Goal: Task Accomplishment & Management: Use online tool/utility

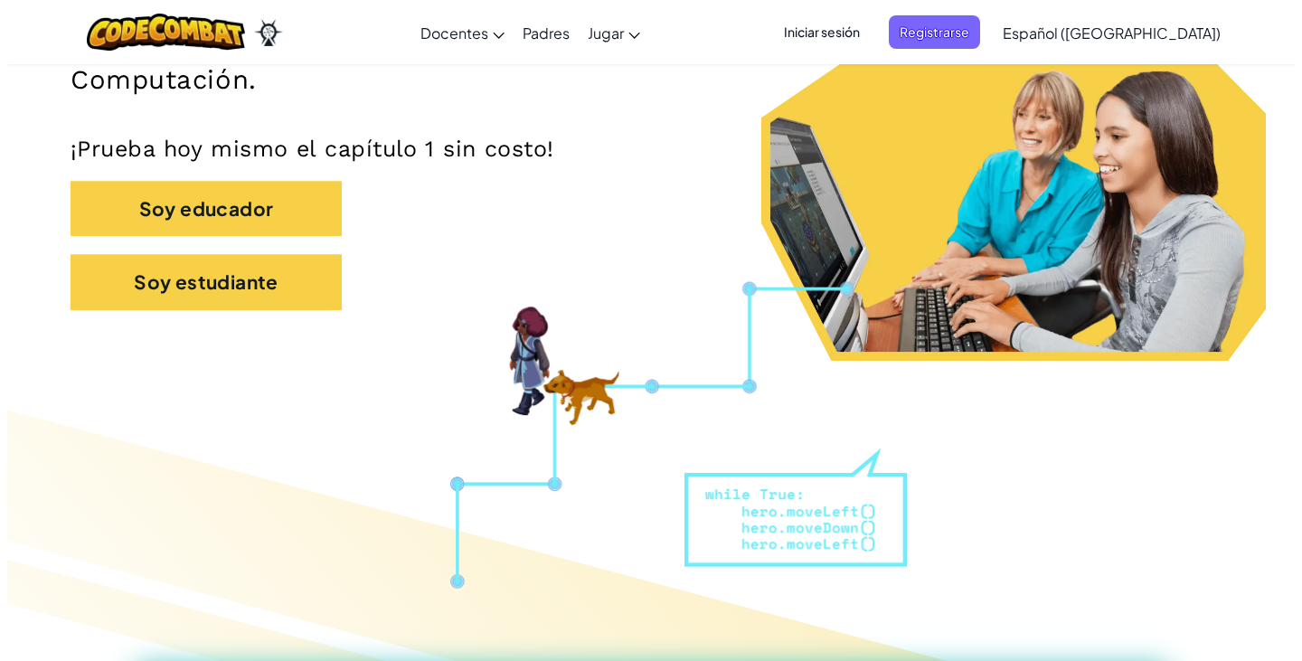
scroll to position [469, 0]
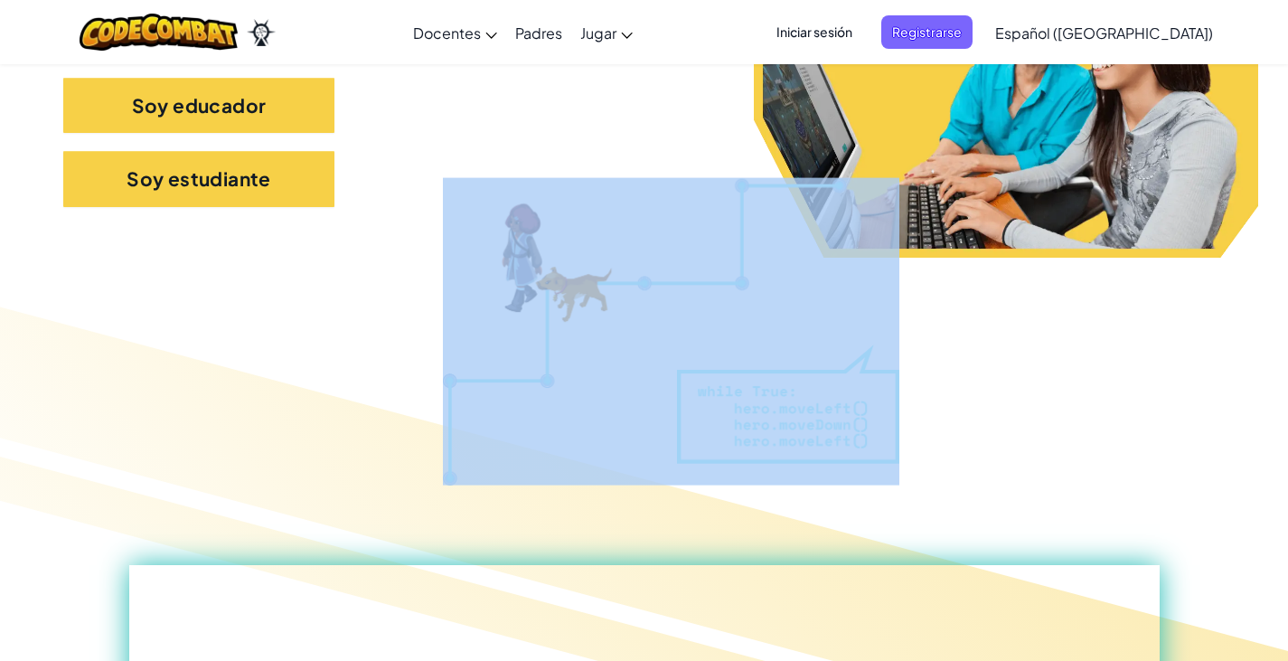
drag, startPoint x: 549, startPoint y: 271, endPoint x: 375, endPoint y: 339, distance: 186.3
click at [400, 342] on div at bounding box center [644, 576] width 1288 height 579
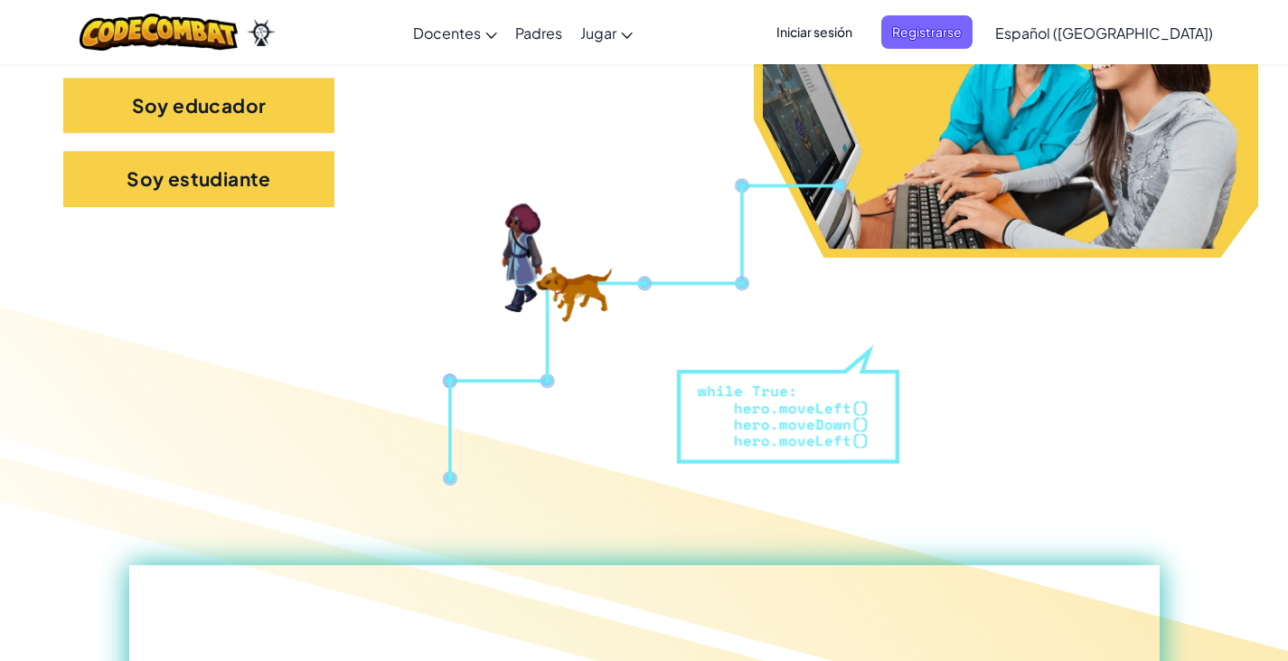
click at [495, 322] on div at bounding box center [644, 576] width 1288 height 579
click at [863, 34] on span "Iniciar sesión" at bounding box center [815, 31] width 98 height 33
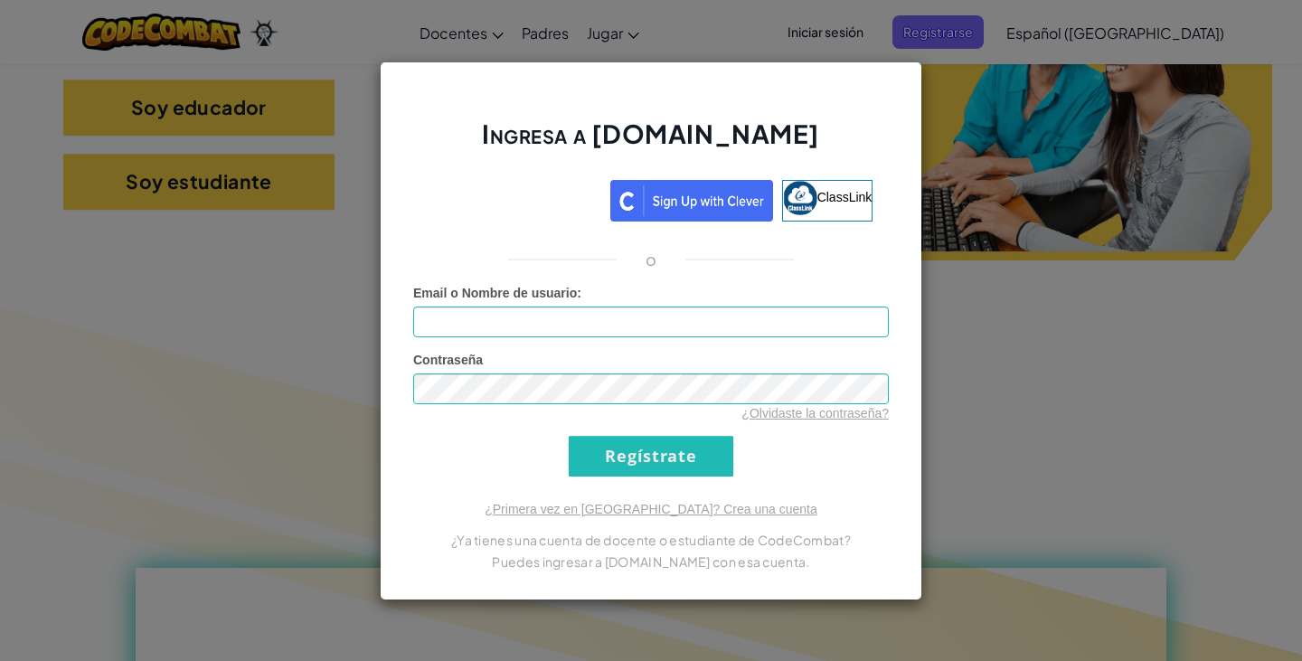
click at [955, 136] on div "Ingresa a [DOMAIN_NAME] ClassLink o Error desconocido. Email o Nombre de usuari…" at bounding box center [651, 330] width 1302 height 661
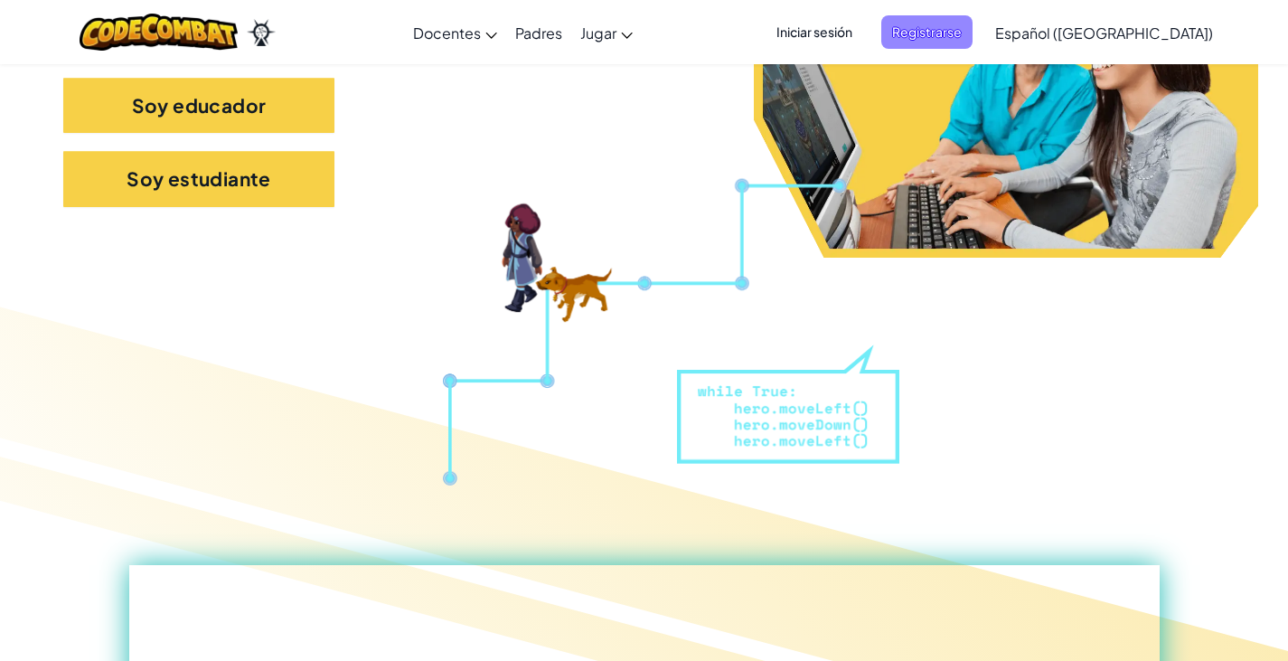
click at [964, 30] on span "Registrarse" at bounding box center [926, 31] width 91 height 33
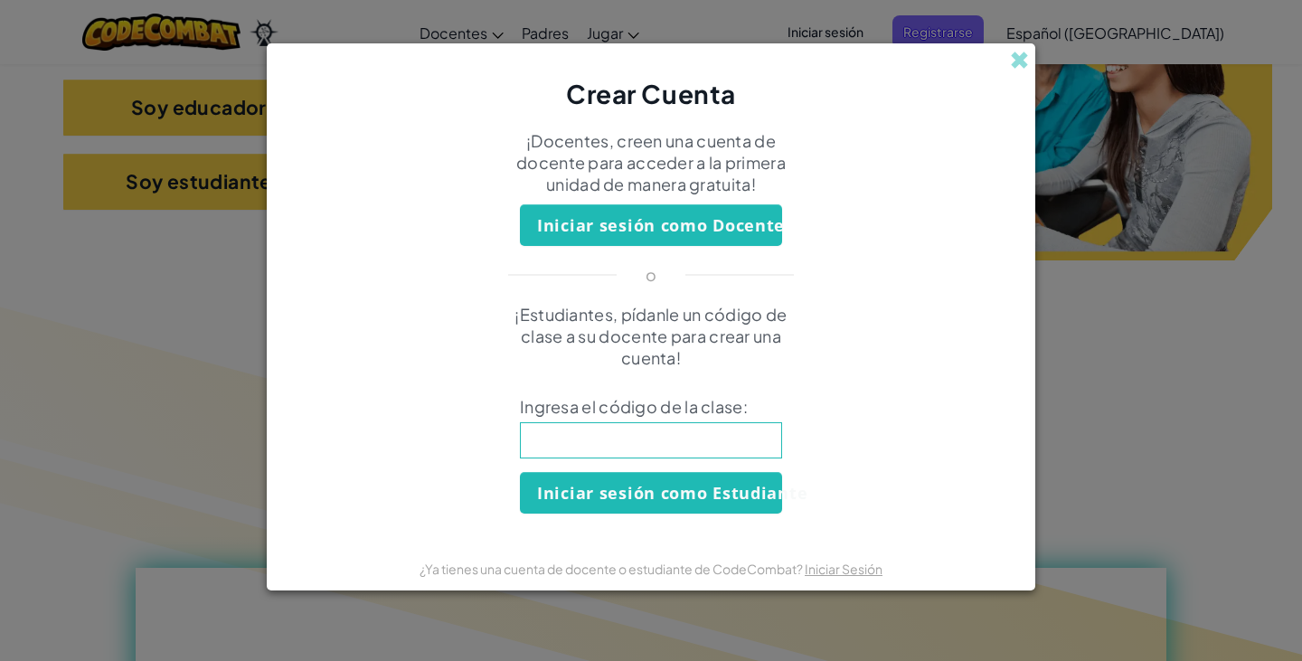
click at [660, 428] on input at bounding box center [651, 440] width 262 height 36
type input "pendejito"
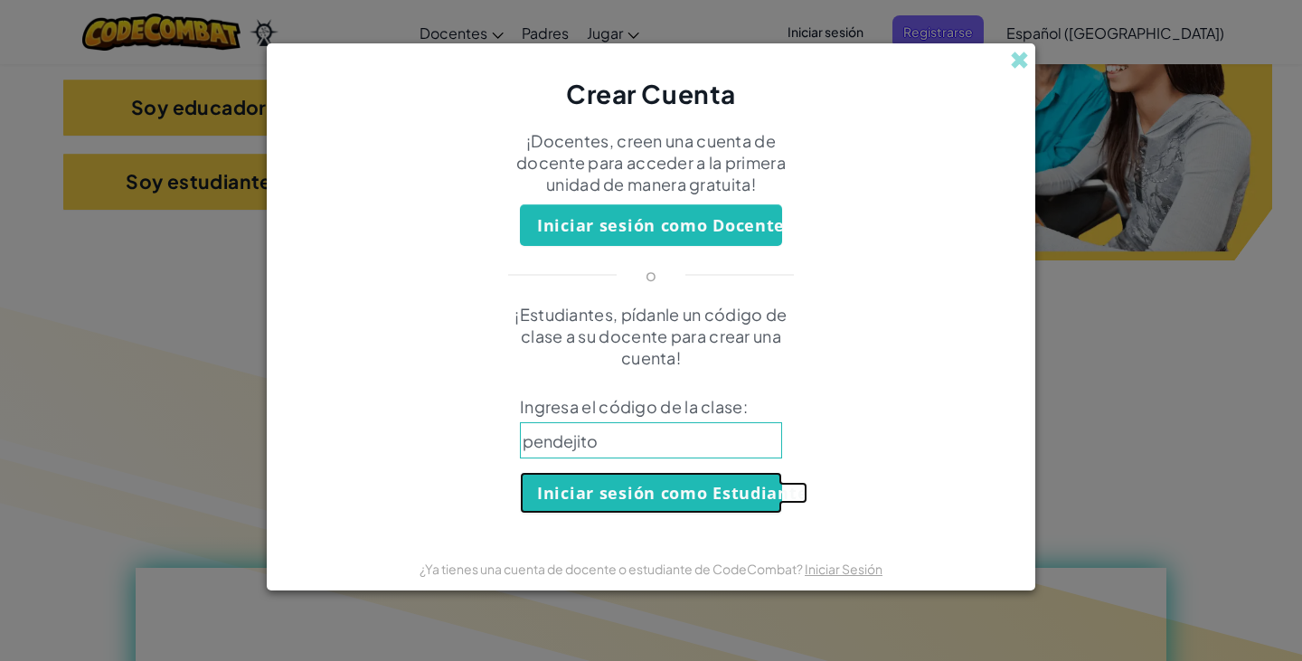
click at [635, 510] on button "Iniciar sesión como Estudiante" at bounding box center [651, 493] width 262 height 42
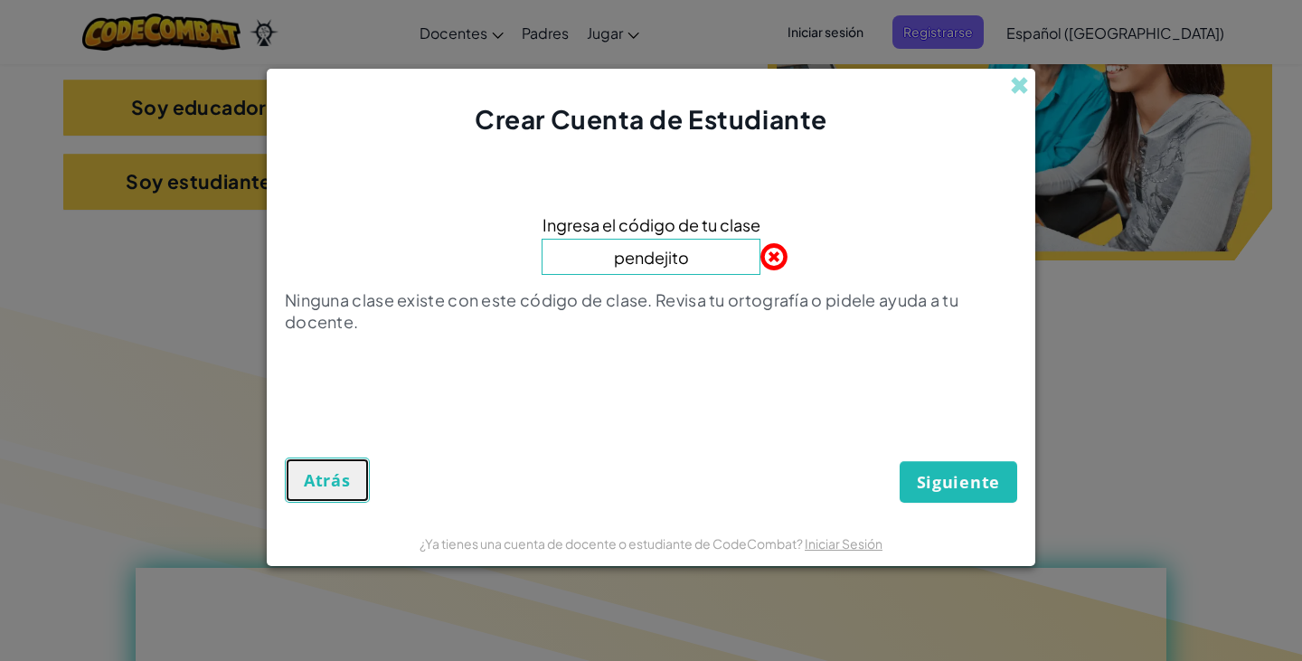
click at [337, 480] on span "Atrás" at bounding box center [327, 480] width 47 height 22
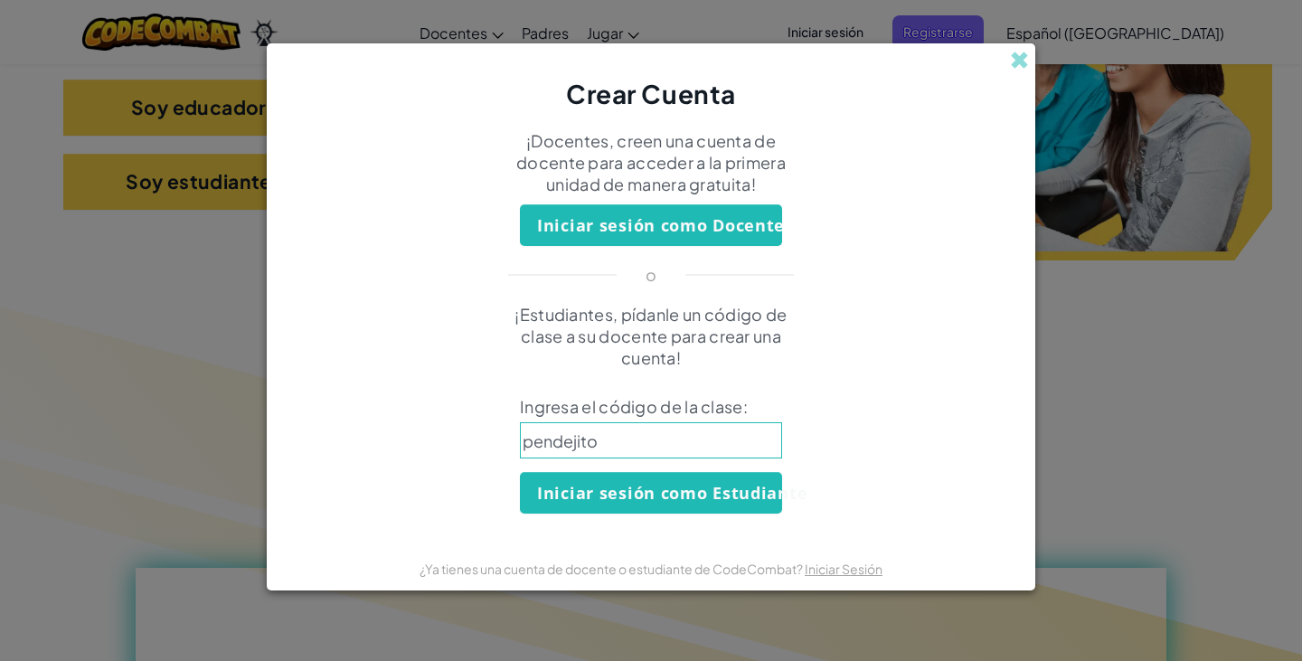
click at [598, 451] on input "pendejito" at bounding box center [651, 440] width 262 height 36
click at [606, 447] on input at bounding box center [651, 440] width 262 height 36
type input "plantsafepower"
click button "Iniciar sesión como Estudiante" at bounding box center [651, 493] width 262 height 42
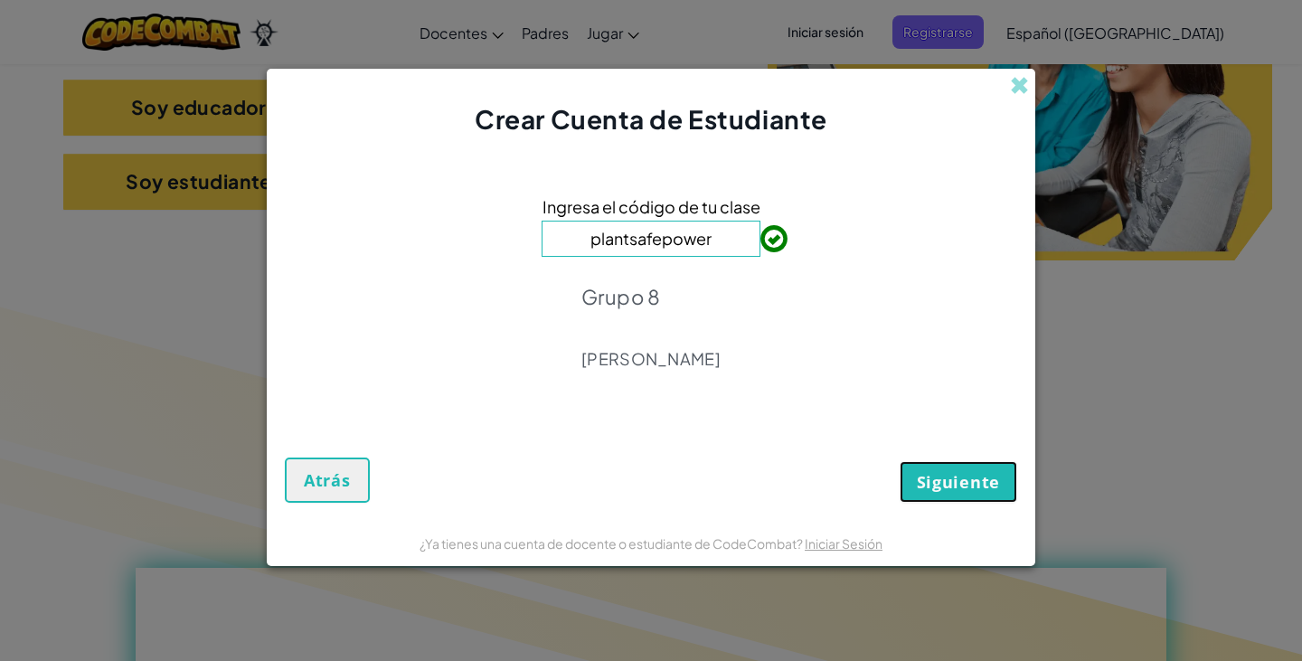
click at [952, 477] on span "Siguiente" at bounding box center [958, 482] width 83 height 22
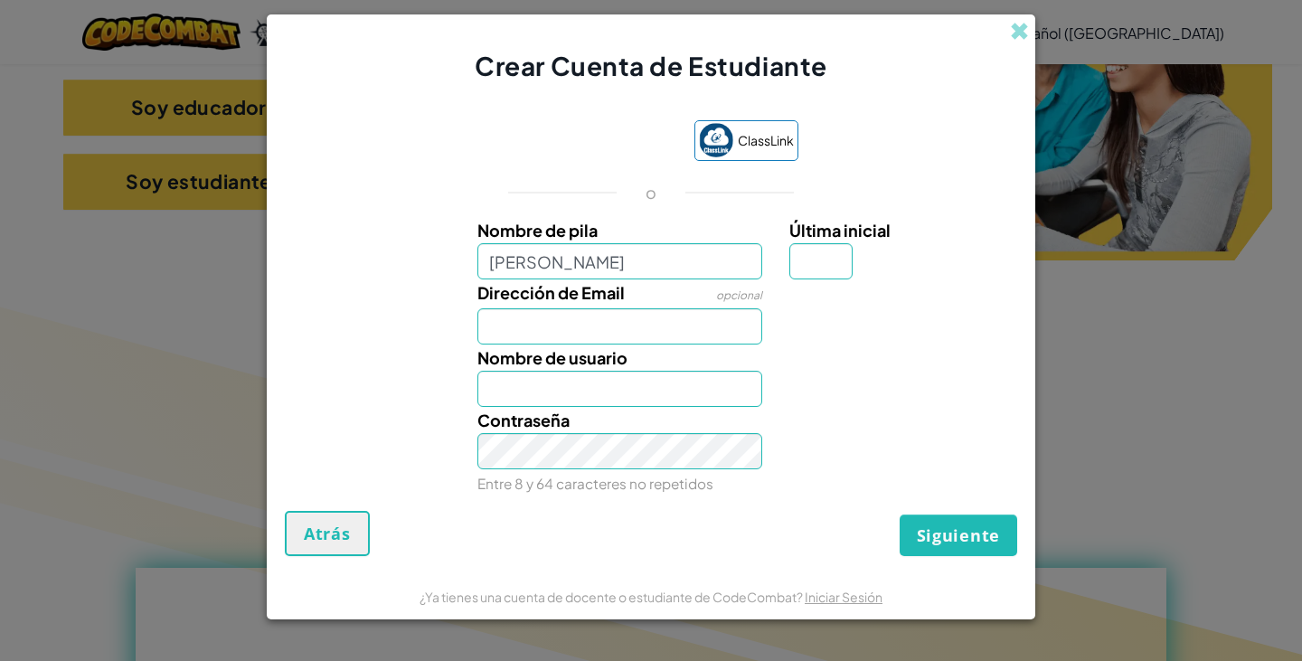
type input "[PERSON_NAME]"
click at [538, 316] on input "Dirección de Email" at bounding box center [620, 326] width 286 height 36
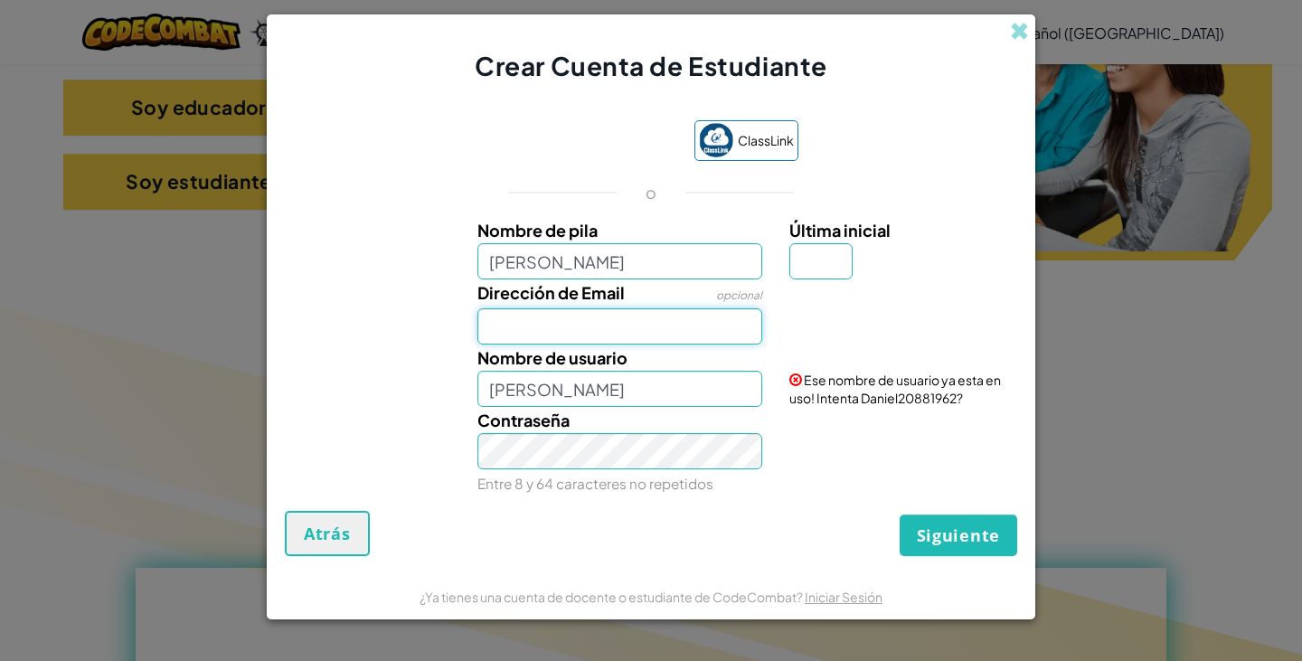
type input "T"
type input "[EMAIL_ADDRESS][DOMAIN_NAME]"
click at [678, 398] on input "[PERSON_NAME]" at bounding box center [620, 389] width 286 height 36
type input "D"
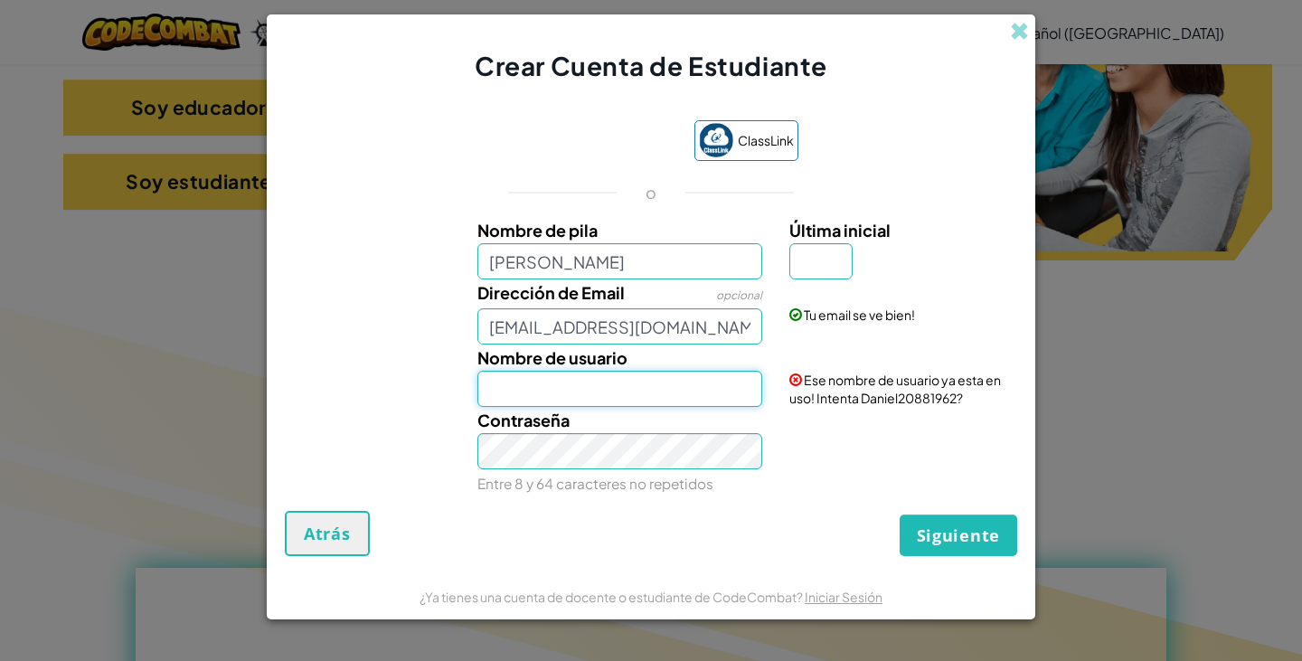
type input "D"
type input "El"
click at [834, 264] on input "Última inicial" at bounding box center [820, 261] width 63 height 36
type input "D"
drag, startPoint x: 518, startPoint y: 399, endPoint x: 297, endPoint y: 460, distance: 229.8
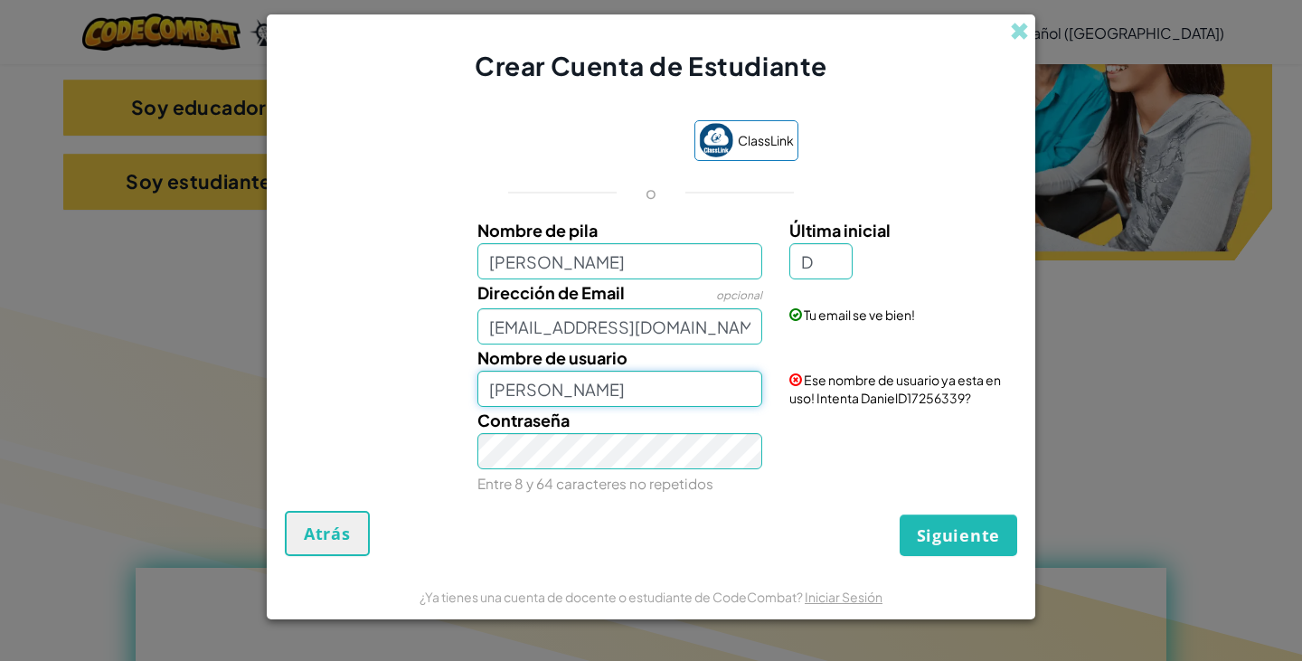
click at [297, 460] on div "Nombre [PERSON_NAME] inicial D Dirección de Email opcional [EMAIL_ADDRESS][DOMA…" at bounding box center [650, 355] width 723 height 276
click at [530, 387] on input "[PERSON_NAME]" at bounding box center [620, 389] width 286 height 36
type input "[PERSON_NAME]"
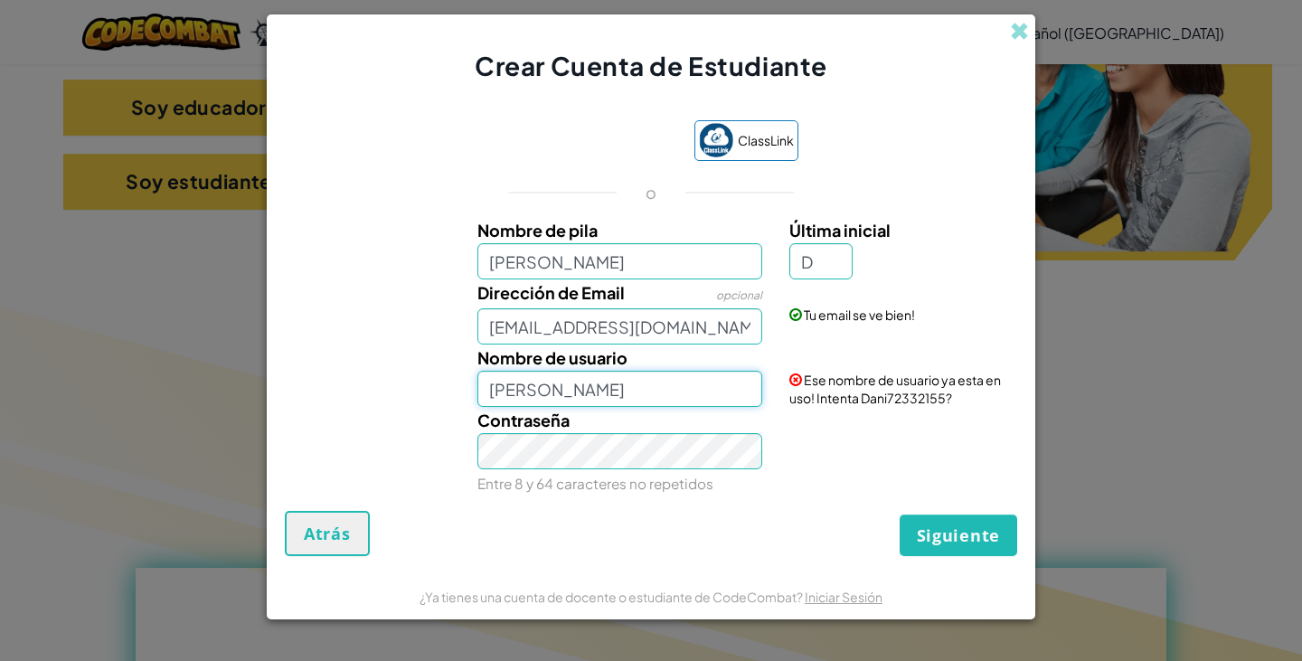
drag, startPoint x: 565, startPoint y: 388, endPoint x: 329, endPoint y: 441, distance: 241.9
click at [329, 441] on div "Nombre [PERSON_NAME] inicial D Dirección de Email opcional [EMAIL_ADDRESS][DOMA…" at bounding box center [650, 355] width 723 height 276
type input "D"
click at [899, 514] on button "Siguiente" at bounding box center [958, 535] width 118 height 42
click at [556, 395] on input "Abed" at bounding box center [620, 389] width 286 height 36
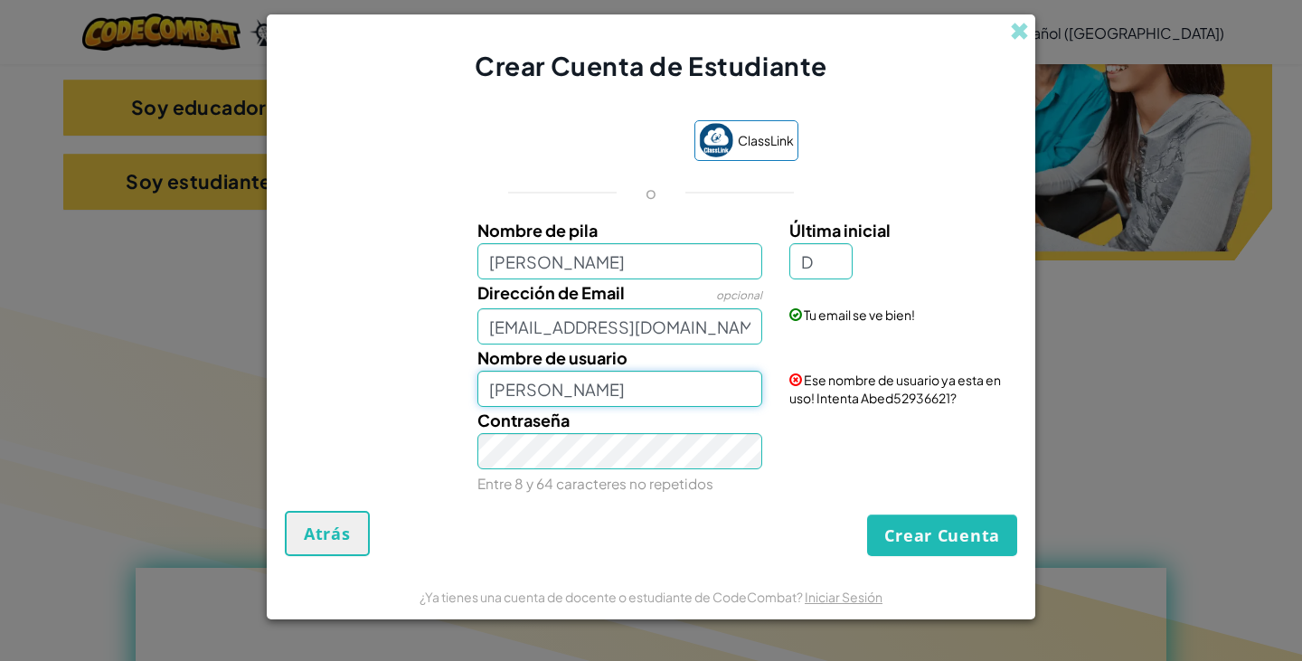
type input "[PERSON_NAME]"
click at [879, 525] on button "Crear Cuenta" at bounding box center [942, 535] width 150 height 42
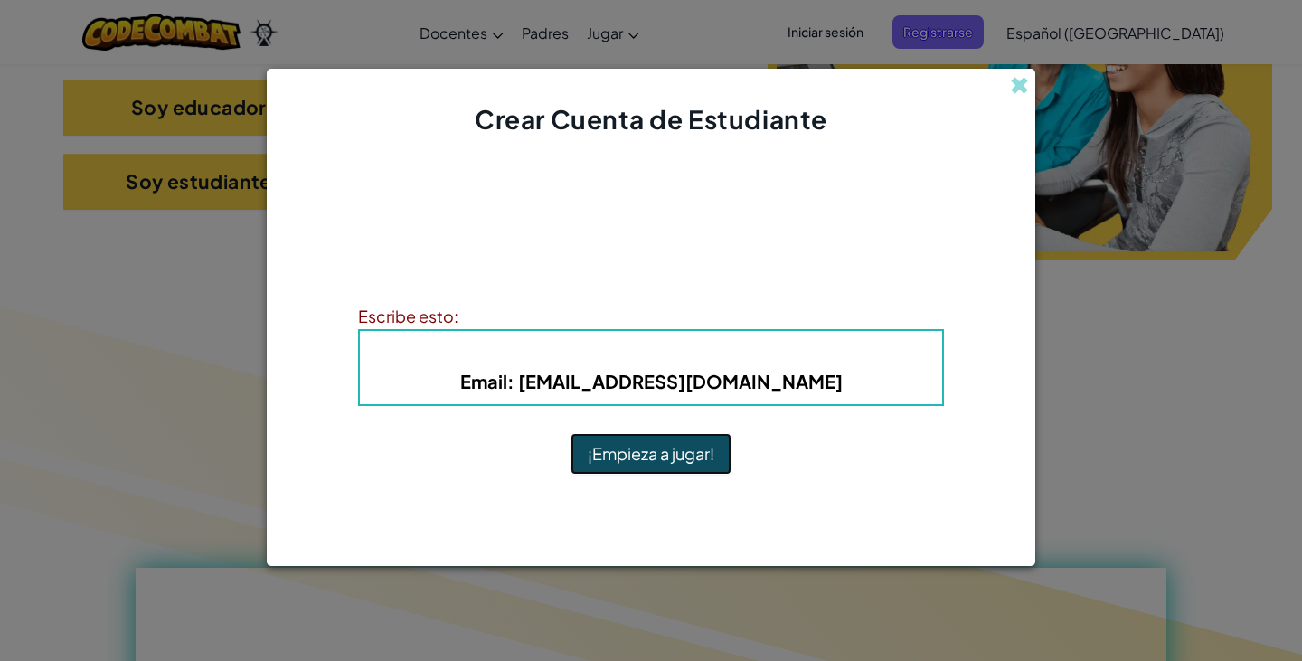
click at [601, 457] on button "¡Empieza a jugar!" at bounding box center [650, 454] width 161 height 42
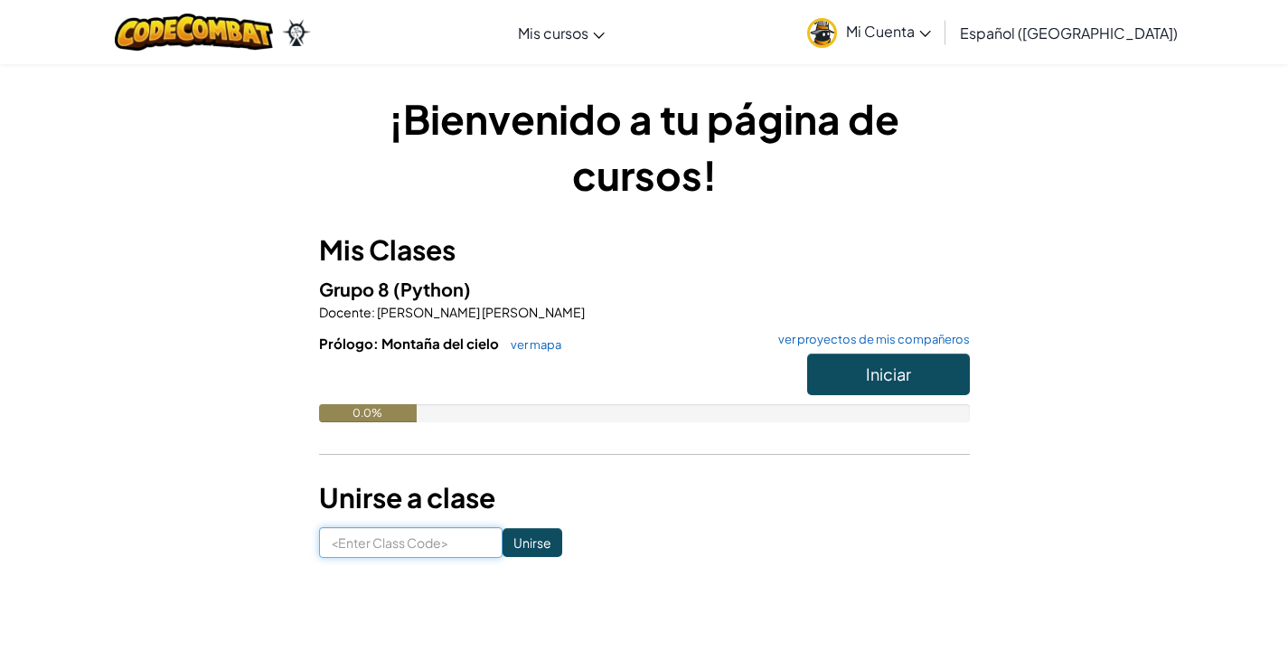
click at [437, 542] on input at bounding box center [411, 542] width 184 height 31
type input "plantsafepower"
click at [503, 545] on input "Unirse" at bounding box center [533, 542] width 60 height 29
click at [823, 370] on button "Iniciar" at bounding box center [888, 374] width 163 height 42
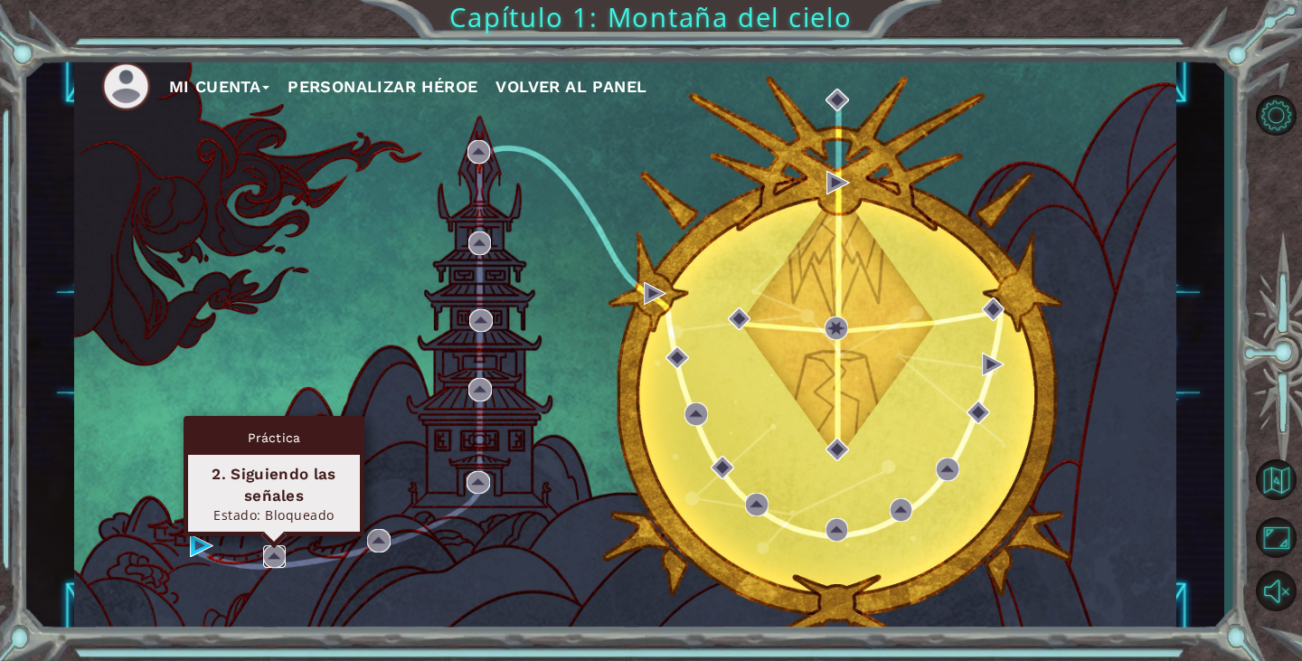
click at [281, 556] on img at bounding box center [275, 557] width 24 height 24
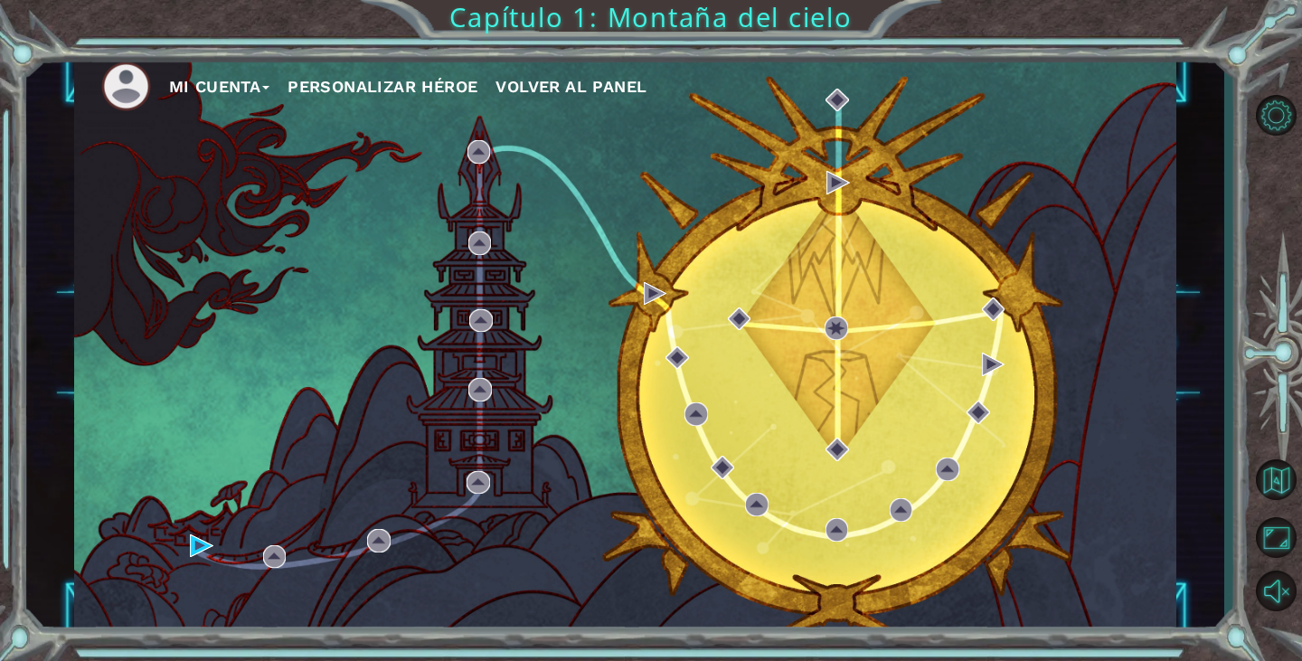
click at [339, 86] on button "Personalizar héroe" at bounding box center [382, 86] width 190 height 27
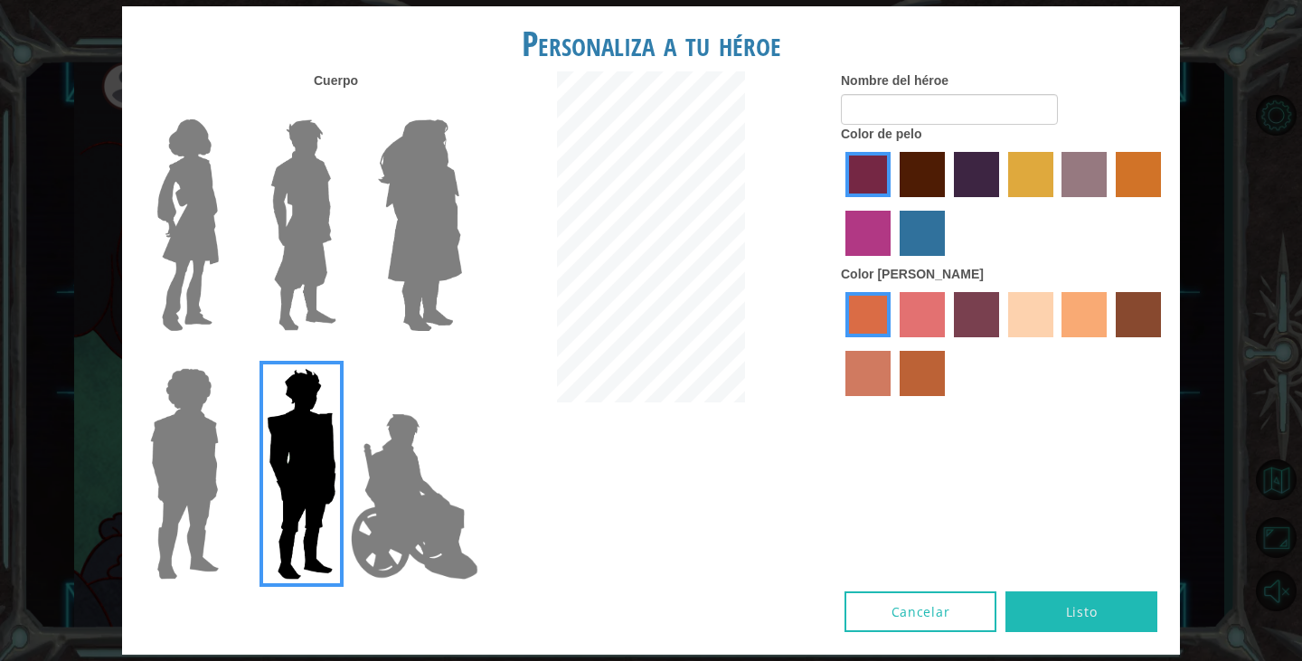
click at [909, 216] on label "lachmara hair color" at bounding box center [921, 233] width 45 height 45
click at [893, 262] on input "lachmara hair color" at bounding box center [893, 262] width 0 height 0
click at [861, 184] on label "paprika hair color" at bounding box center [867, 174] width 45 height 45
click at [839, 203] on input "paprika hair color" at bounding box center [839, 203] width 0 height 0
click at [930, 192] on label "maroon hair color" at bounding box center [921, 174] width 45 height 45
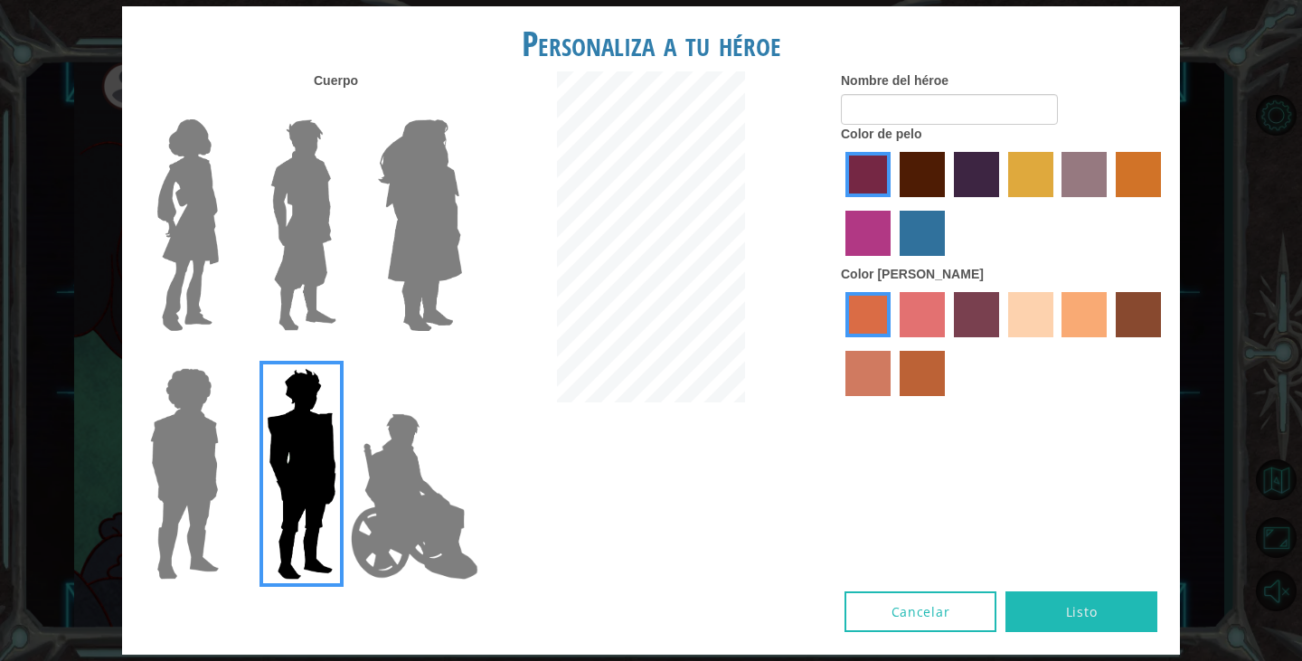
click at [893, 203] on input "maroon hair color" at bounding box center [893, 203] width 0 height 0
click at [923, 323] on label "froly skin color" at bounding box center [921, 314] width 45 height 45
click at [893, 344] on input "froly skin color" at bounding box center [893, 344] width 0 height 0
click at [950, 321] on div at bounding box center [1003, 346] width 325 height 118
click at [967, 320] on label "tosca skin color" at bounding box center [976, 314] width 45 height 45
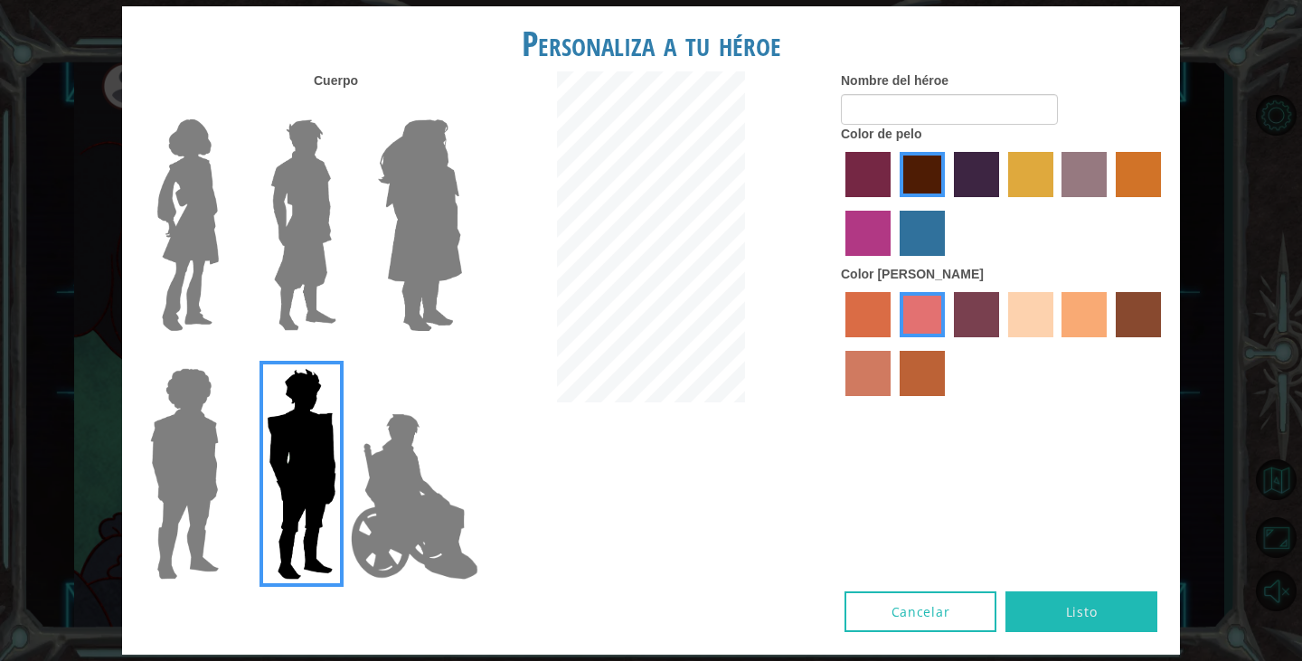
click at [947, 344] on input "tosca skin color" at bounding box center [947, 344] width 0 height 0
click at [1115, 320] on div at bounding box center [1003, 346] width 325 height 118
click at [1107, 319] on div at bounding box center [1003, 346] width 325 height 118
click at [1088, 317] on label "tacao skin color" at bounding box center [1083, 314] width 45 height 45
click at [1056, 344] on input "tacao skin color" at bounding box center [1056, 344] width 0 height 0
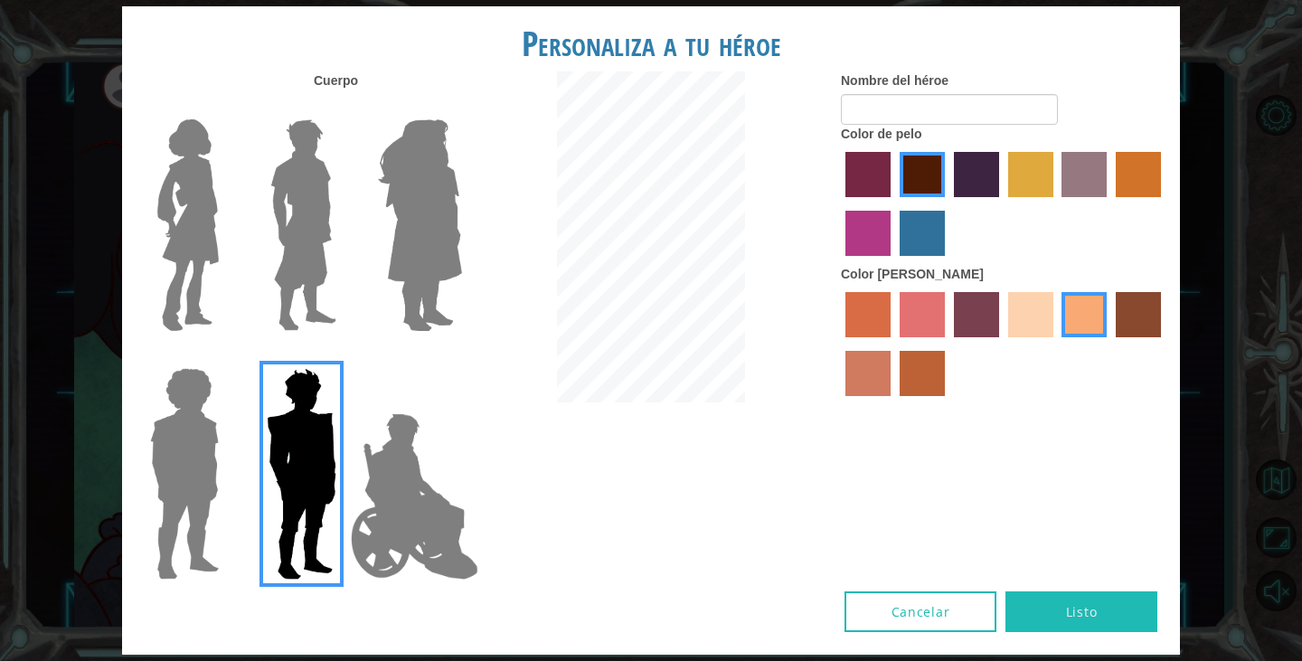
click at [863, 318] on label "sorbus skin color" at bounding box center [867, 314] width 45 height 45
click at [839, 344] on input "sorbus skin color" at bounding box center [839, 344] width 0 height 0
click at [878, 372] on label "burning sand skin color" at bounding box center [867, 373] width 45 height 45
click at [1163, 344] on input "burning sand skin color" at bounding box center [1163, 344] width 0 height 0
click at [186, 311] on img at bounding box center [188, 225] width 76 height 226
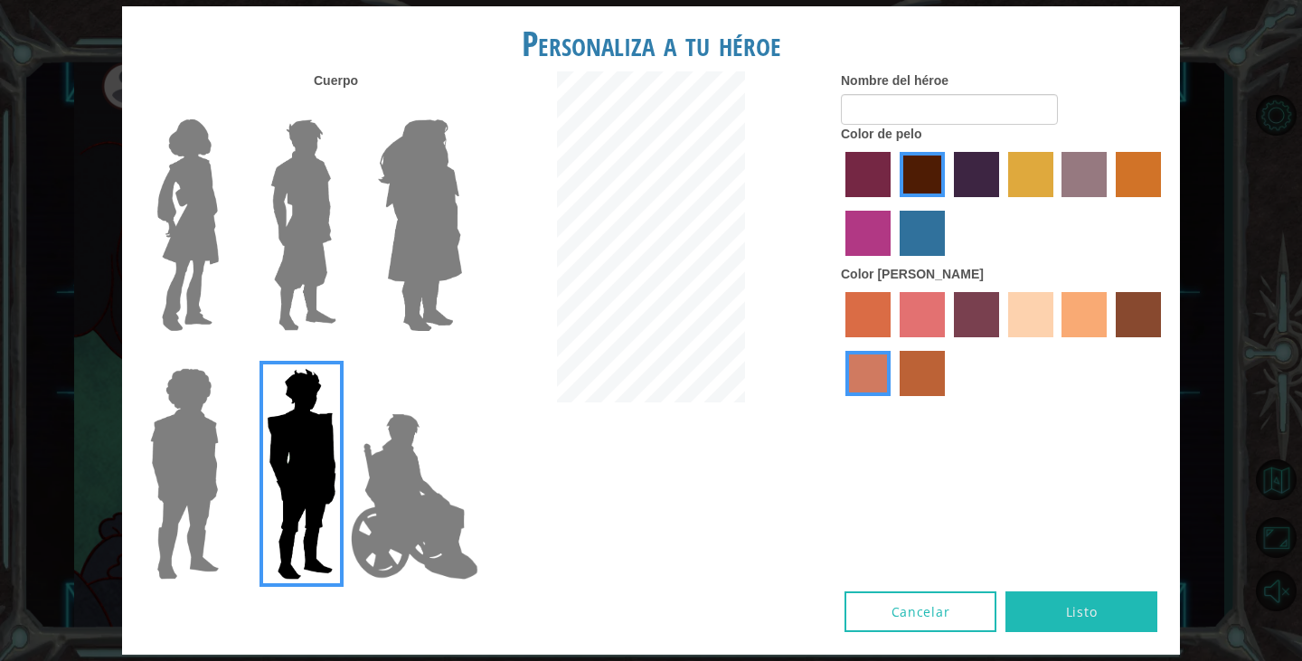
click at [226, 108] on input "Hero Connie" at bounding box center [226, 108] width 0 height 0
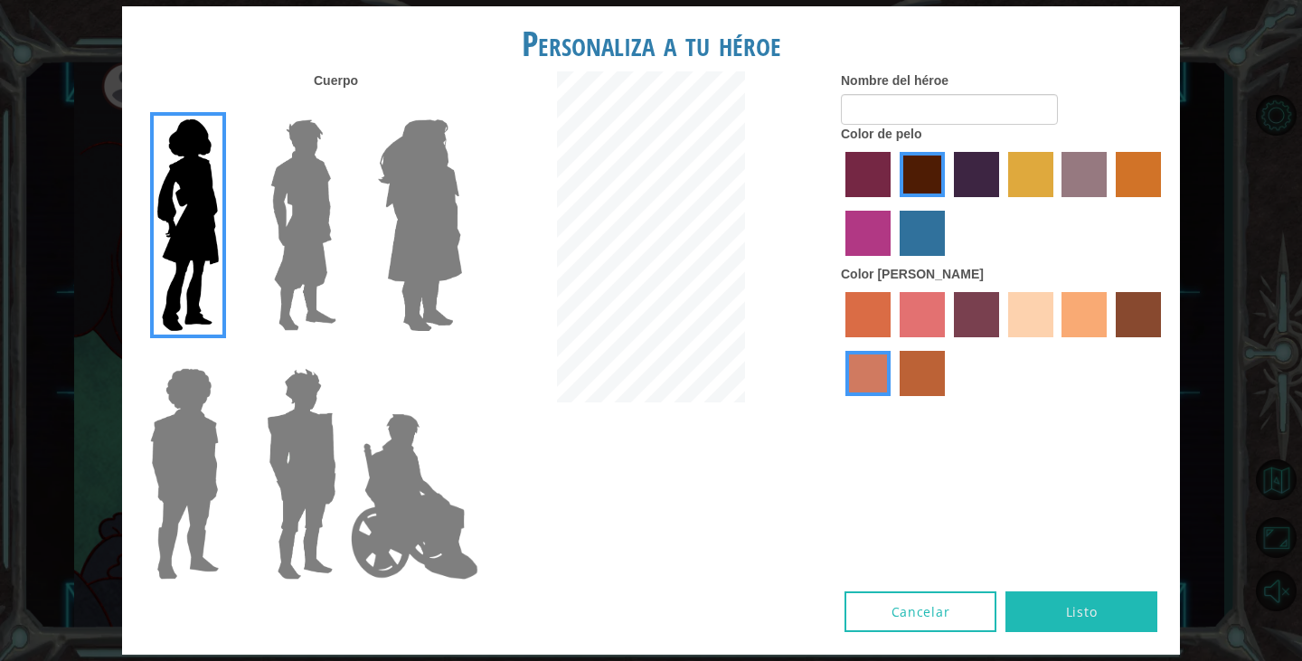
click at [268, 298] on img at bounding box center [303, 225] width 80 height 226
click at [344, 108] on input "Hero Lars" at bounding box center [344, 108] width 0 height 0
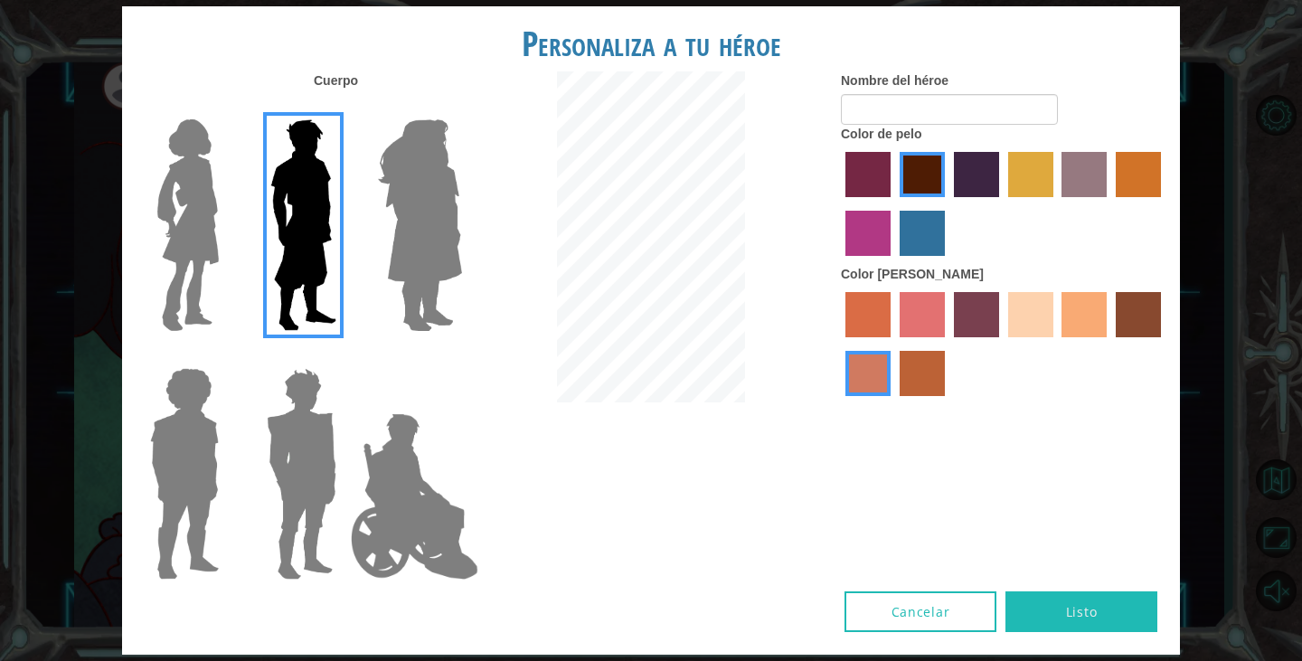
click at [393, 300] on img at bounding box center [420, 225] width 99 height 226
click at [461, 108] on input "Hero Amethyst" at bounding box center [461, 108] width 0 height 0
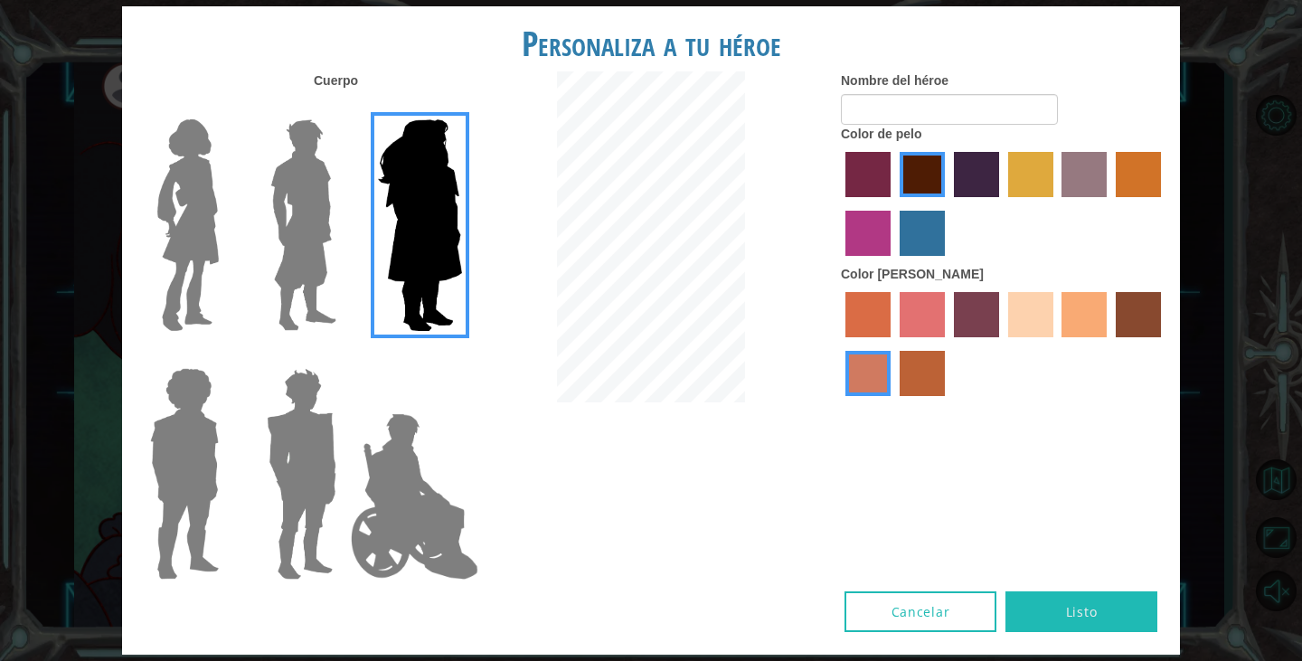
click at [416, 520] on img at bounding box center [415, 496] width 142 height 181
click at [461, 356] on input "Hero Jamie" at bounding box center [461, 356] width 0 height 0
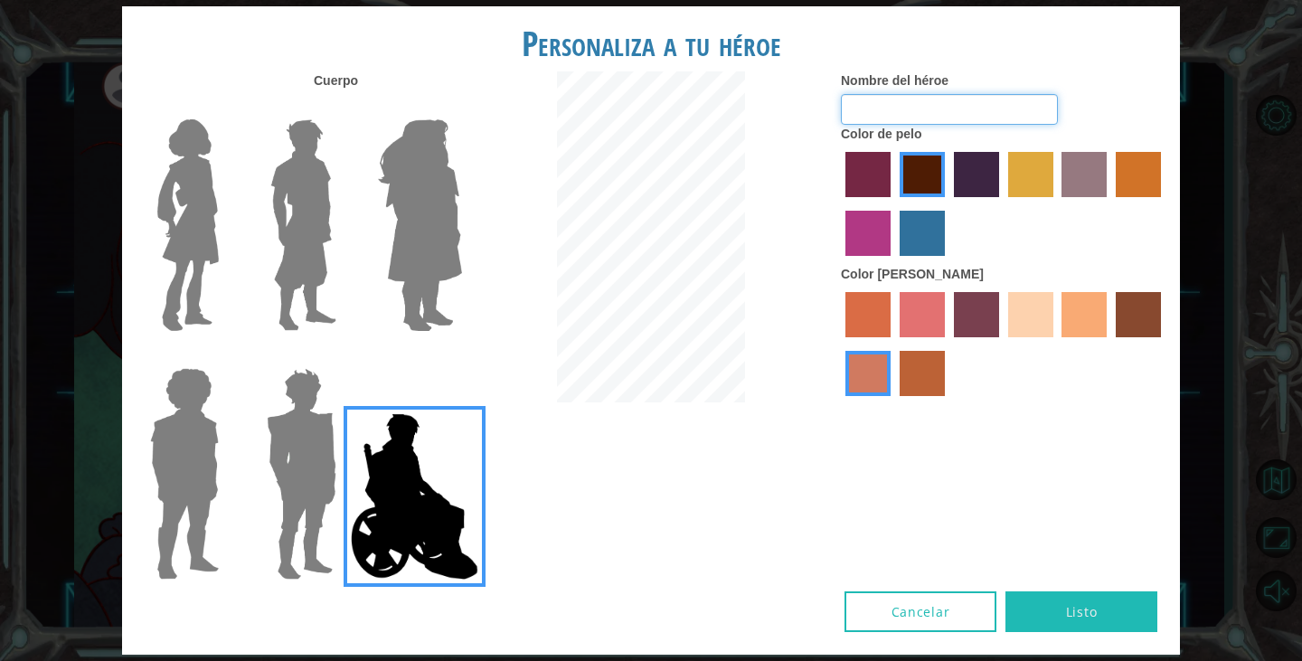
click at [990, 100] on input "Nombre del héroe" at bounding box center [949, 109] width 217 height 31
type input "[PERSON_NAME]"
click at [391, 302] on img at bounding box center [420, 225] width 99 height 226
click at [461, 108] on input "Hero Amethyst" at bounding box center [461, 108] width 0 height 0
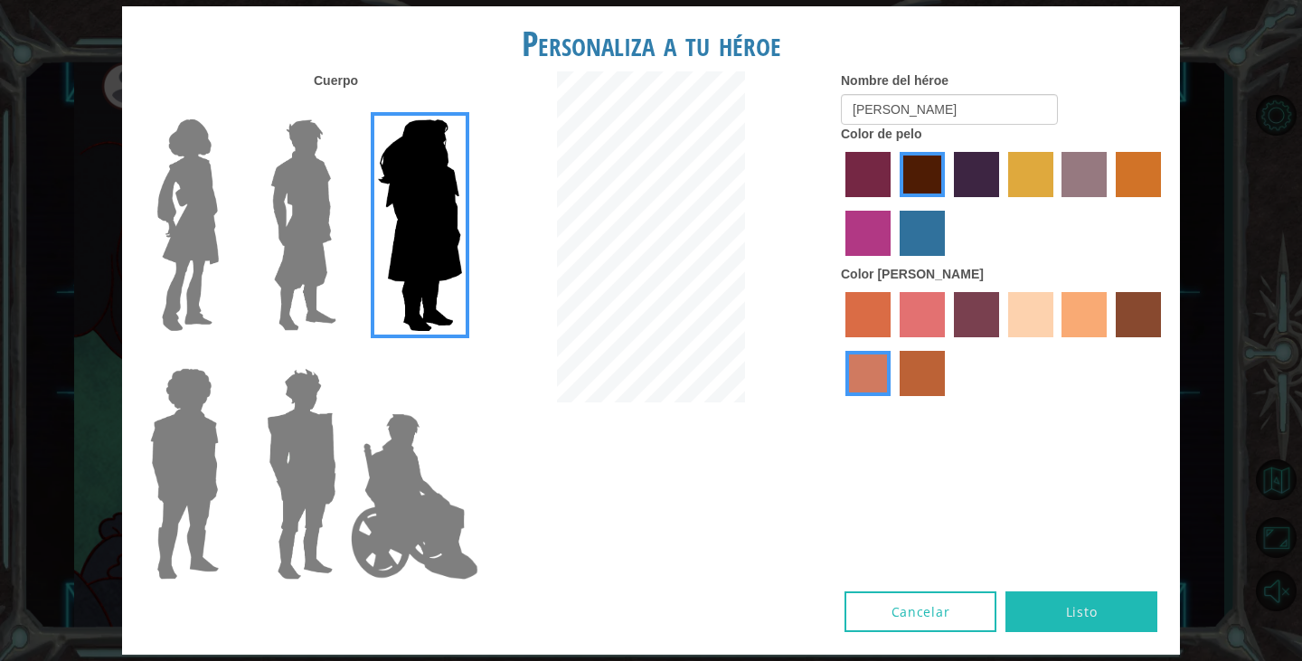
click at [278, 245] on img at bounding box center [303, 225] width 80 height 226
click at [344, 108] on input "Hero Lars" at bounding box center [344, 108] width 0 height 0
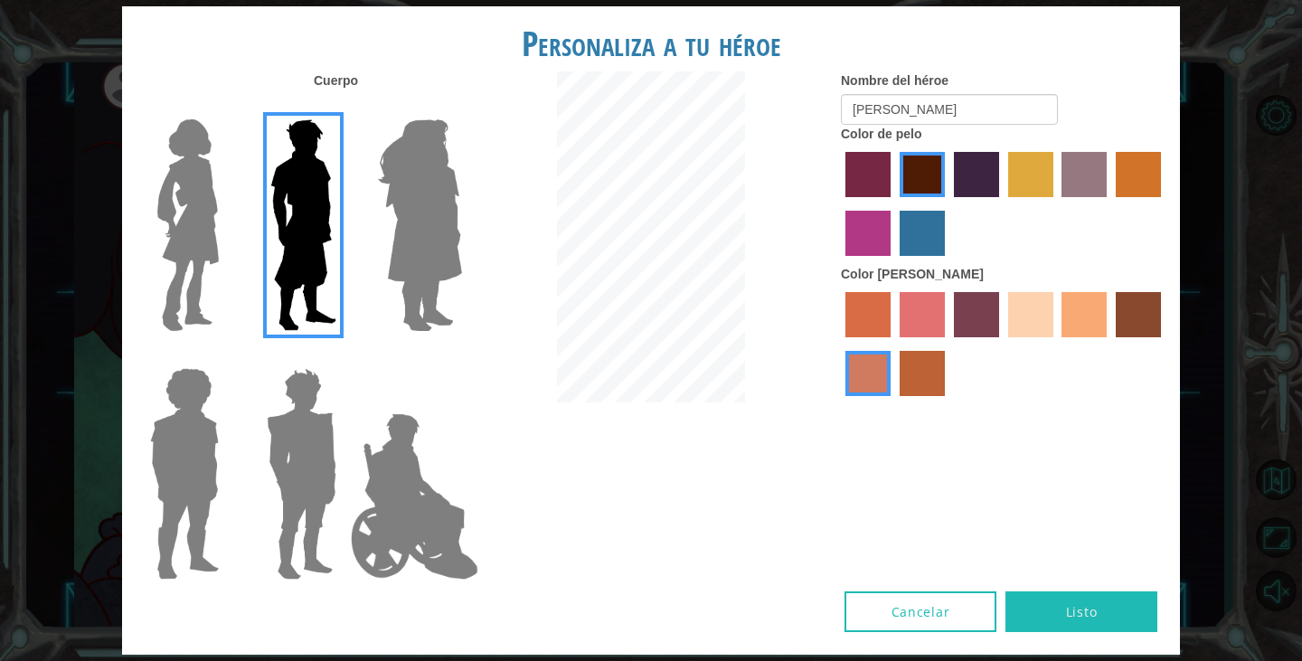
click at [285, 463] on img at bounding box center [301, 474] width 84 height 226
click at [344, 356] on input "Hero Garnet" at bounding box center [344, 356] width 0 height 0
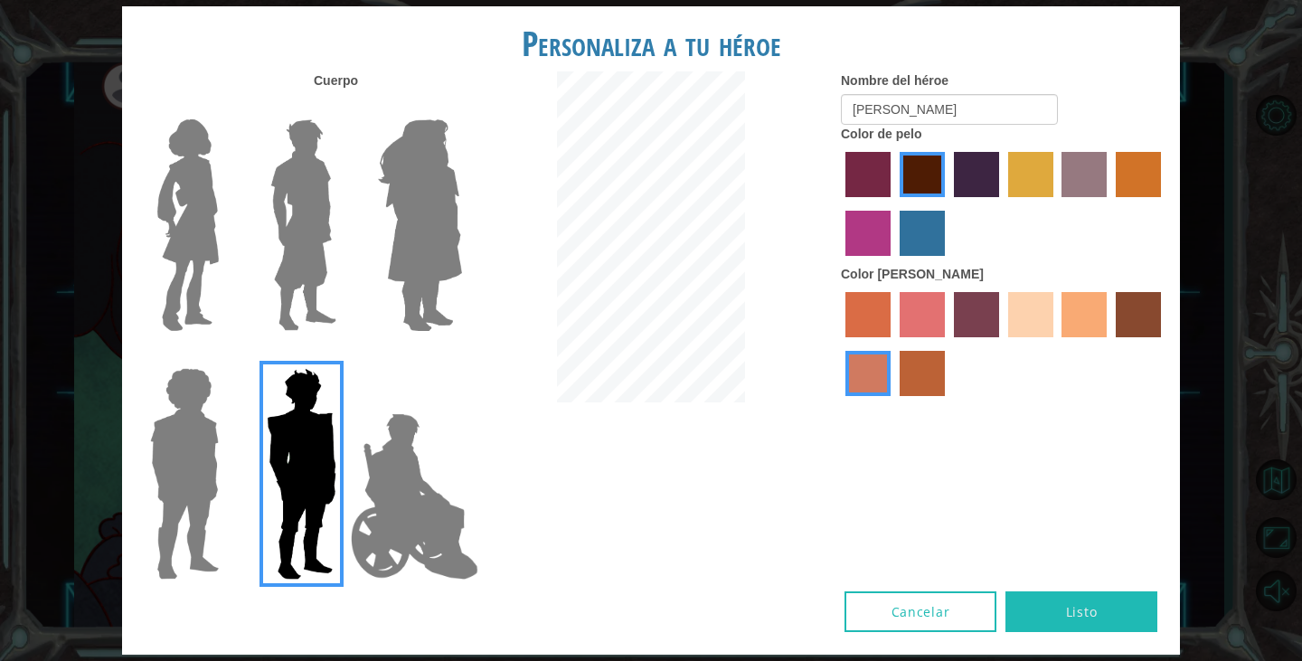
click at [918, 607] on button "Cancelar" at bounding box center [920, 611] width 152 height 41
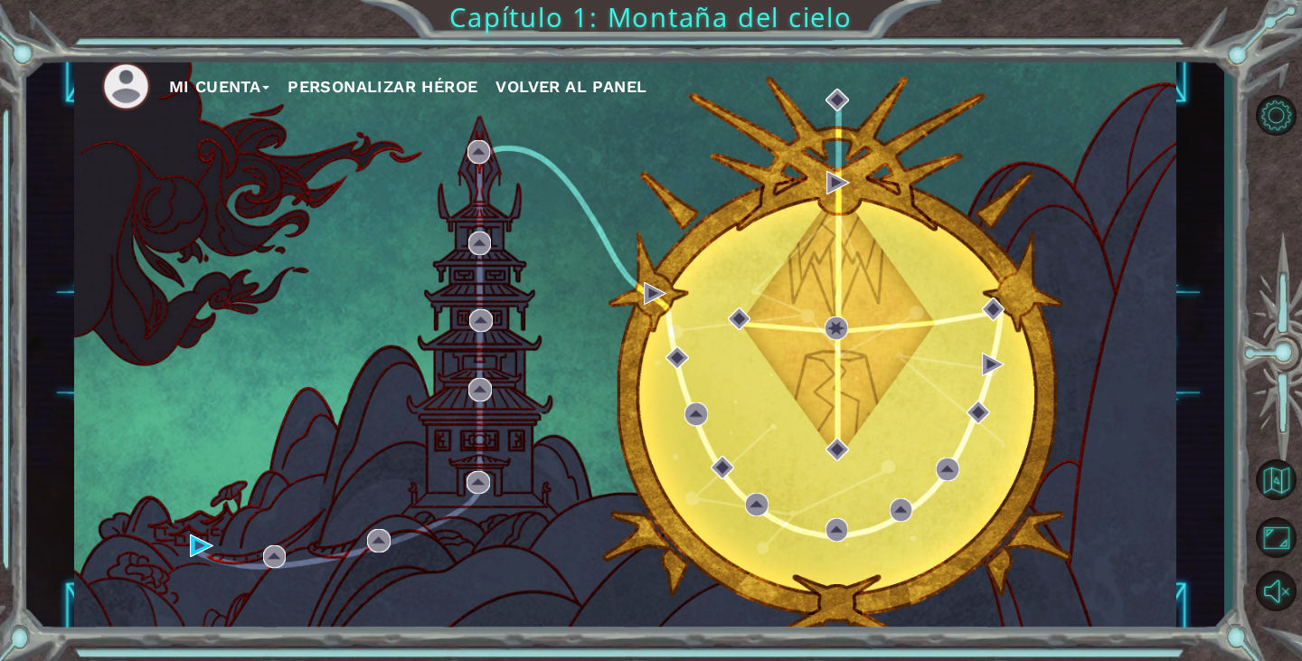
click at [434, 88] on button "Personalizar héroe" at bounding box center [382, 86] width 190 height 27
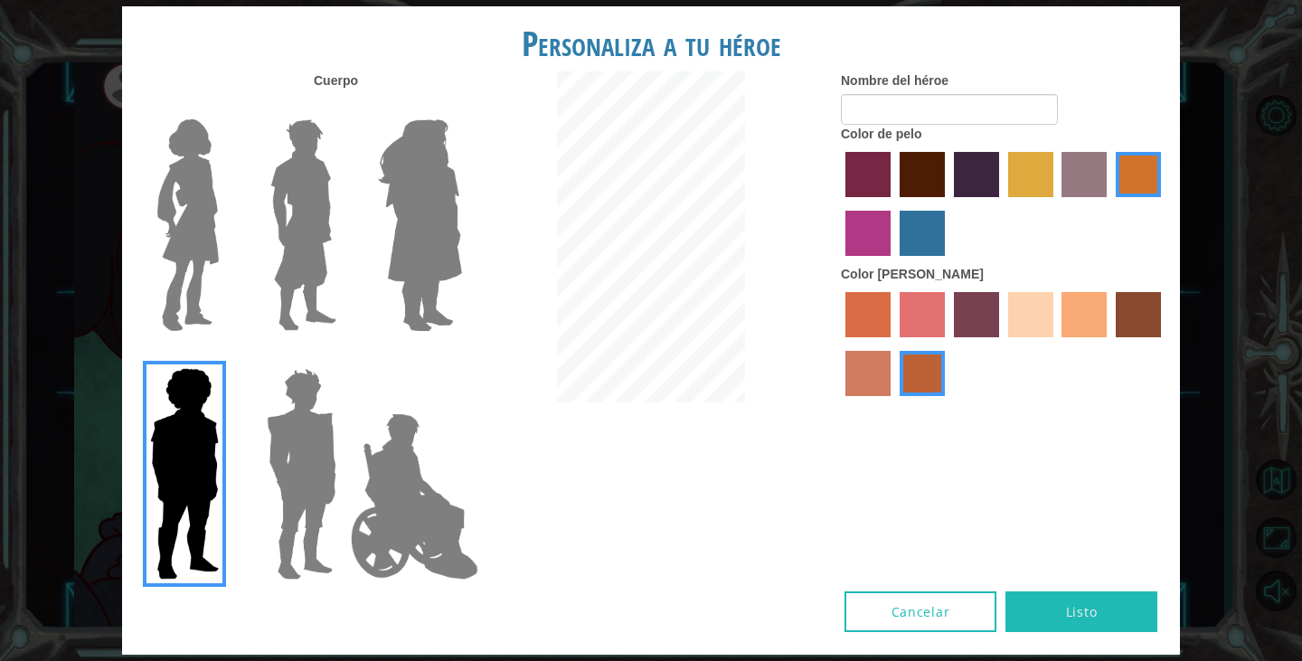
click at [931, 238] on label "lachmara hair color" at bounding box center [921, 233] width 45 height 45
click at [893, 262] on input "lachmara hair color" at bounding box center [893, 262] width 0 height 0
click at [917, 322] on label "froly skin color" at bounding box center [921, 314] width 45 height 45
click at [893, 344] on input "froly skin color" at bounding box center [893, 344] width 0 height 0
click at [1152, 331] on label "karma skin color" at bounding box center [1137, 314] width 45 height 45
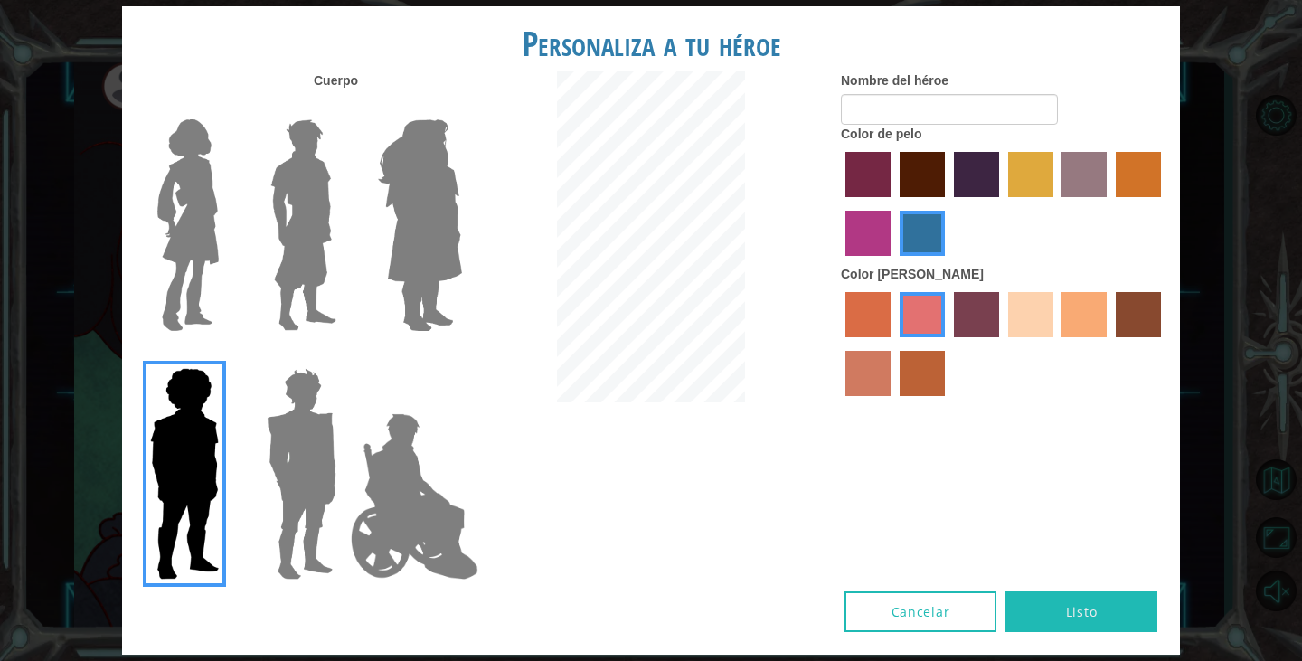
click at [1109, 344] on input "karma skin color" at bounding box center [1109, 344] width 0 height 0
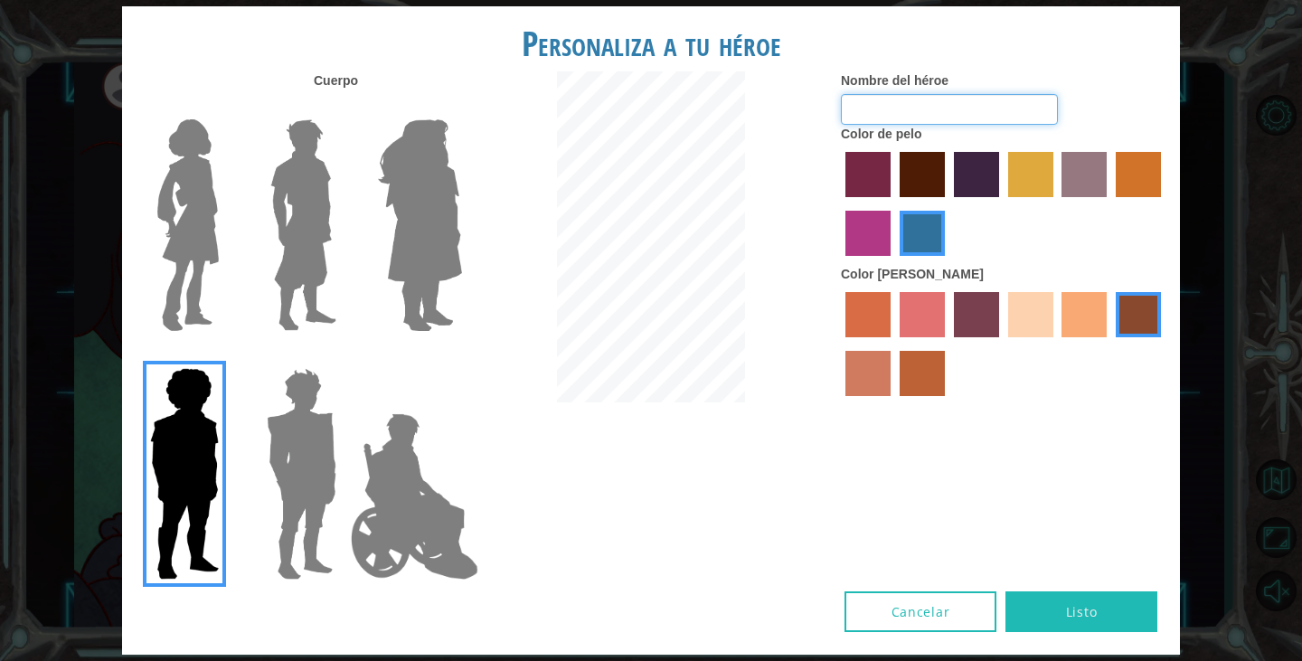
drag, startPoint x: 878, startPoint y: 102, endPoint x: 860, endPoint y: 104, distance: 18.2
click at [860, 104] on input "Nombre del héroe" at bounding box center [949, 109] width 217 height 31
type input "Error 404"
click at [890, 83] on label "Nombre del héroe" at bounding box center [895, 80] width 108 height 18
click at [890, 94] on input "Error 404" at bounding box center [949, 109] width 217 height 31
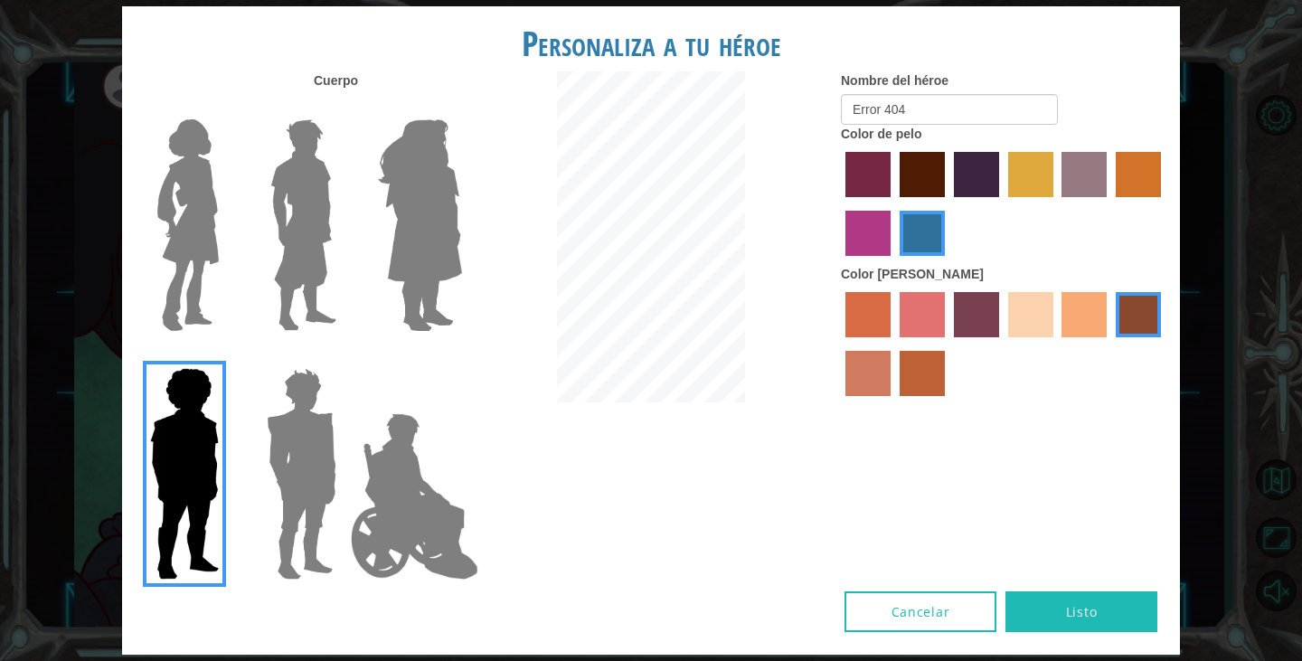
click at [1059, 631] on button "Listo" at bounding box center [1081, 611] width 152 height 41
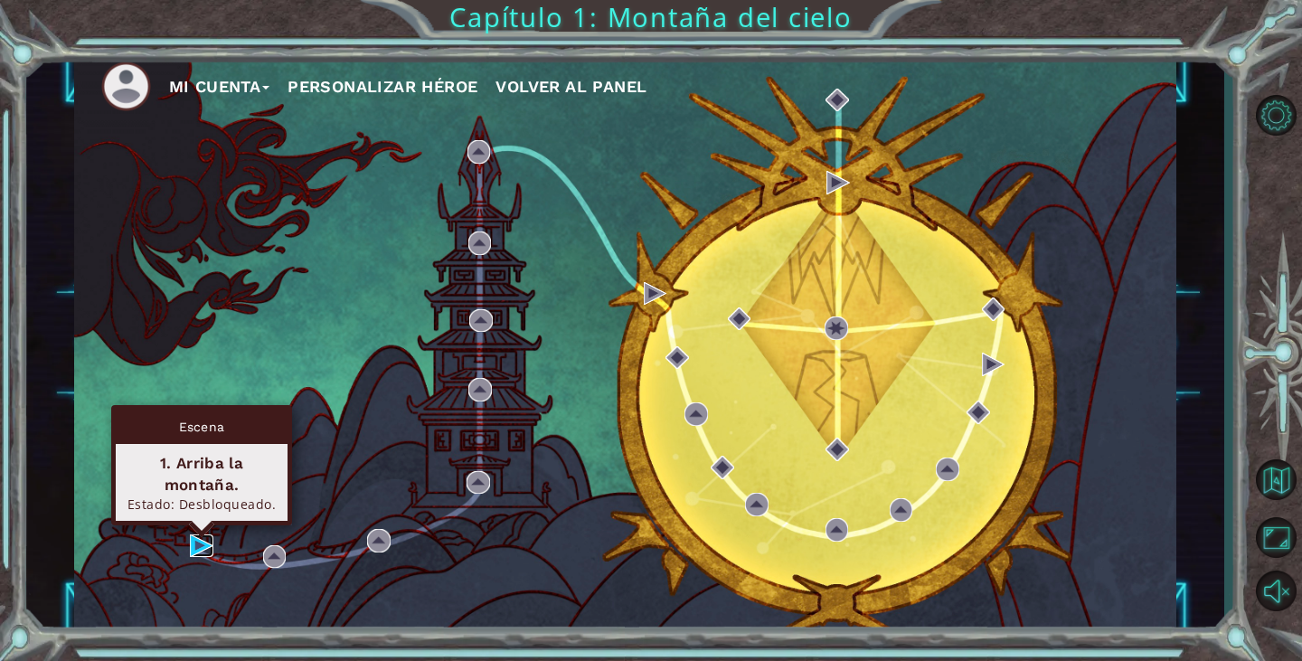
click at [210, 548] on img at bounding box center [202, 546] width 24 height 24
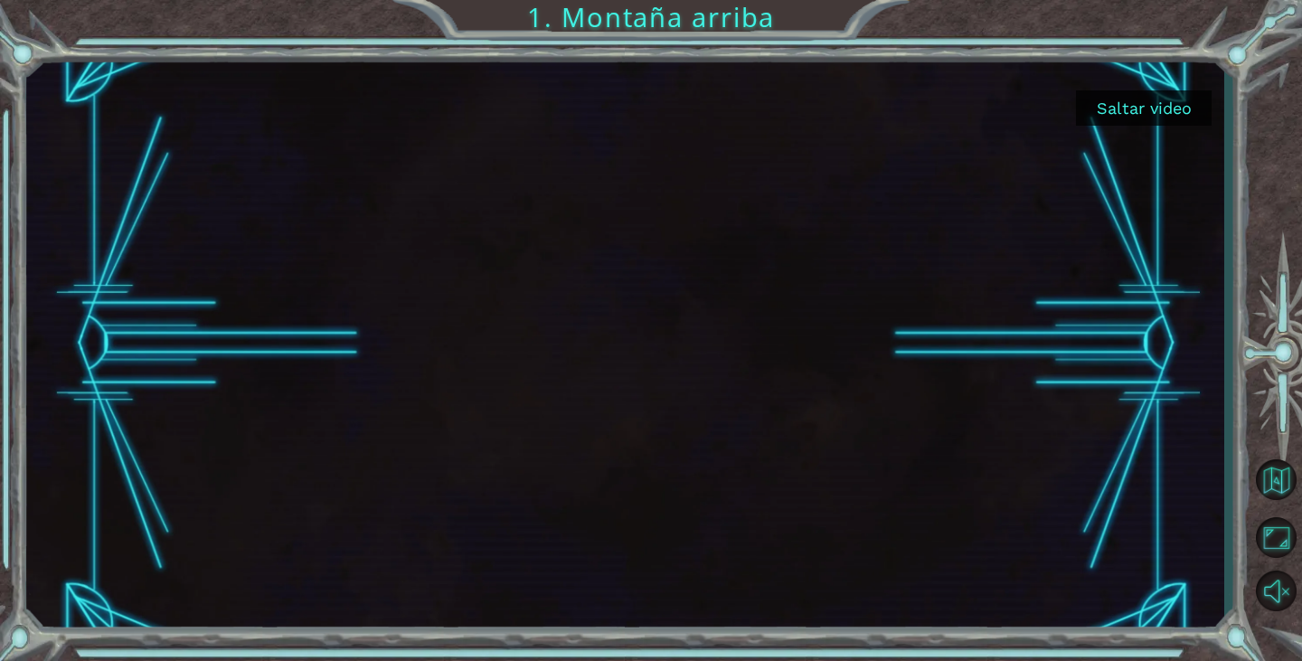
click at [1122, 100] on button "Saltar video" at bounding box center [1144, 107] width 136 height 35
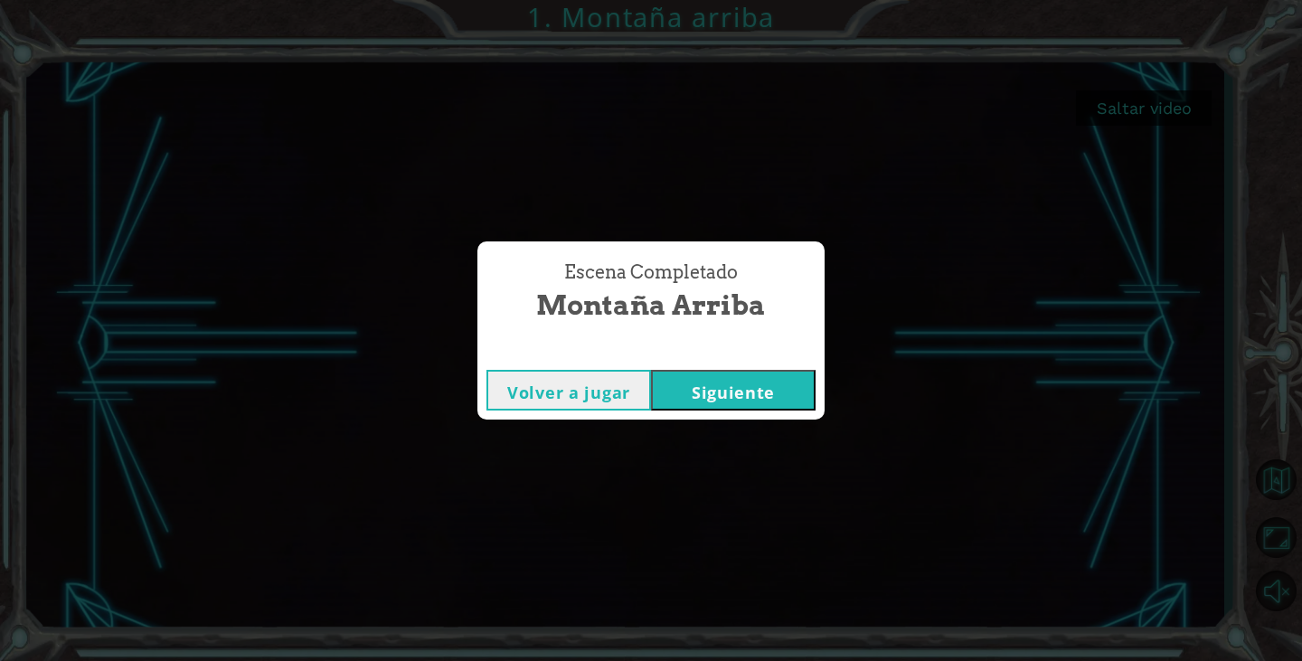
click at [701, 394] on button "Siguiente" at bounding box center [733, 390] width 165 height 41
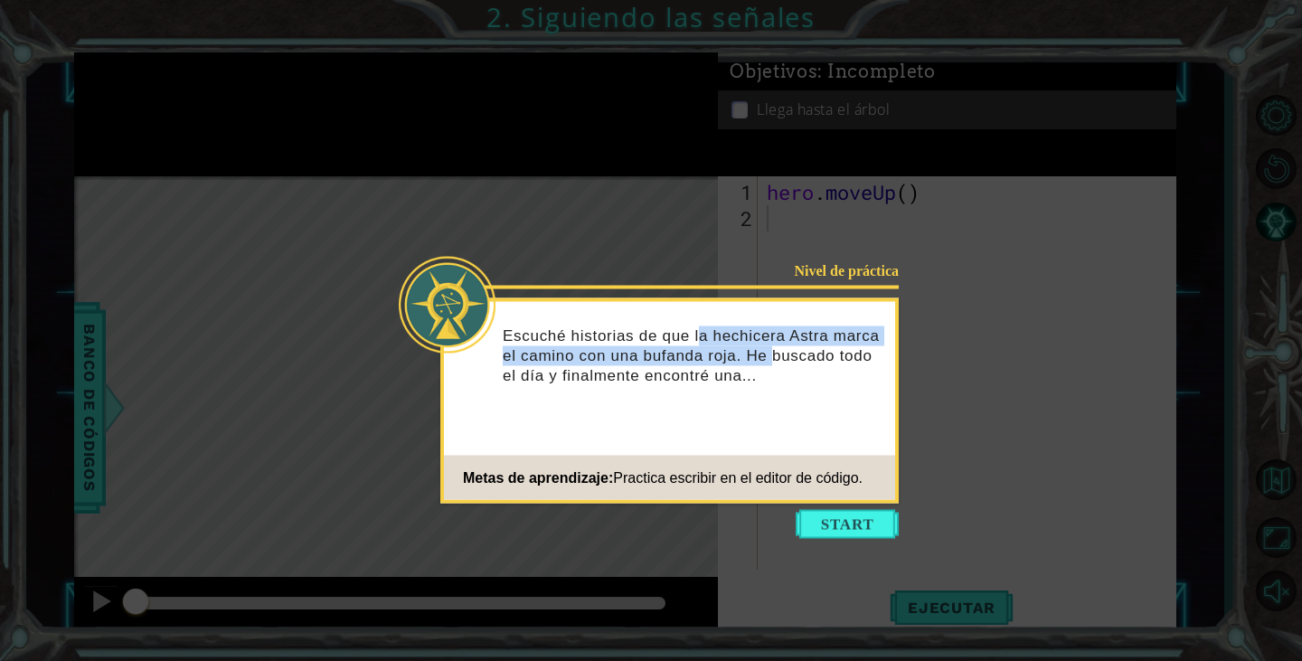
drag, startPoint x: 701, startPoint y: 343, endPoint x: 773, endPoint y: 353, distance: 72.1
click at [773, 353] on p "Escuché historias de que la hechicera Astra marca el camino con una bufanda roj…" at bounding box center [693, 355] width 380 height 60
click at [764, 341] on p "Escuché historias de que la hechicera Astra marca el camino con una bufanda roj…" at bounding box center [693, 355] width 380 height 60
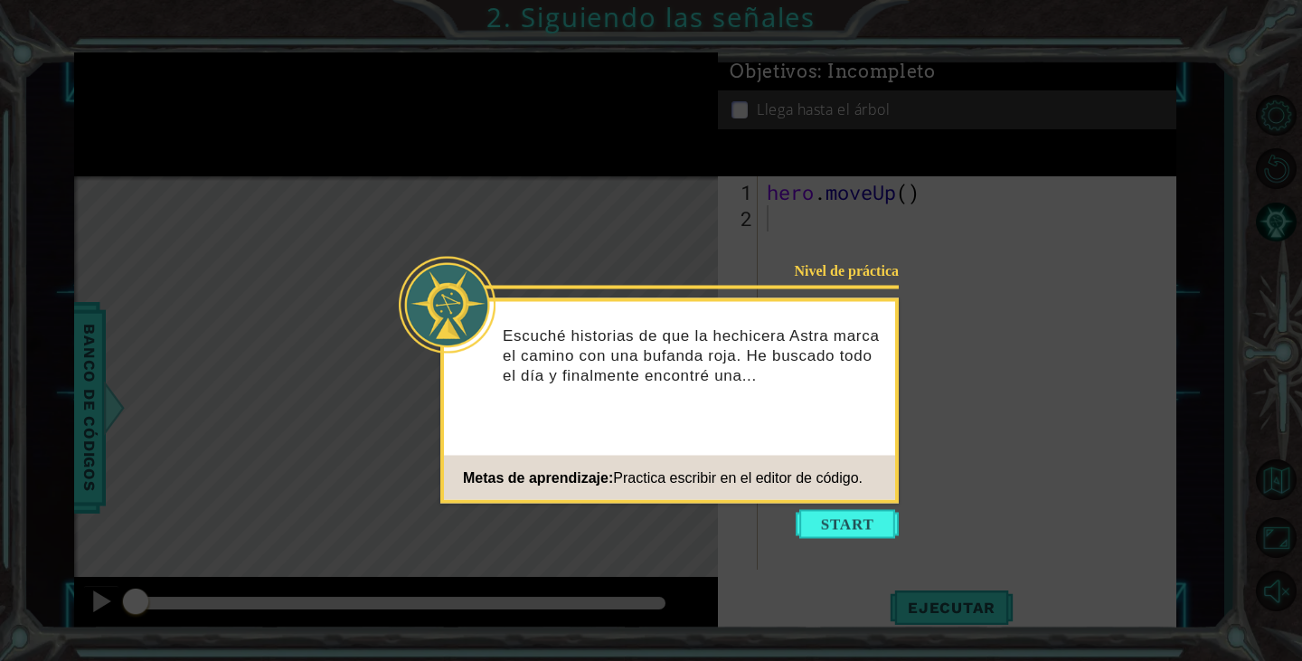
click at [824, 507] on icon at bounding box center [651, 330] width 1302 height 661
click at [838, 525] on button "Start" at bounding box center [846, 524] width 103 height 29
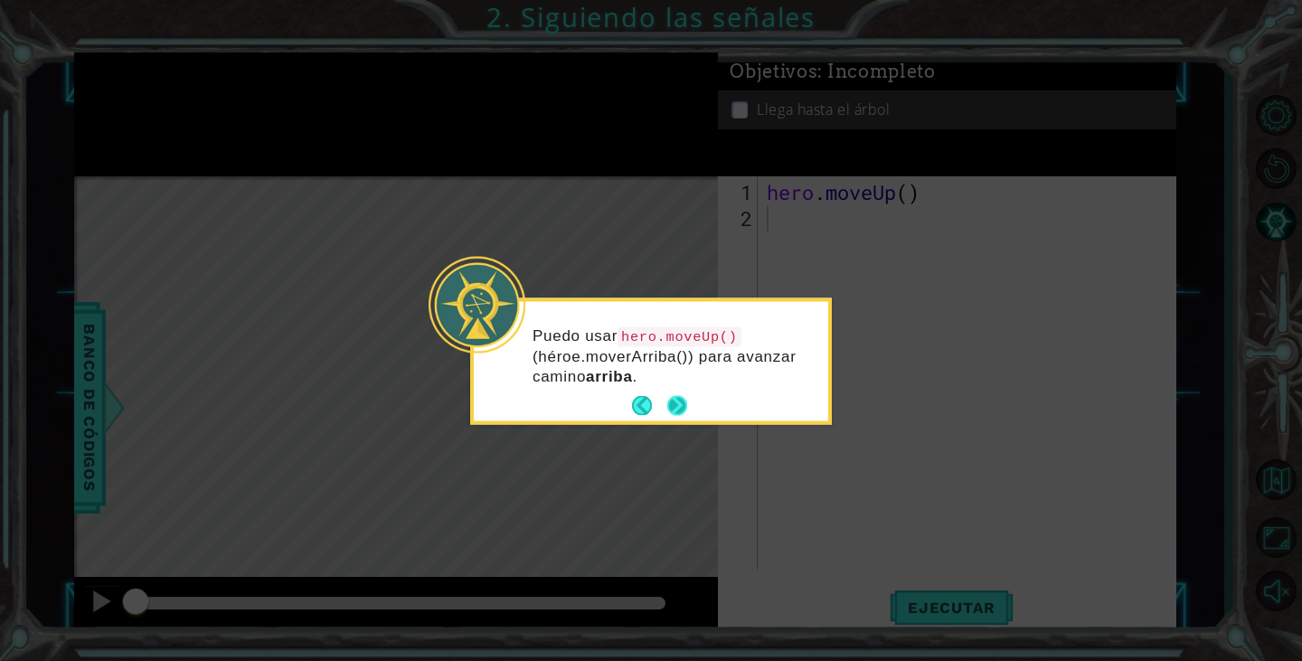
click at [679, 409] on button "Next" at bounding box center [677, 406] width 31 height 31
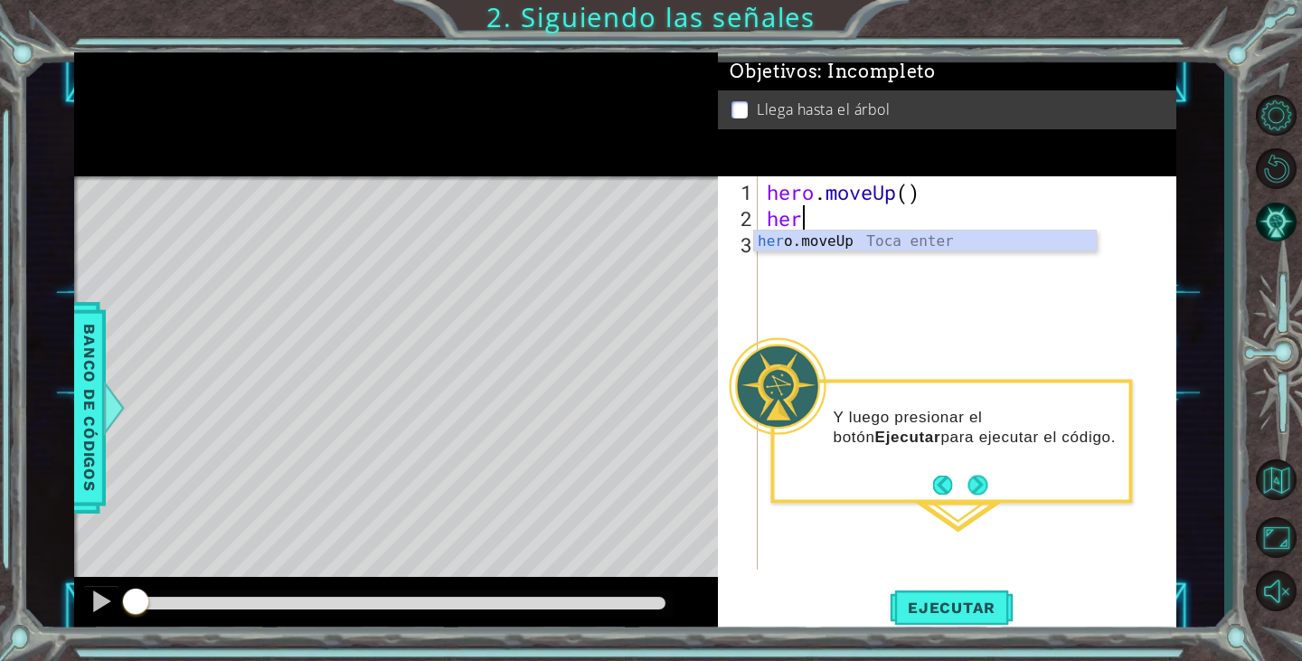
scroll to position [0, 1]
type textarea "hero.o"
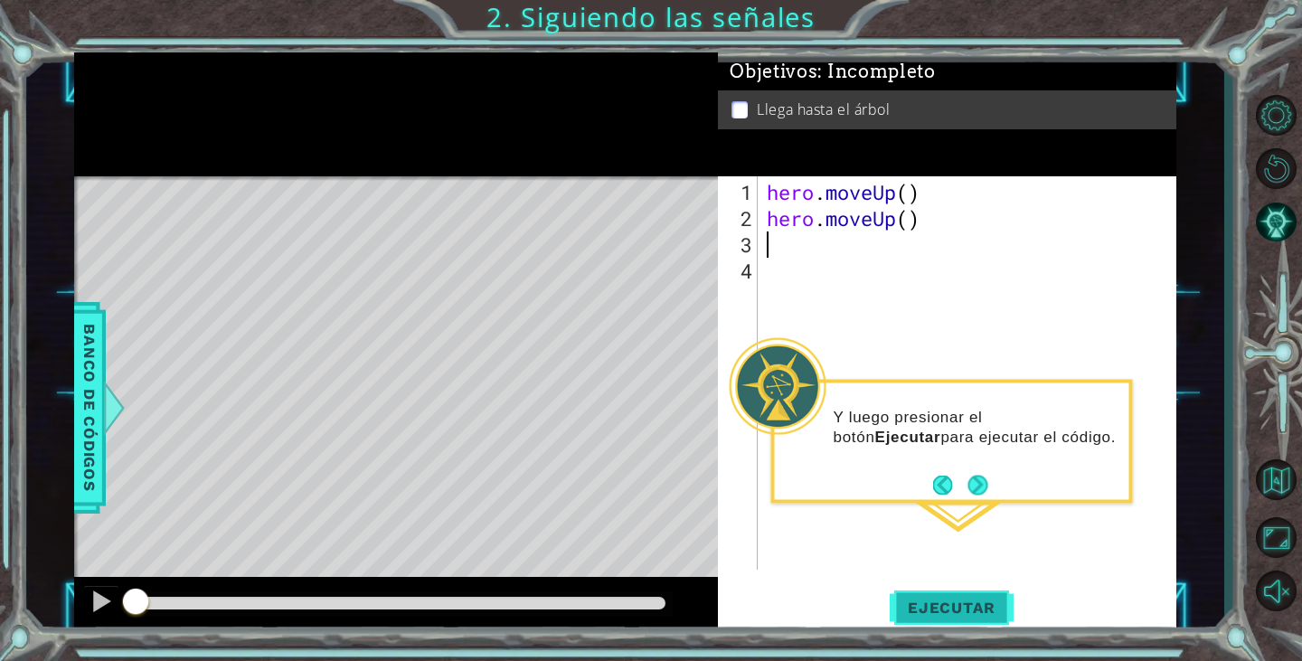
click at [919, 605] on span "Ejecutar" at bounding box center [952, 607] width 124 height 18
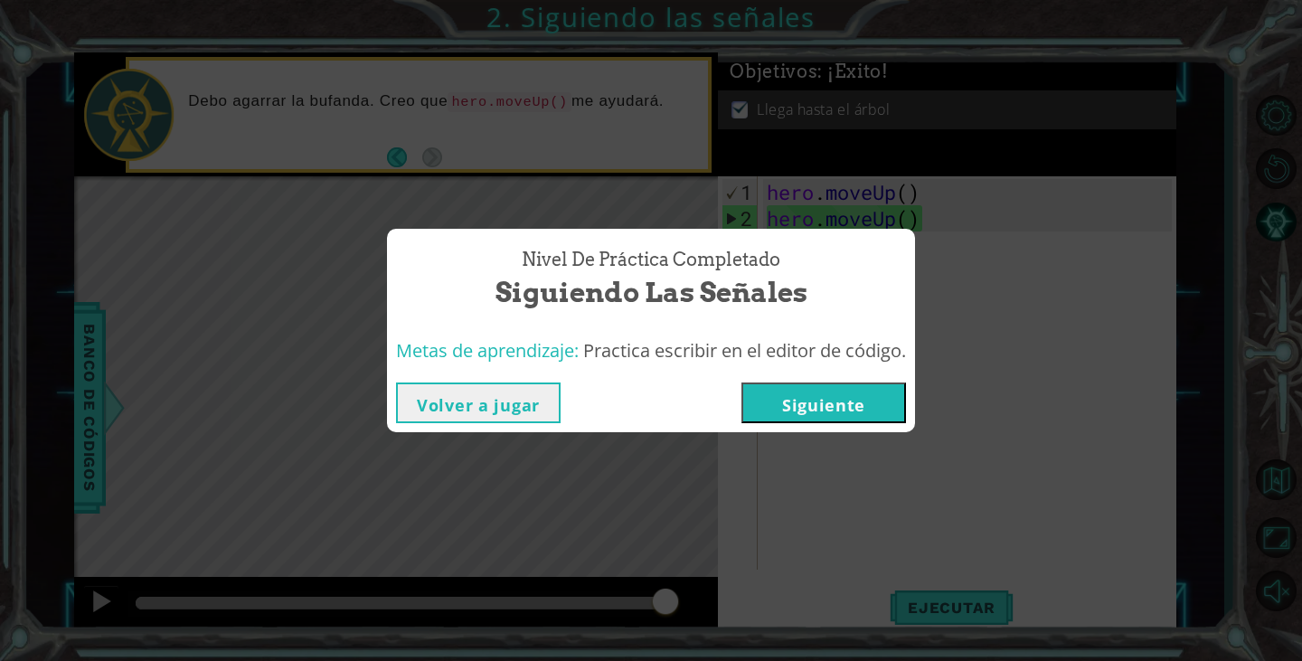
click at [828, 409] on button "Siguiente" at bounding box center [823, 402] width 165 height 41
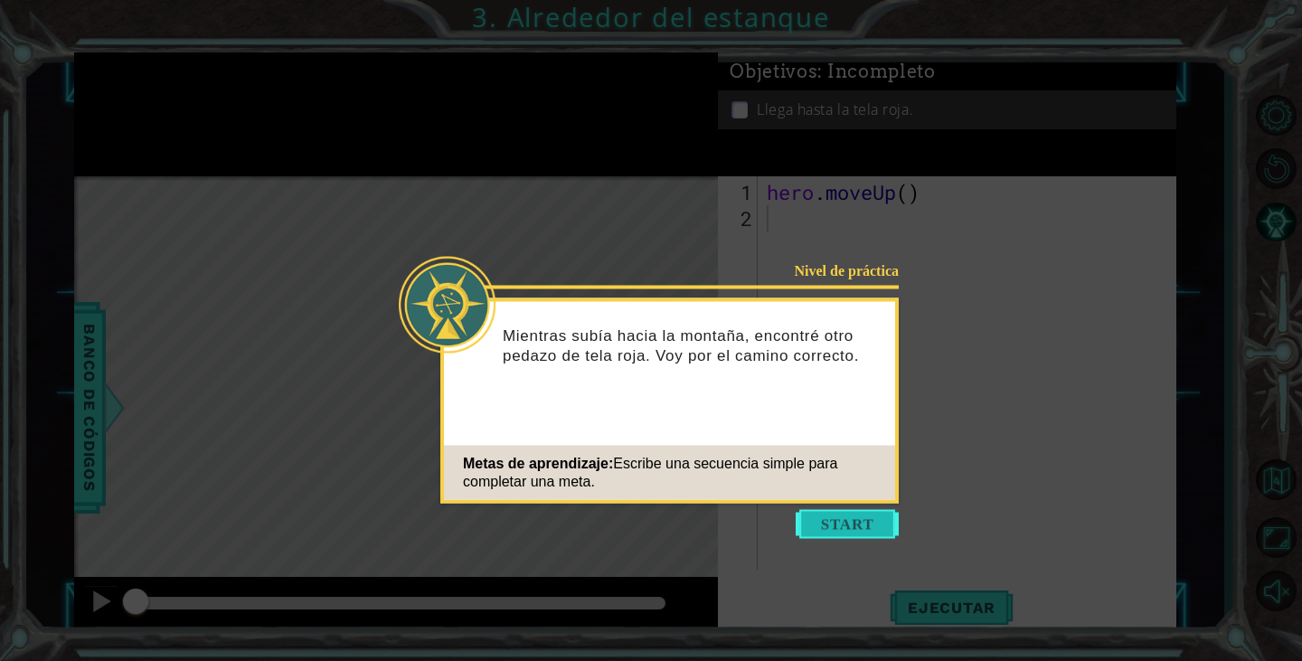
click at [838, 524] on button "Start" at bounding box center [846, 524] width 103 height 29
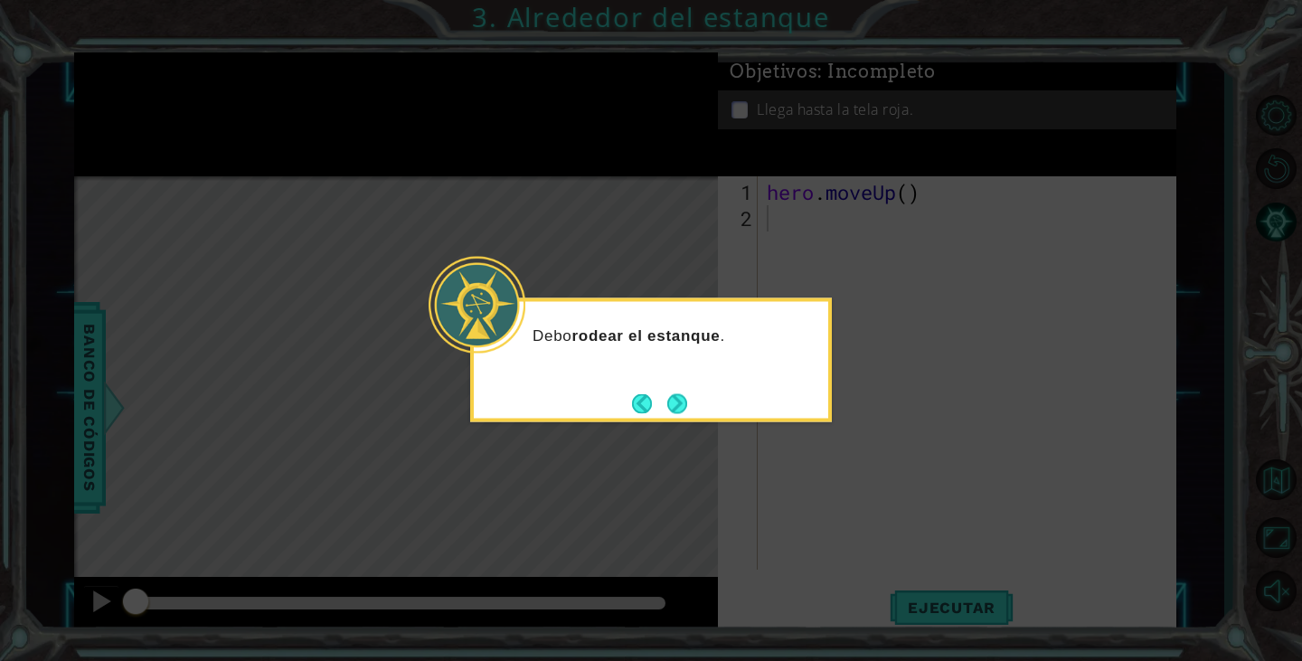
click at [688, 397] on div "Debo rodear el estanque ." at bounding box center [651, 360] width 362 height 124
click at [682, 397] on button "Next" at bounding box center [677, 403] width 20 height 20
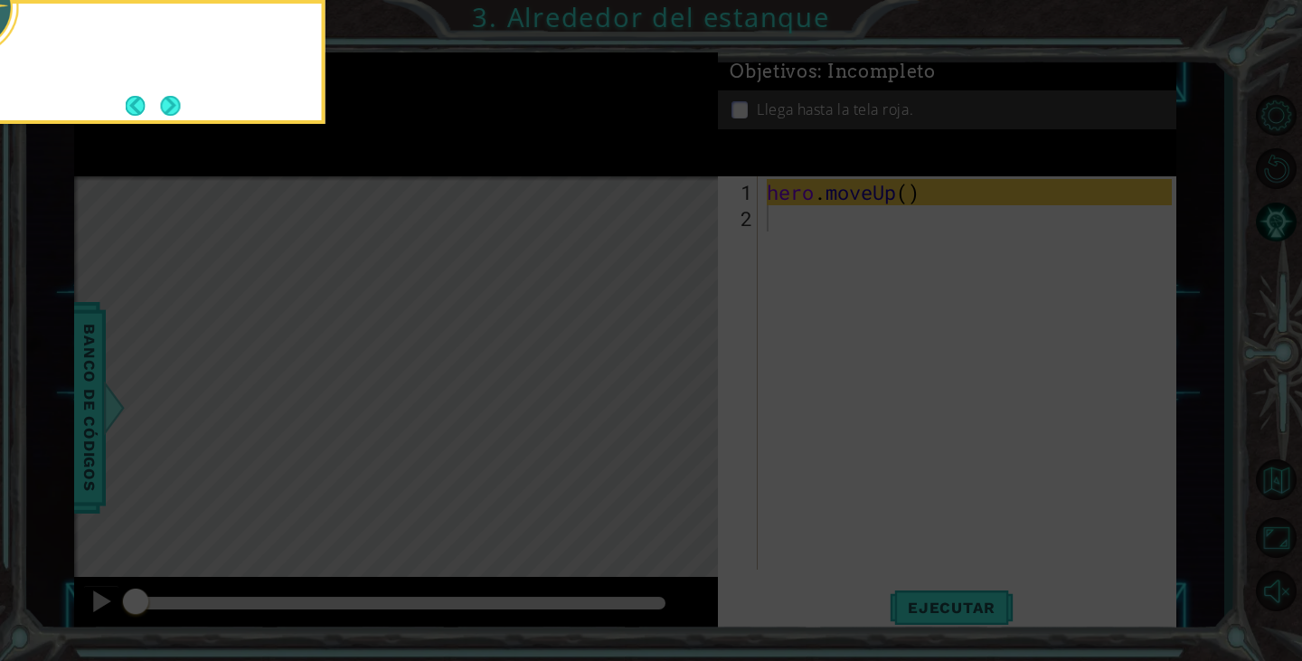
click at [671, 401] on icon at bounding box center [651, 99] width 1302 height 1124
click at [171, 102] on button "Next" at bounding box center [170, 106] width 20 height 20
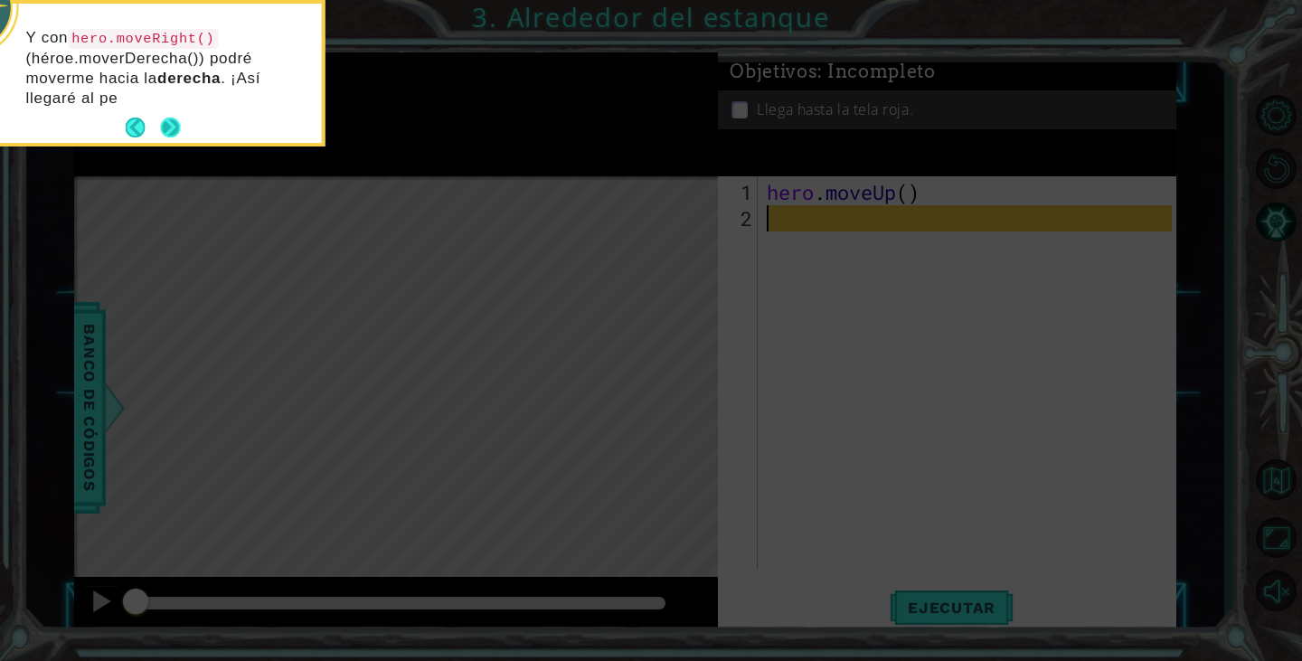
click at [172, 101] on p "Y con hero.moveRight() (héroe.moverDerecha()) podré moverme hacia la derecha . …" at bounding box center [167, 68] width 283 height 80
click at [171, 121] on button "Next" at bounding box center [170, 128] width 21 height 21
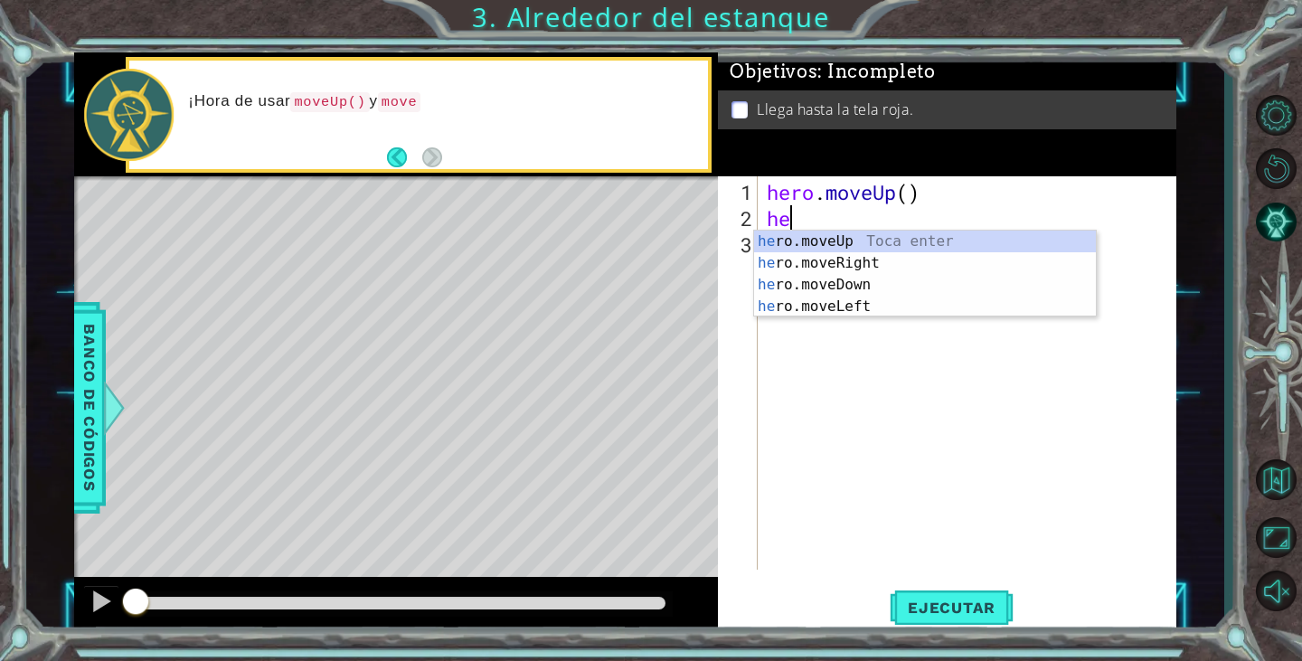
type textarea "her"
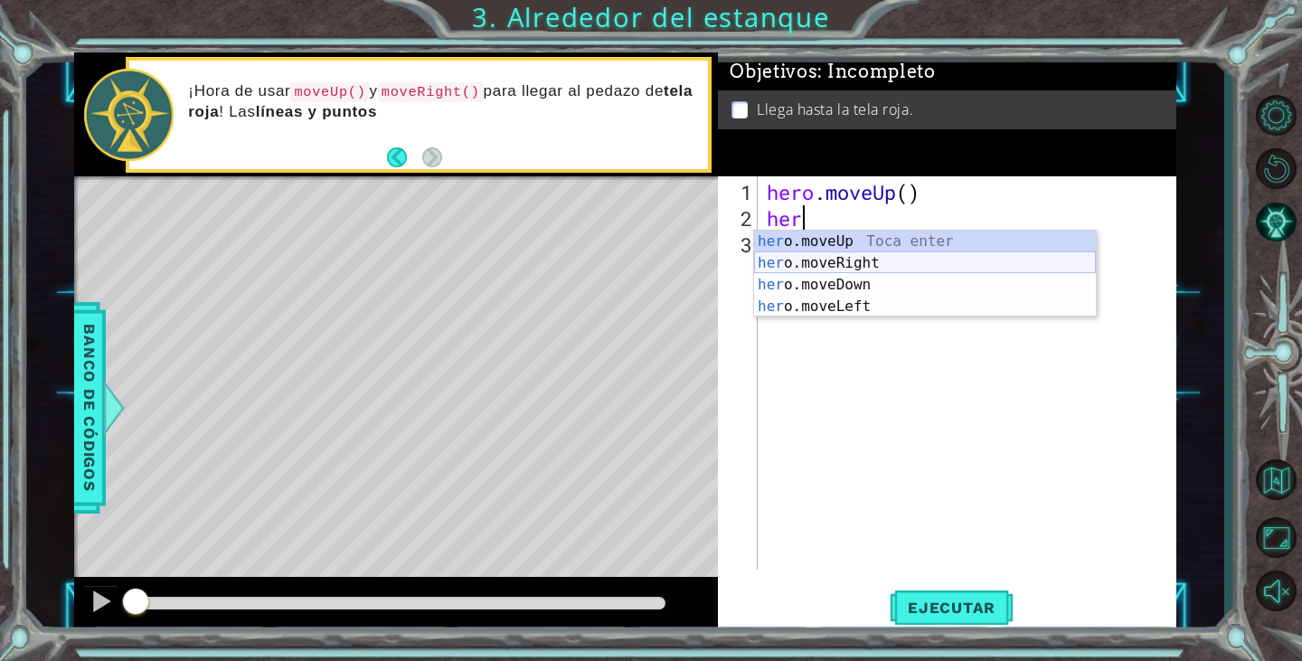
click at [851, 257] on div "her o.moveUp Toca enter her o.moveRight Toca enter her o.moveDown Toca enter he…" at bounding box center [925, 296] width 342 height 130
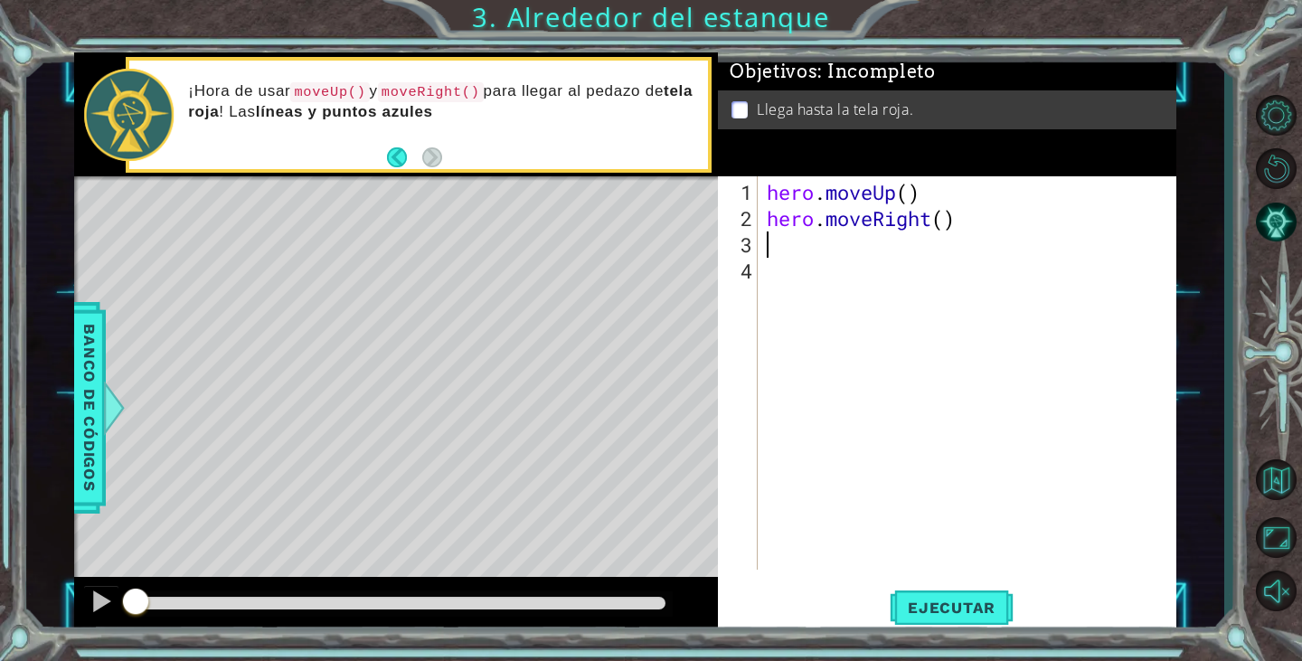
scroll to position [0, 0]
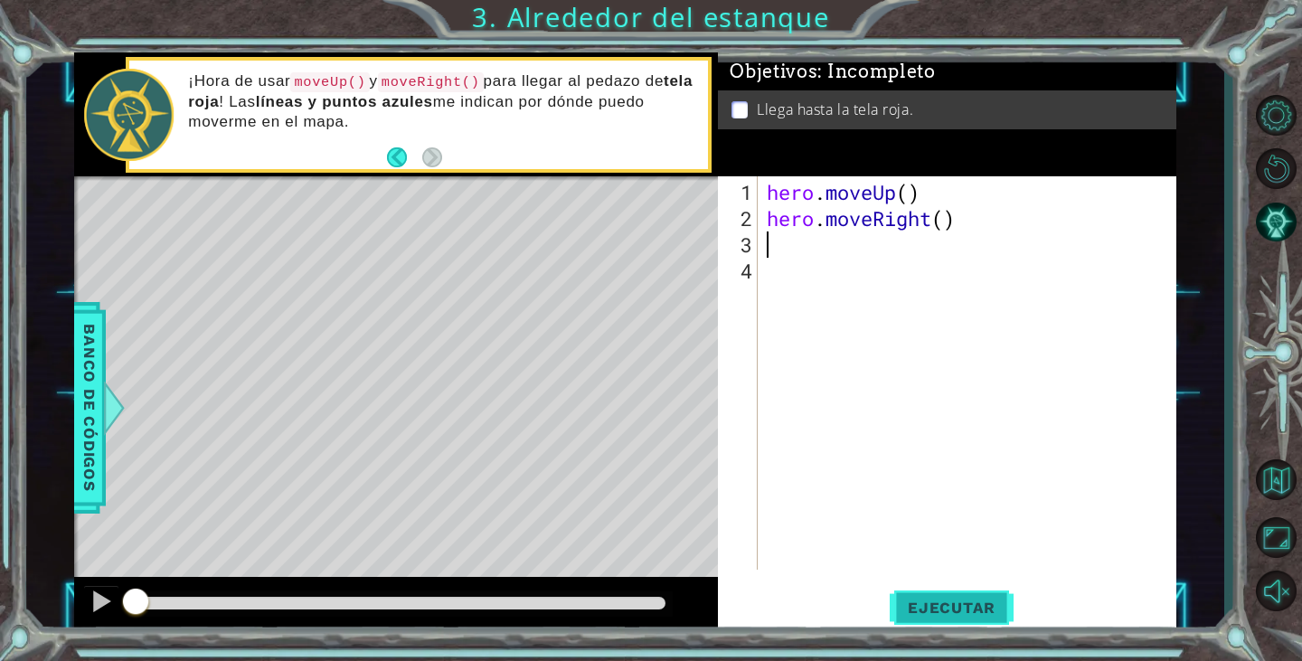
click at [945, 623] on button "Ejecutar" at bounding box center [952, 608] width 124 height 46
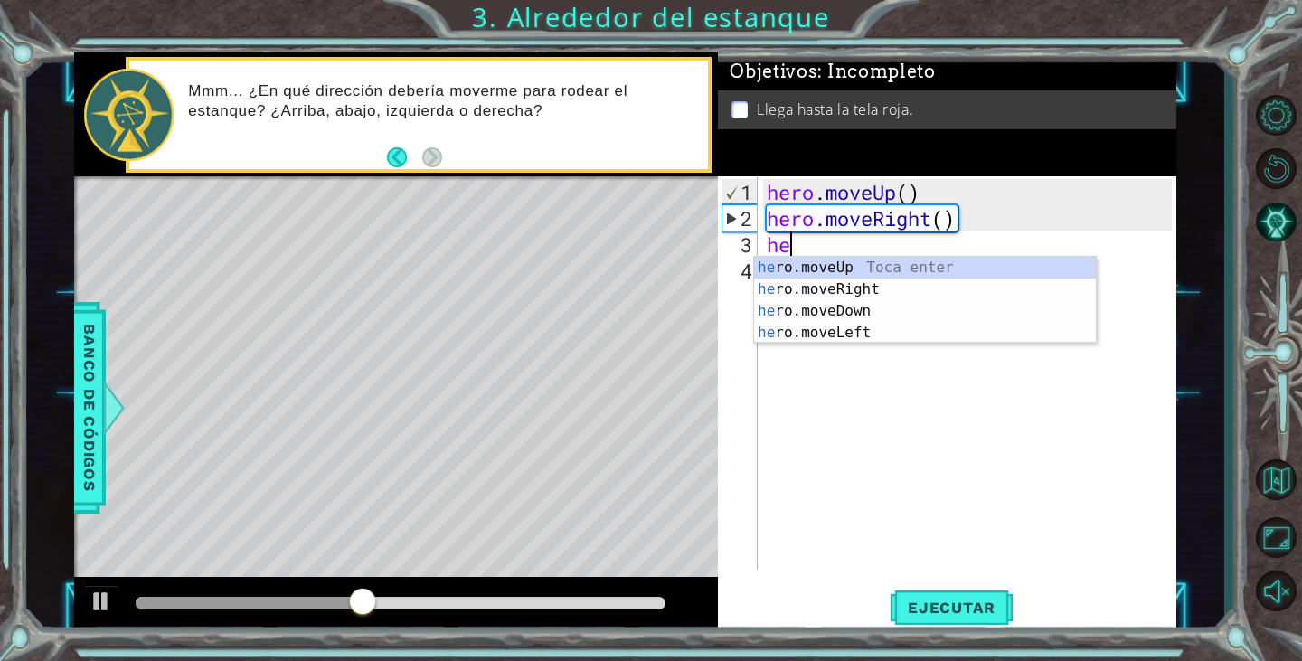
type textarea "her"
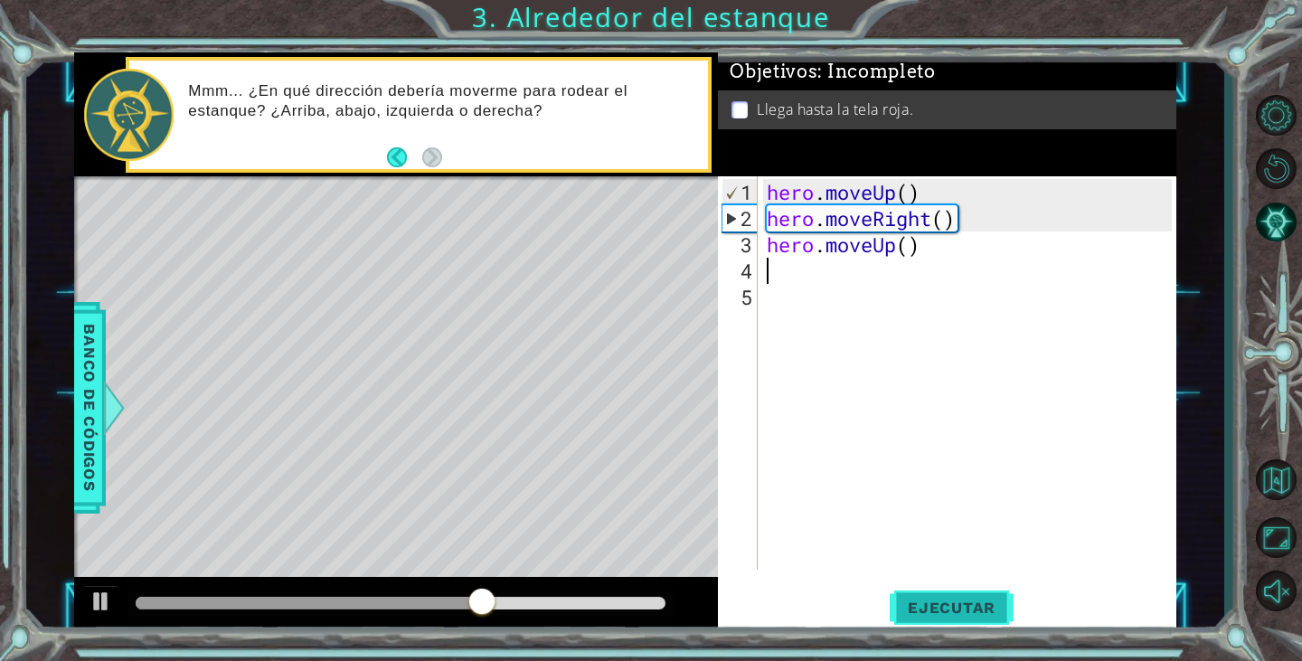
click at [955, 611] on span "Ejecutar" at bounding box center [952, 607] width 124 height 18
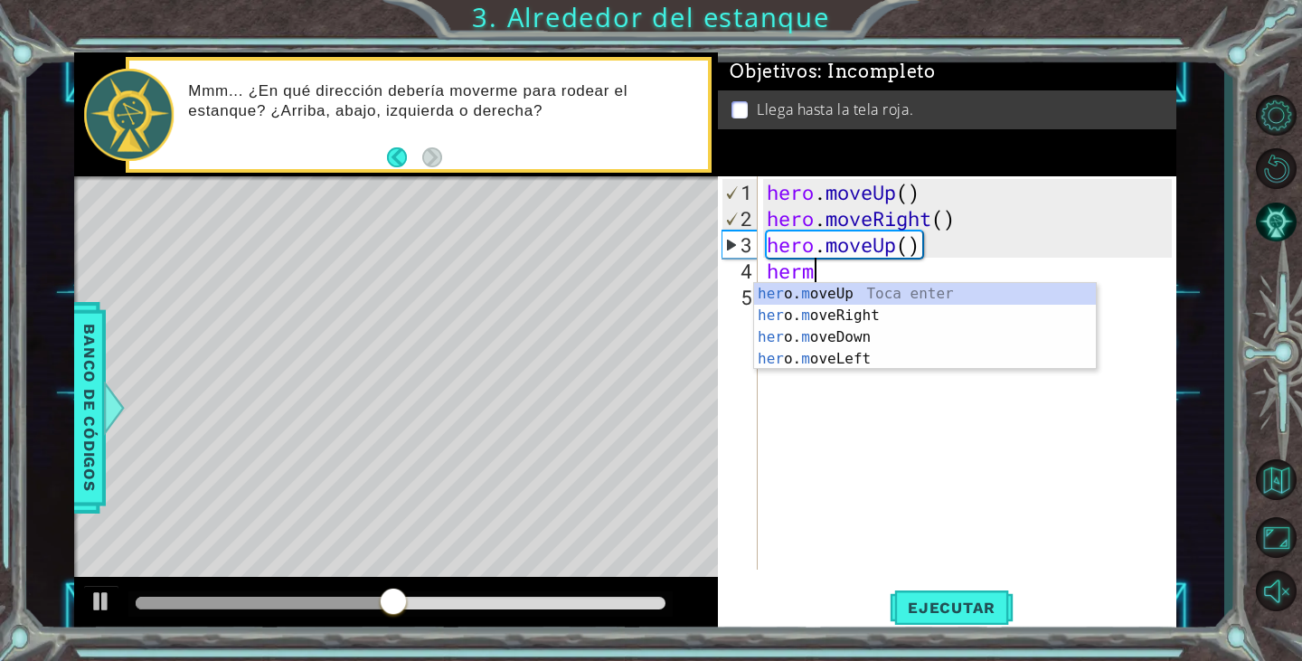
scroll to position [0, 2]
type textarea "hermo"
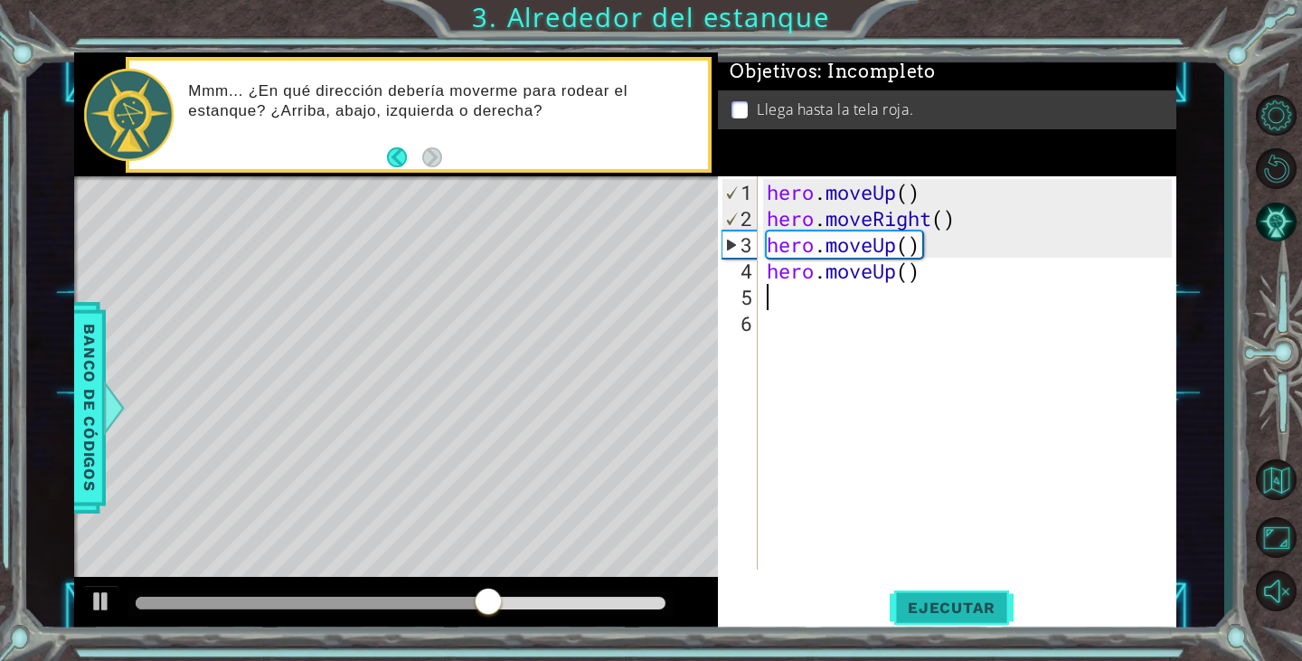
click at [946, 602] on span "Ejecutar" at bounding box center [952, 607] width 124 height 18
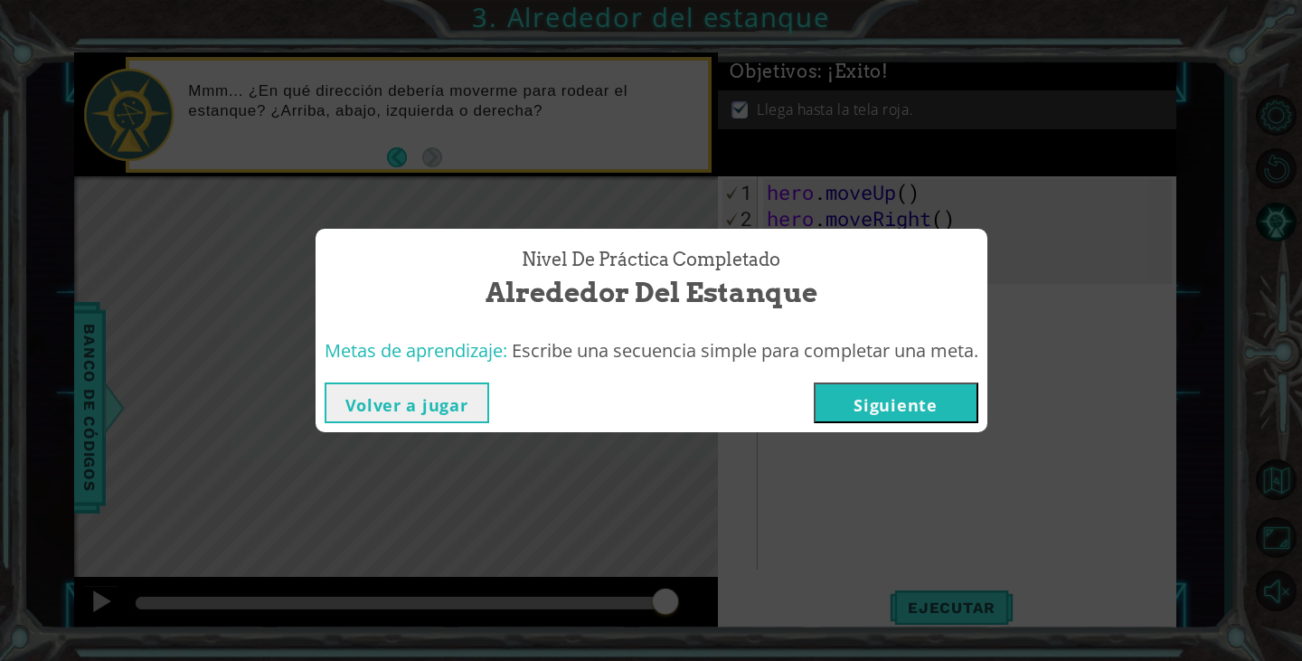
click at [922, 386] on button "Siguiente" at bounding box center [896, 402] width 165 height 41
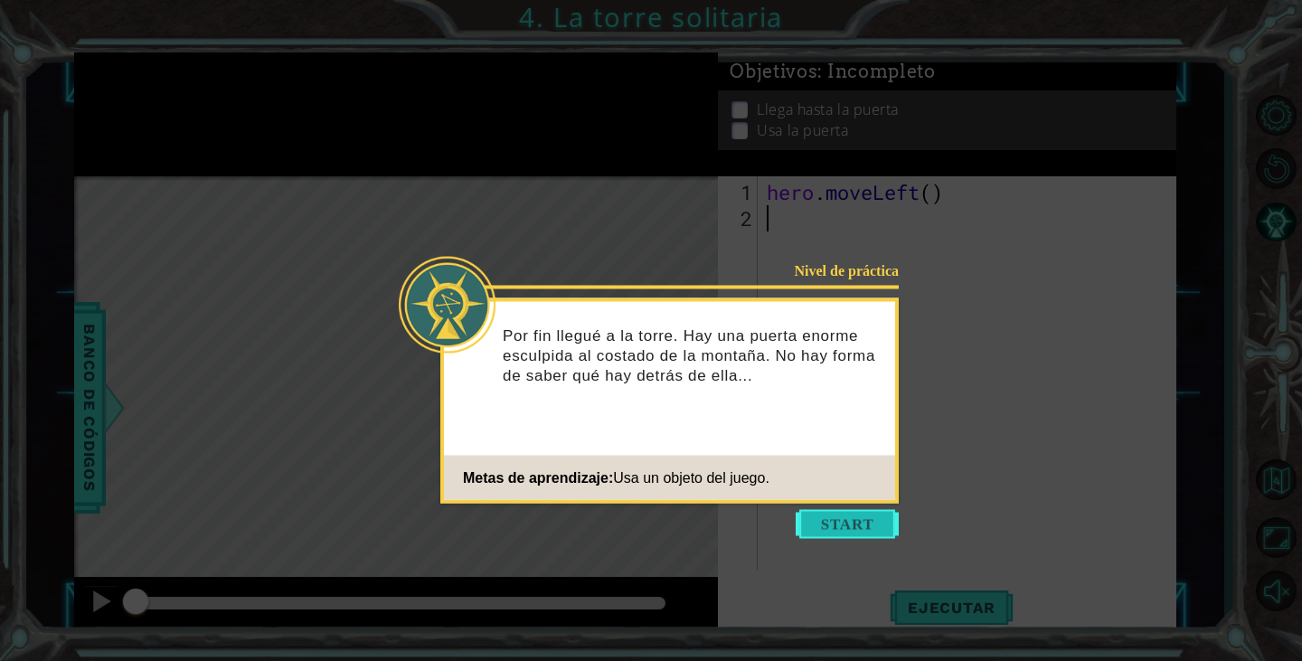
click at [862, 529] on button "Start" at bounding box center [846, 524] width 103 height 29
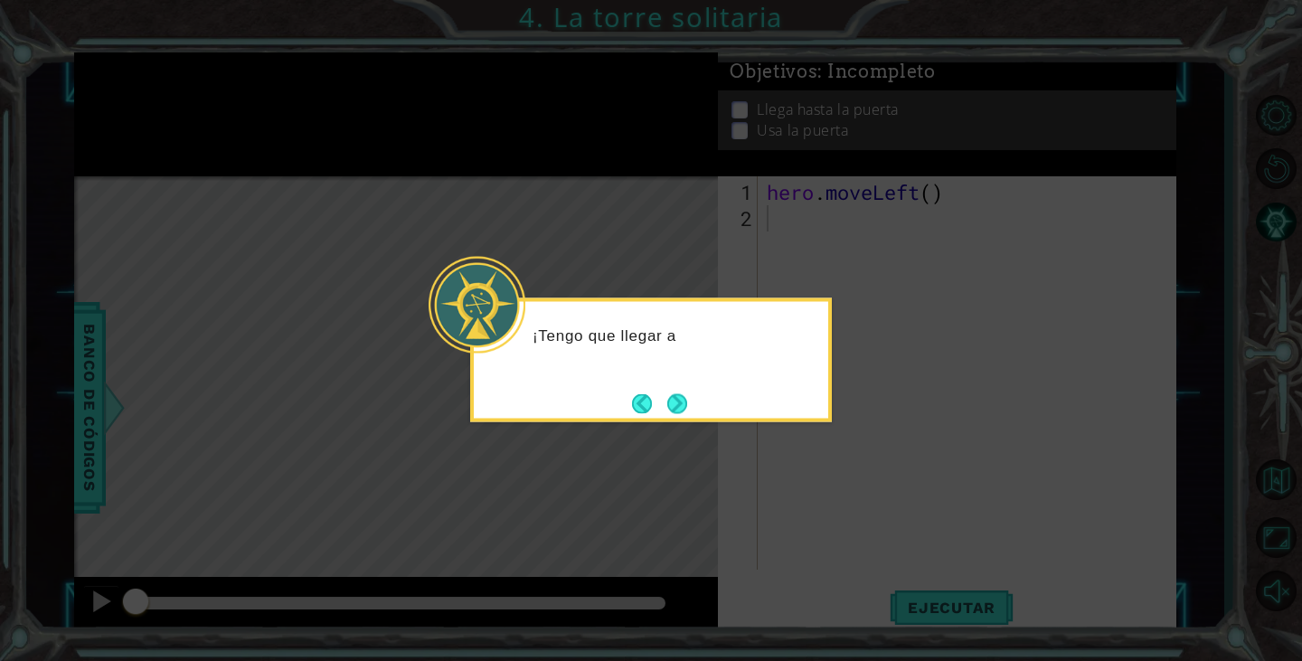
click at [696, 410] on div "¡Tengo que llegar a" at bounding box center [651, 360] width 362 height 124
click at [678, 400] on button "Next" at bounding box center [676, 403] width 23 height 23
click at [680, 401] on button "Next" at bounding box center [677, 403] width 20 height 20
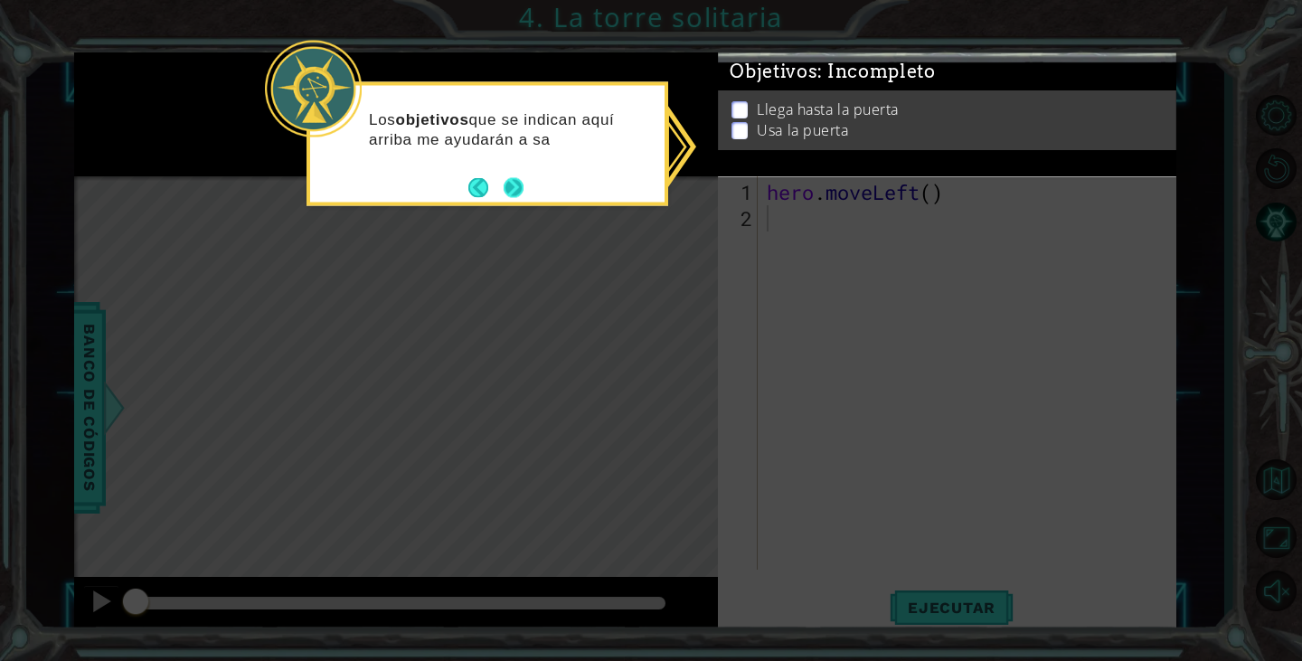
click at [512, 184] on button "Next" at bounding box center [514, 187] width 20 height 20
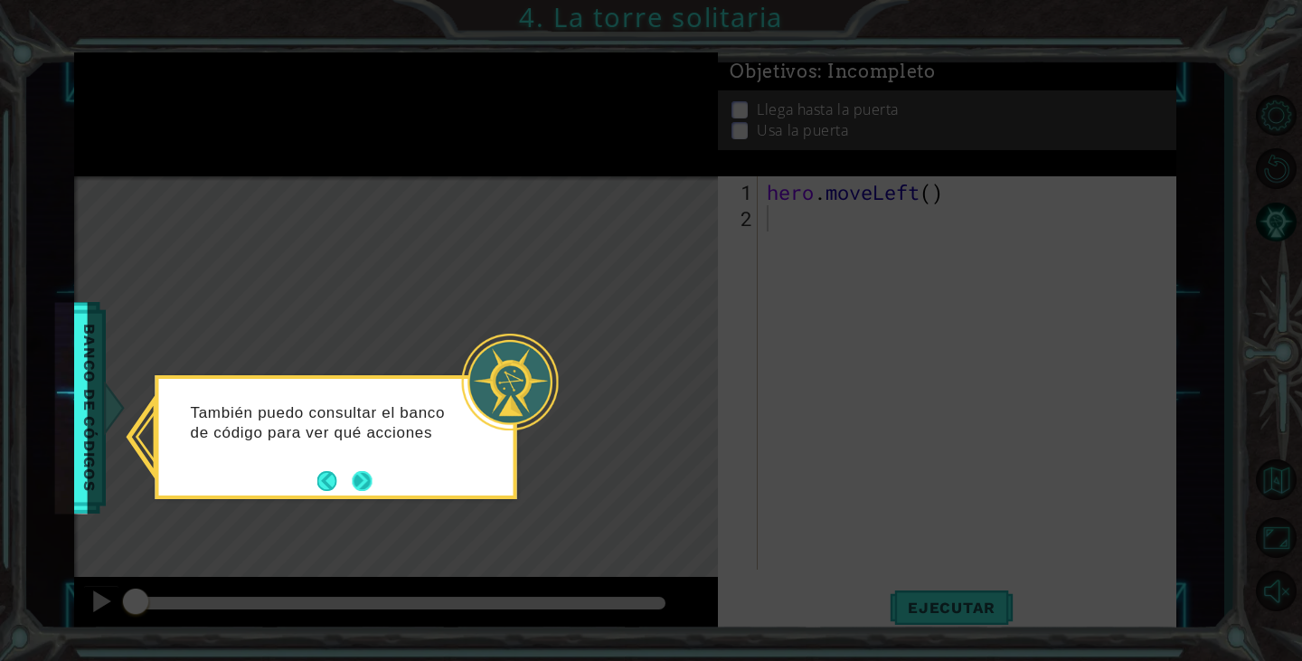
click at [357, 486] on button "Next" at bounding box center [363, 481] width 20 height 20
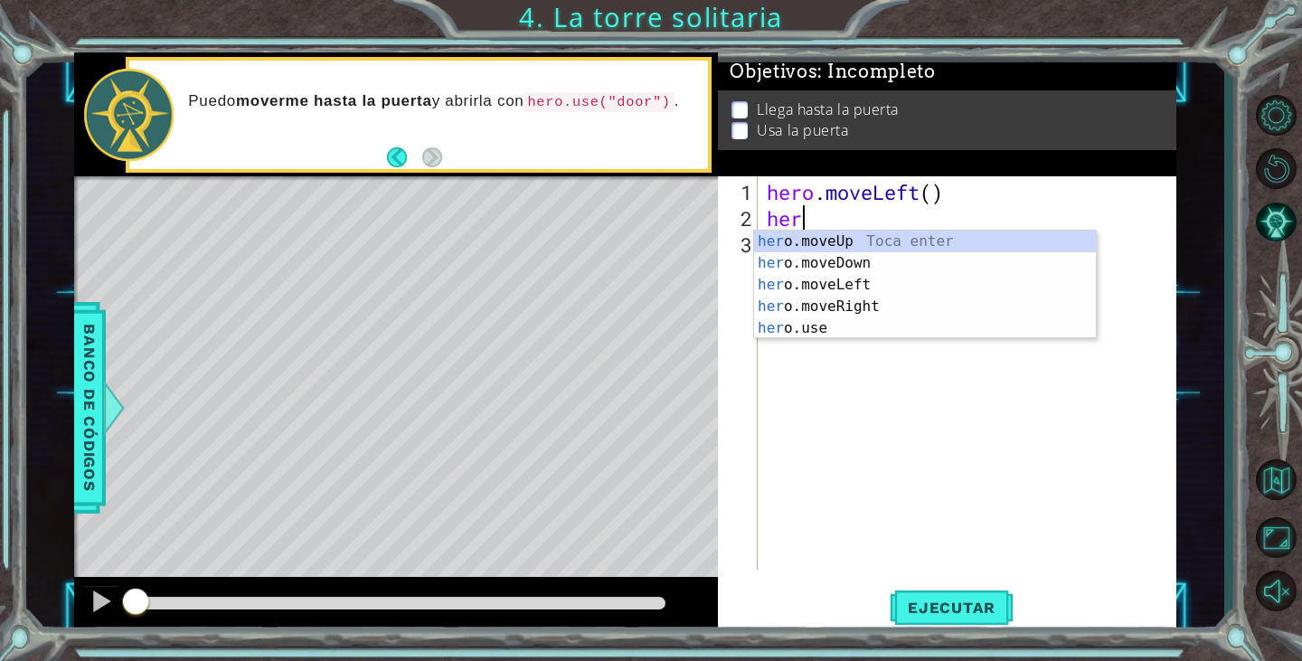
type textarea "hero"
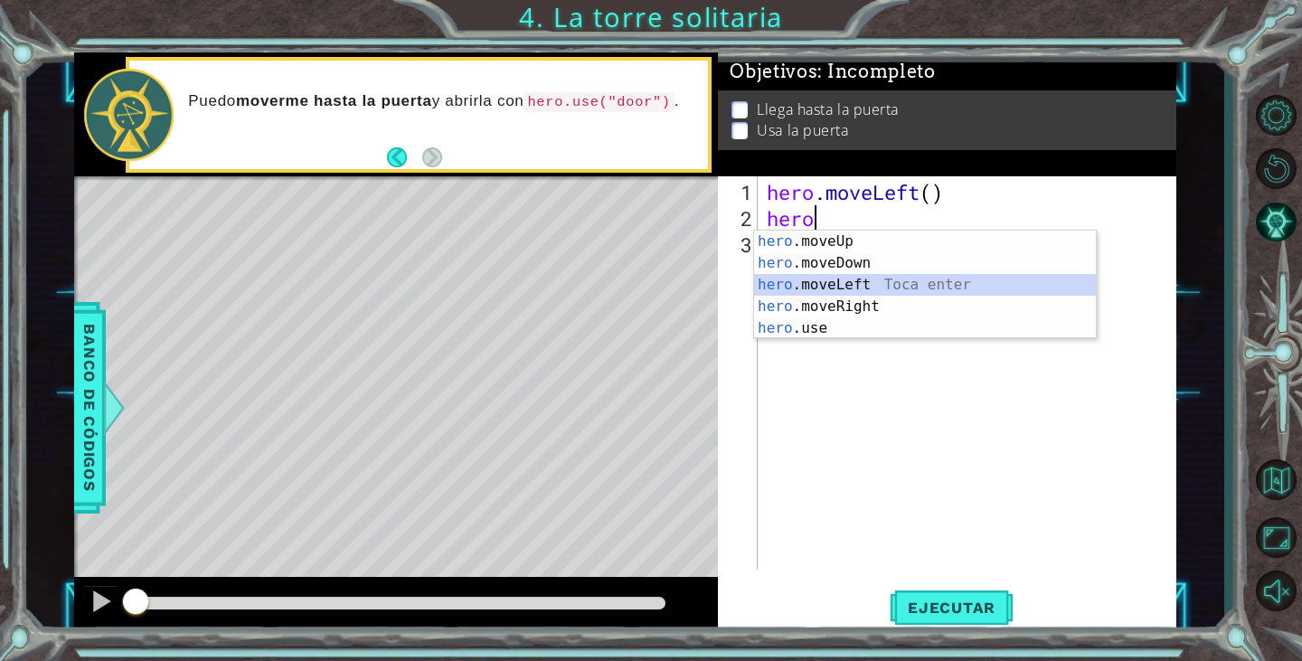
click at [919, 285] on div "hero .moveUp Toca enter hero .moveDown Toca enter hero .moveLeft Toca enter her…" at bounding box center [925, 307] width 342 height 152
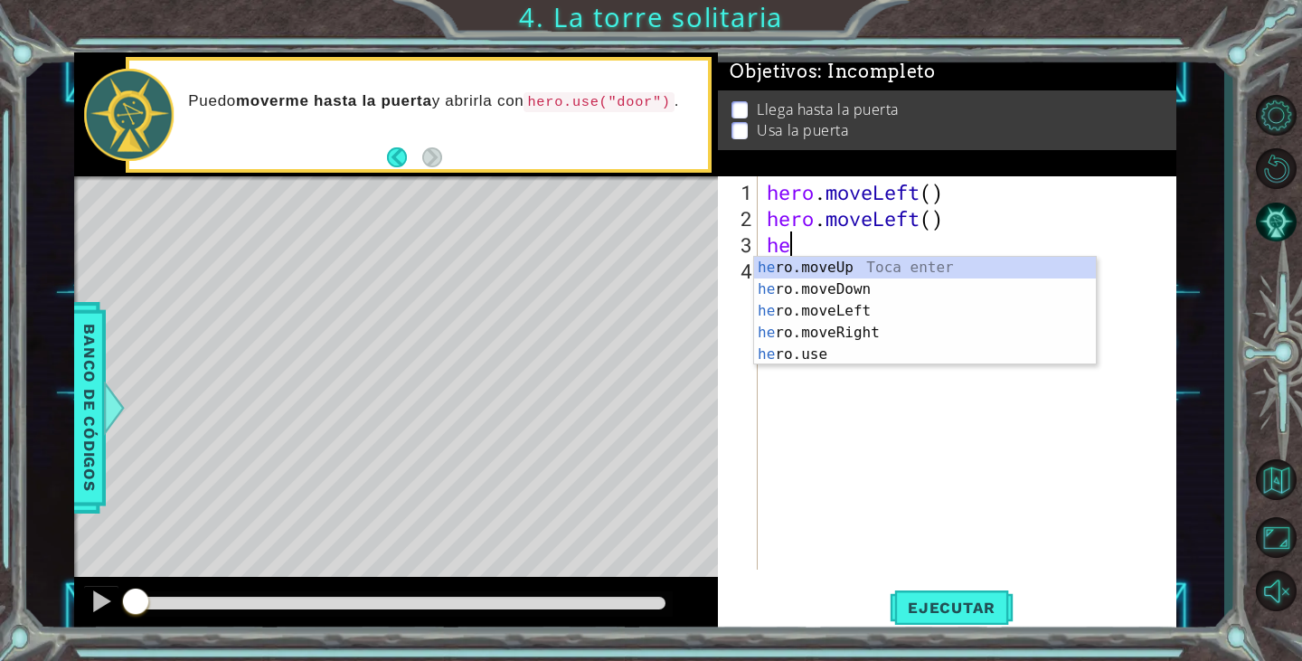
type textarea "her"
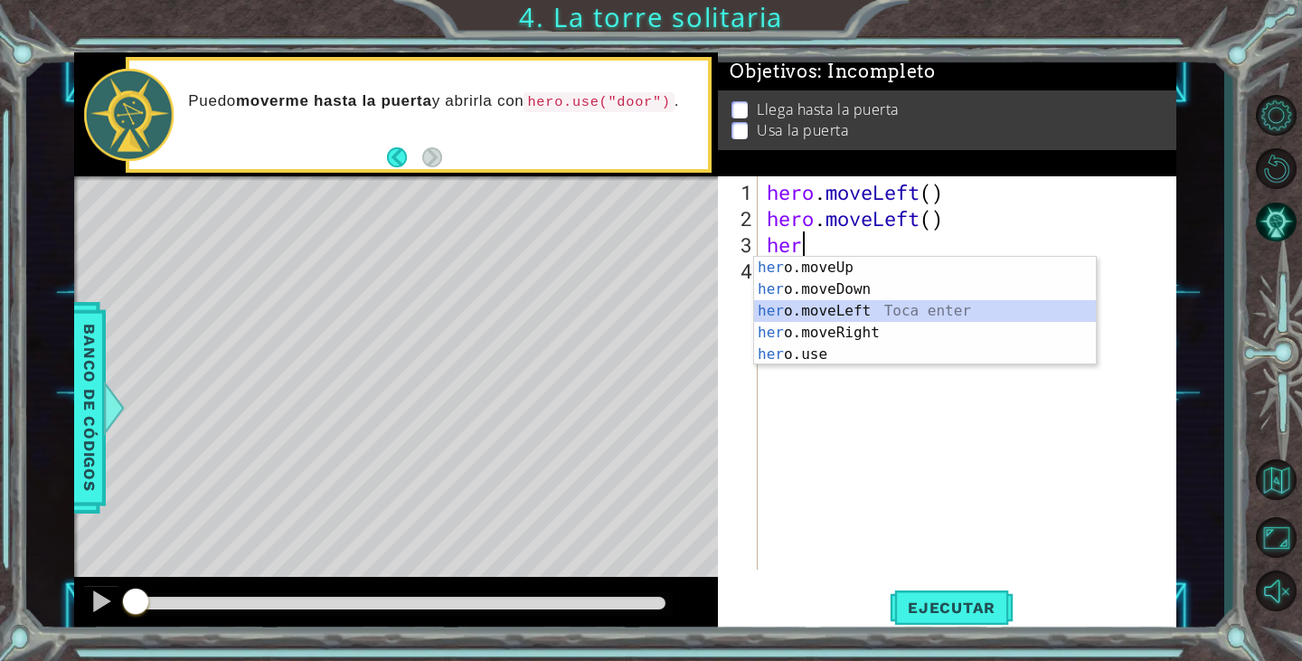
click at [877, 314] on div "her o.moveUp Toca enter her o.moveDown Toca enter her o.moveLeft Toca enter her…" at bounding box center [925, 333] width 342 height 152
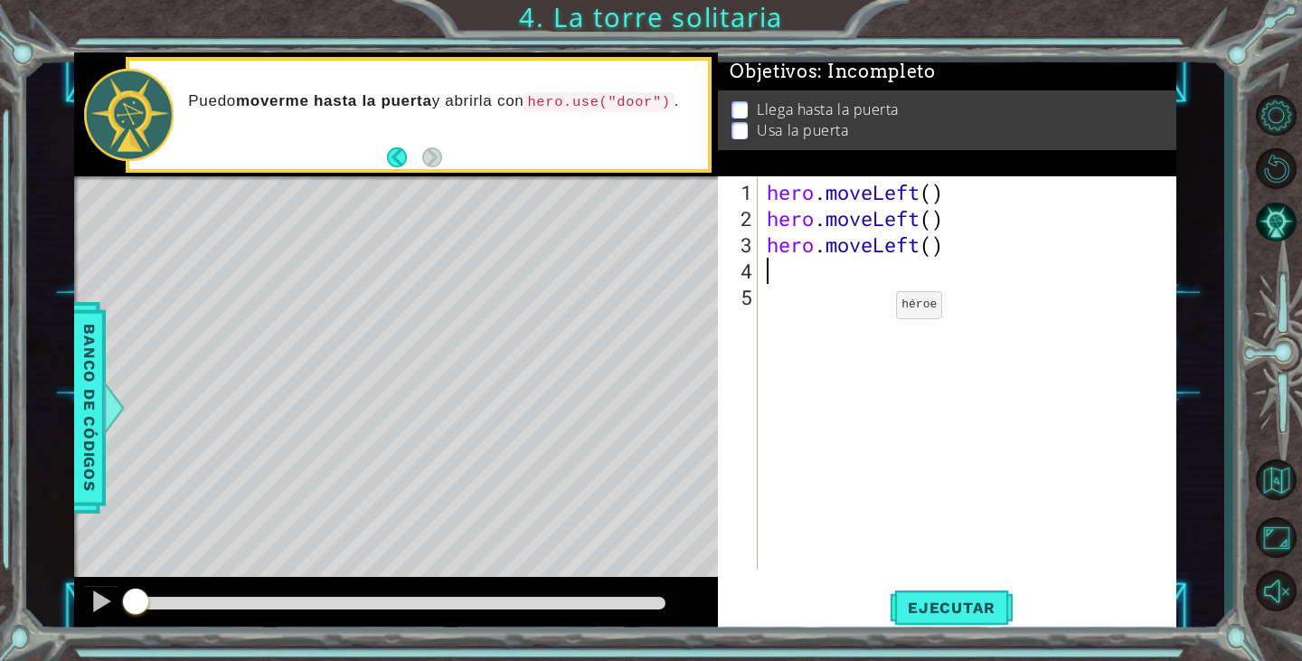
type textarea "her"
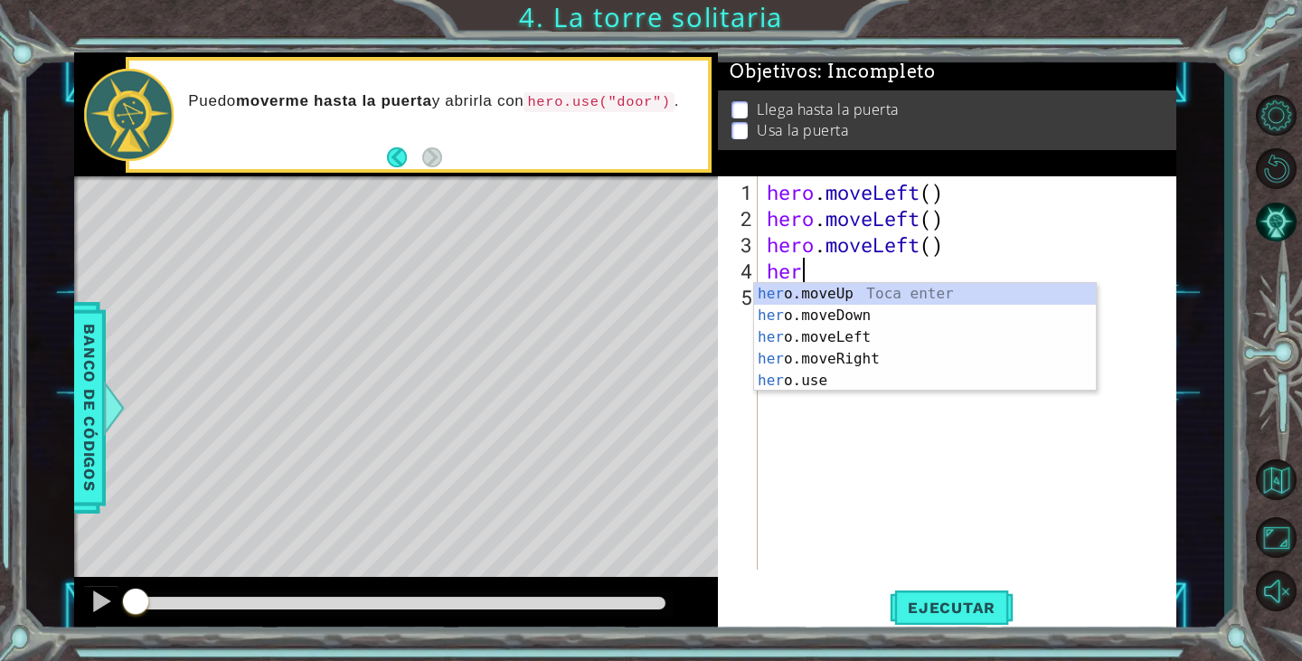
scroll to position [0, 1]
click at [862, 298] on div "her o.moveUp Toca enter her o.moveDown Toca enter her o.moveLeft Toca enter her…" at bounding box center [925, 359] width 342 height 152
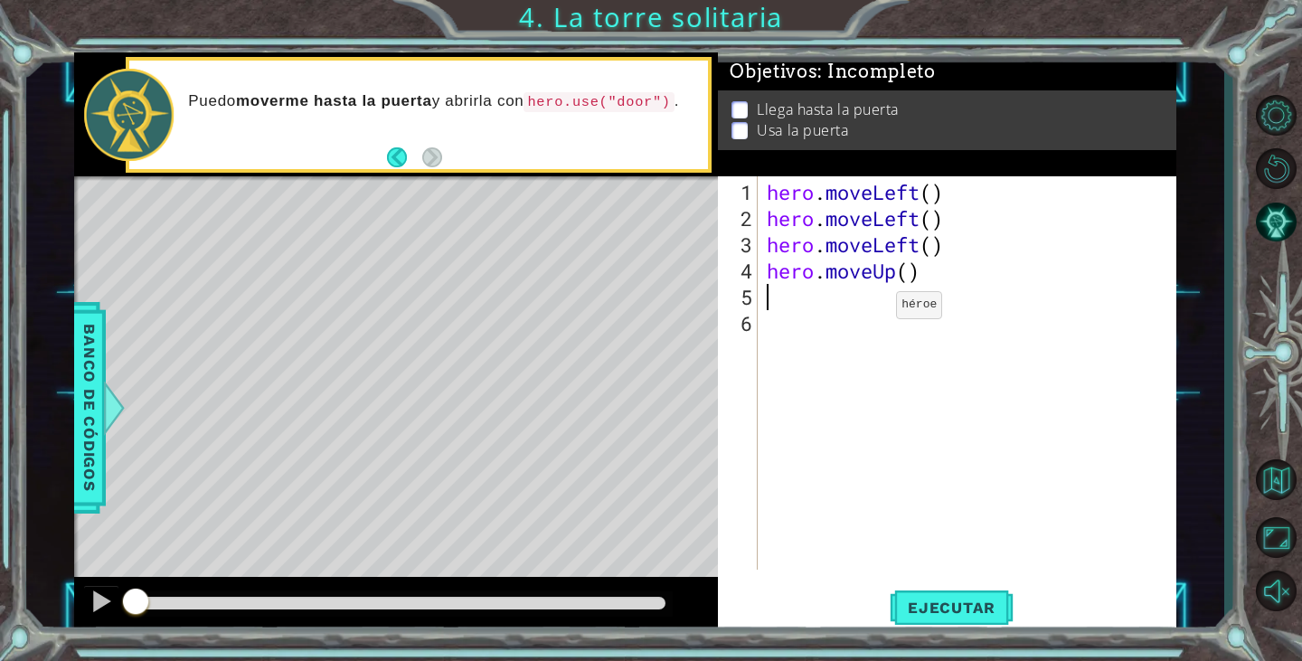
scroll to position [0, 0]
click at [952, 615] on span "Ejecutar" at bounding box center [952, 607] width 124 height 18
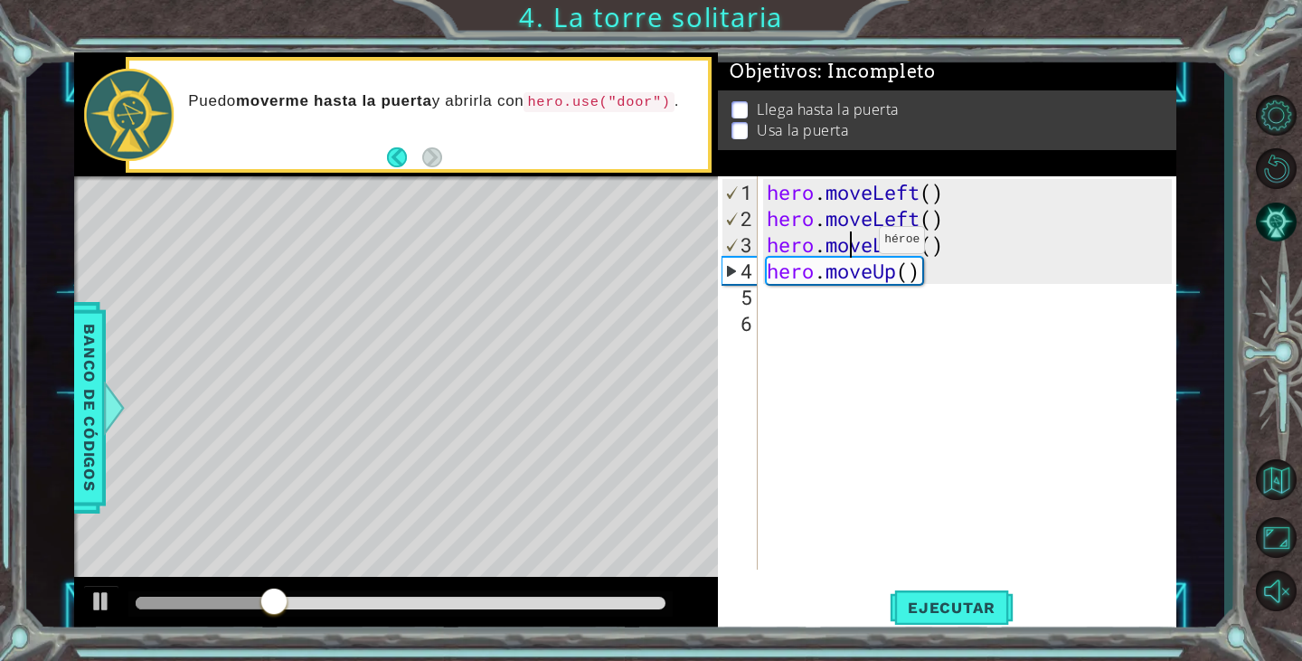
click at [852, 247] on div "hero . moveLeft ( ) hero . moveLeft ( ) hero . moveLeft ( ) hero . moveUp ( )" at bounding box center [971, 402] width 417 height 446
click at [954, 244] on div "hero . moveLeft ( ) hero . moveLeft ( ) hero . moveLeft ( ) hero . moveUp ( )" at bounding box center [971, 402] width 417 height 446
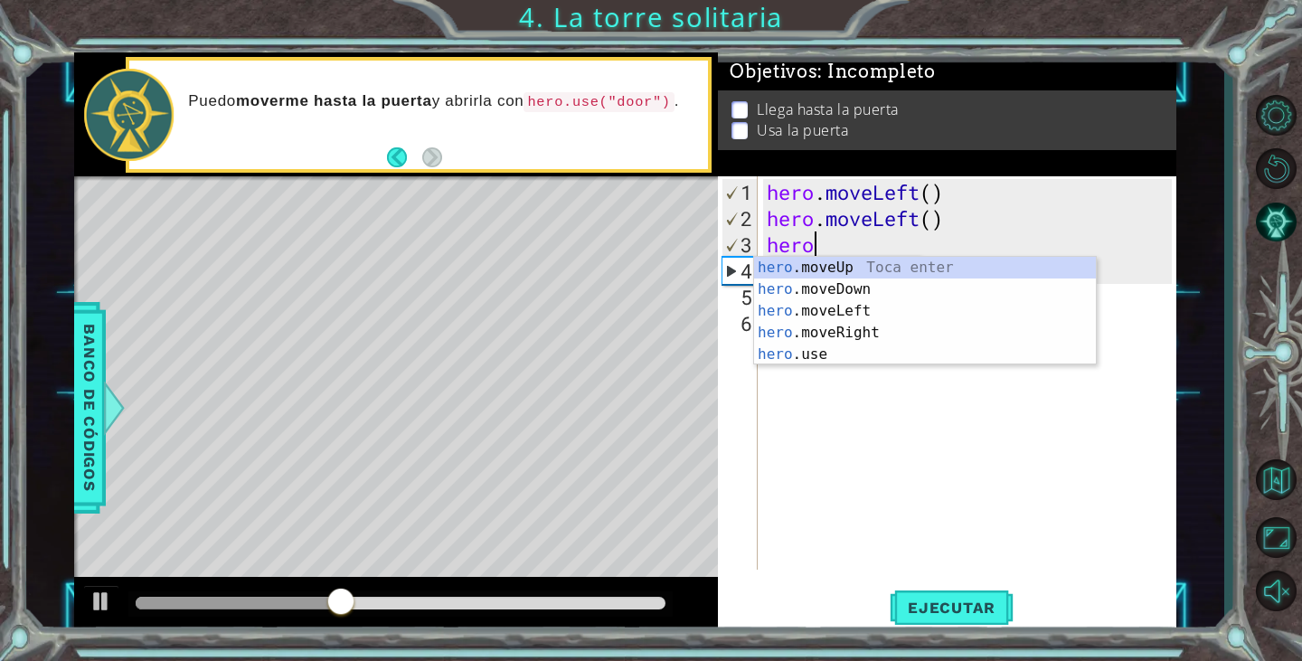
type textarea "h"
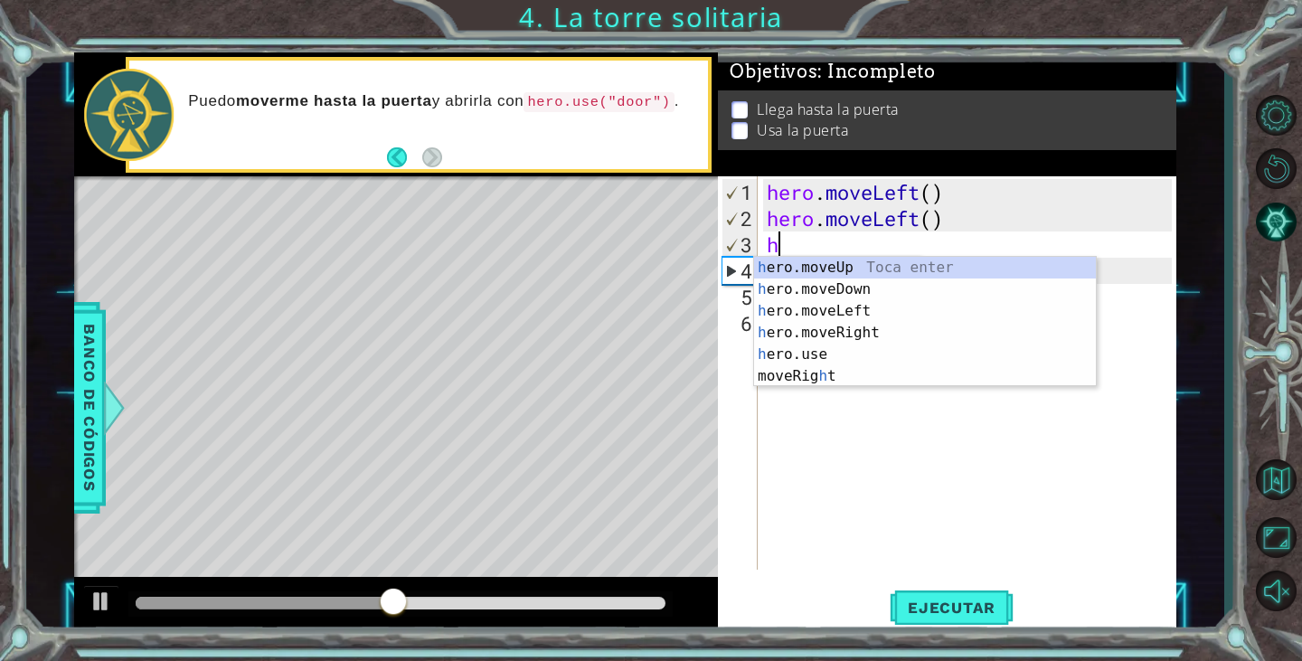
type textarea "her"
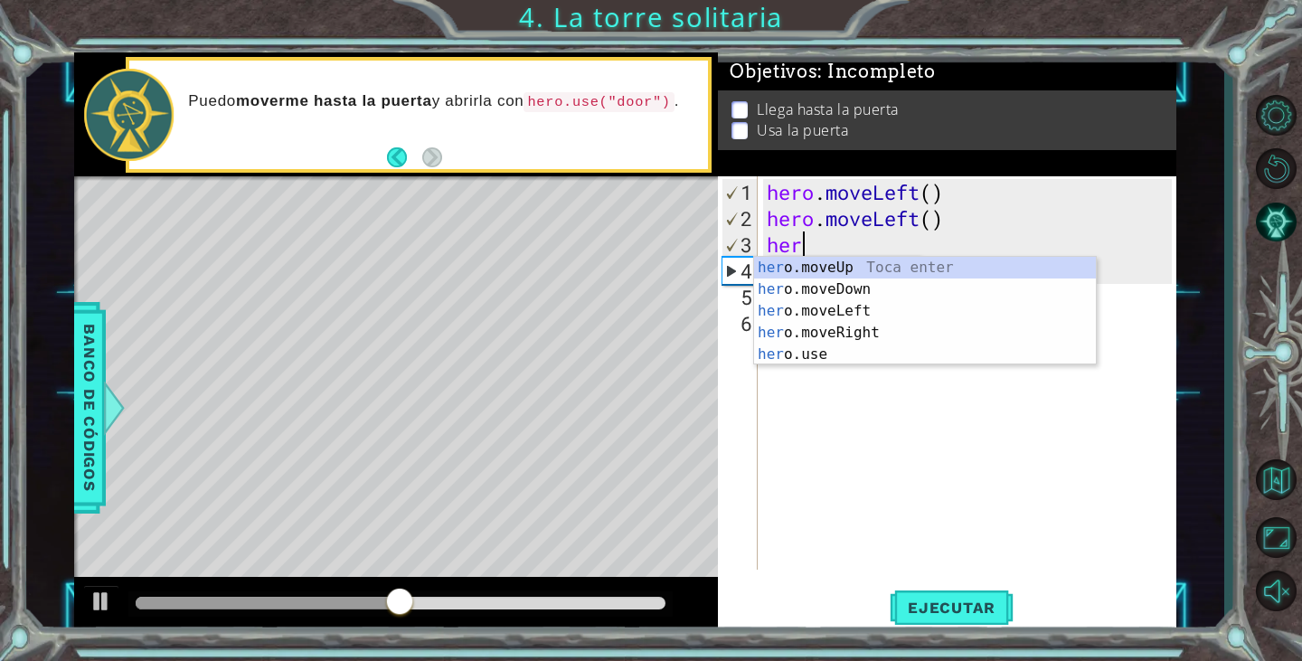
scroll to position [0, 1]
click at [887, 265] on div "her o.moveUp Toca enter her o.moveDown Toca enter her o.moveLeft Toca enter her…" at bounding box center [925, 333] width 342 height 152
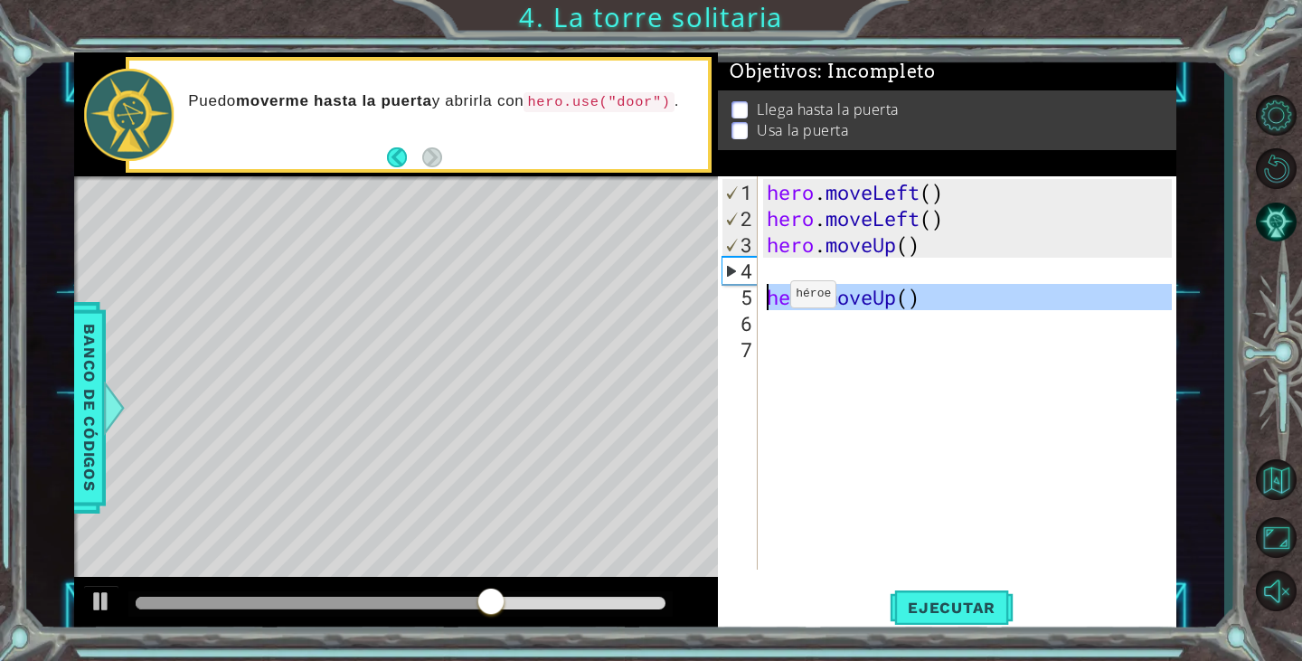
drag, startPoint x: 934, startPoint y: 308, endPoint x: 757, endPoint y: 304, distance: 177.2
click at [757, 304] on div "1 2 3 4 5 6 7 hero . moveLeft ( ) hero . moveLeft ( ) hero . moveUp ( ) hero . …" at bounding box center [944, 372] width 453 height 393
type textarea "hero.moveUp()"
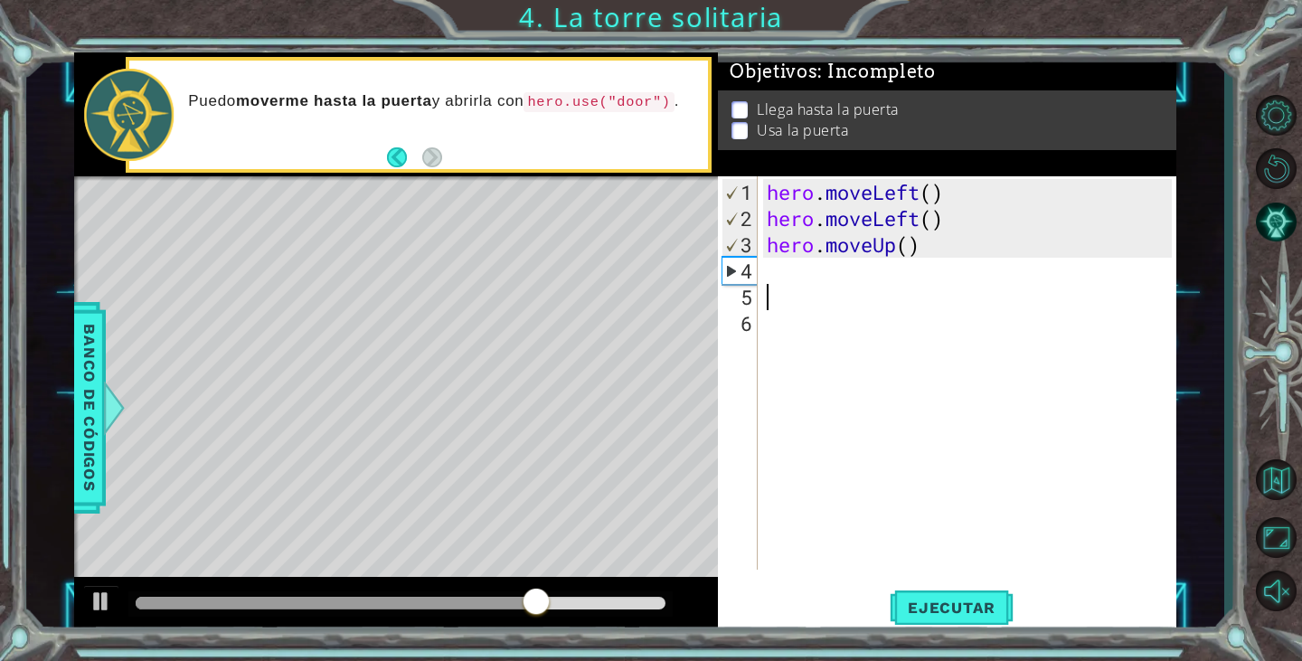
click at [771, 286] on div "hero . moveLeft ( ) hero . moveLeft ( ) hero . moveUp ( )" at bounding box center [971, 402] width 417 height 446
click at [771, 271] on div "hero . moveLeft ( ) hero . moveLeft ( ) hero . moveUp ( )" at bounding box center [971, 402] width 417 height 446
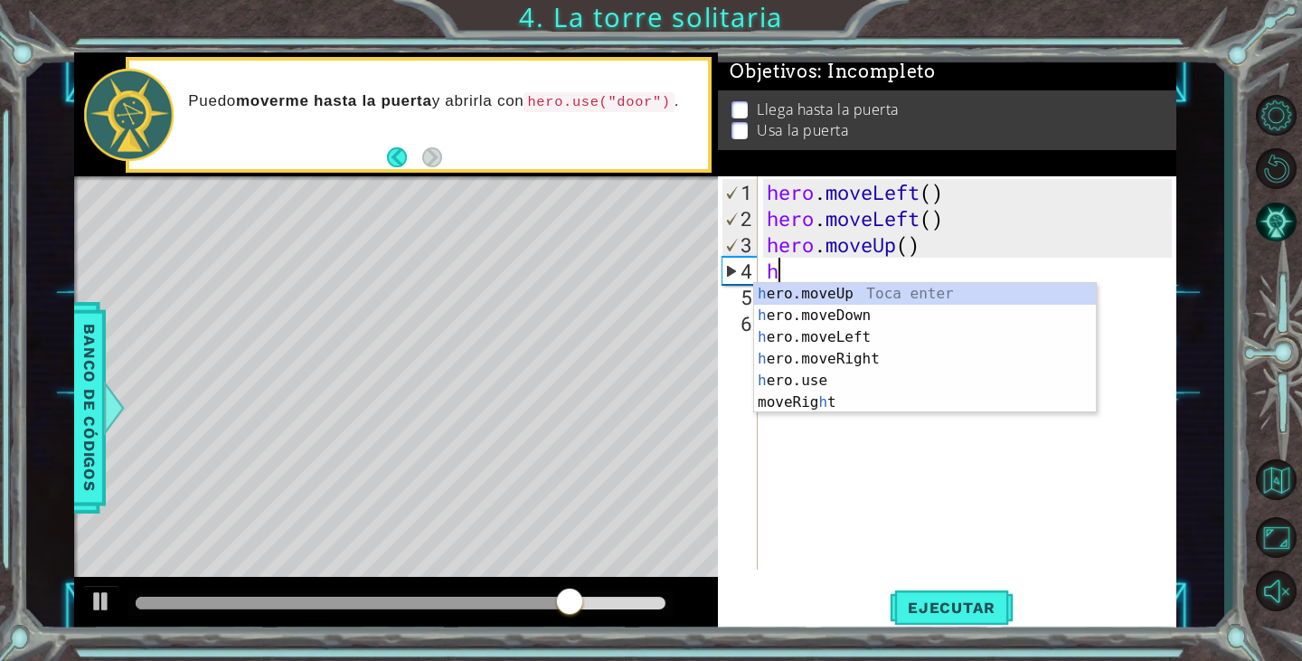
type textarea "her"
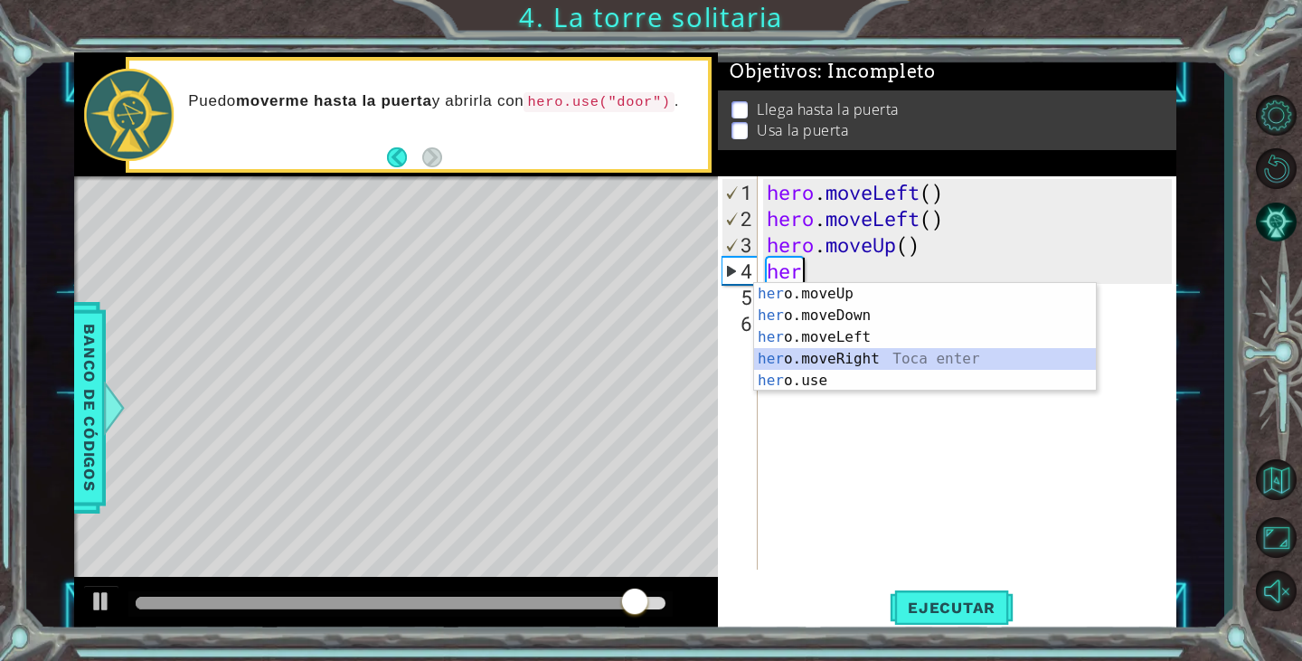
click at [869, 354] on div "her o.moveUp Toca enter her o.moveDown Toca enter her o.moveLeft Toca enter her…" at bounding box center [925, 359] width 342 height 152
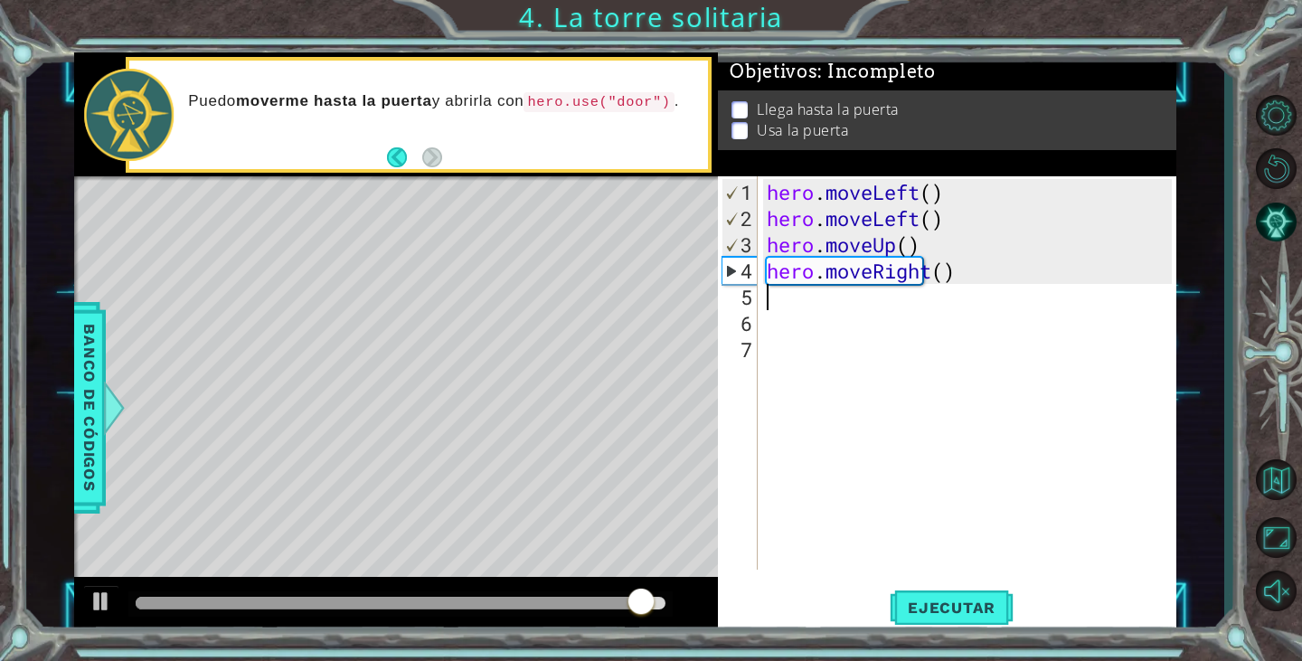
scroll to position [0, 0]
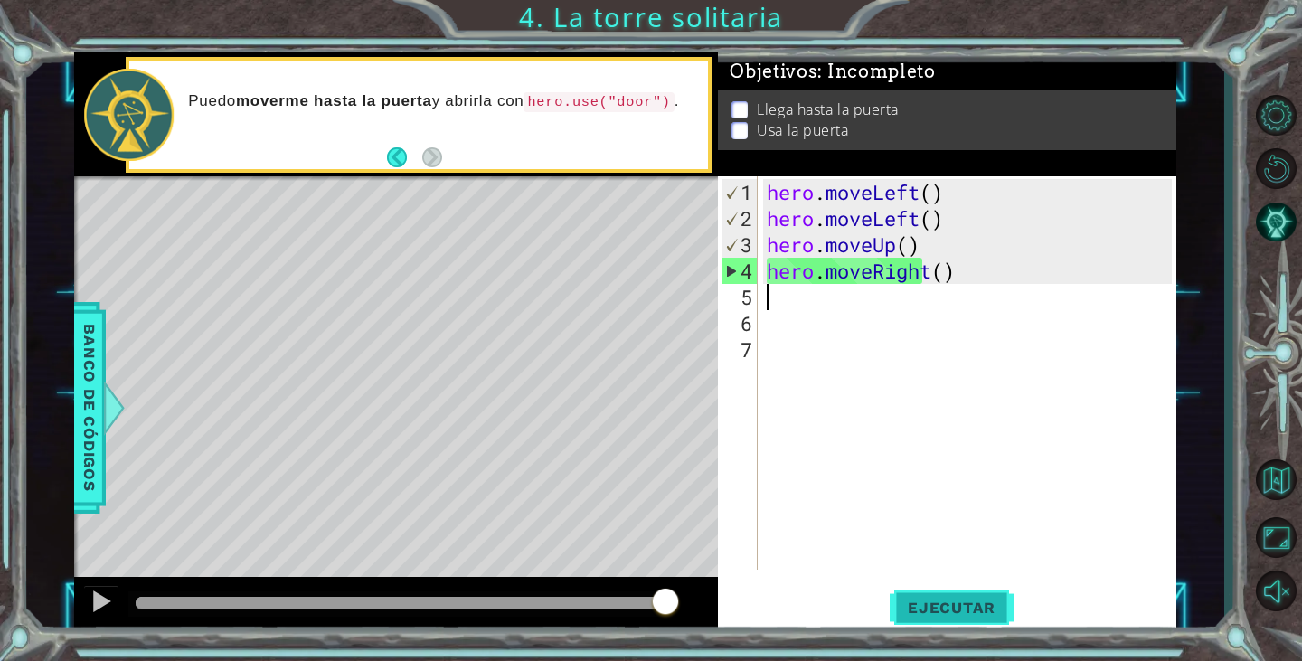
click at [930, 619] on button "Ejecutar" at bounding box center [952, 608] width 124 height 46
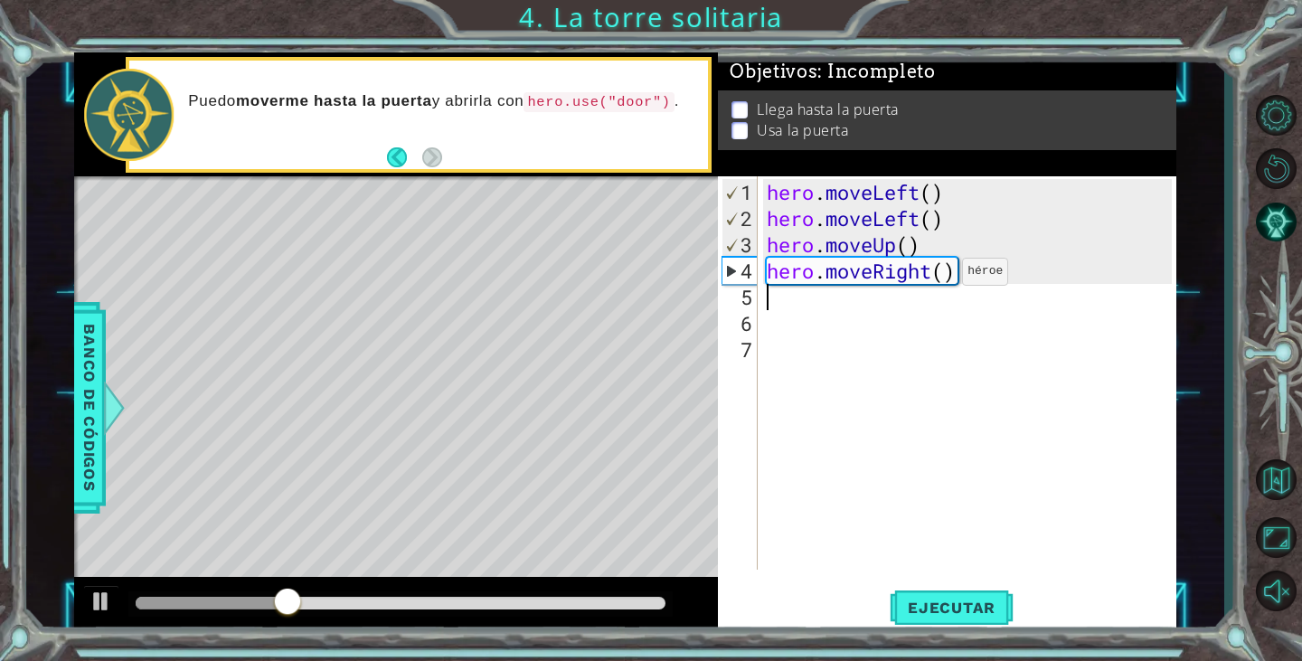
click at [935, 278] on div "hero . moveLeft ( ) hero . moveLeft ( ) hero . moveUp ( ) hero . moveRight ( )" at bounding box center [971, 402] width 417 height 446
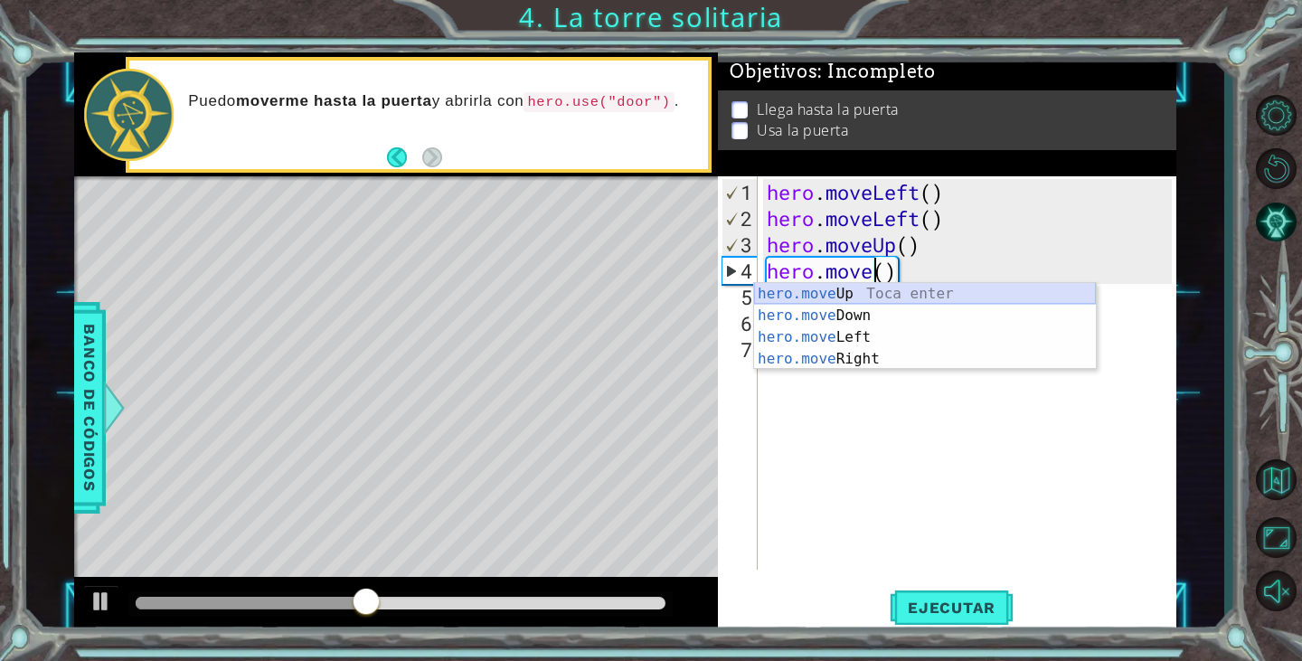
click at [871, 293] on div "hero.move Up Toca enter hero.move Down Toca enter hero.move Left Toca enter her…" at bounding box center [925, 348] width 342 height 130
type textarea "hero.moveUp"
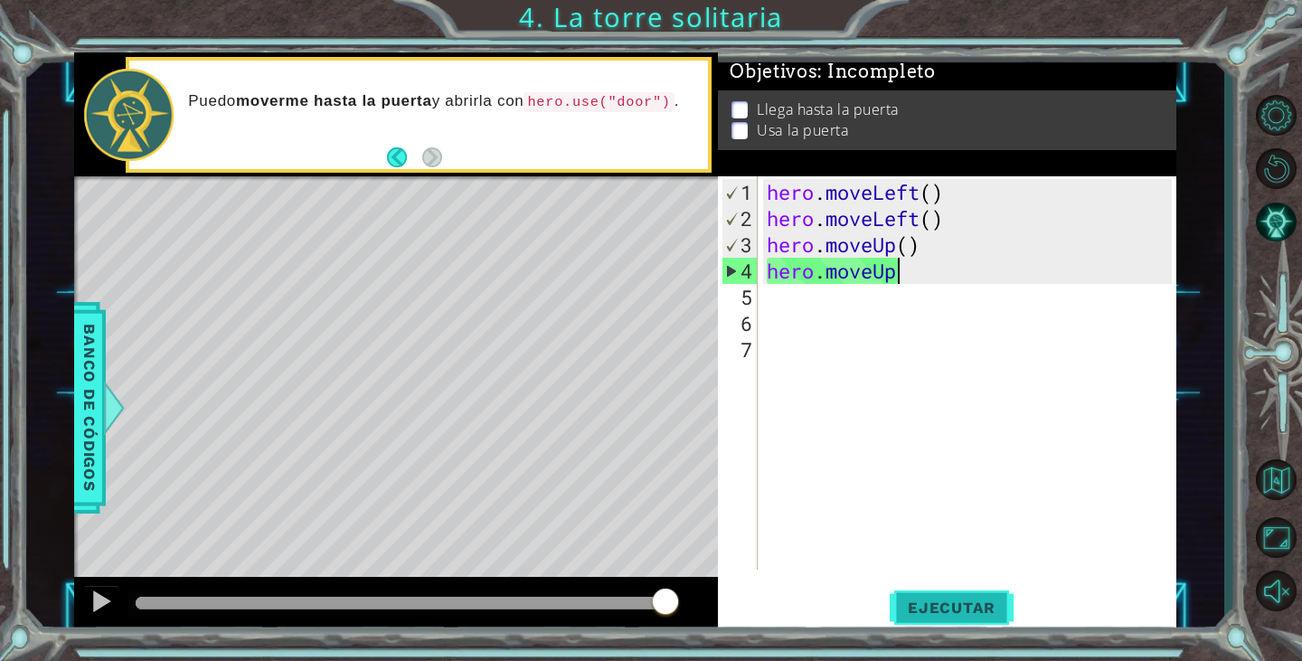
click at [966, 621] on button "Ejecutar" at bounding box center [952, 608] width 124 height 46
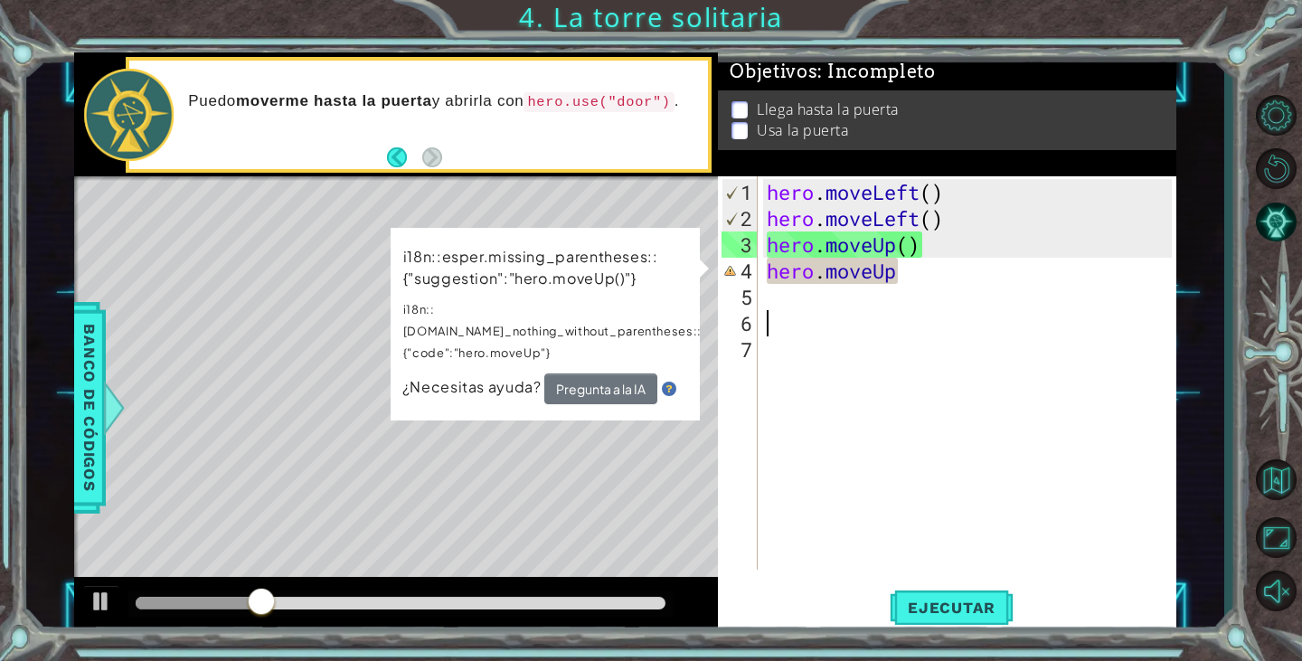
click at [804, 316] on div "hero . moveLeft ( ) hero . moveLeft ( ) hero . moveUp ( ) hero . moveUp" at bounding box center [971, 402] width 417 height 446
click at [803, 299] on div "hero . moveLeft ( ) hero . moveLeft ( ) hero . moveUp ( ) hero . moveUp" at bounding box center [971, 402] width 417 height 446
click at [904, 278] on div "hero . moveLeft ( ) hero . moveLeft ( ) hero . moveUp ( ) hero . moveUp" at bounding box center [971, 402] width 417 height 446
drag, startPoint x: 904, startPoint y: 278, endPoint x: 850, endPoint y: 280, distance: 54.3
click at [850, 280] on div "hero . moveLeft ( ) hero . moveLeft ( ) hero . moveUp ( ) hero . moveUp" at bounding box center [971, 402] width 417 height 446
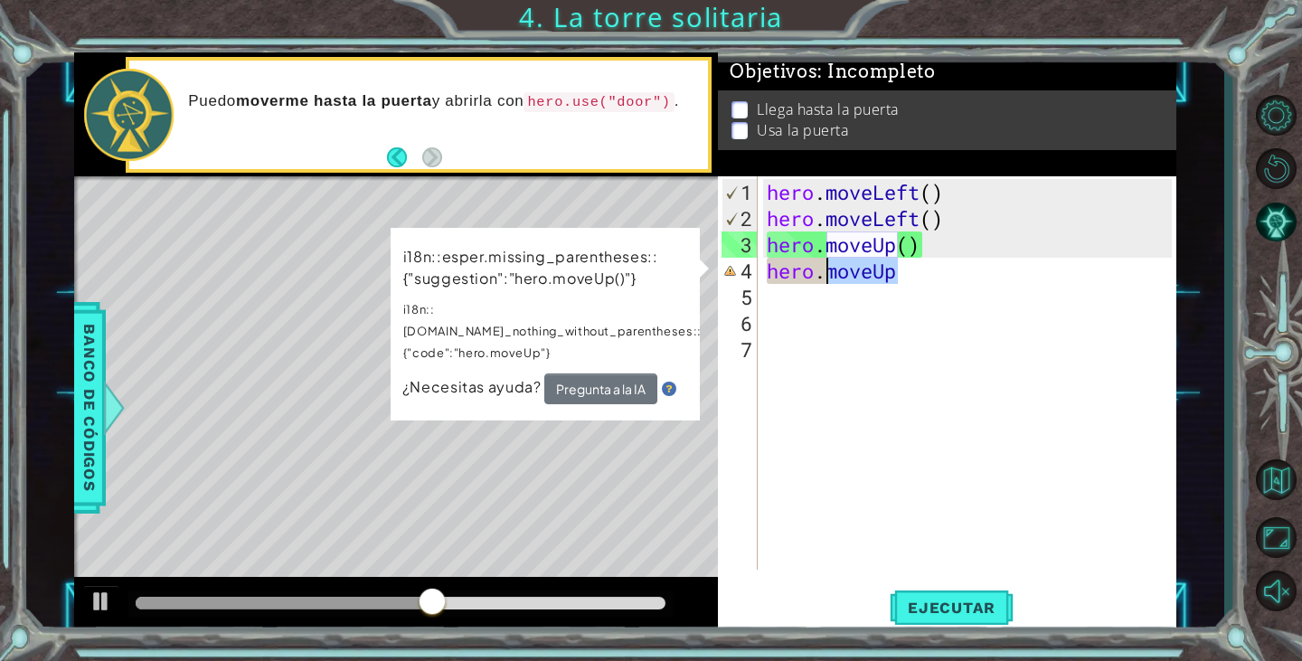
click at [850, 280] on div "hero . moveLeft ( ) hero . moveLeft ( ) hero . moveUp ( ) hero . moveUp" at bounding box center [967, 372] width 408 height 393
click at [850, 280] on div "hero . moveLeft ( ) hero . moveLeft ( ) hero . moveUp ( ) hero . moveUp" at bounding box center [971, 402] width 417 height 446
click at [850, 280] on div "hero . moveLeft ( ) hero . moveLeft ( ) hero . moveUp ( ) hero . moveUp" at bounding box center [967, 372] width 408 height 393
drag, startPoint x: 770, startPoint y: 270, endPoint x: 784, endPoint y: 269, distance: 13.6
click at [784, 269] on div "hero . moveLeft ( ) hero . moveLeft ( ) hero . moveUp ( ) hero . moveUp" at bounding box center [971, 402] width 417 height 446
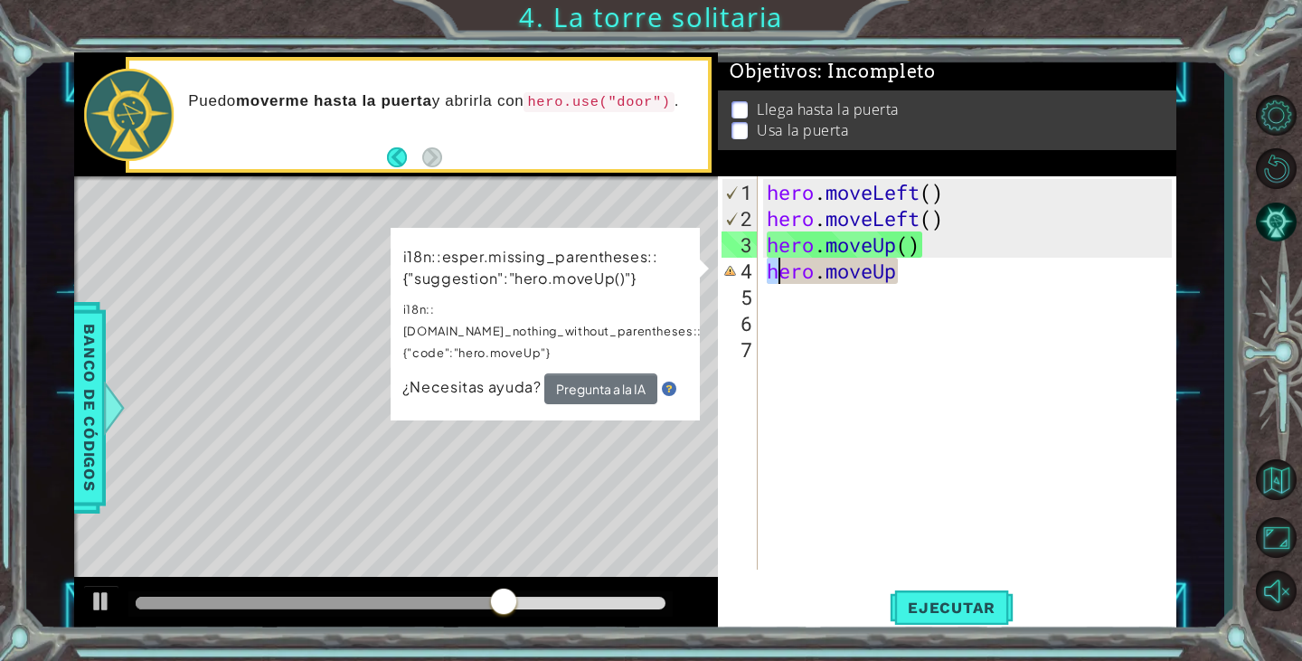
click at [910, 274] on div "hero . moveLeft ( ) hero . moveLeft ( ) hero . moveUp ( ) hero . moveUp" at bounding box center [971, 402] width 417 height 446
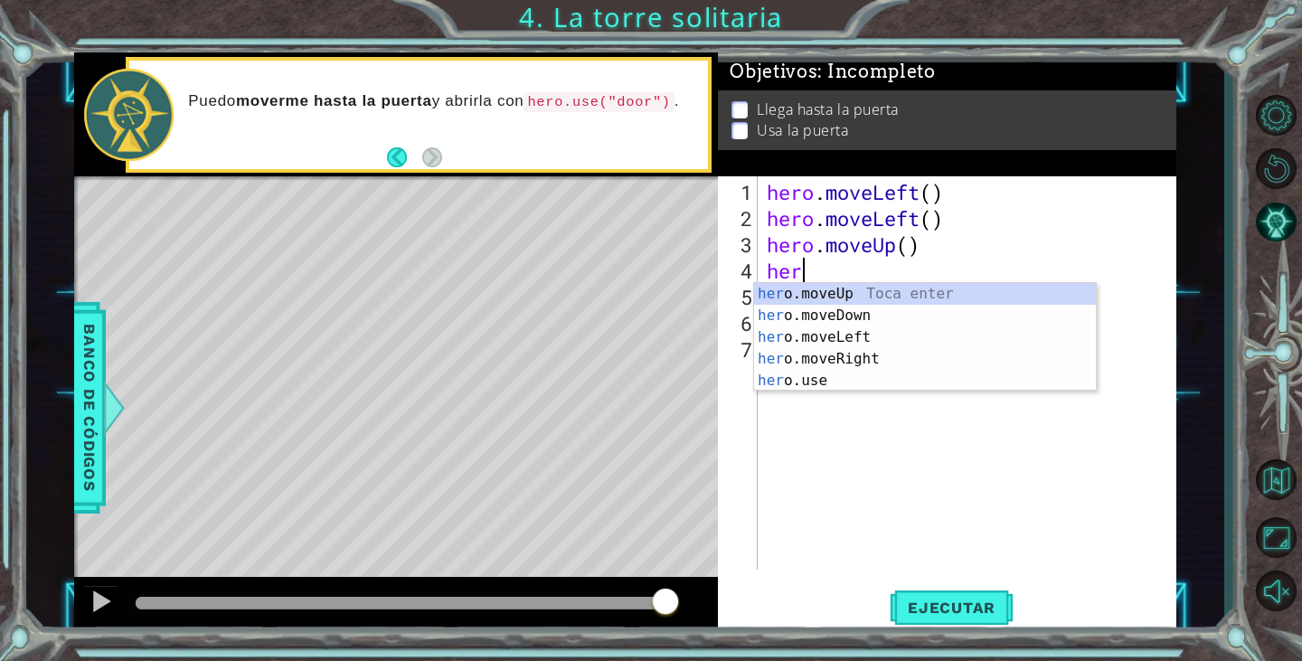
type textarea "h"
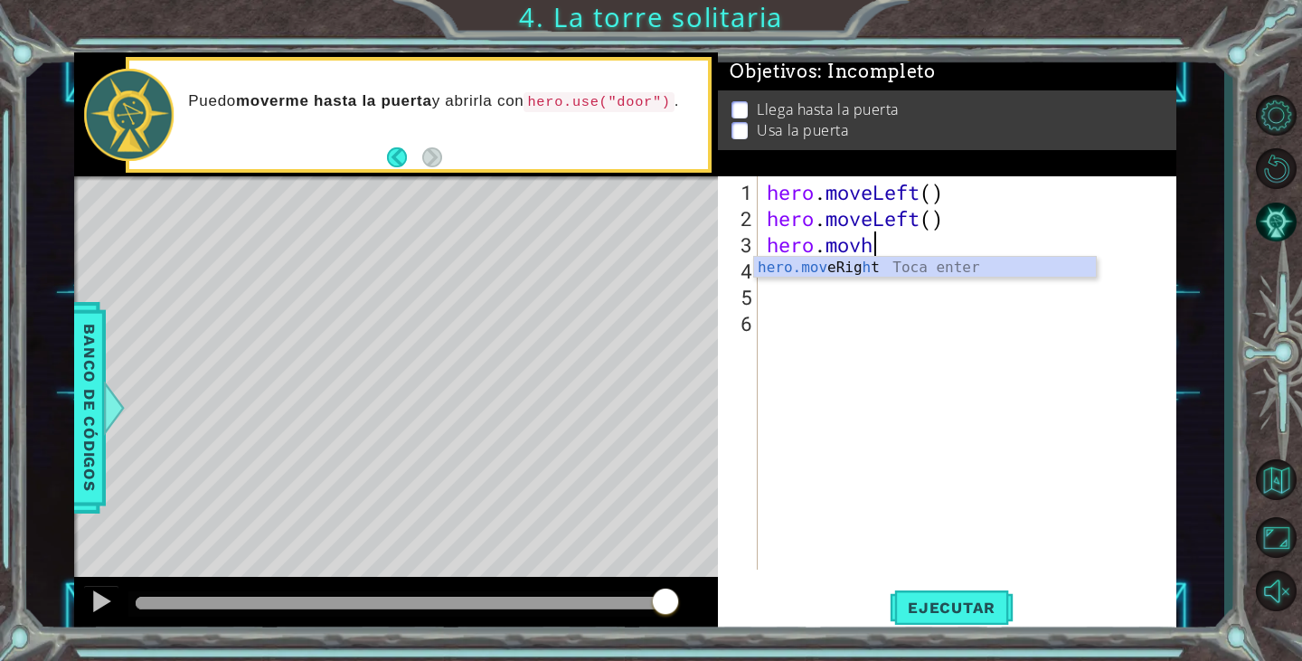
type textarea "hero.mov"
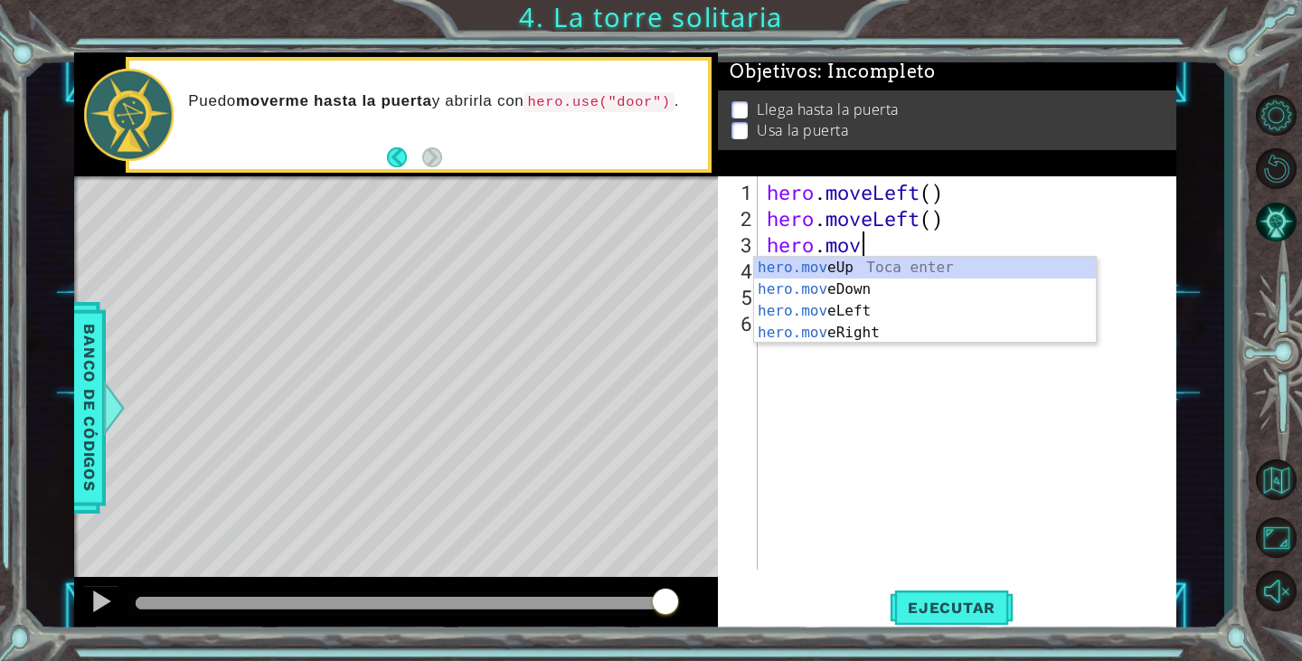
click at [910, 274] on div "hero.mov eUp Toca enter hero.mov eDown Toca enter hero.mov eLeft Toca enter her…" at bounding box center [925, 322] width 342 height 130
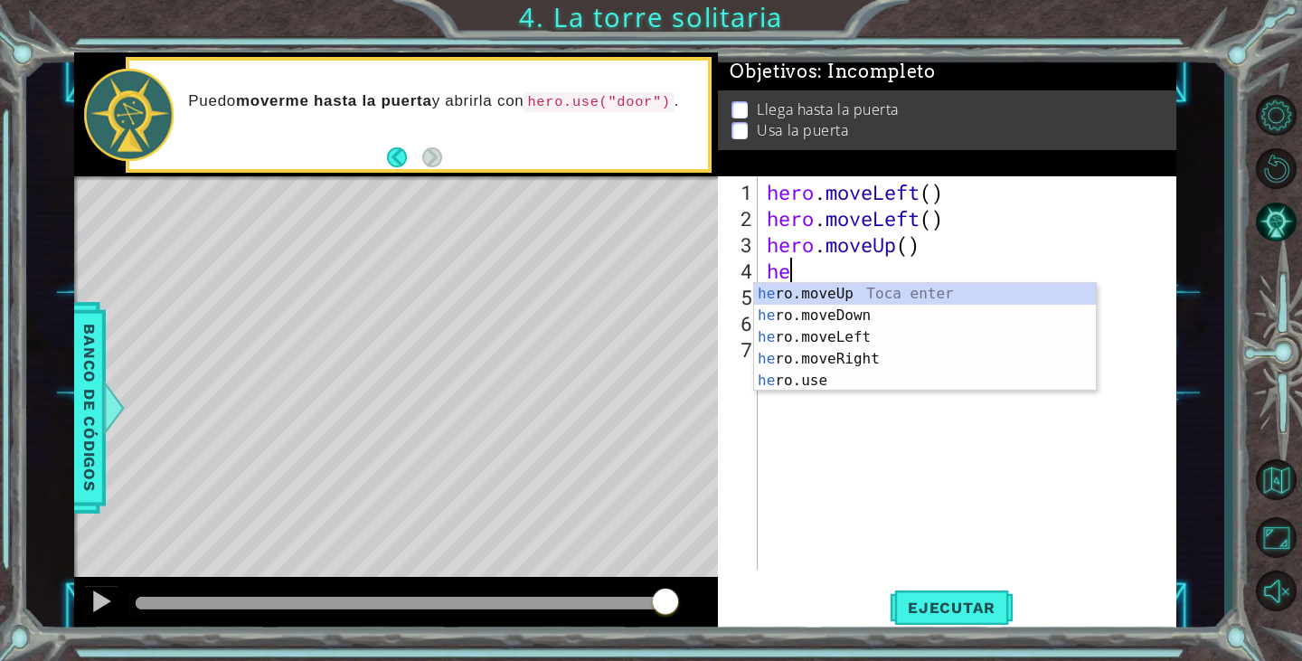
type textarea "her"
click at [863, 293] on div "her o.moveUp Toca enter her o.moveDown Toca enter her o.moveLeft Toca enter her…" at bounding box center [925, 359] width 342 height 152
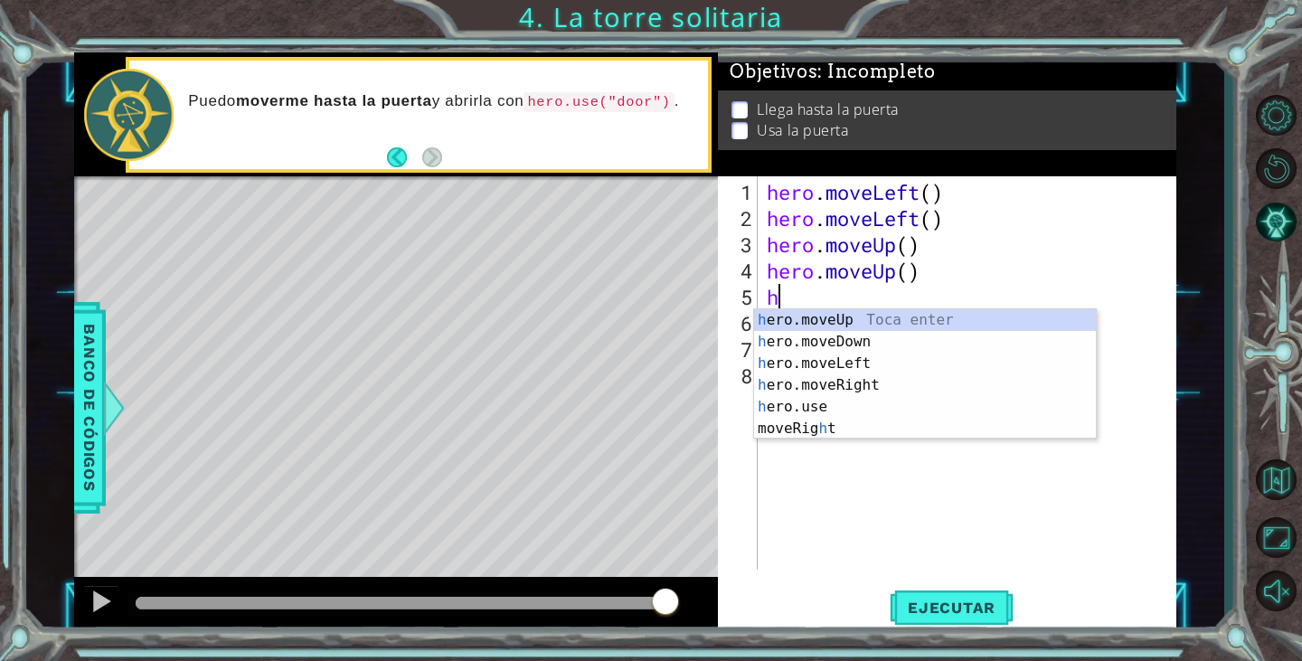
type textarea "her"
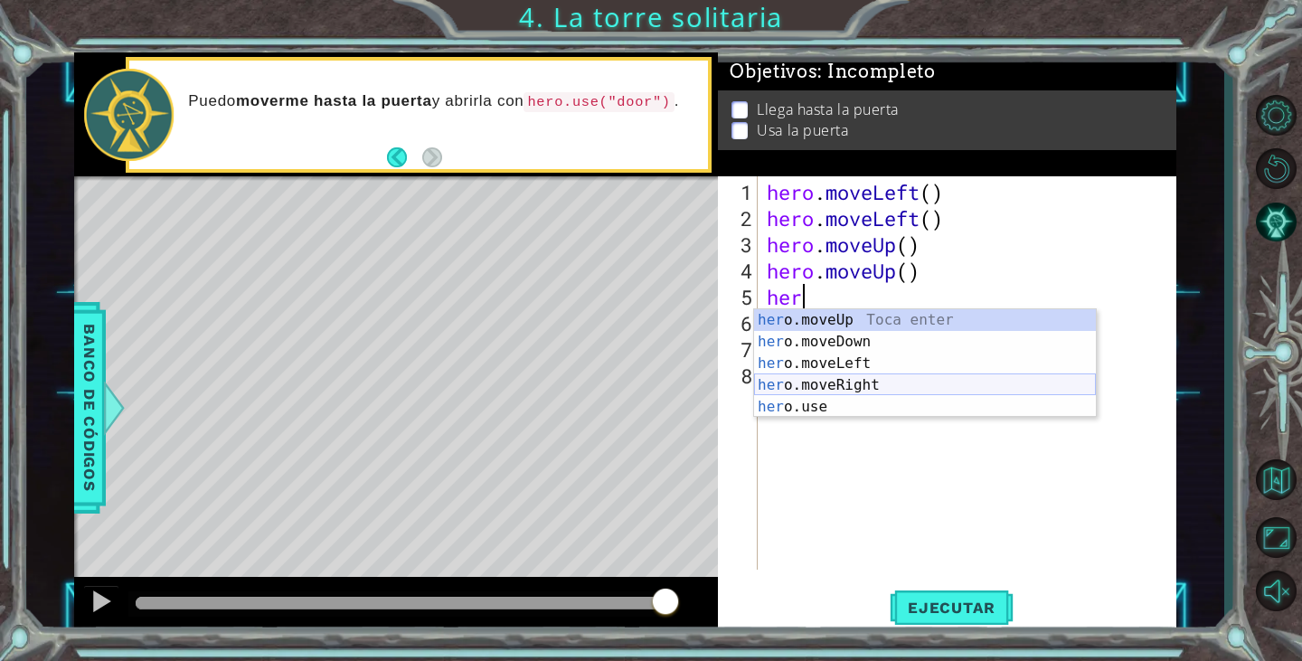
click at [877, 390] on div "her o.moveUp Toca enter her o.moveDown Toca enter her o.moveLeft Toca enter her…" at bounding box center [925, 385] width 342 height 152
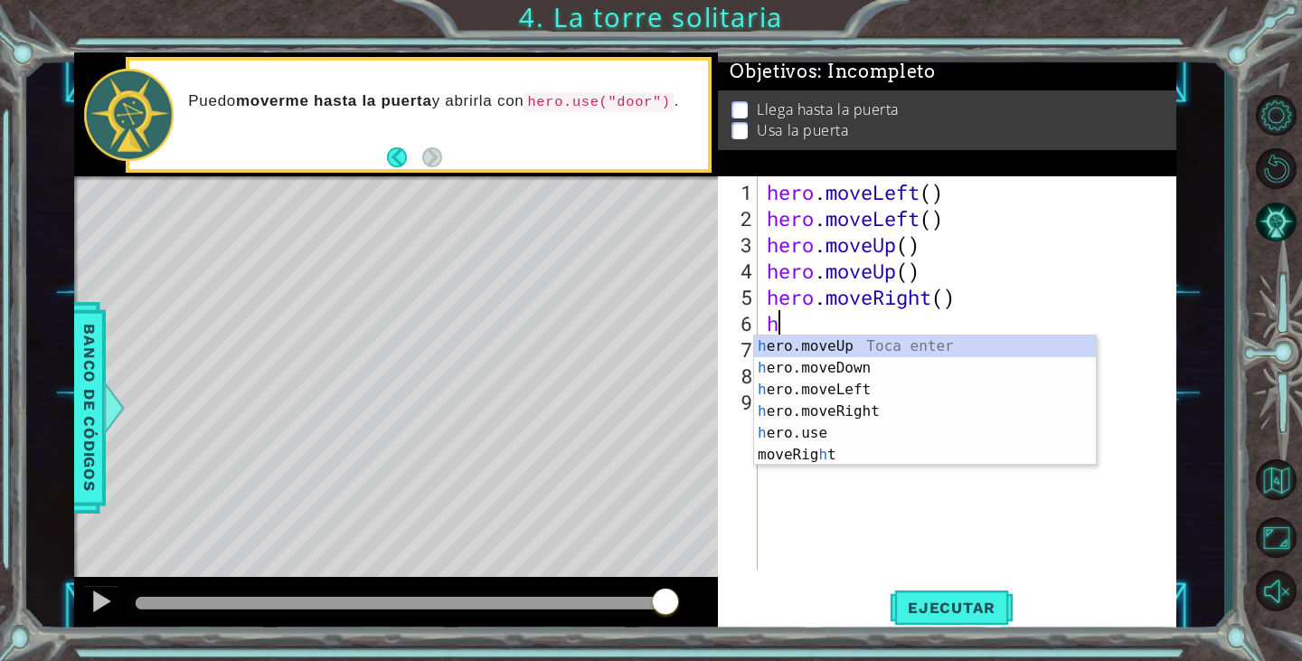
type textarea "her"
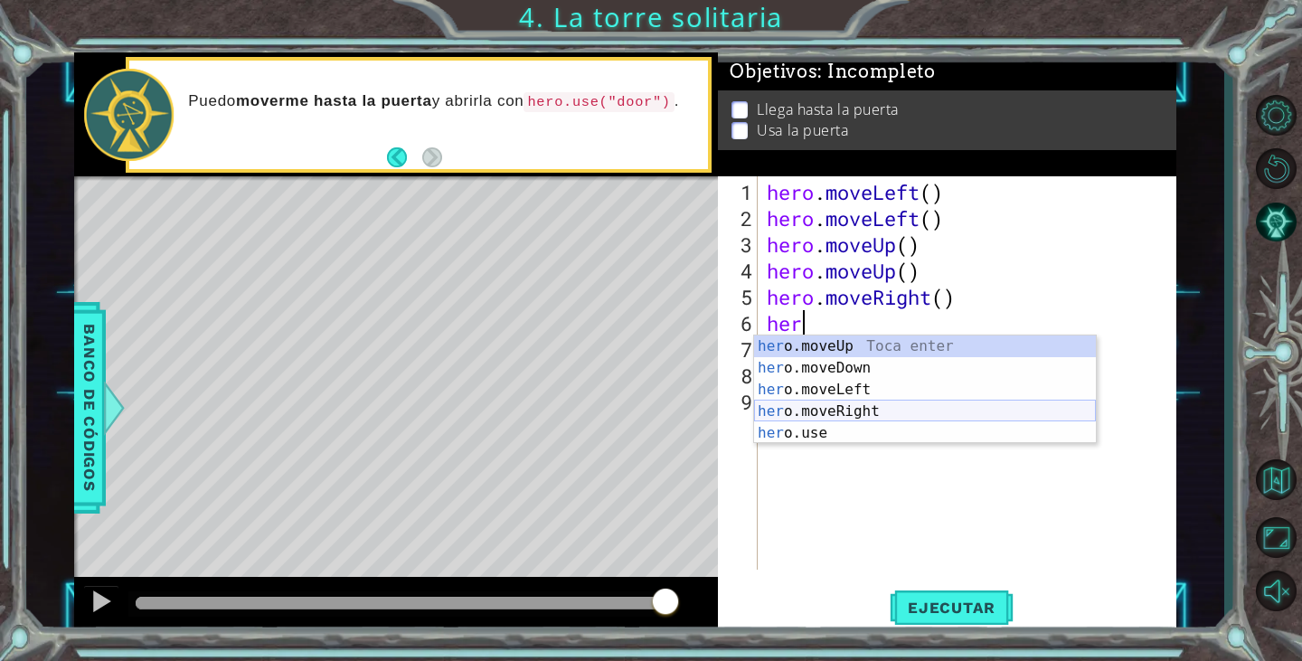
click at [840, 410] on div "her o.moveUp Toca enter her o.moveDown Toca enter her o.moveLeft Toca enter her…" at bounding box center [925, 411] width 342 height 152
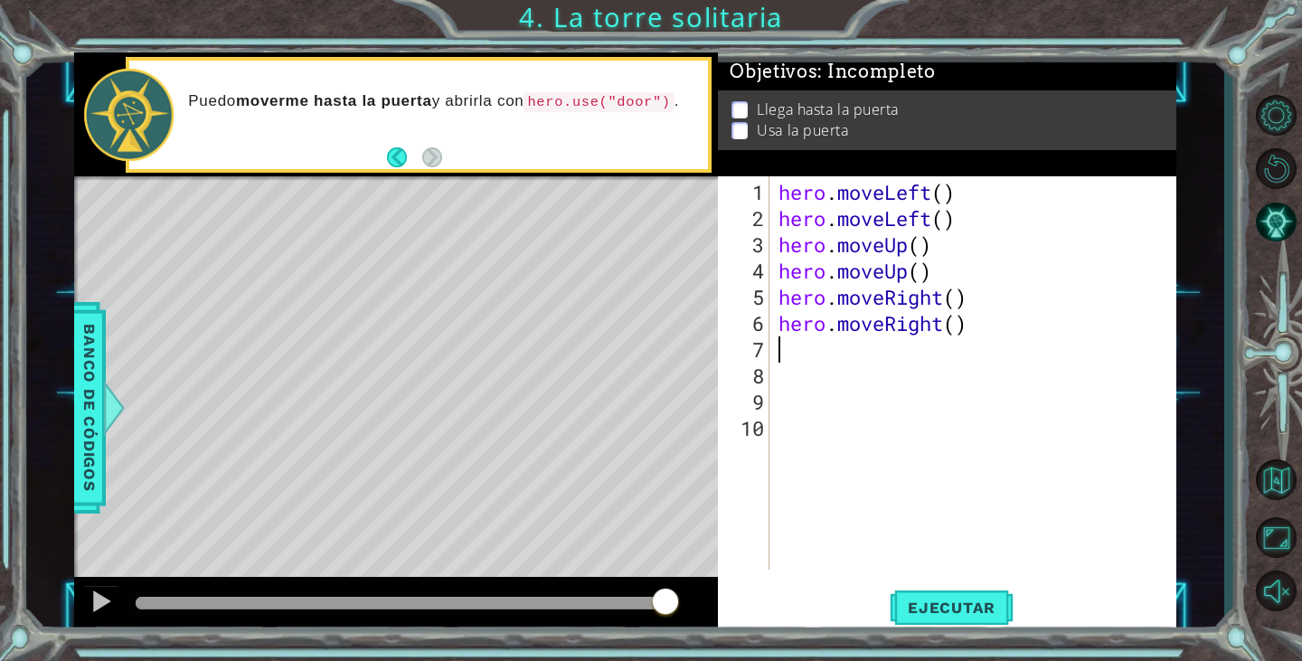
scroll to position [0, 0]
click at [950, 622] on button "Ejecutar" at bounding box center [952, 608] width 124 height 46
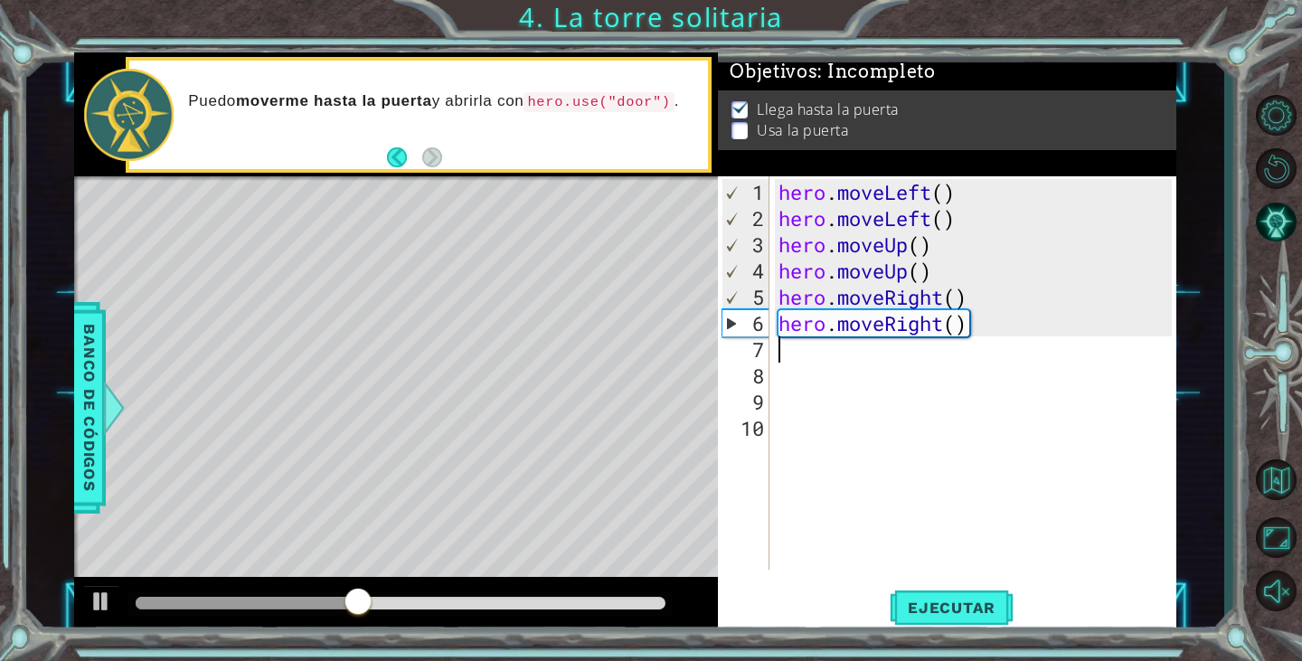
click at [803, 126] on p "Usa la puerta" at bounding box center [802, 136] width 91 height 20
click at [739, 130] on p at bounding box center [739, 133] width 16 height 17
click at [741, 125] on p at bounding box center [739, 133] width 16 height 17
click at [807, 359] on div "hero . moveLeft ( ) hero . moveLeft ( ) hero . moveUp ( ) hero . moveUp ( ) her…" at bounding box center [978, 402] width 406 height 446
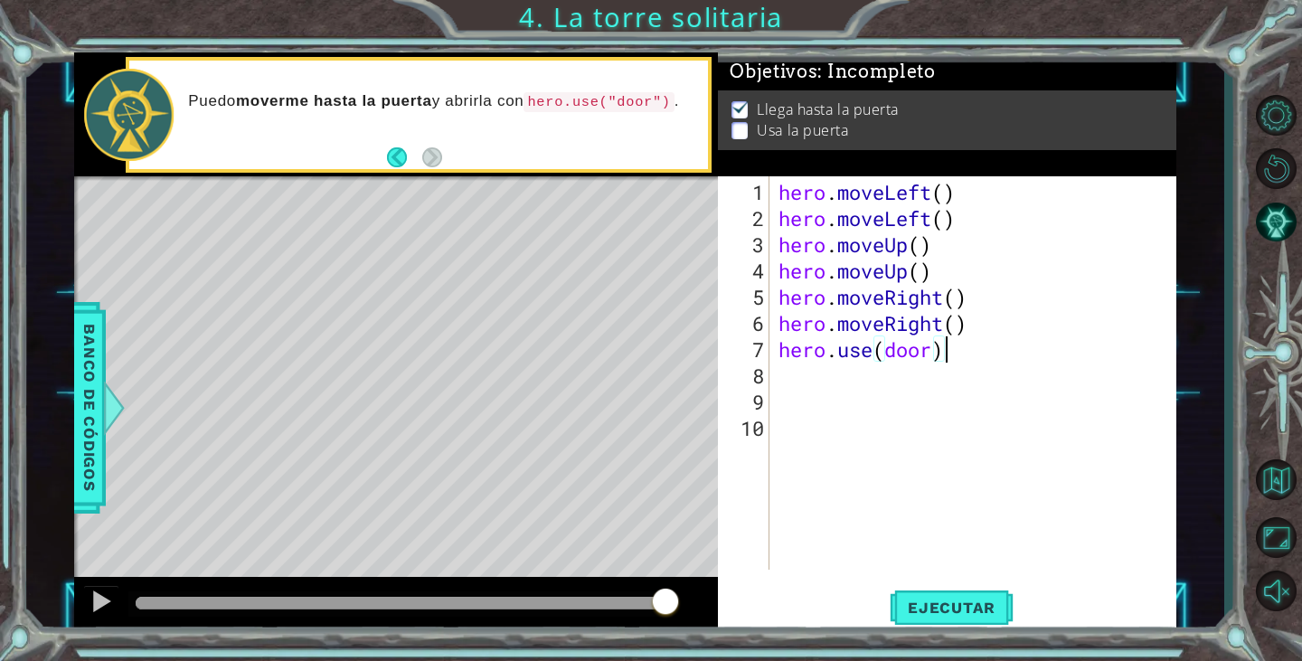
scroll to position [0, 6]
type textarea "hero.use(door)"
click at [919, 599] on span "Ejecutar" at bounding box center [952, 607] width 124 height 18
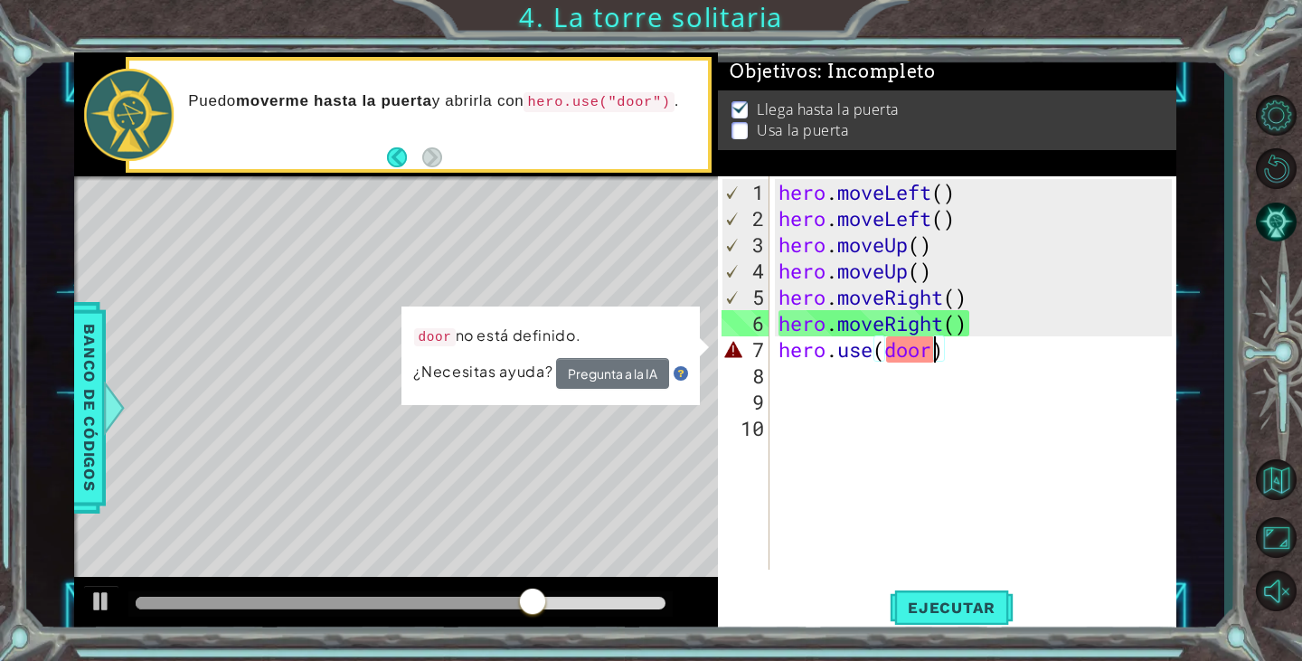
scroll to position [0, 3]
drag, startPoint x: 936, startPoint y: 359, endPoint x: 1016, endPoint y: 409, distance: 94.6
click at [1016, 409] on div "hero . moveLeft ( ) hero . moveLeft ( ) hero . moveUp ( ) hero . moveUp ( ) her…" at bounding box center [978, 402] width 406 height 446
click at [944, 349] on div "hero . moveLeft ( ) hero . moveLeft ( ) hero . moveUp ( ) hero . moveUp ( ) her…" at bounding box center [978, 402] width 406 height 446
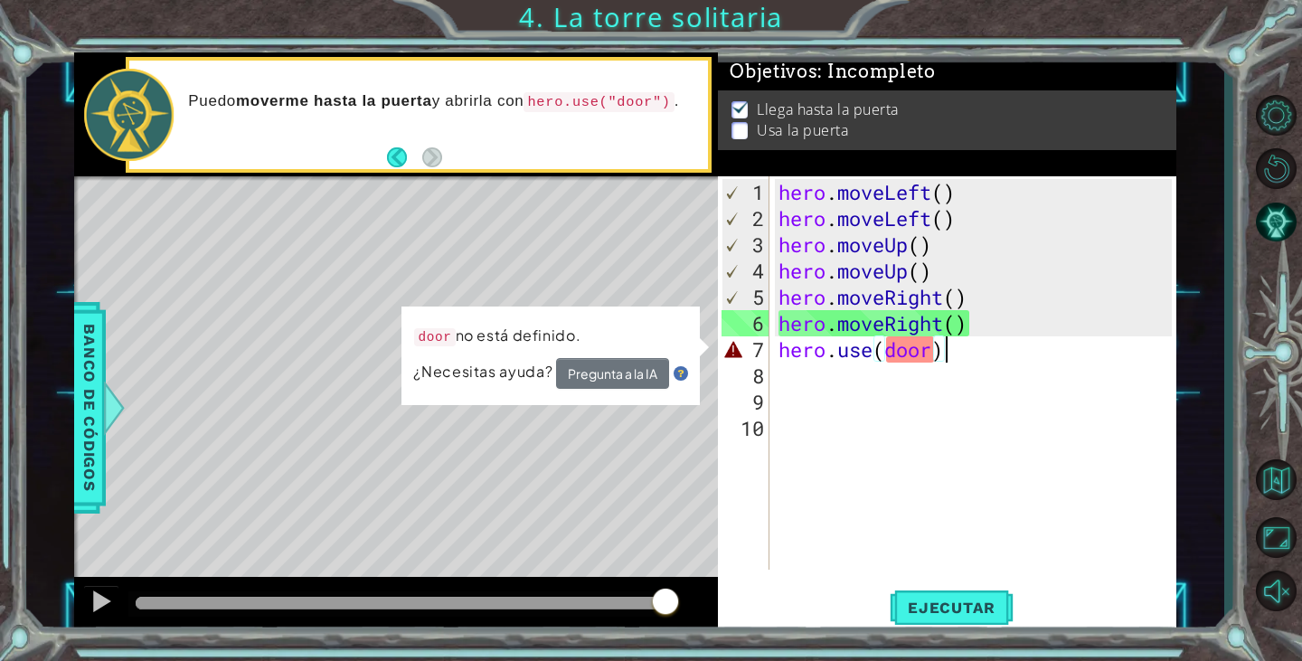
click at [939, 357] on div "hero . moveLeft ( ) hero . moveLeft ( ) hero . moveUp ( ) hero . moveUp ( ) her…" at bounding box center [978, 402] width 406 height 446
click at [933, 353] on div "hero . moveLeft ( ) hero . moveLeft ( ) hero . moveUp ( ) hero . moveUp ( ) her…" at bounding box center [978, 402] width 406 height 446
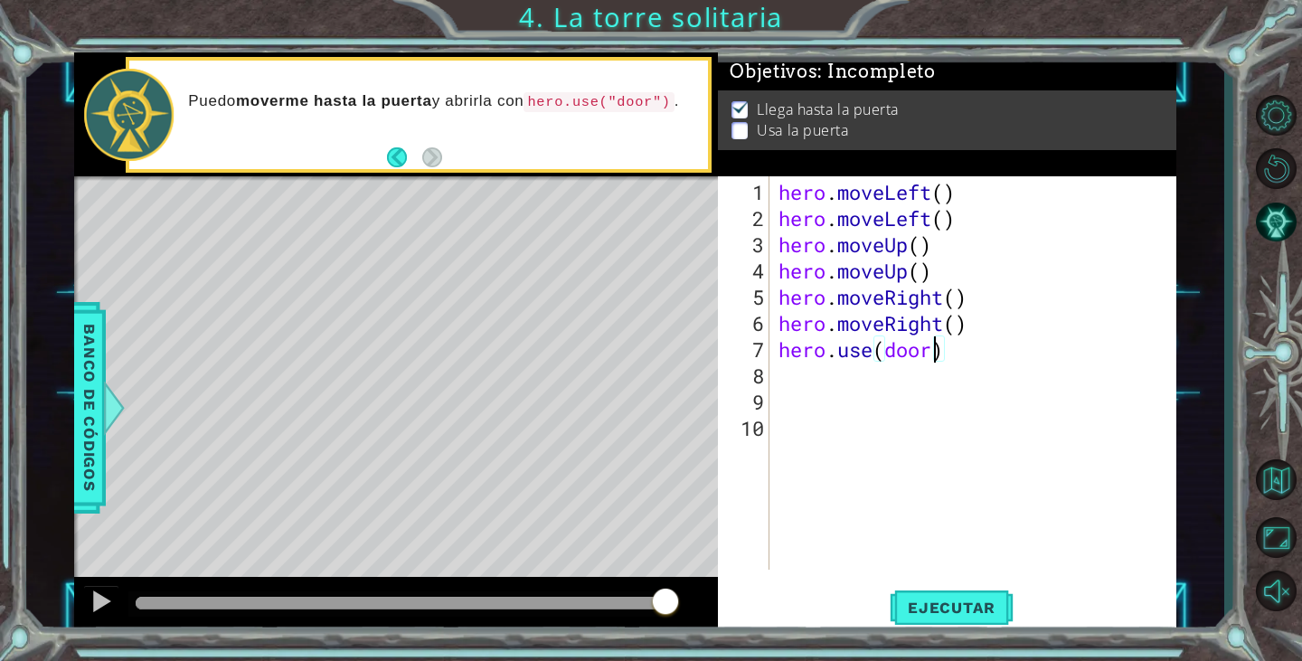
scroll to position [0, 7]
click at [887, 353] on div "hero . moveLeft ( ) hero . moveLeft ( ) hero . moveUp ( ) hero . moveUp ( ) her…" at bounding box center [978, 402] width 406 height 446
type textarea "hero.use("door")"
click at [917, 615] on span "Ejecutar" at bounding box center [952, 607] width 124 height 18
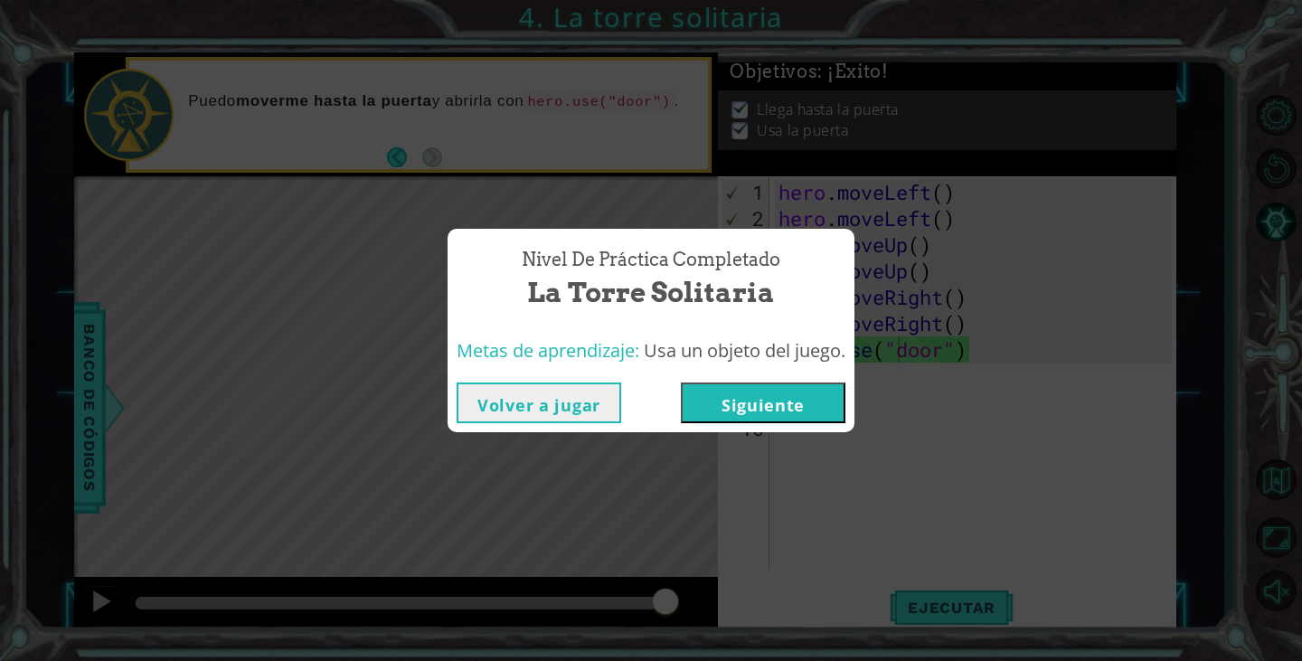
click at [732, 412] on button "Siguiente" at bounding box center [763, 402] width 165 height 41
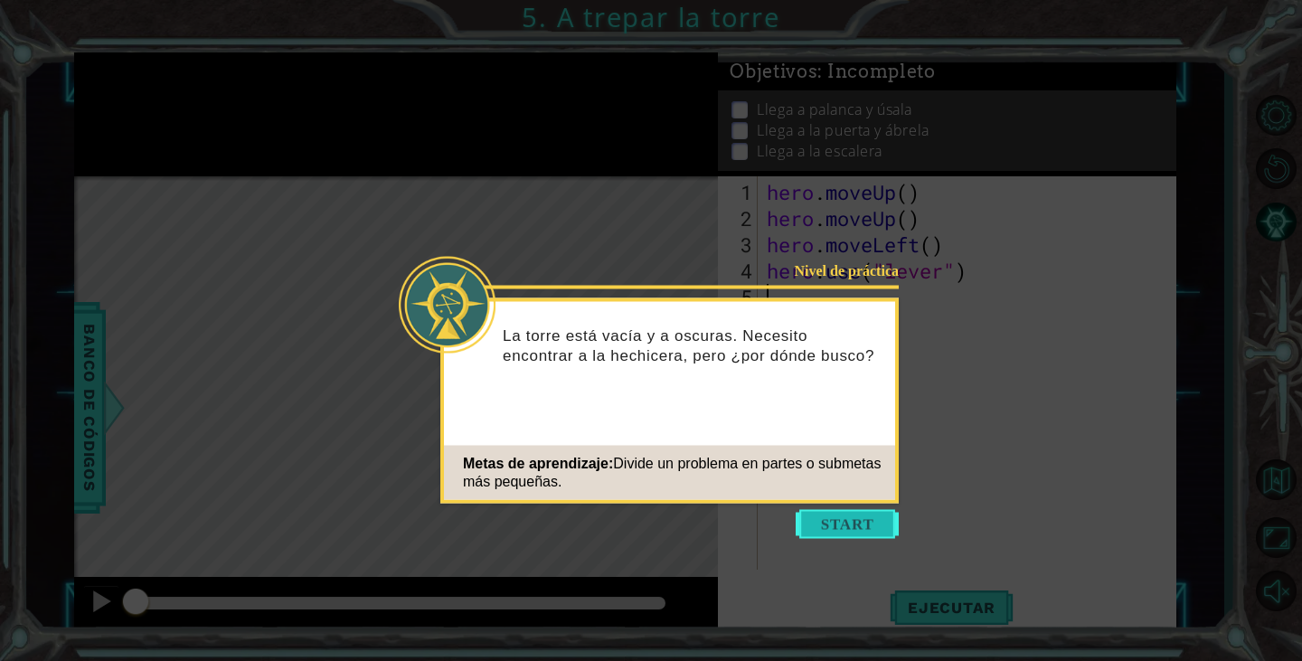
click at [825, 514] on button "Start" at bounding box center [846, 524] width 103 height 29
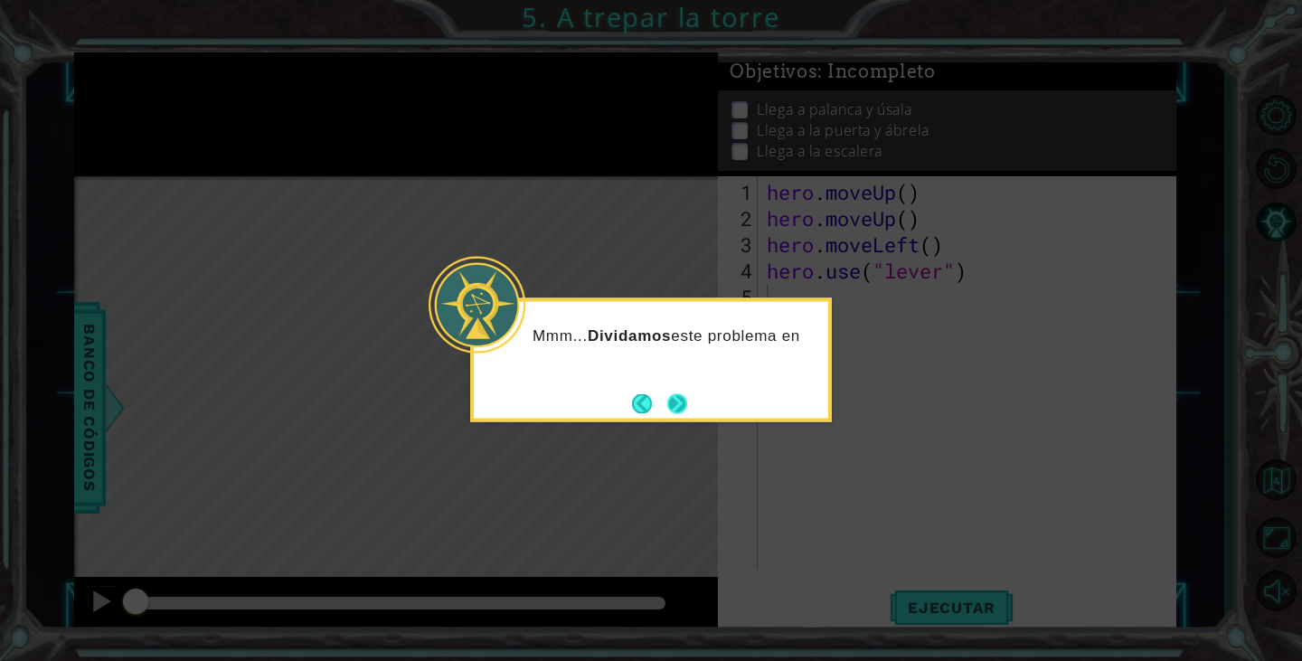
click at [673, 406] on button "Next" at bounding box center [677, 403] width 20 height 20
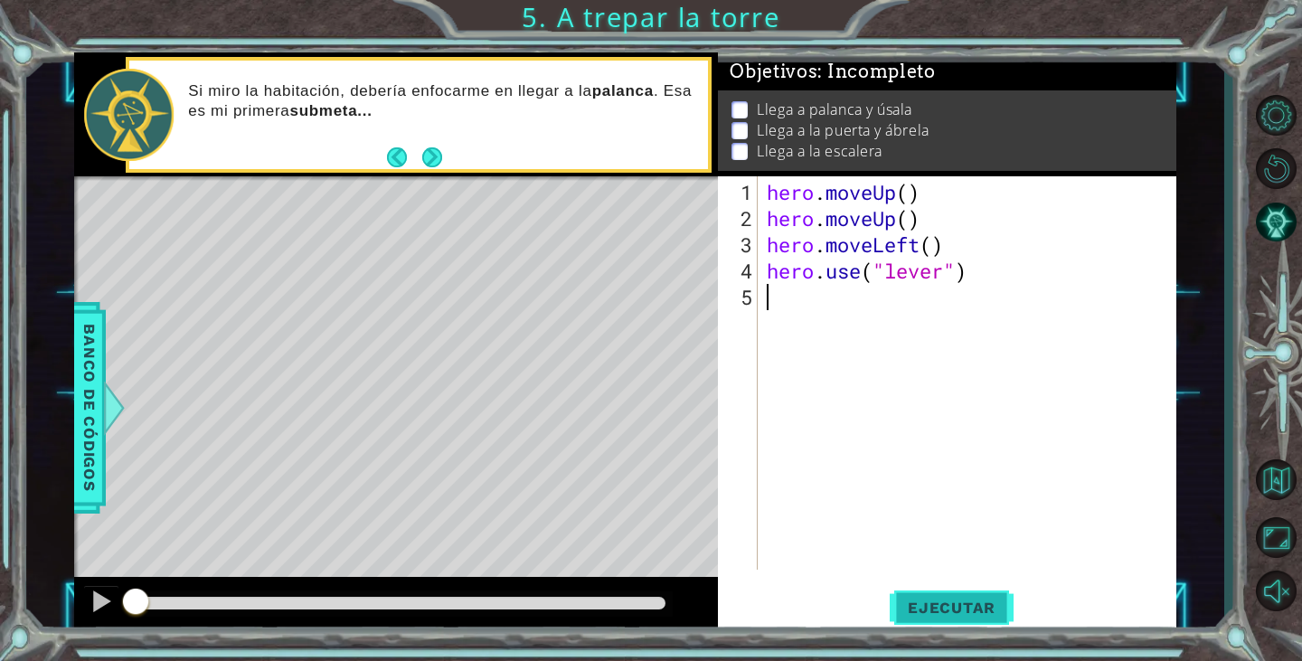
click at [911, 592] on button "Ejecutar" at bounding box center [952, 608] width 124 height 46
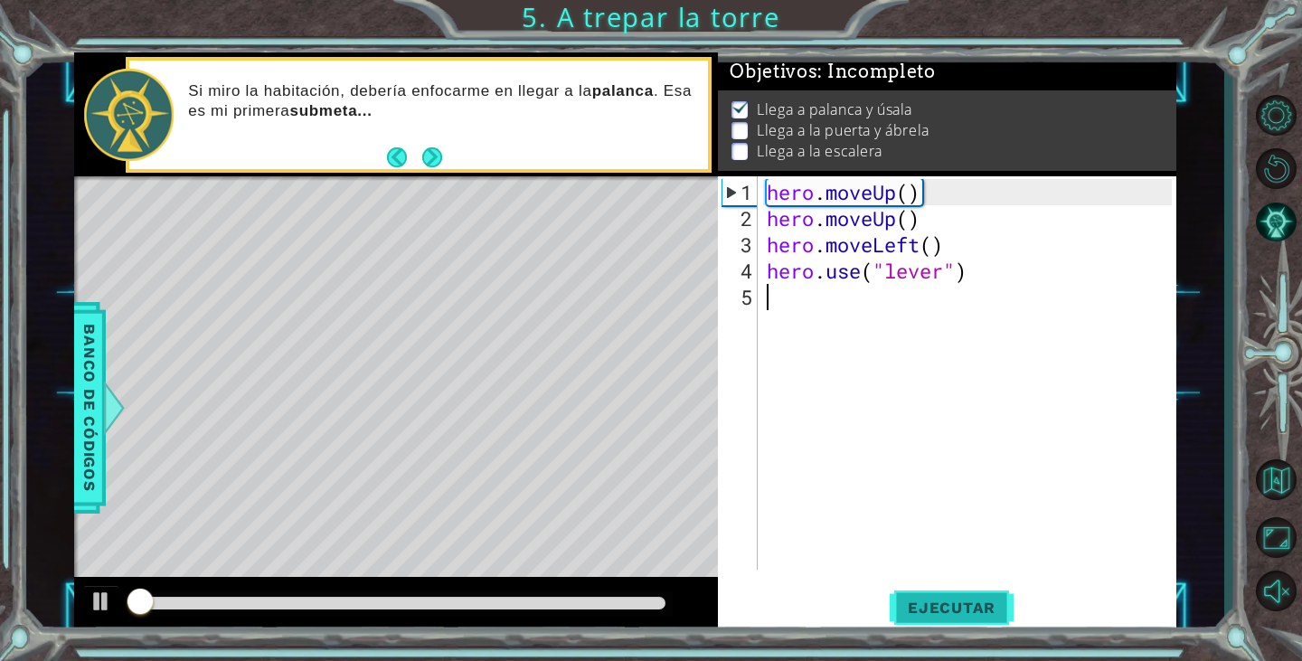
scroll to position [8, 0]
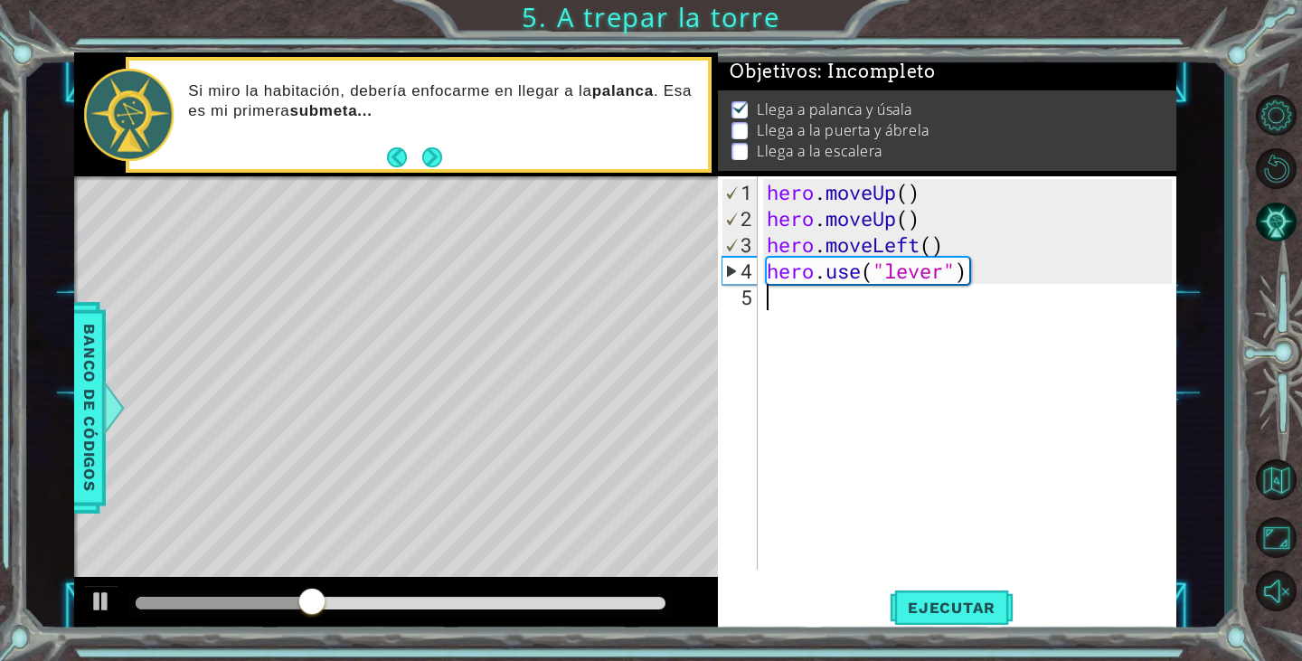
type textarea "her"
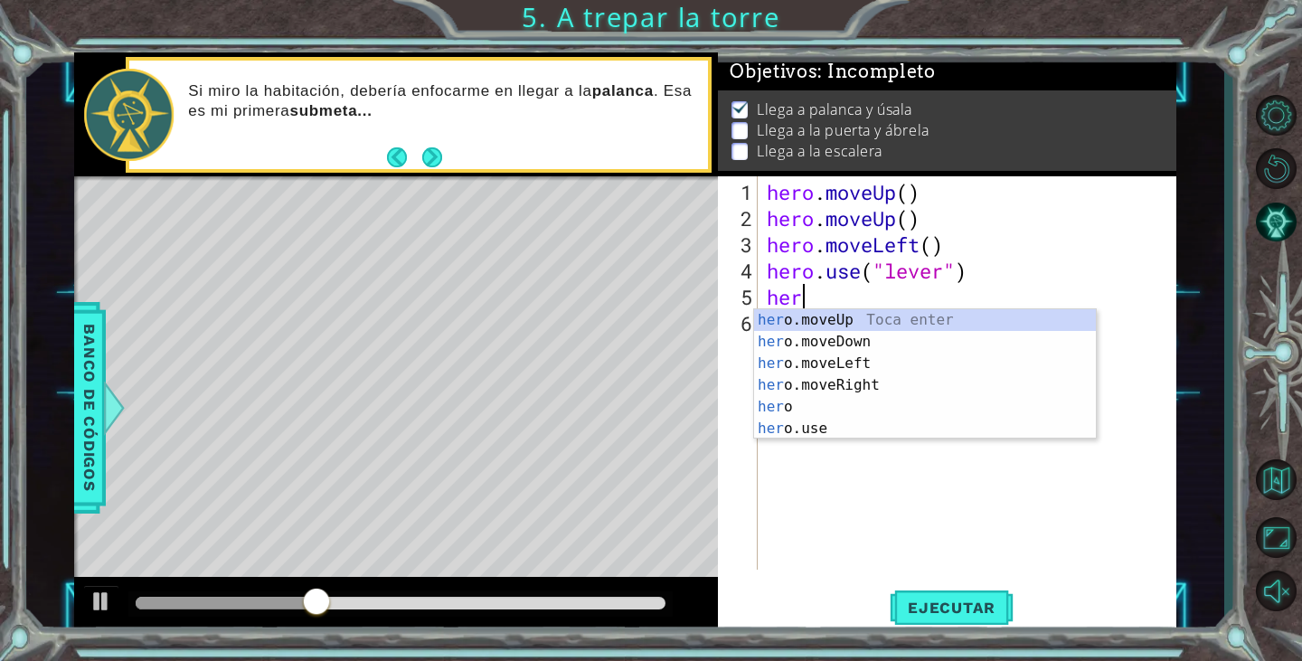
scroll to position [0, 1]
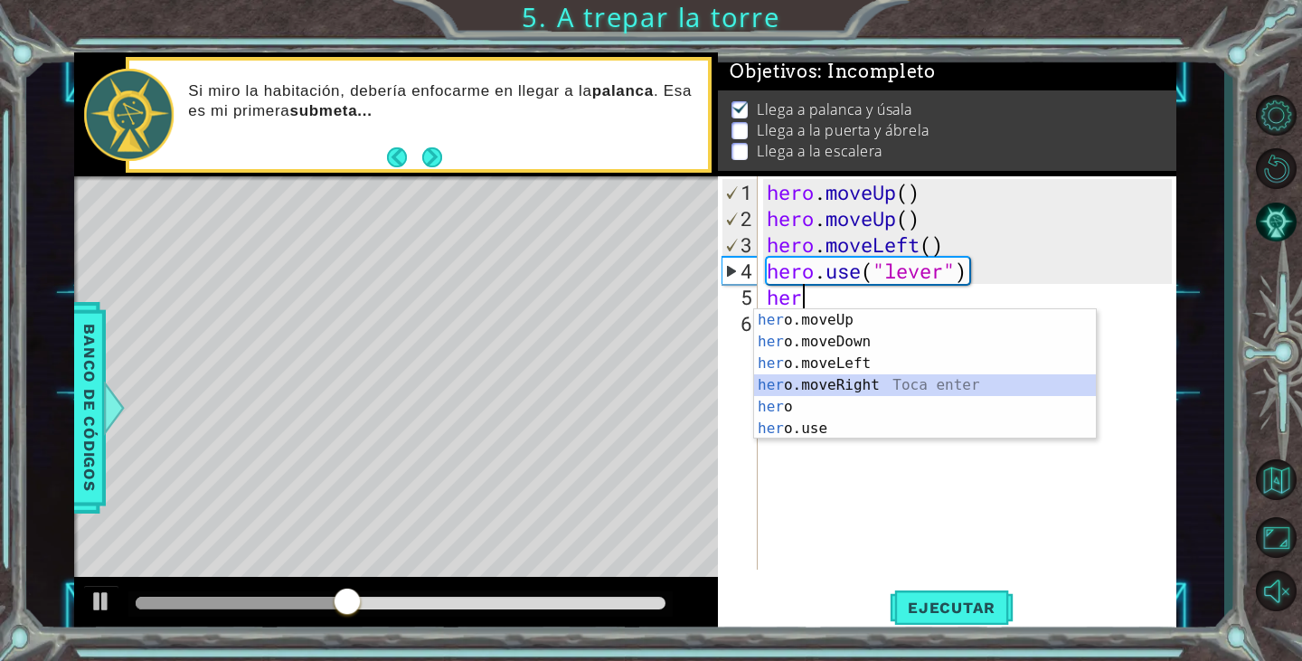
click at [846, 391] on div "her o.moveUp Toca enter her o.moveDown Toca enter her o.moveLeft Toca enter her…" at bounding box center [925, 396] width 342 height 174
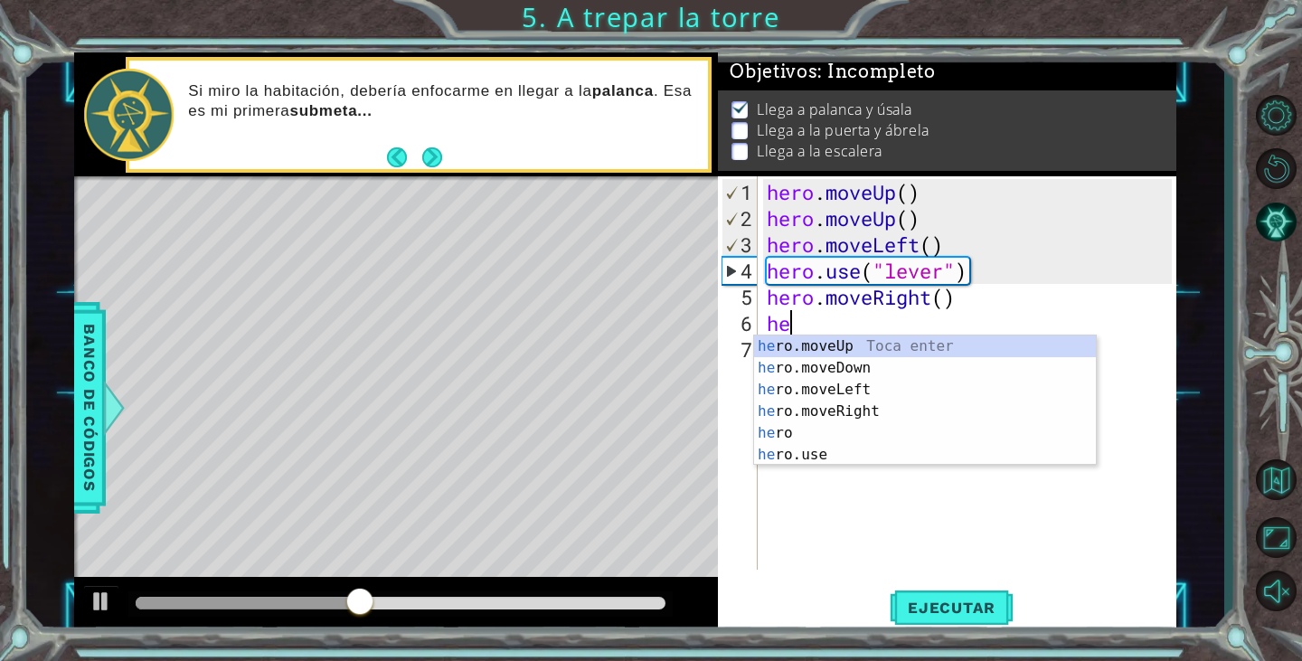
type textarea "her"
click at [883, 409] on div "her o.moveUp Toca enter her o.moveDown Toca enter her o.moveLeft Toca enter her…" at bounding box center [925, 422] width 342 height 174
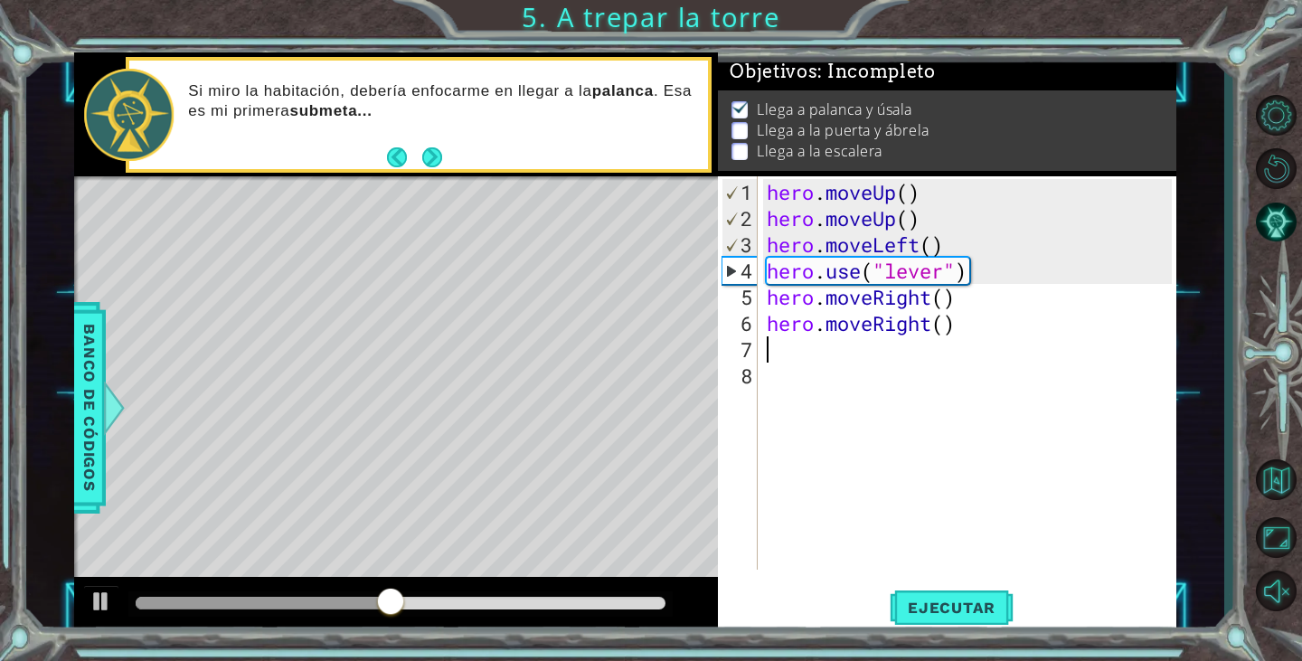
scroll to position [0, 0]
type textarea "her"
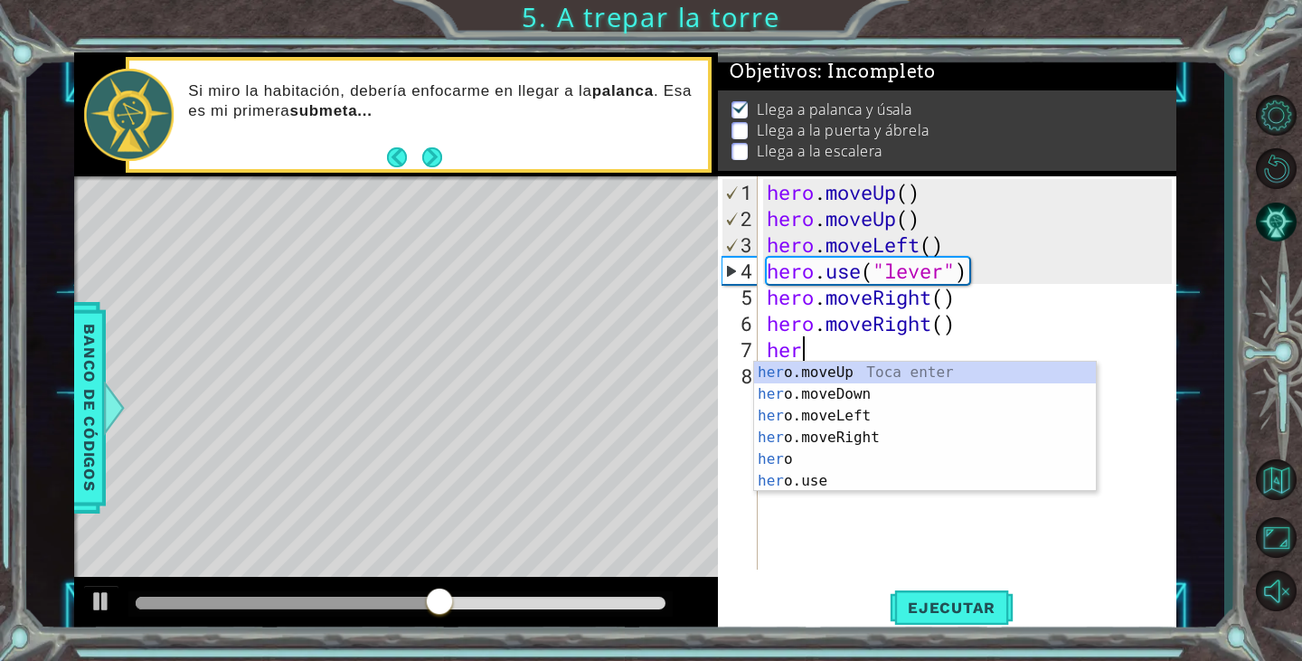
scroll to position [0, 1]
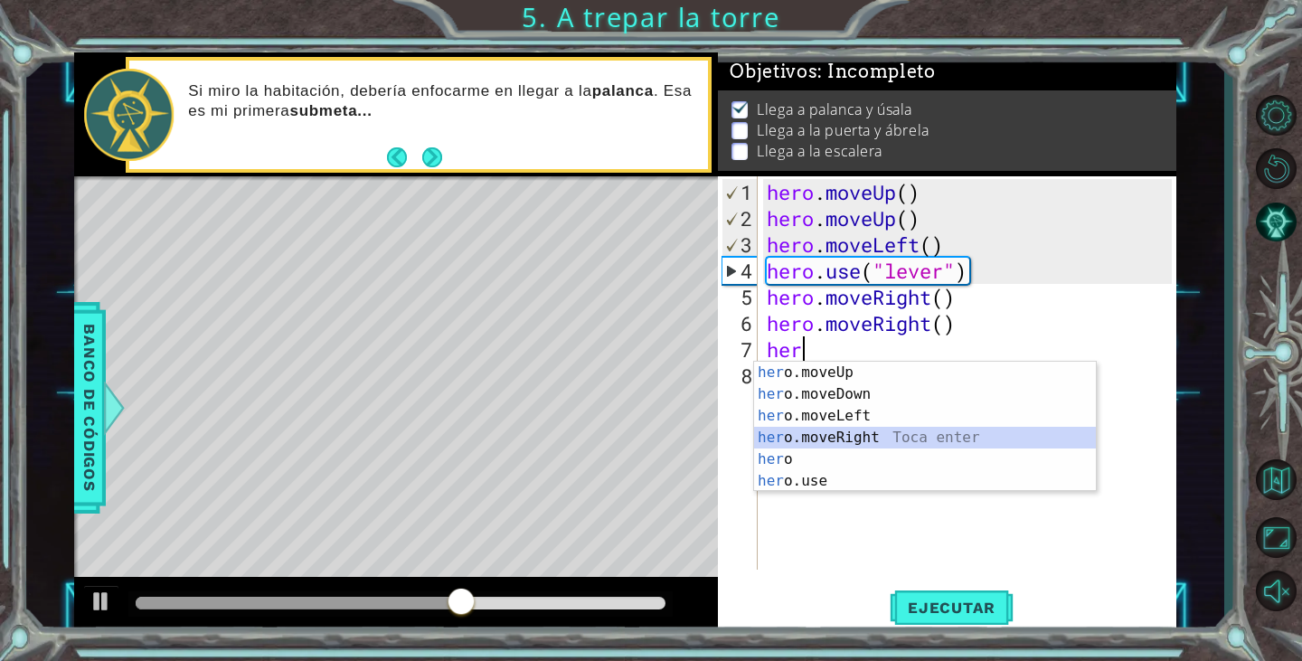
click at [863, 432] on div "her o.moveUp Toca enter her o.moveDown Toca enter her o.moveLeft Toca enter her…" at bounding box center [925, 449] width 342 height 174
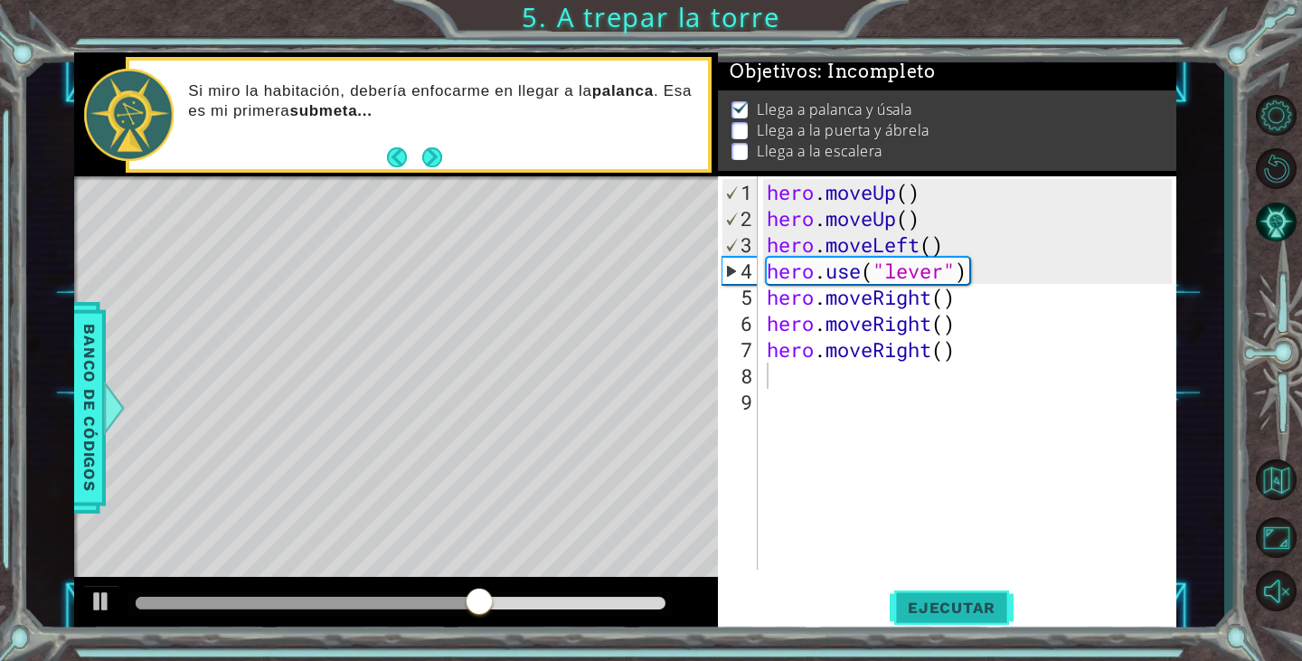
click at [967, 603] on span "Ejecutar" at bounding box center [952, 607] width 124 height 18
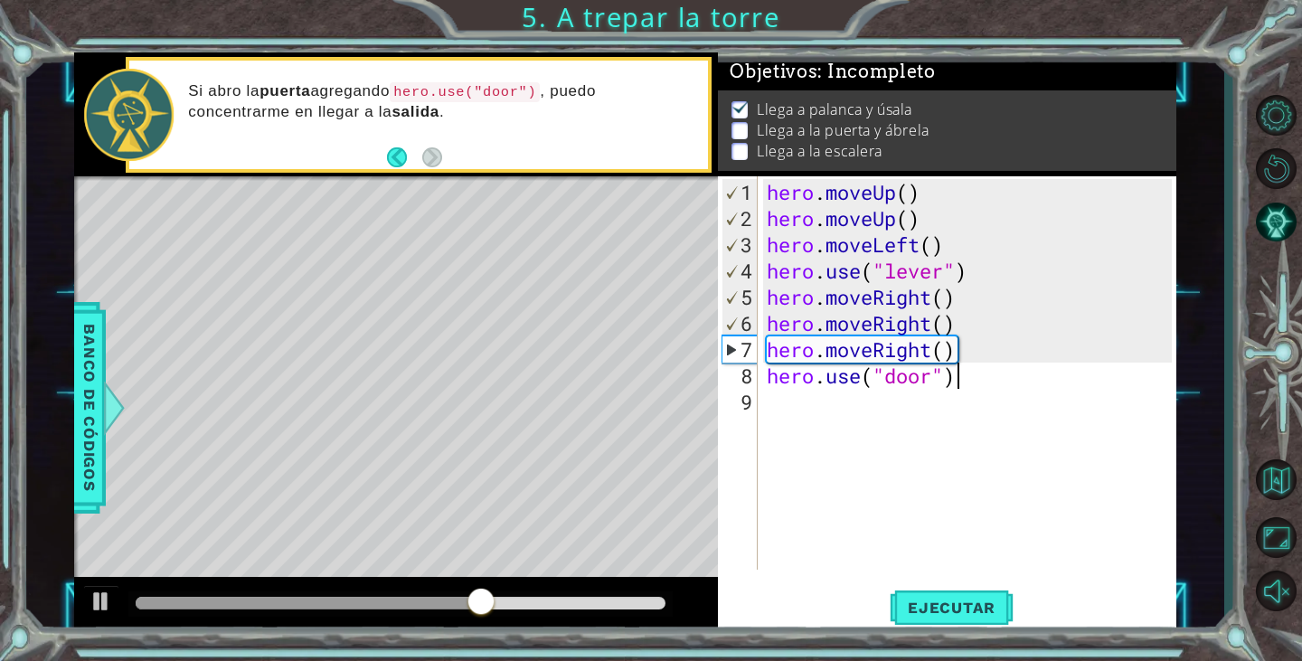
scroll to position [0, 7]
type textarea "hero.use("door")"
click at [979, 596] on button "Ejecutar" at bounding box center [952, 608] width 124 height 46
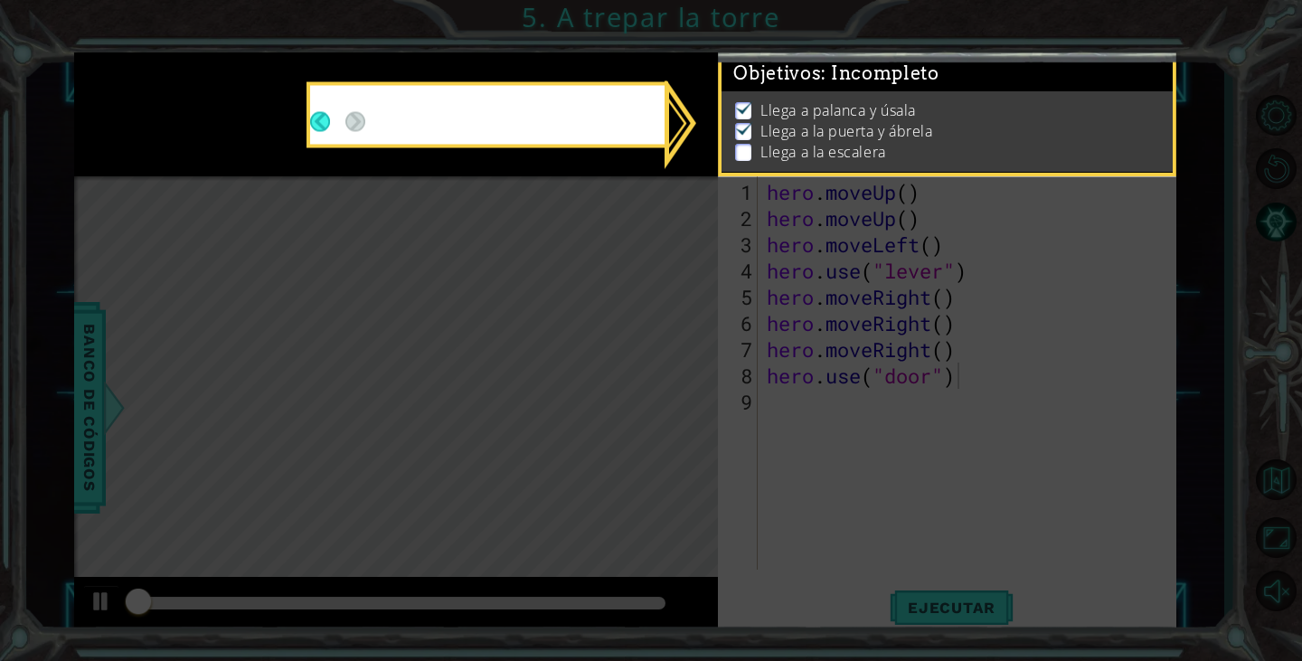
scroll to position [8, 0]
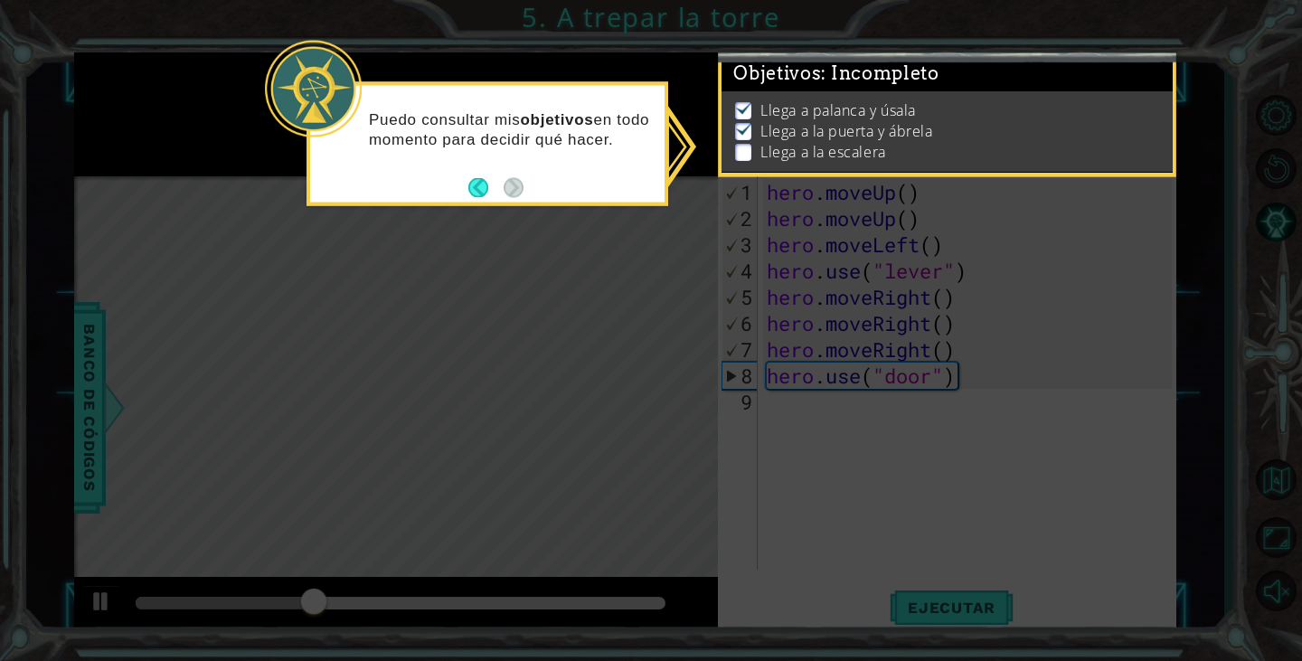
click at [962, 142] on li "Llega a la escalera" at bounding box center [949, 152] width 428 height 21
click at [526, 253] on icon at bounding box center [651, 330] width 1302 height 661
click at [749, 144] on p at bounding box center [743, 152] width 16 height 17
click at [739, 121] on img at bounding box center [744, 128] width 18 height 14
click at [915, 142] on li "Llega a la escalera" at bounding box center [949, 152] width 428 height 21
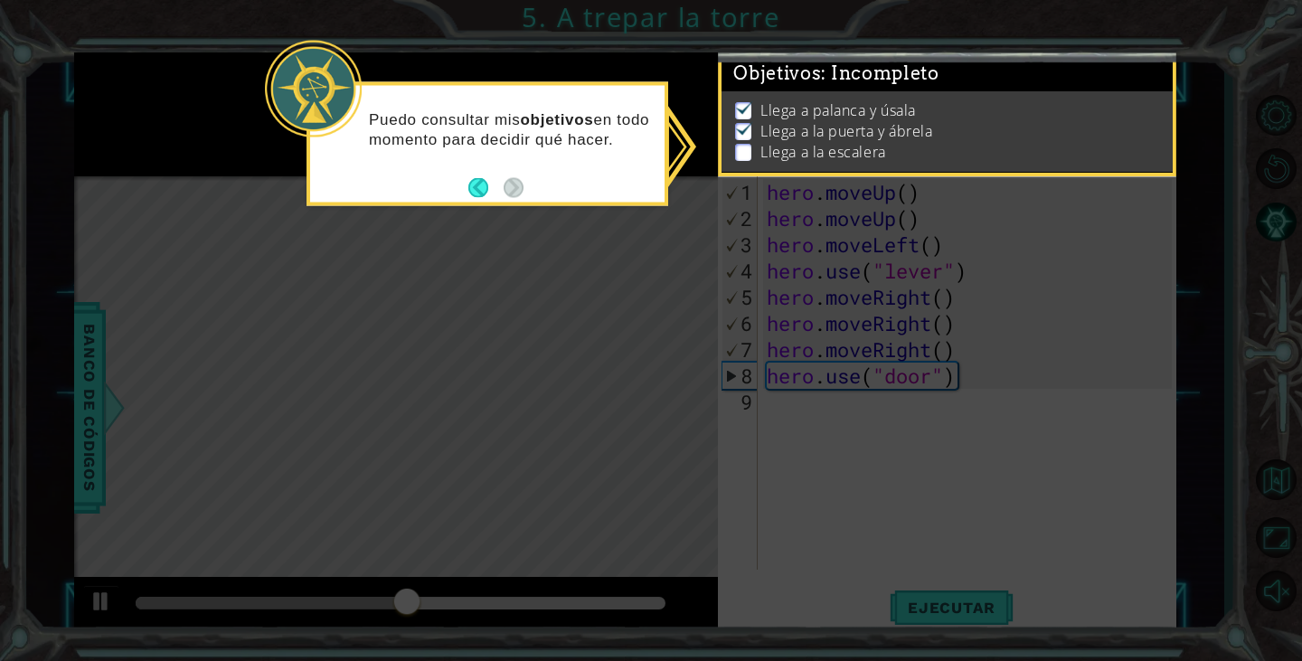
scroll to position [22, 0]
drag, startPoint x: 1166, startPoint y: 174, endPoint x: 1177, endPoint y: 62, distance: 112.6
click at [1177, 62] on body "1 ההההההההההההההההההההההההההההההההההההההההההההההההההההההההההההההההההההההההההההה…" at bounding box center [651, 330] width 1302 height 661
click at [472, 184] on button "Back" at bounding box center [485, 187] width 35 height 20
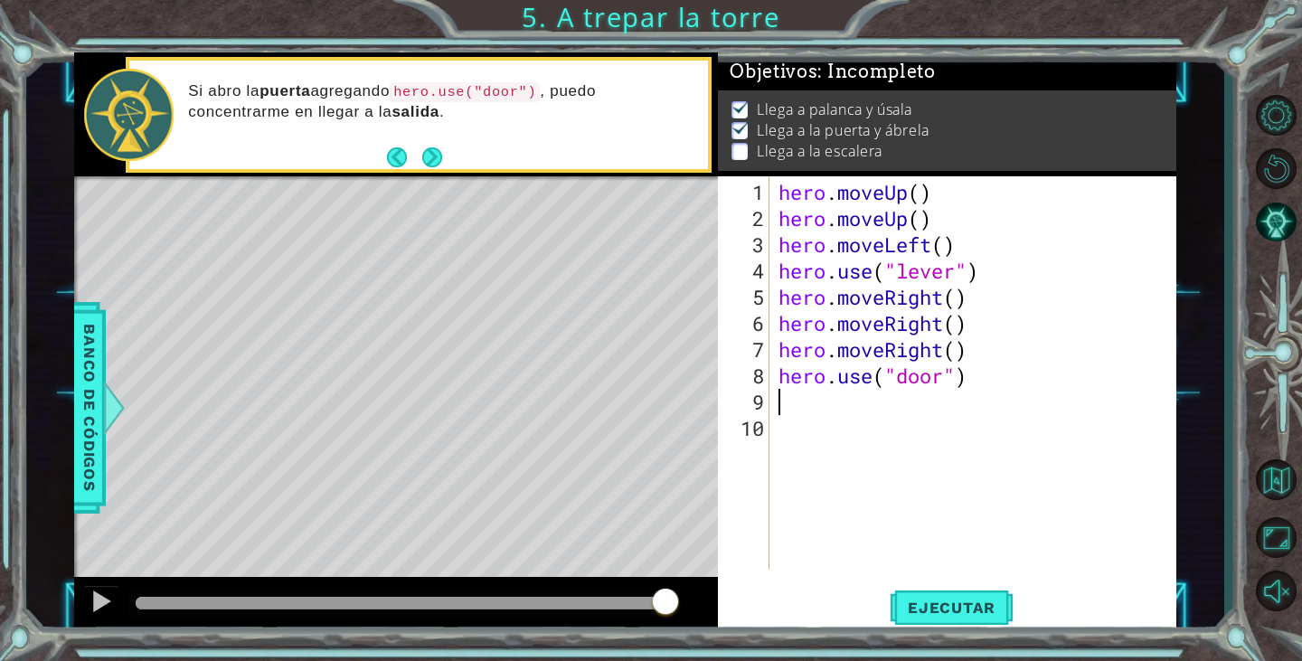
scroll to position [0, 0]
type textarea "j"
type textarea "her"
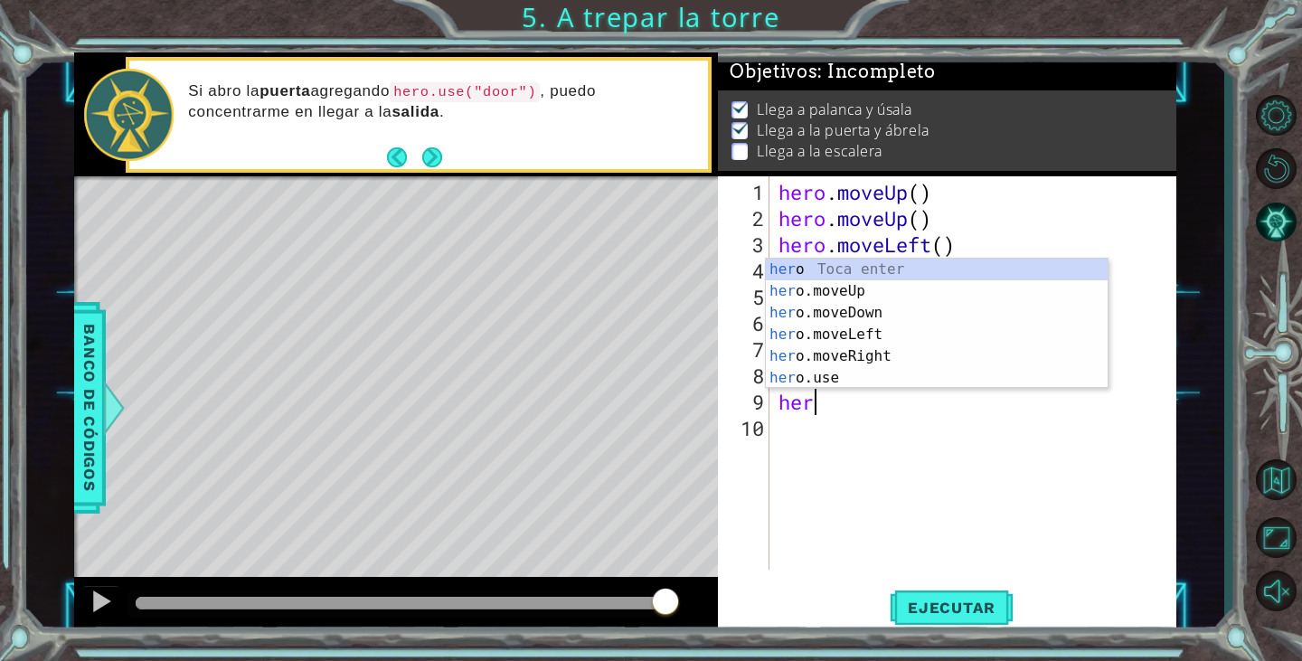
scroll to position [0, 1]
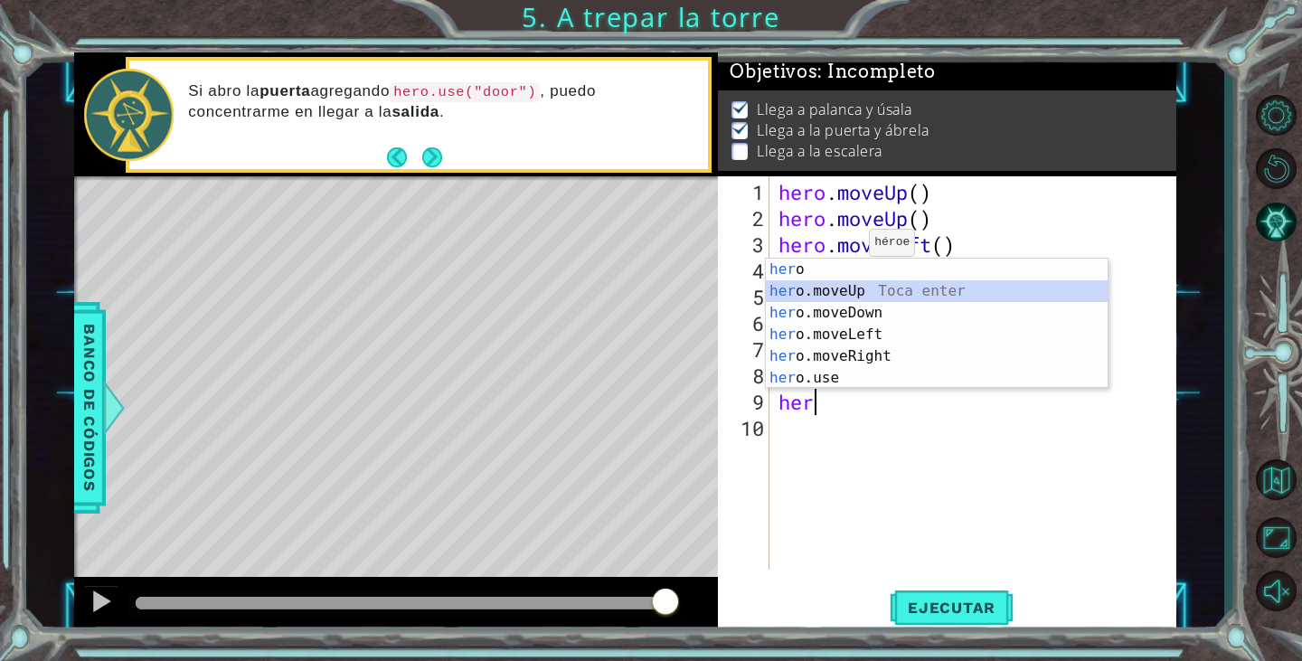
click at [852, 297] on div "her o Toca enter her o.moveUp Toca enter her o.moveDown Toca enter her o.moveLe…" at bounding box center [937, 346] width 342 height 174
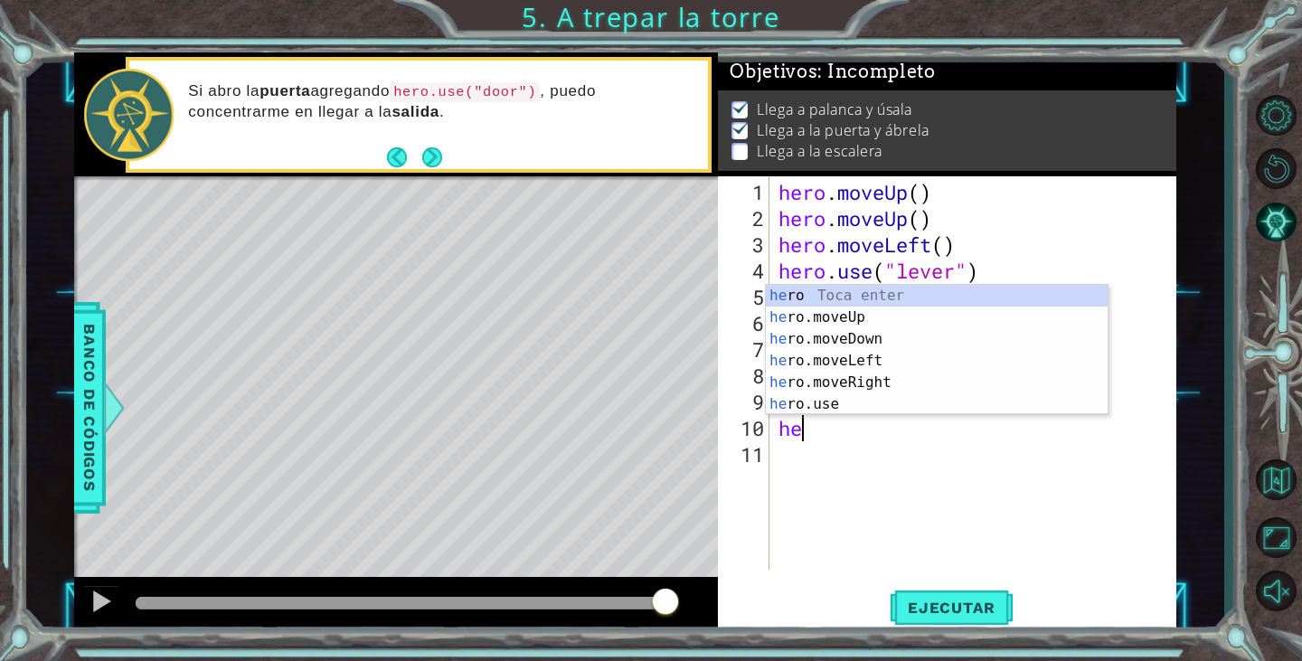
type textarea "her"
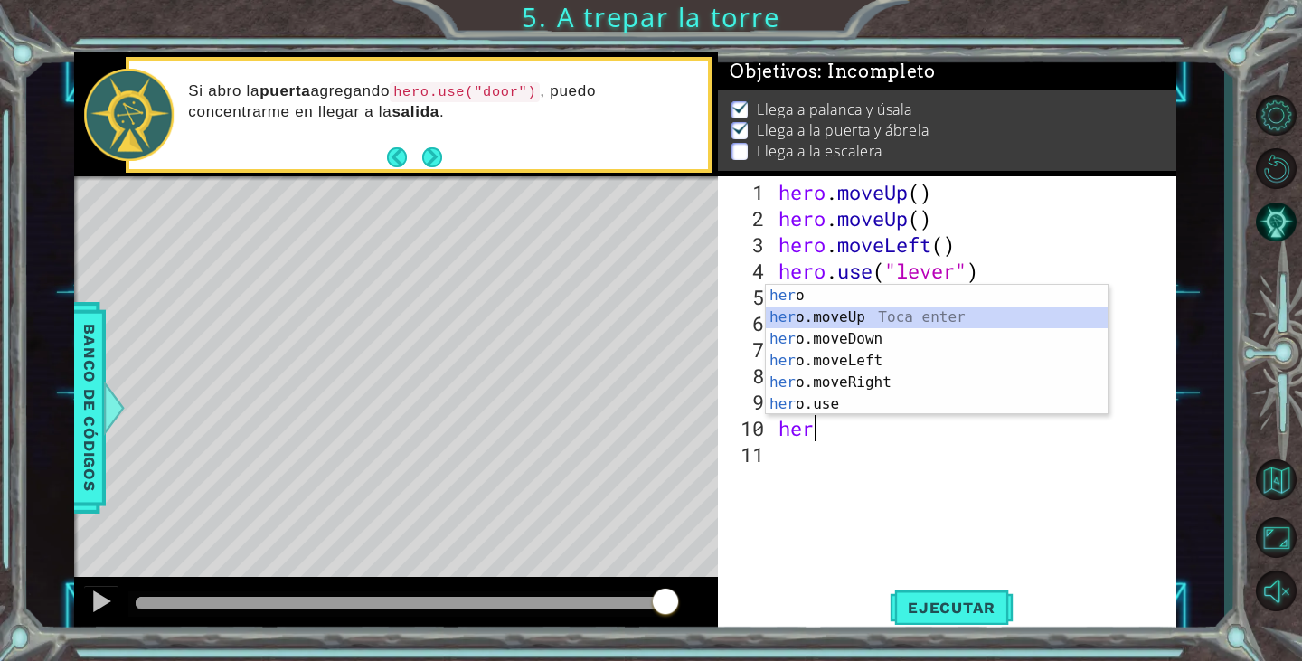
click at [888, 317] on div "her o Toca enter her o.moveUp Toca enter her o.moveDown Toca enter her o.moveLe…" at bounding box center [937, 372] width 342 height 174
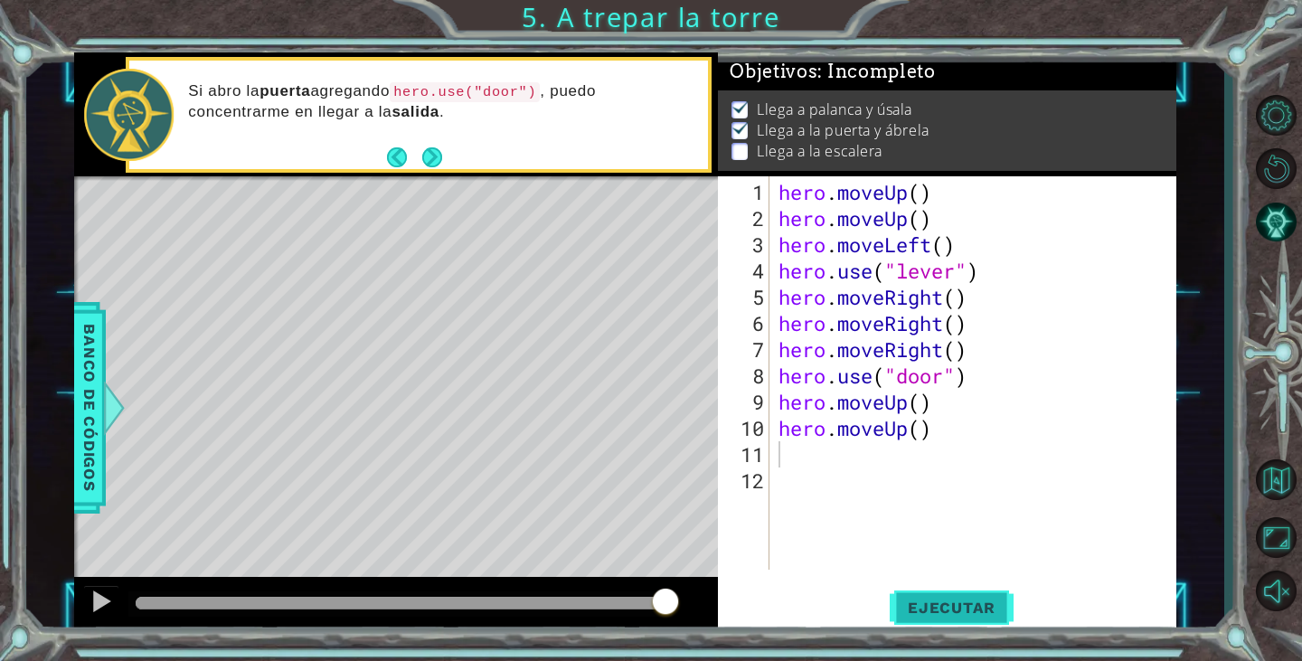
click at [949, 597] on button "Ejecutar" at bounding box center [952, 608] width 124 height 46
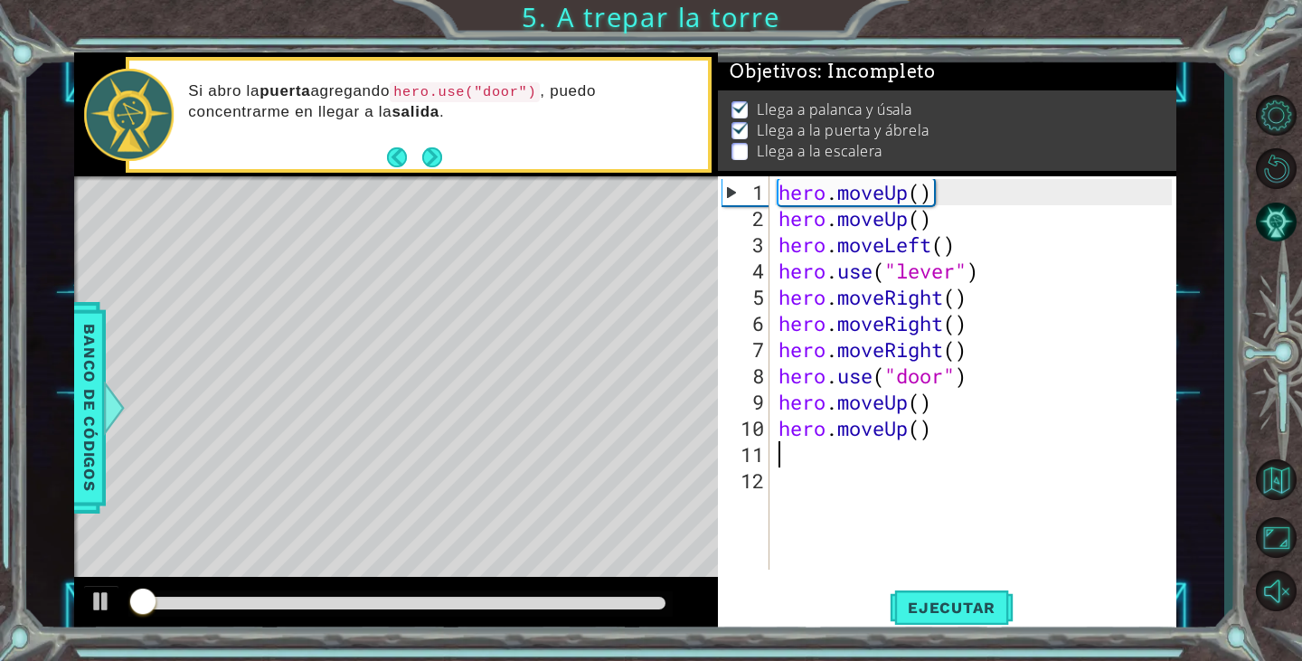
scroll to position [8, 0]
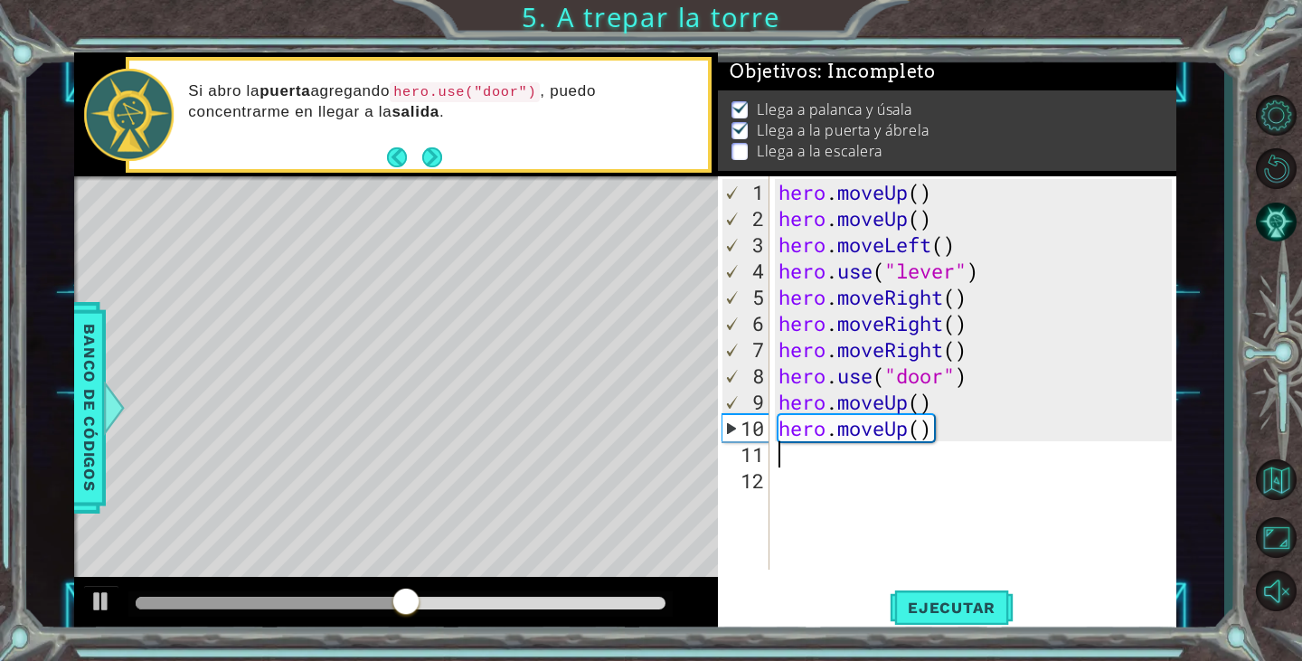
type textarea "her"
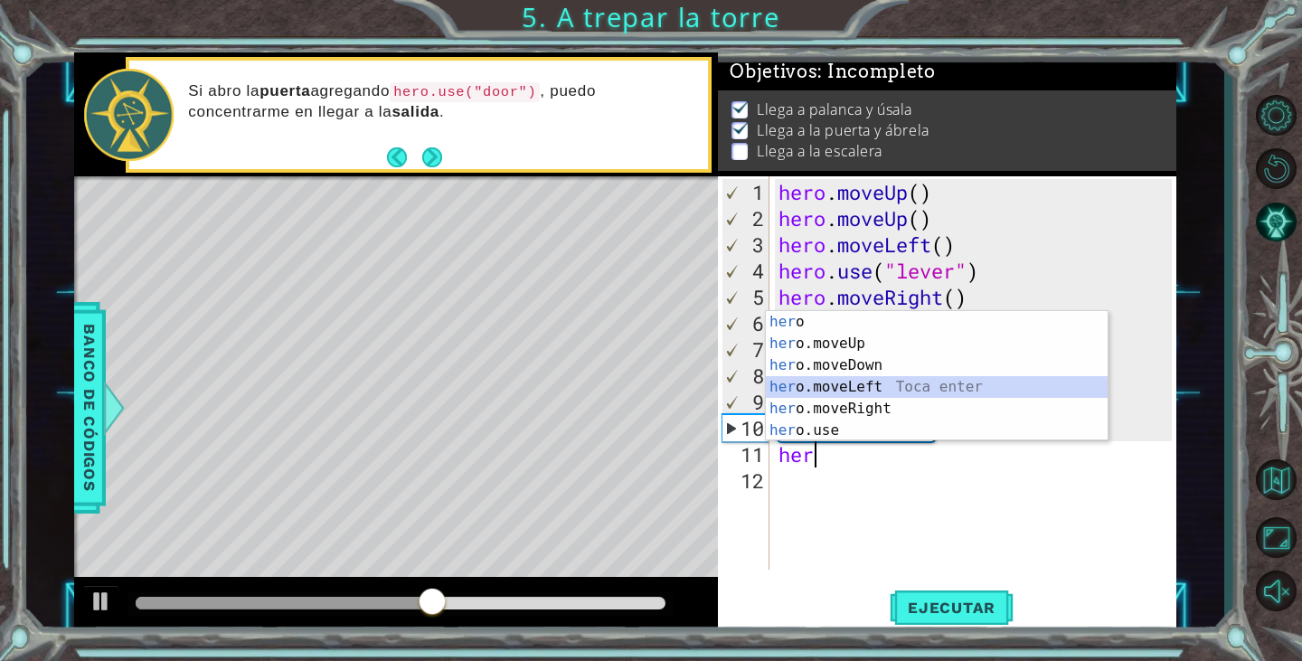
click at [851, 384] on div "her o Toca enter her o.moveUp Toca enter her o.moveDown Toca enter her o.moveLe…" at bounding box center [937, 398] width 342 height 174
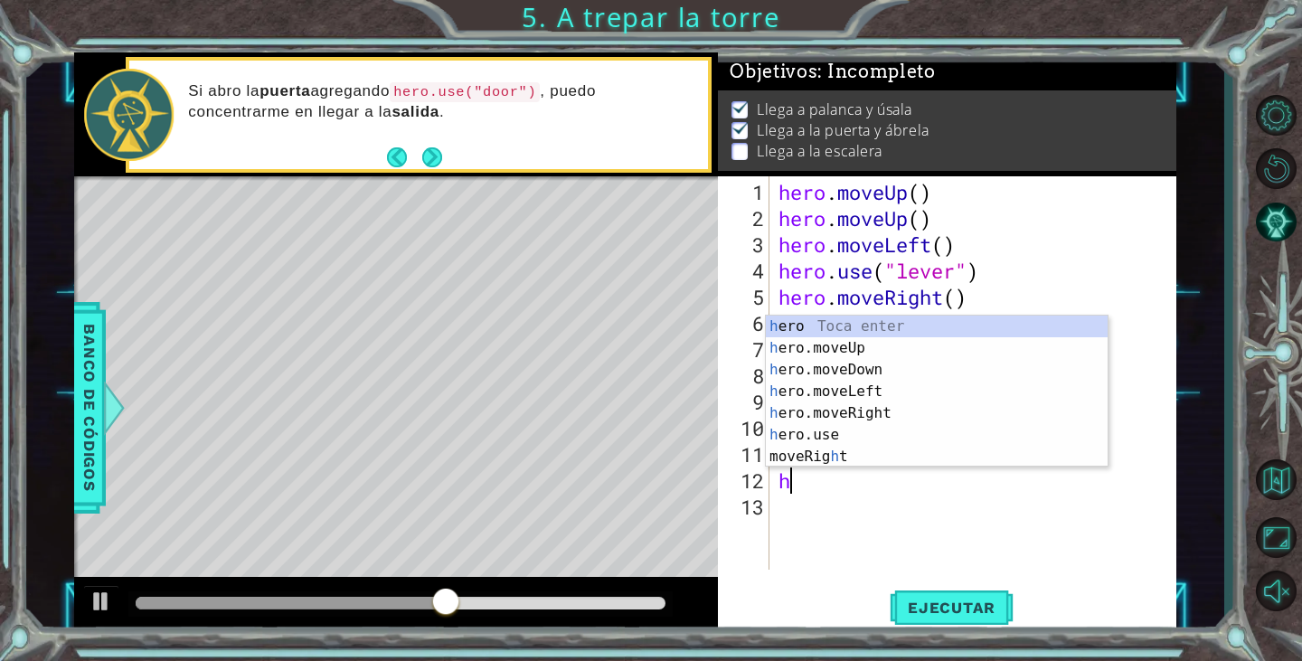
type textarea "her"
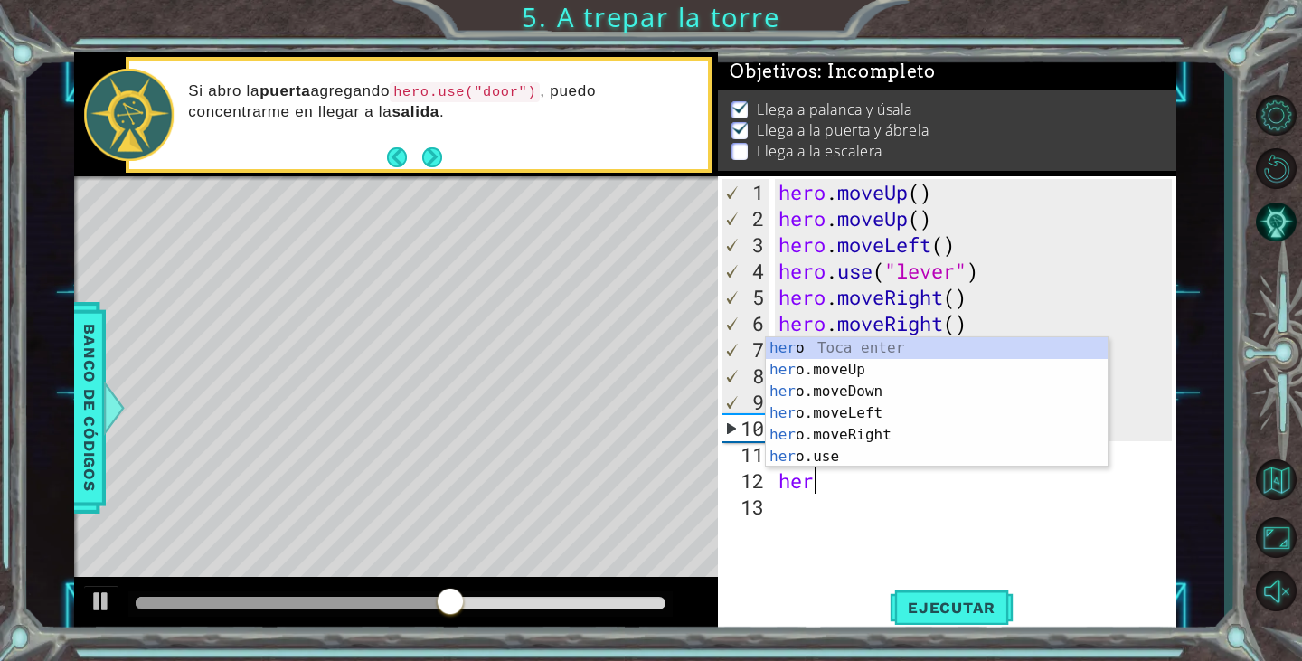
scroll to position [0, 1]
click at [864, 411] on div "her o Toca enter her o.moveUp Toca enter her o.moveDown Toca enter her o.moveLe…" at bounding box center [937, 424] width 342 height 174
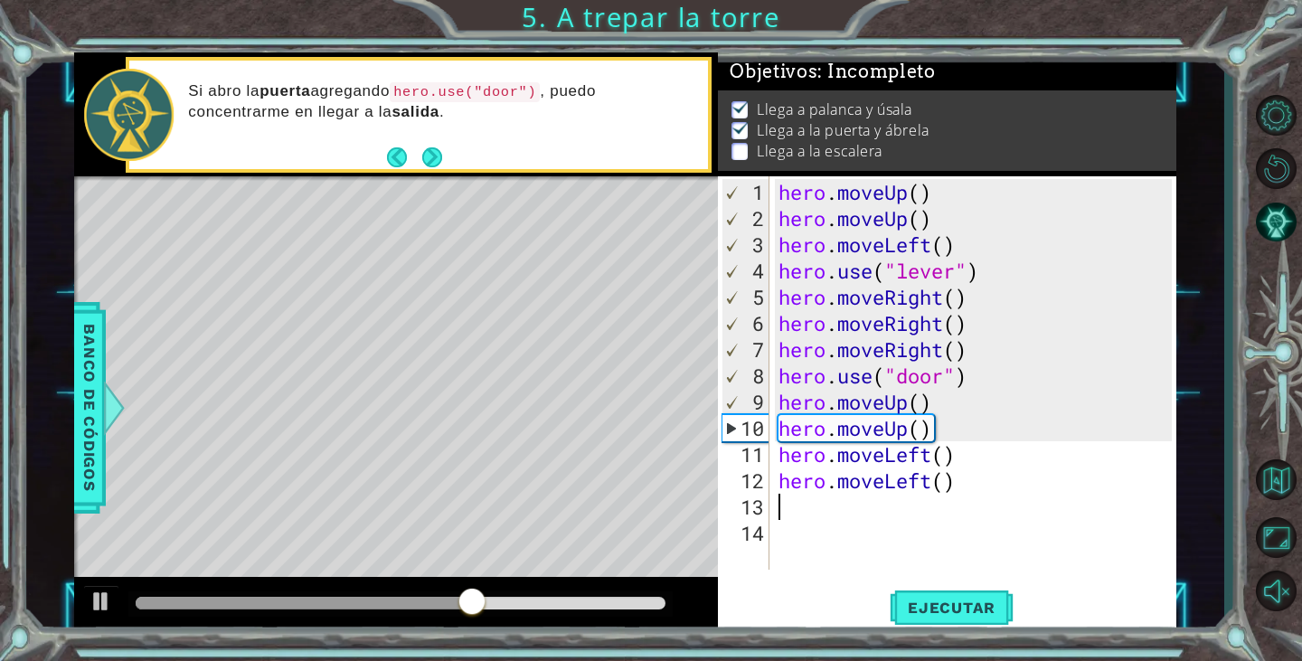
scroll to position [0, 0]
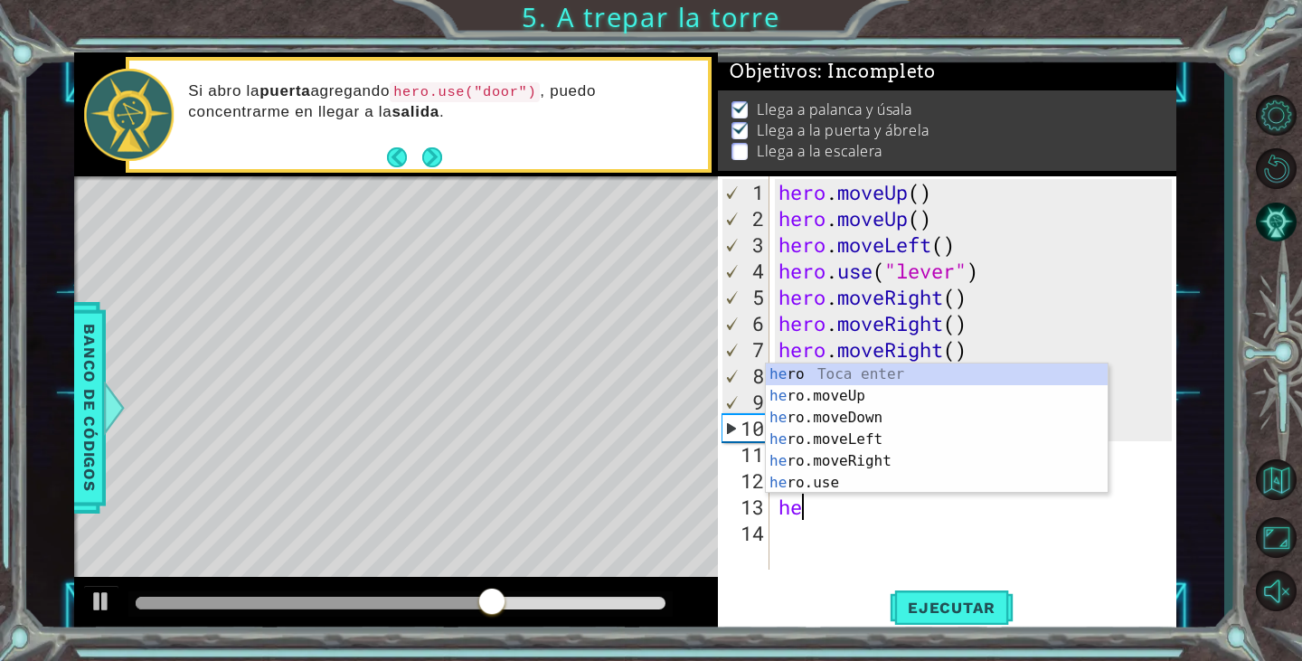
type textarea "her"
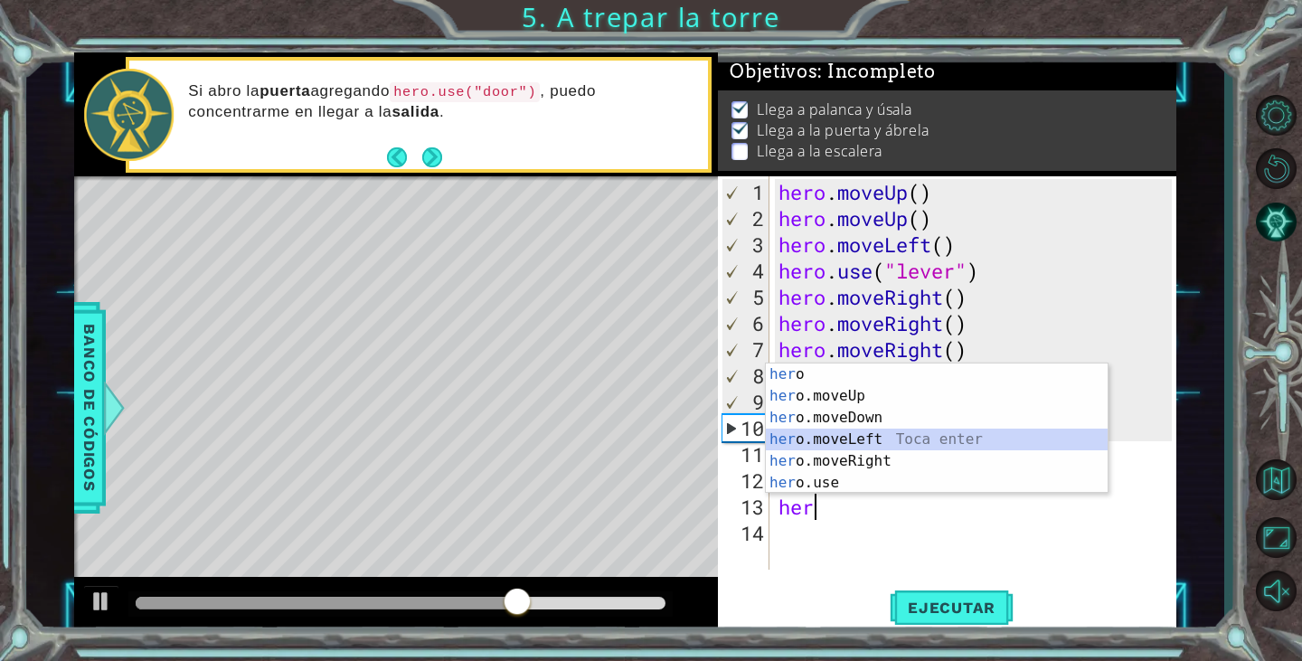
click at [870, 440] on div "her o Toca enter her o.moveUp Toca enter her o.moveDown Toca enter her o.moveLe…" at bounding box center [937, 450] width 342 height 174
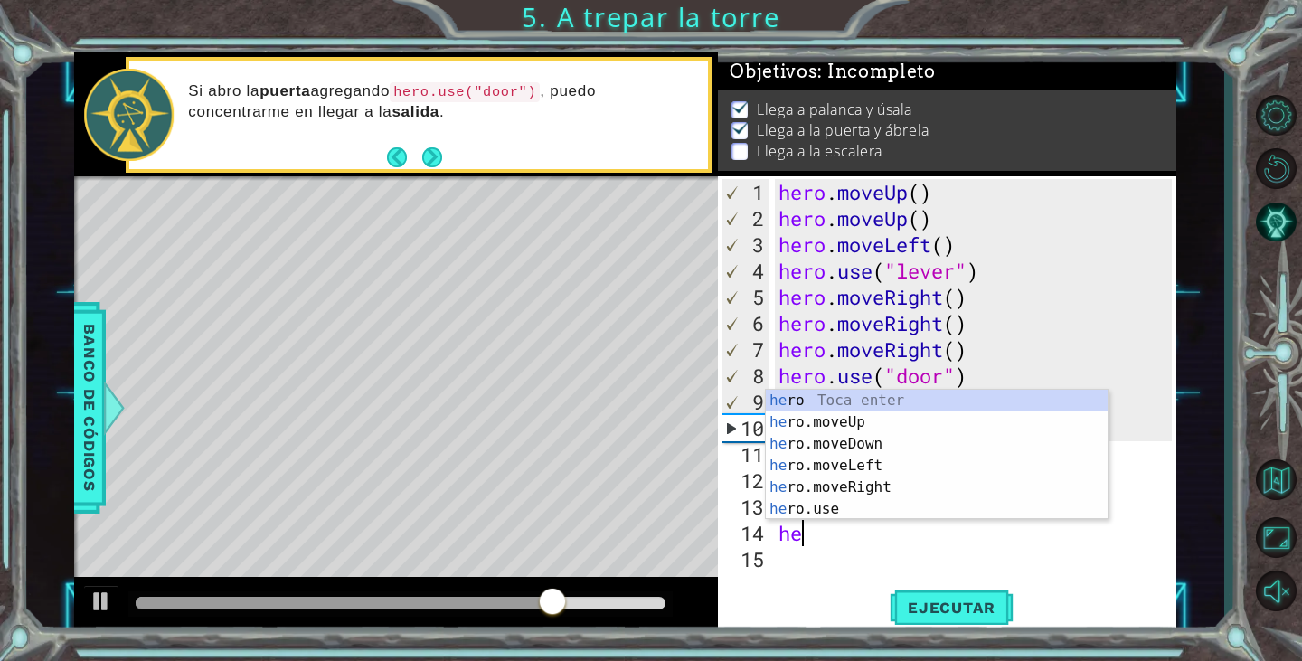
type textarea "her"
click at [874, 429] on div "her o Toca enter her o.moveUp Toca enter her o.moveDown Toca enter her o.moveLe…" at bounding box center [937, 477] width 342 height 174
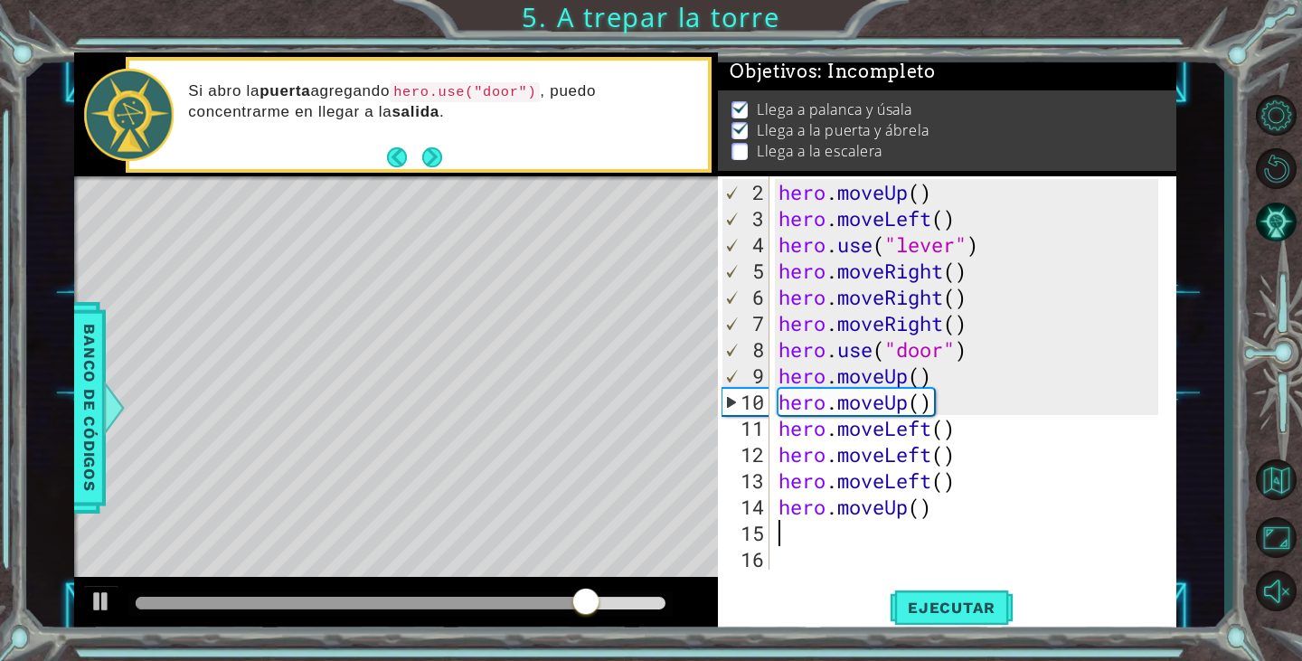
scroll to position [26, 0]
type textarea "her"
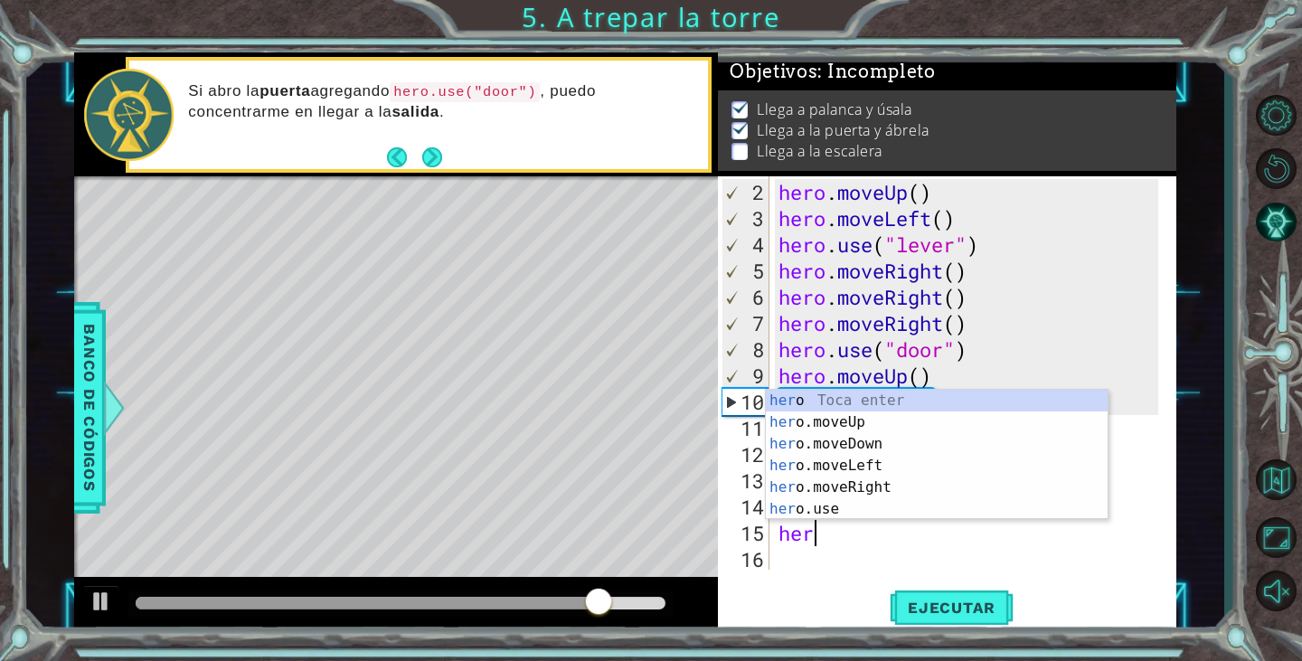
scroll to position [0, 1]
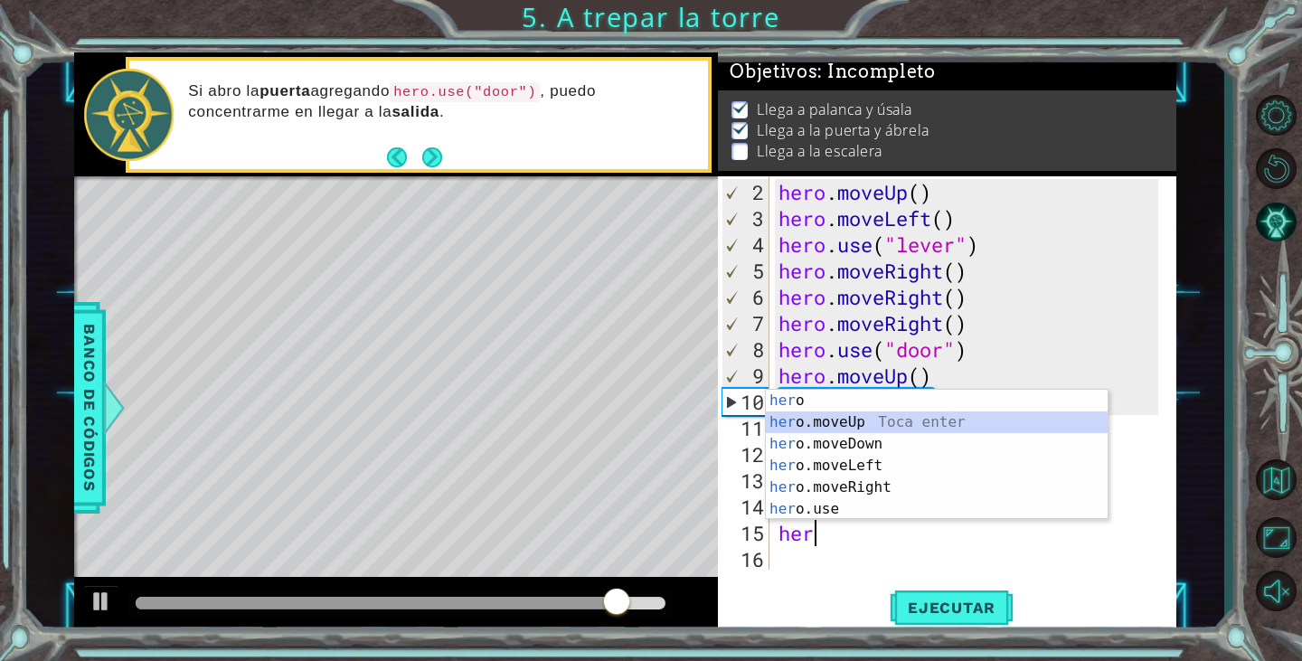
click at [874, 425] on div "her o Toca enter her o.moveUp Toca enter her o.moveDown Toca enter her o.moveLe…" at bounding box center [937, 477] width 342 height 174
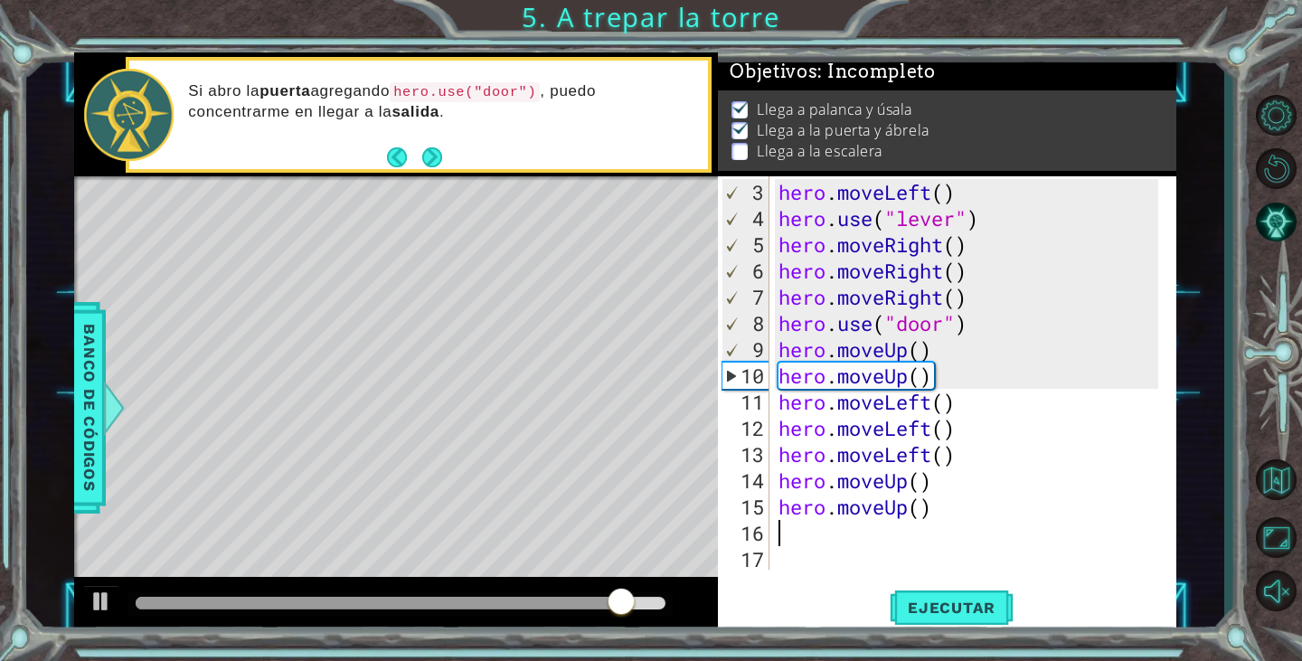
scroll to position [52, 0]
click at [964, 612] on span "Ejecutar" at bounding box center [952, 607] width 124 height 18
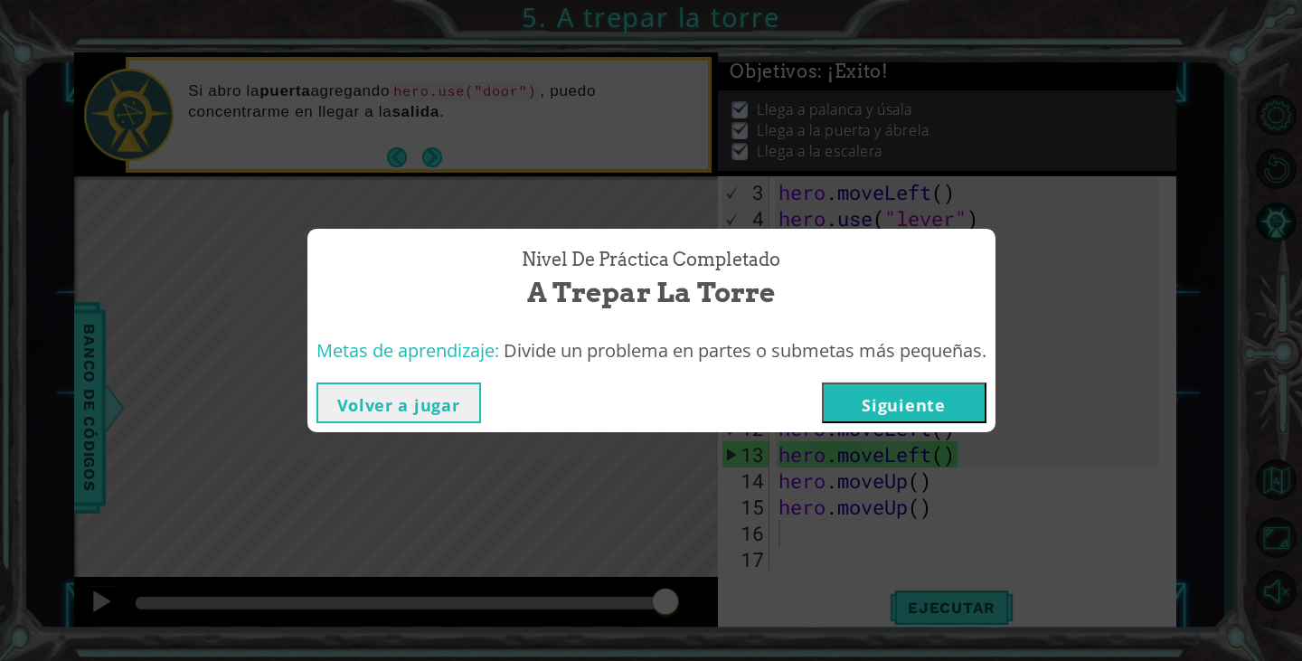
click at [922, 410] on button "Siguiente" at bounding box center [904, 402] width 165 height 41
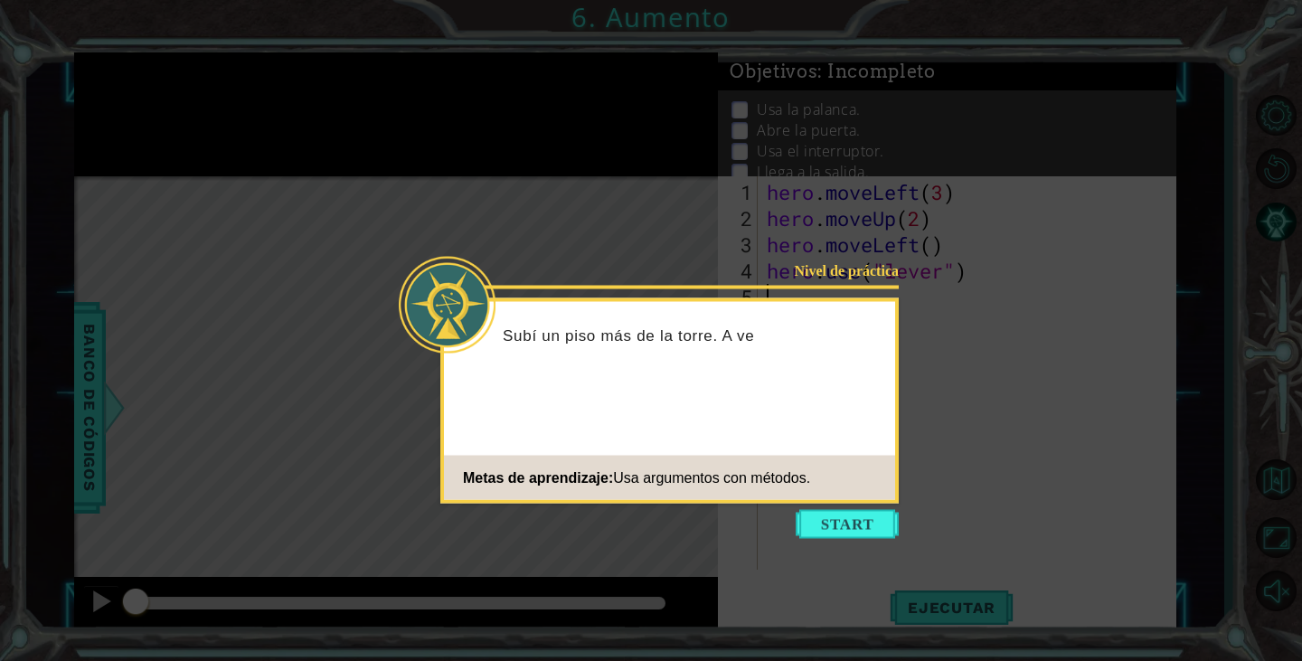
click at [859, 510] on button "Start" at bounding box center [846, 524] width 103 height 29
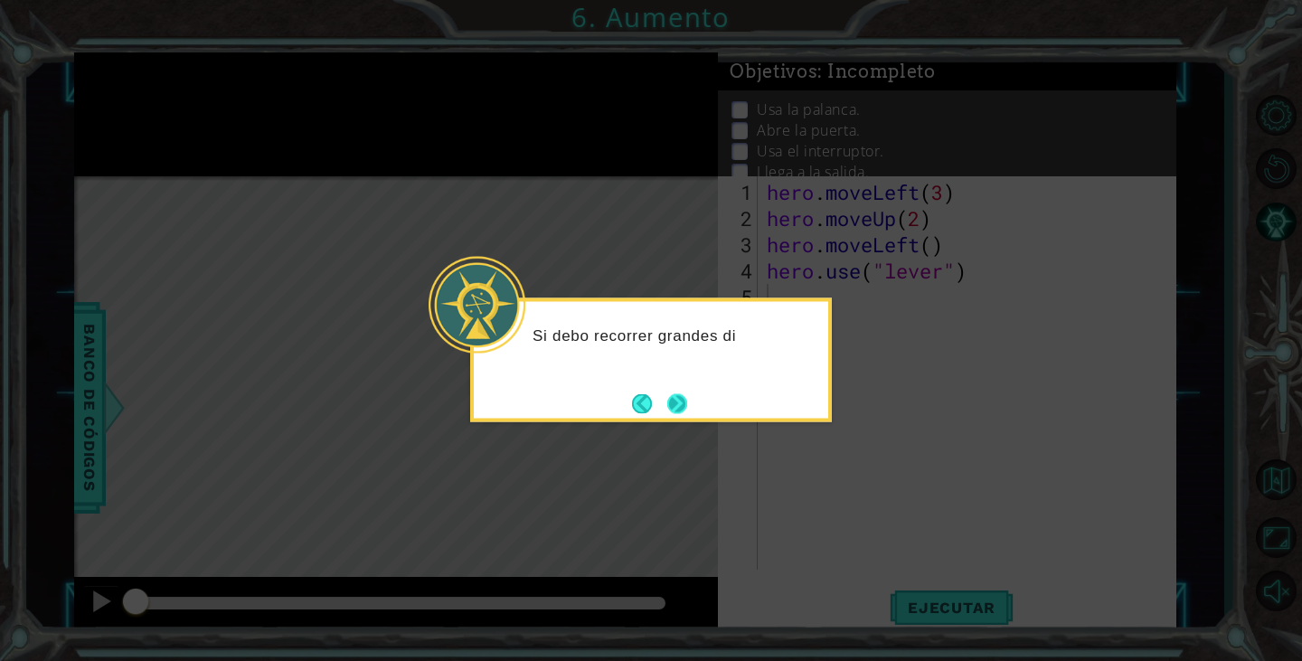
click at [683, 409] on button "Next" at bounding box center [677, 403] width 20 height 20
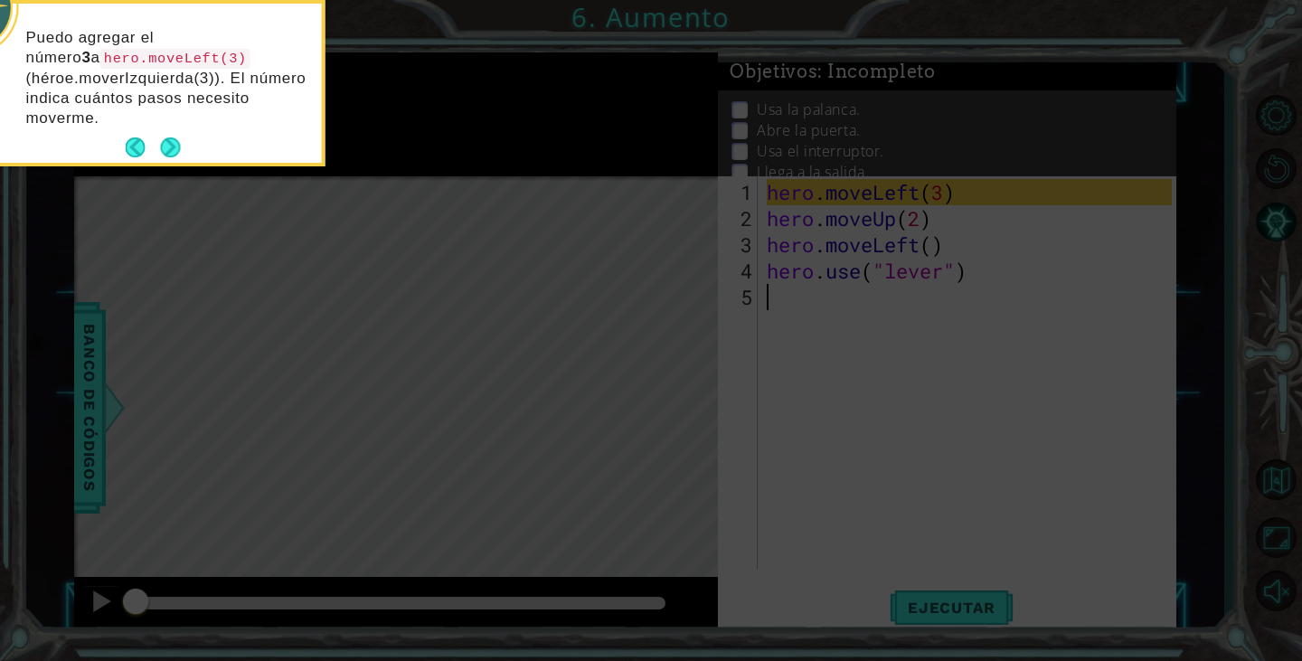
click at [186, 148] on div "Puedo agregar el número 3 a hero.moveLeft(3) (héroe.moverIzquierda(3)). El núme…" at bounding box center [144, 87] width 354 height 152
click at [171, 142] on button "Next" at bounding box center [170, 147] width 20 height 20
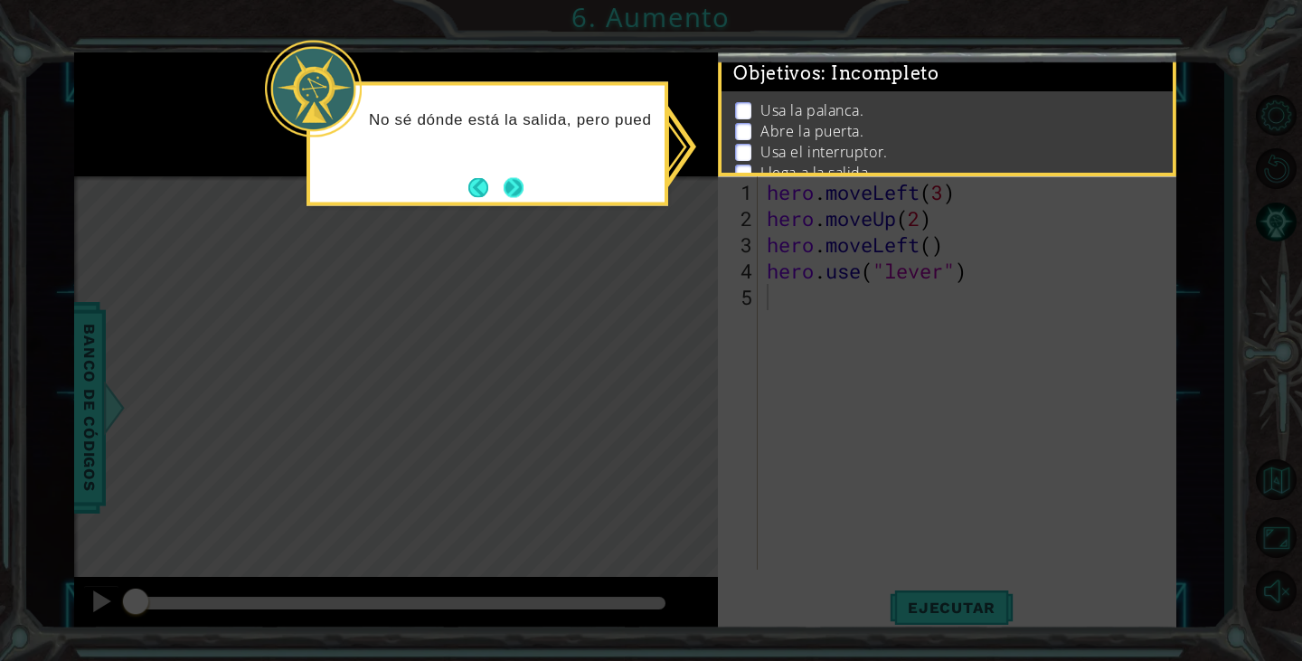
click at [518, 189] on button "Next" at bounding box center [514, 187] width 20 height 20
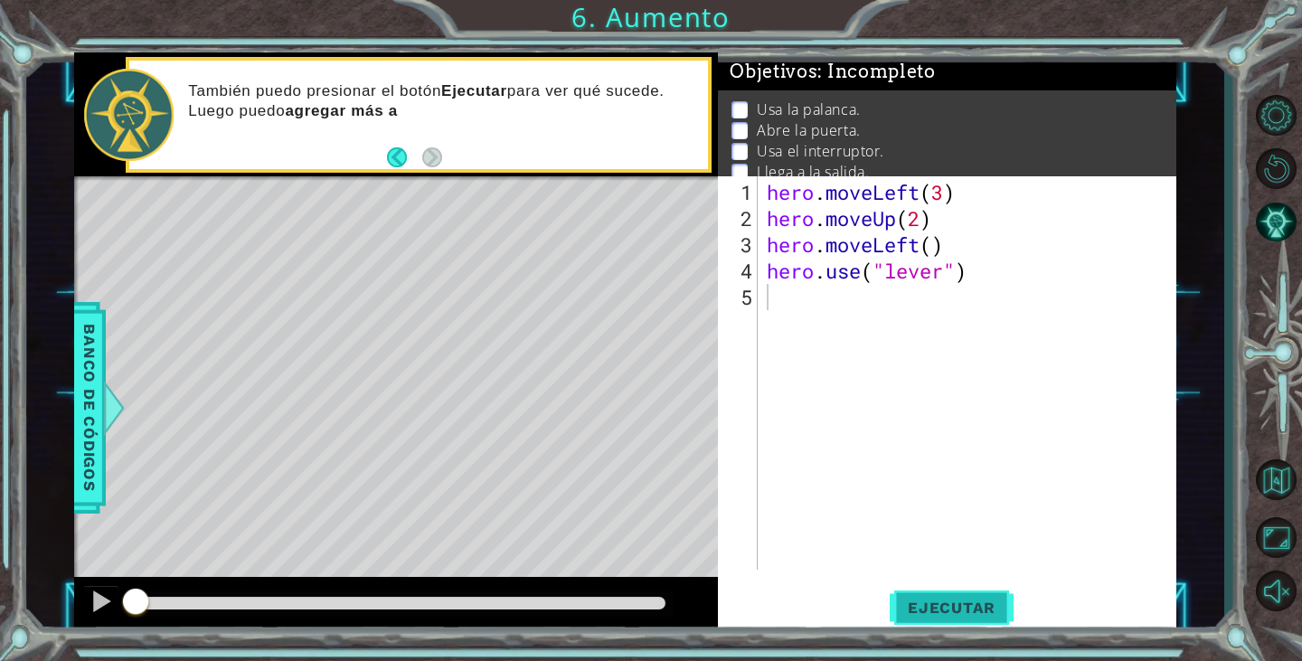
click at [976, 615] on span "Ejecutar" at bounding box center [952, 607] width 124 height 18
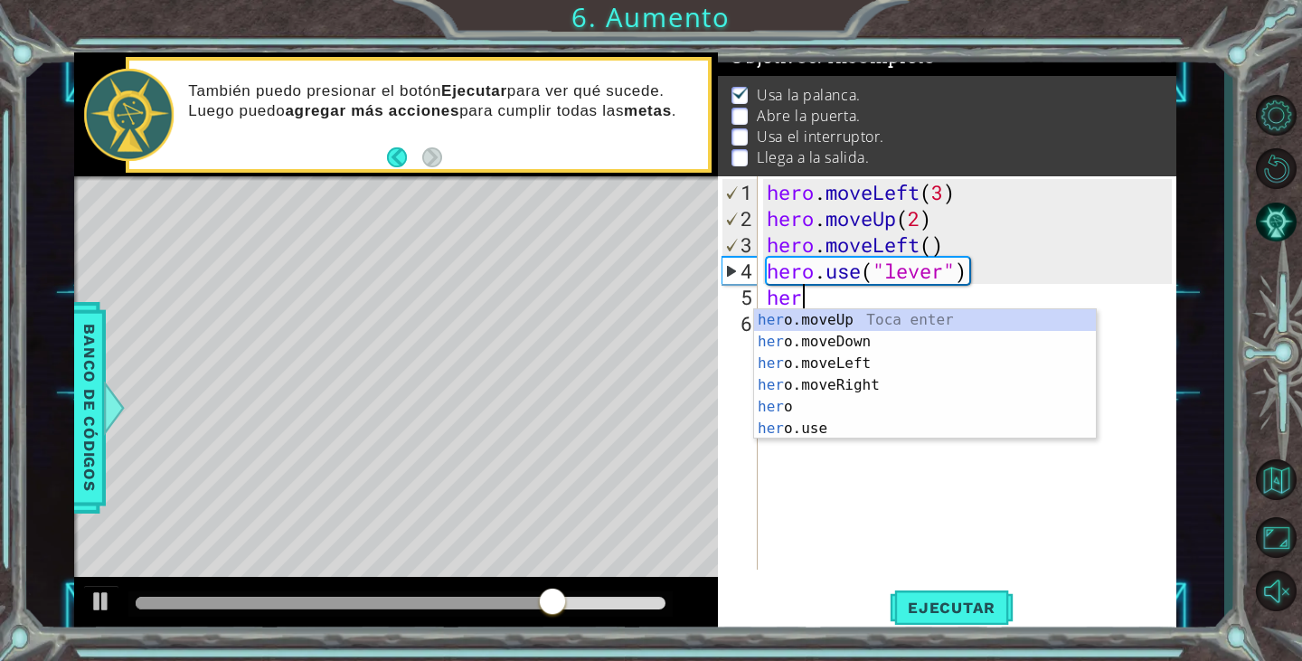
scroll to position [0, 1]
click at [877, 366] on div "her o.moveUp Toca enter her o.moveDown Toca enter her o.moveLeft Toca enter her…" at bounding box center [925, 396] width 342 height 174
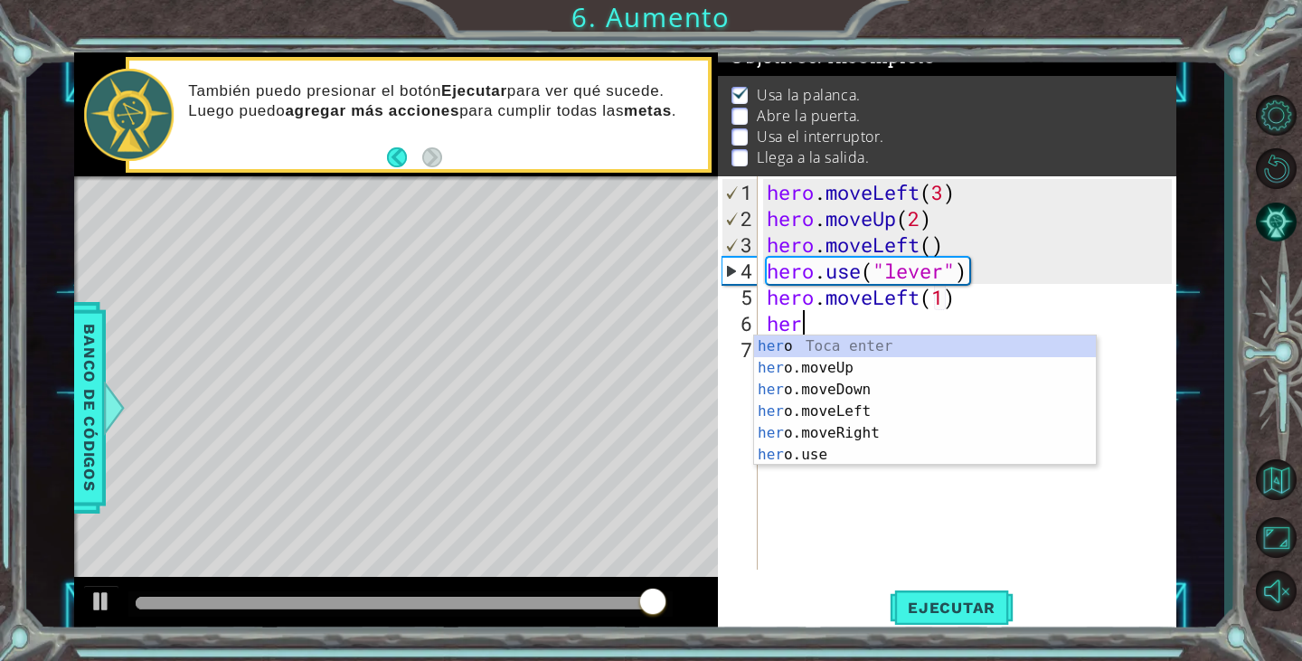
scroll to position [0, 10]
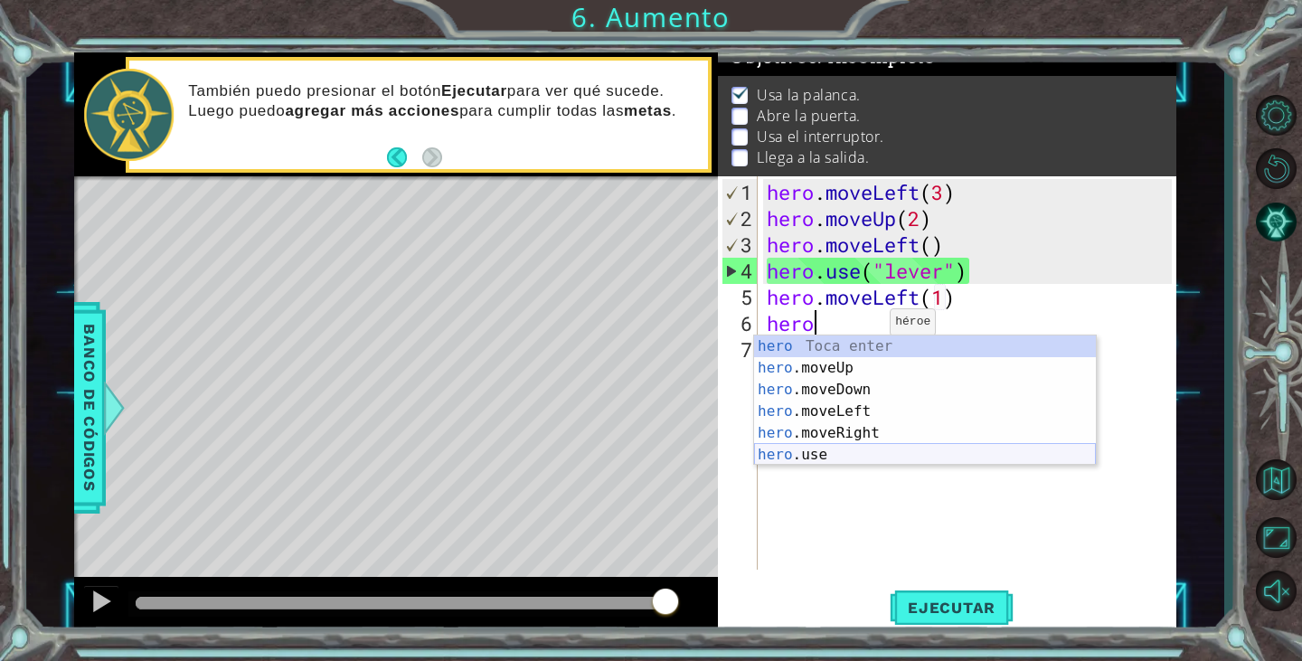
click at [814, 454] on div "hero Toca enter hero .moveUp Toca enter hero .moveDown Toca enter hero .moveLef…" at bounding box center [925, 422] width 342 height 174
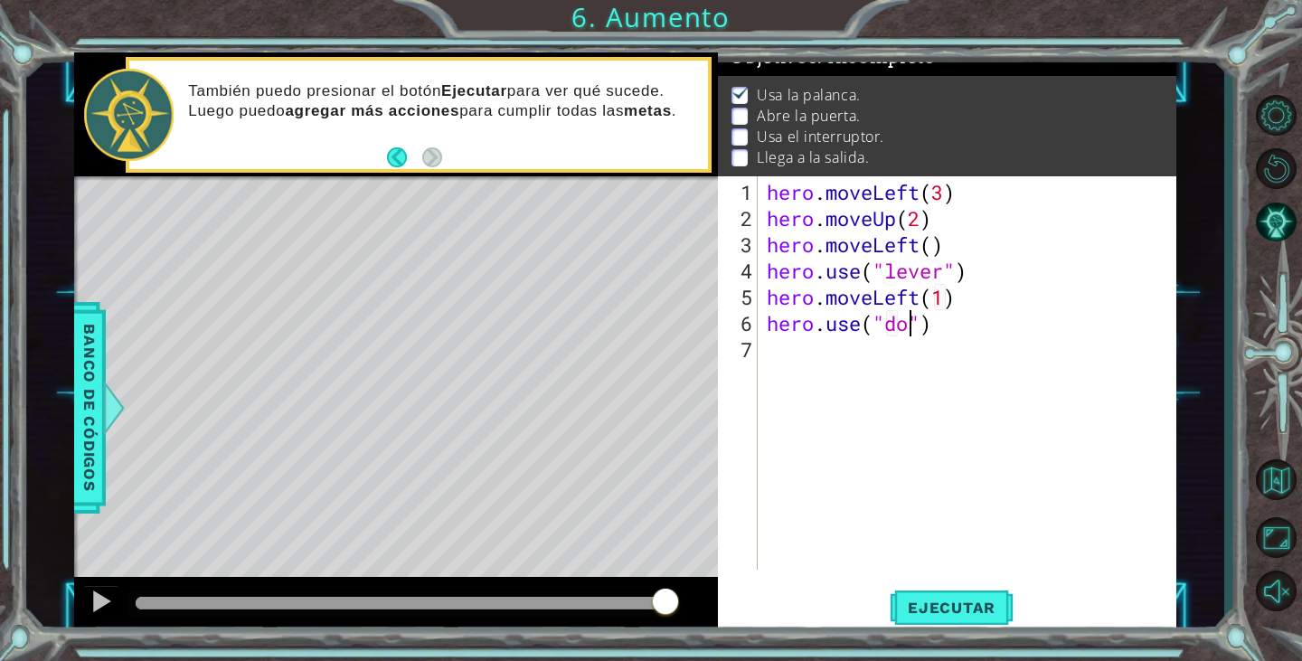
scroll to position [0, 7]
type textarea "hero.use("door")"
click at [946, 598] on span "Ejecutar" at bounding box center [952, 607] width 124 height 18
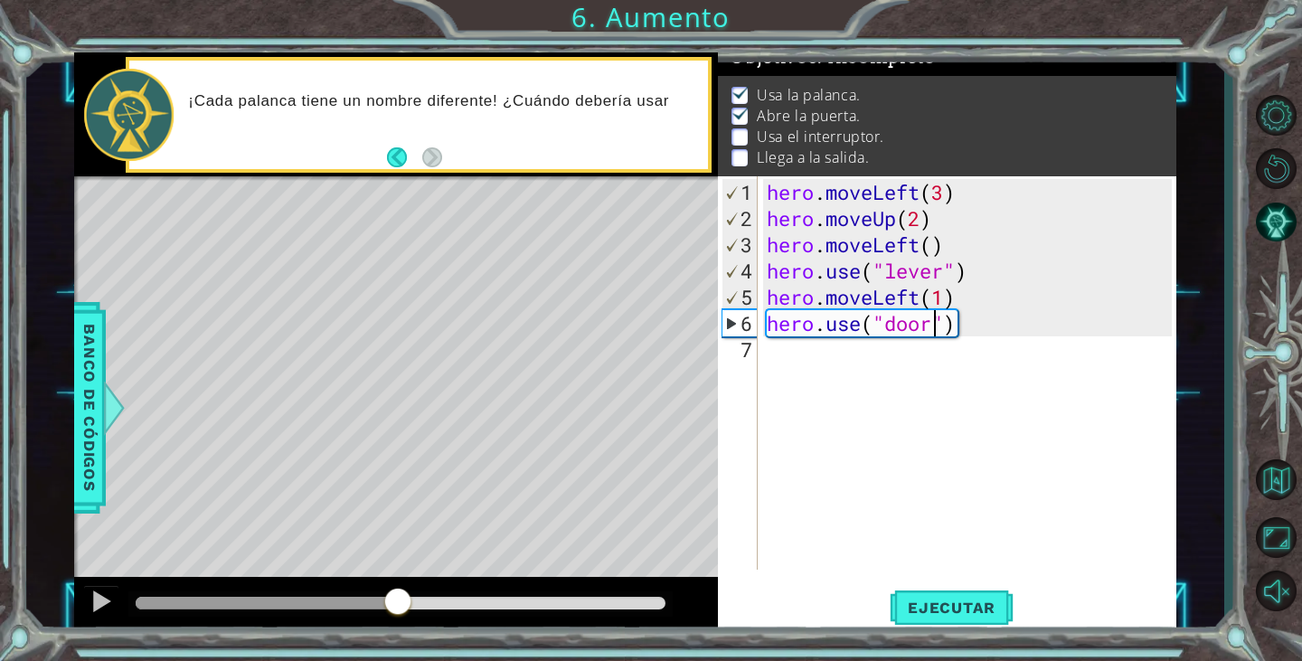
click at [399, 607] on div at bounding box center [401, 603] width 531 height 13
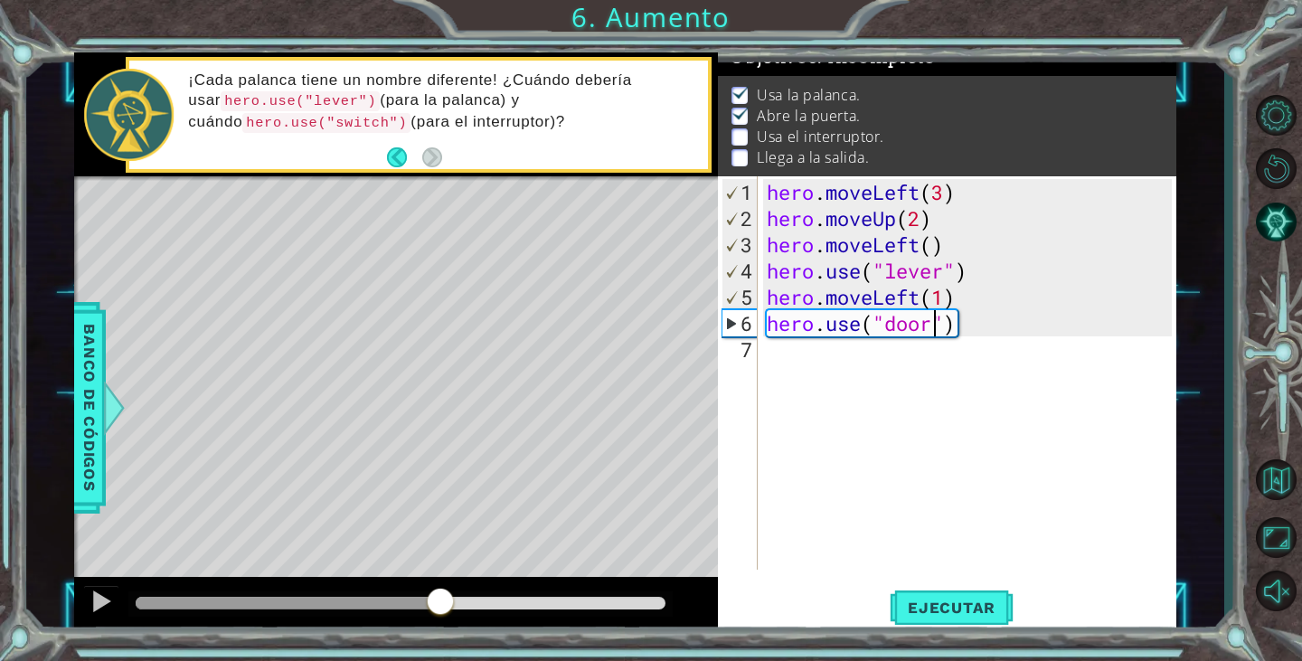
drag, startPoint x: 409, startPoint y: 601, endPoint x: 439, endPoint y: 617, distance: 34.4
click at [439, 617] on div at bounding box center [440, 603] width 33 height 33
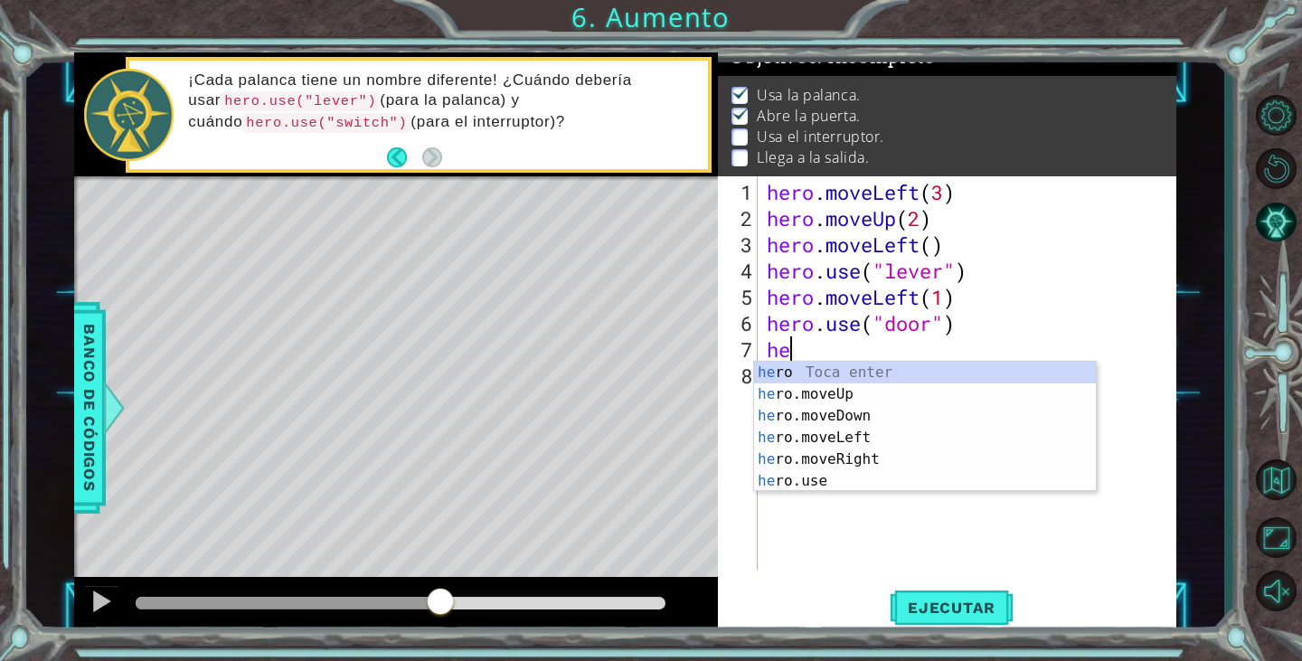
scroll to position [0, 1]
click at [842, 388] on div "her o Toca enter her o.moveUp Toca enter her o.moveDown Toca enter her o.moveLe…" at bounding box center [925, 449] width 342 height 174
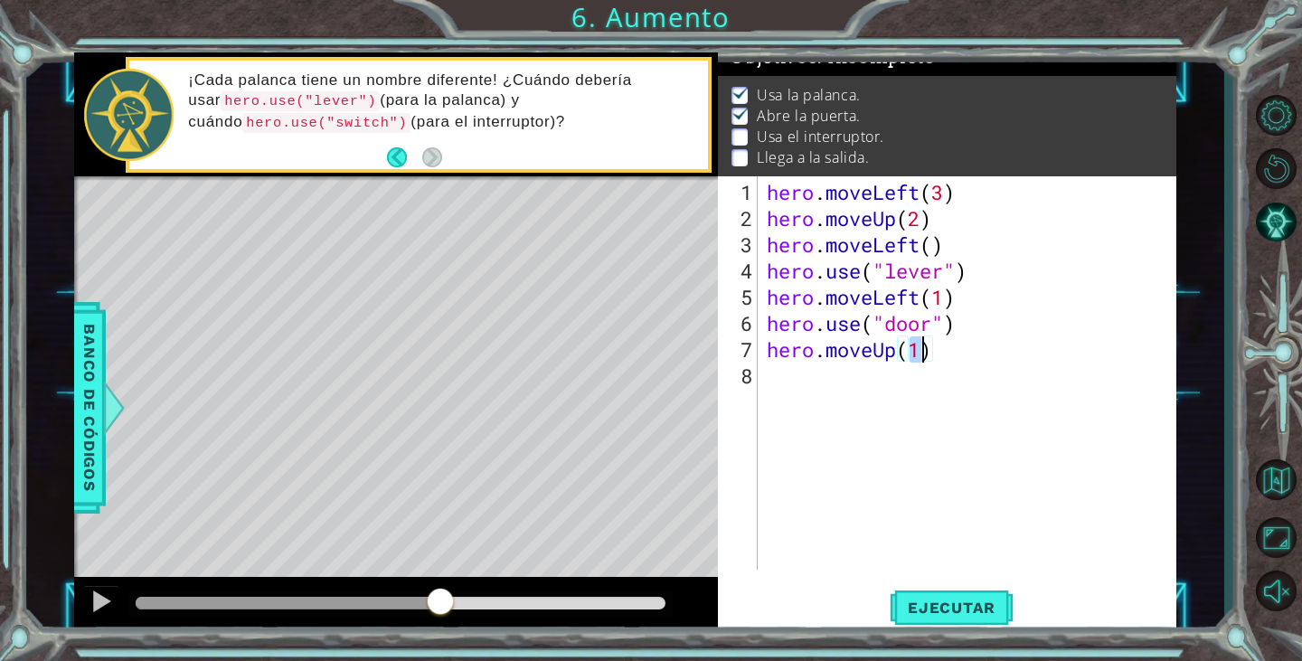
type textarea "hero.moveUp(2)"
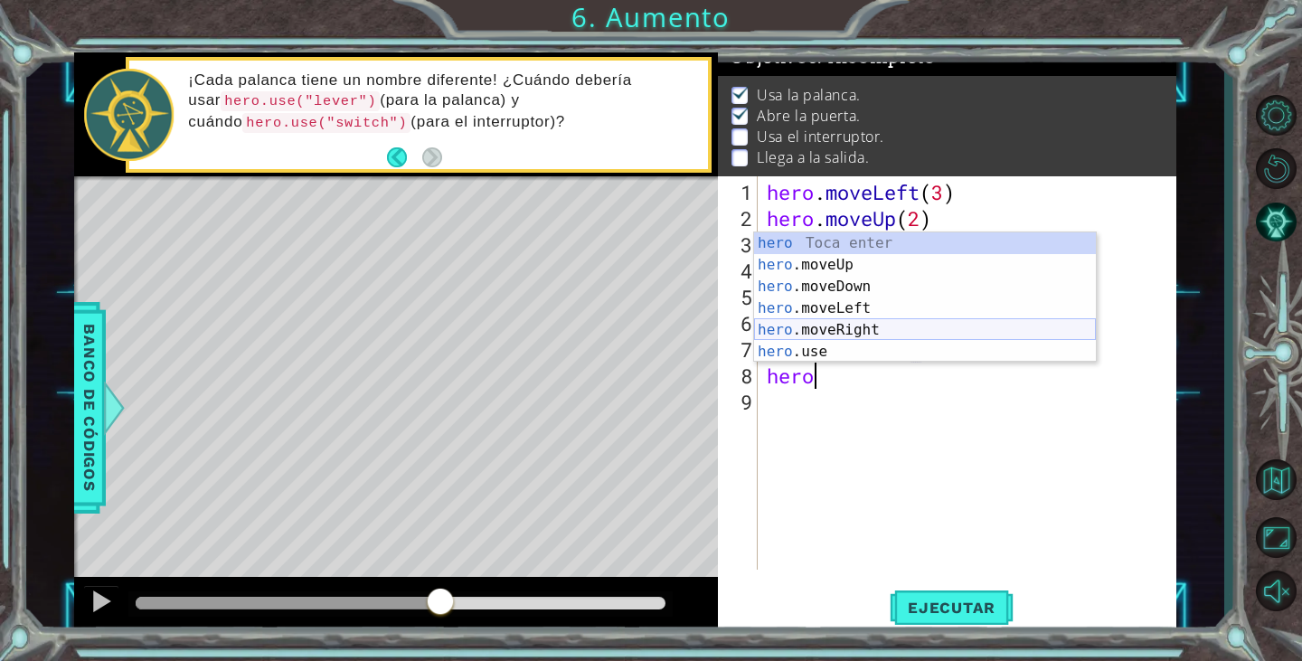
click at [919, 334] on div "hero Toca enter hero .moveUp Toca enter hero .moveDown Toca enter hero .moveLef…" at bounding box center [925, 319] width 342 height 174
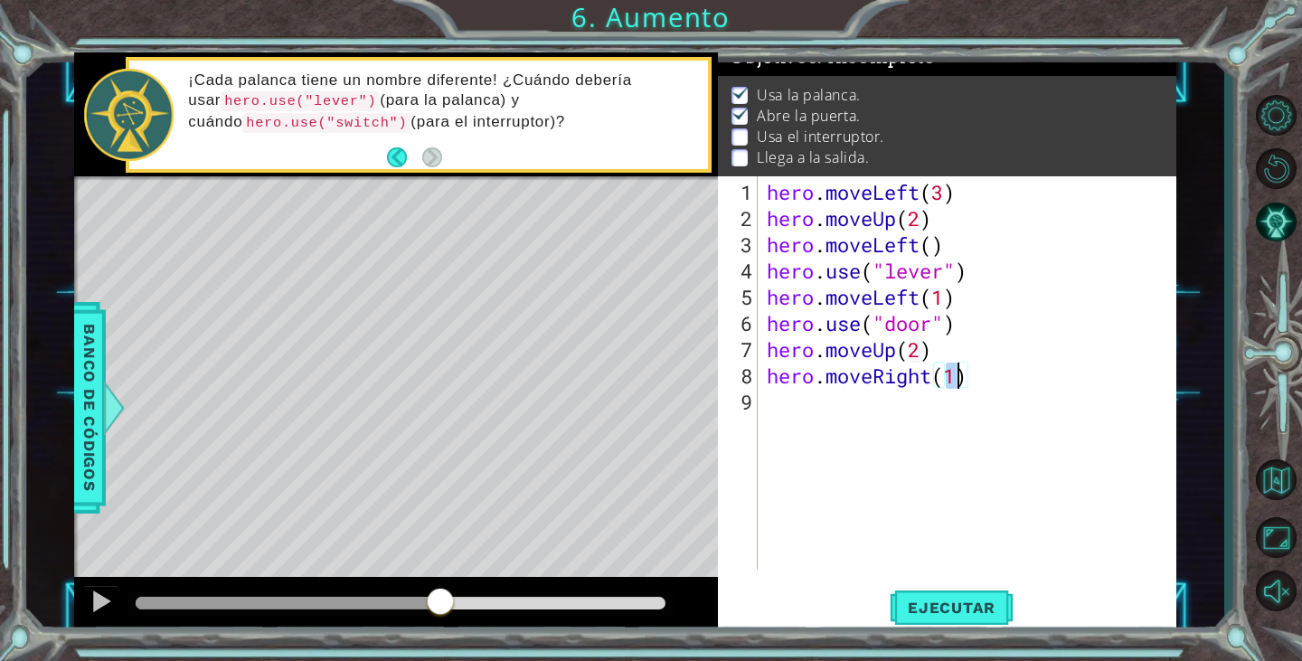
type textarea "hero.moveRight(2)"
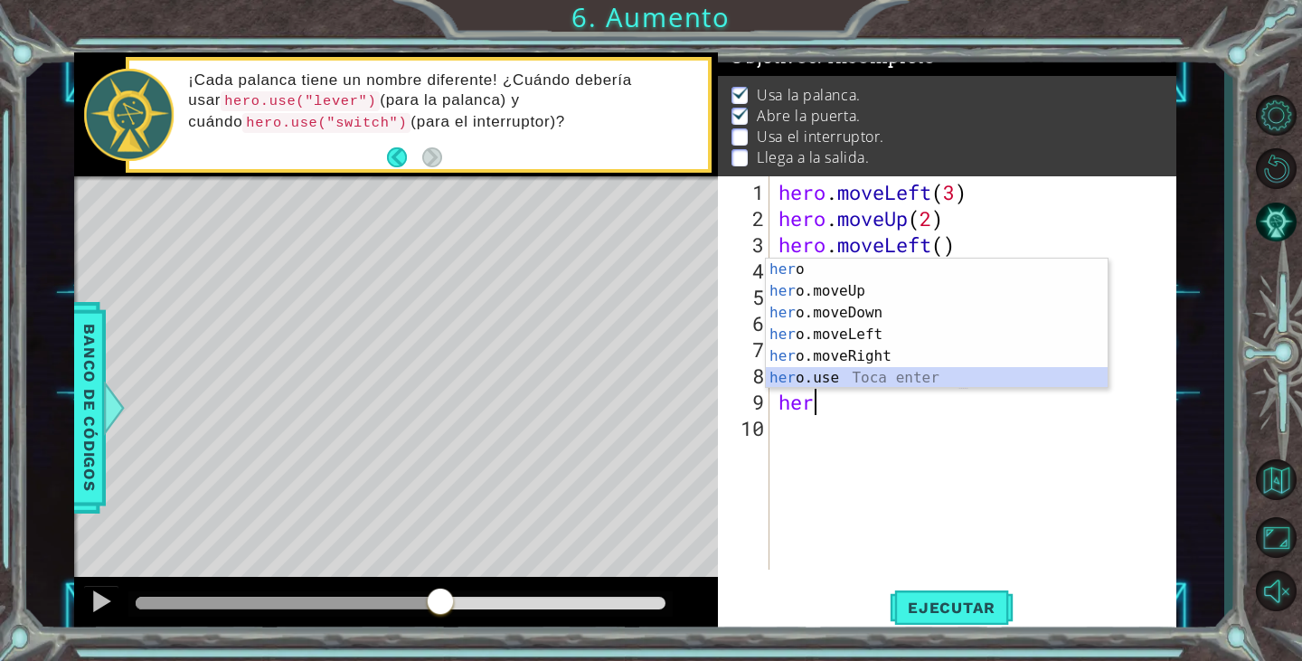
click at [966, 381] on div "her o Toca enter her o.moveUp Toca enter her o.moveDown Toca enter her o.moveLe…" at bounding box center [937, 346] width 342 height 174
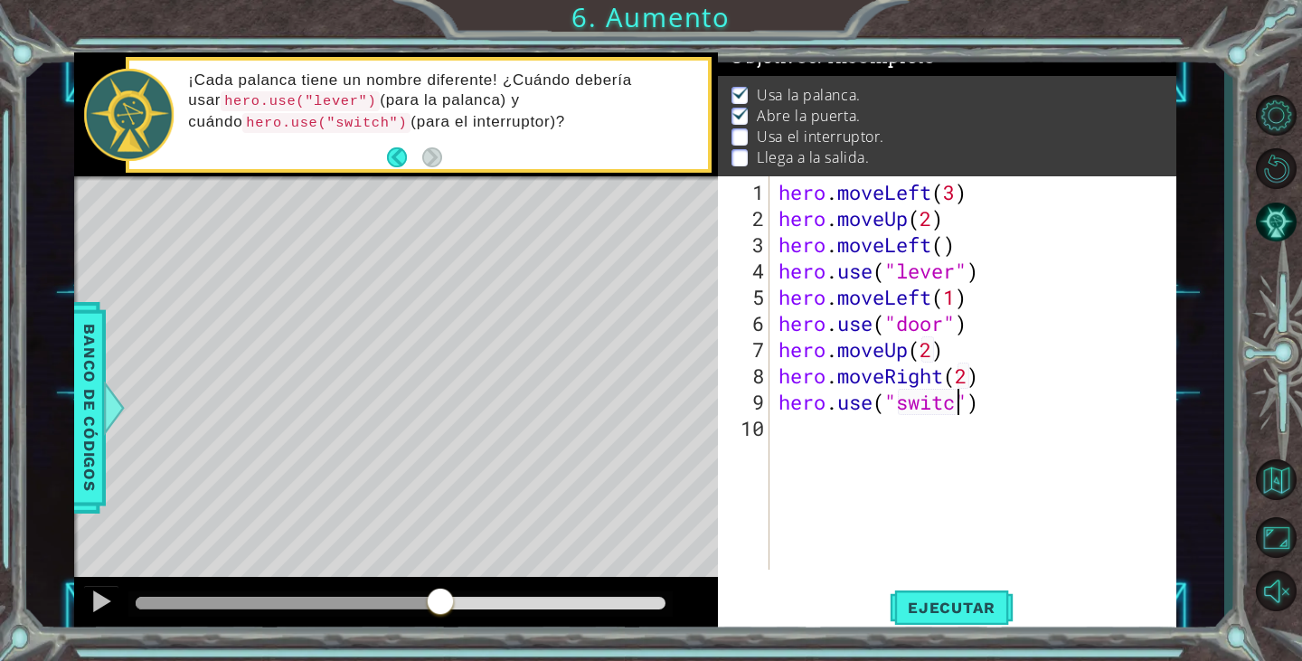
scroll to position [0, 8]
type textarea "hero.use("switch")"
click at [984, 621] on button "Ejecutar" at bounding box center [952, 608] width 124 height 46
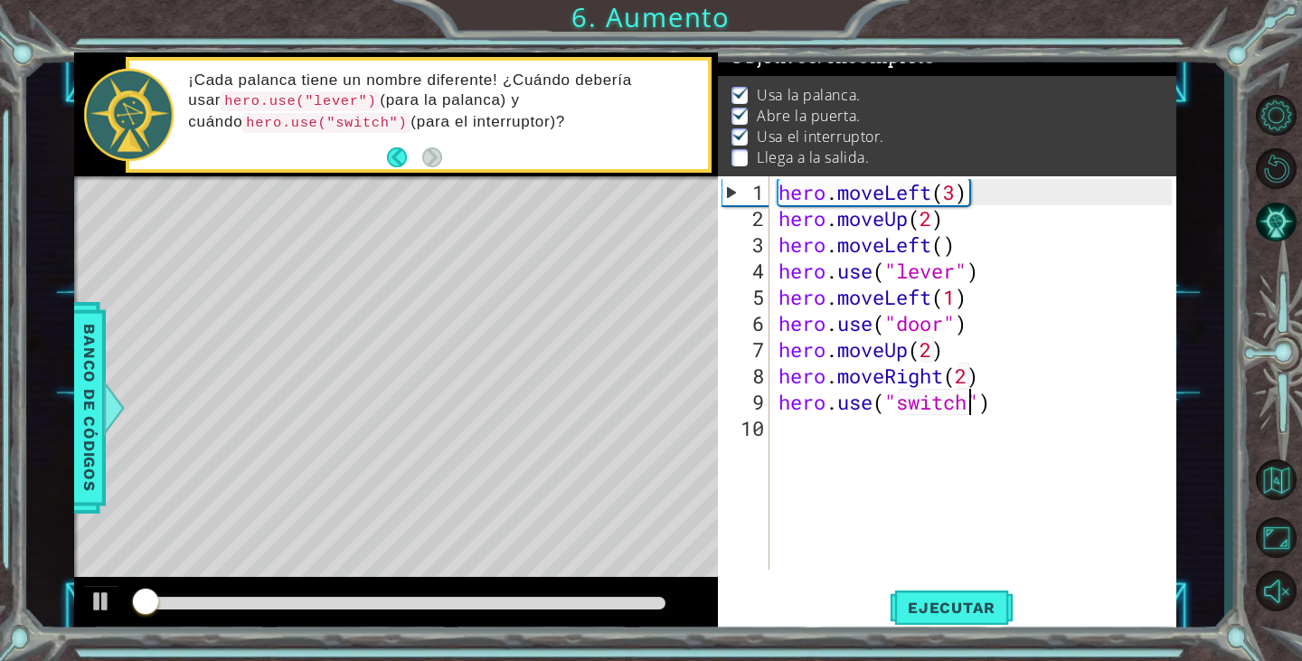
click at [449, 598] on div at bounding box center [401, 603] width 531 height 13
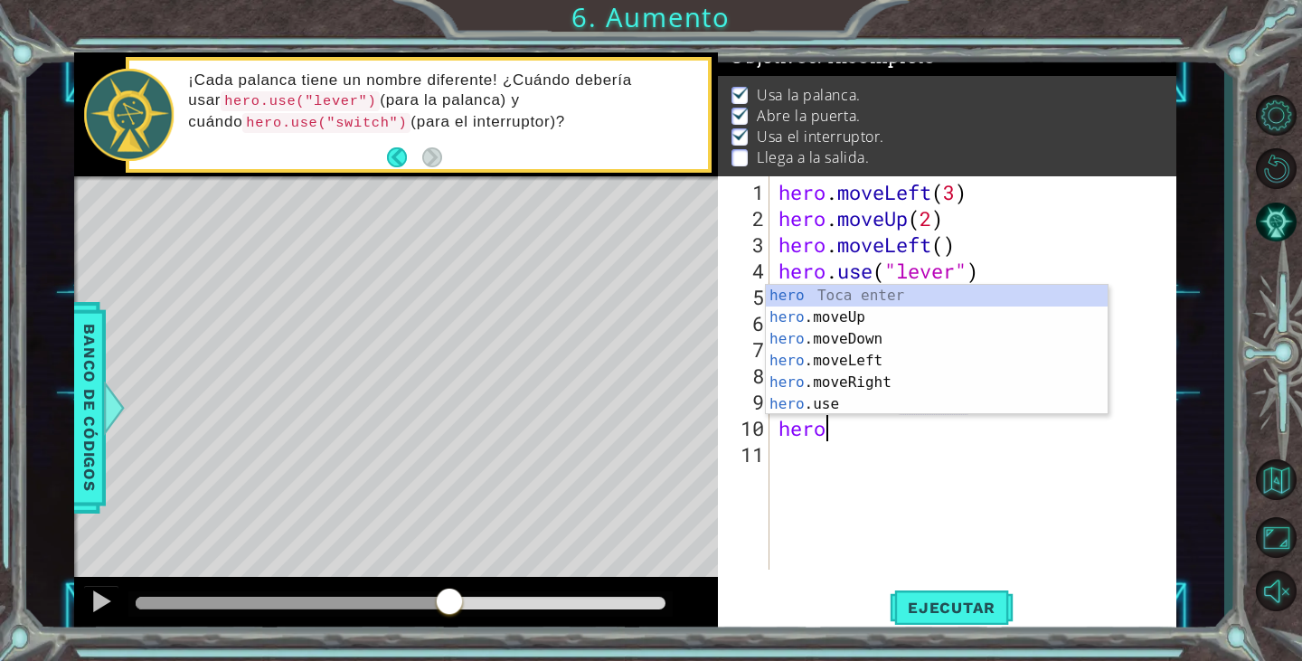
scroll to position [0, 1]
click at [858, 383] on div "hero Toca enter hero .moveUp Toca enter hero .moveDown Toca enter hero .moveLef…" at bounding box center [937, 372] width 342 height 174
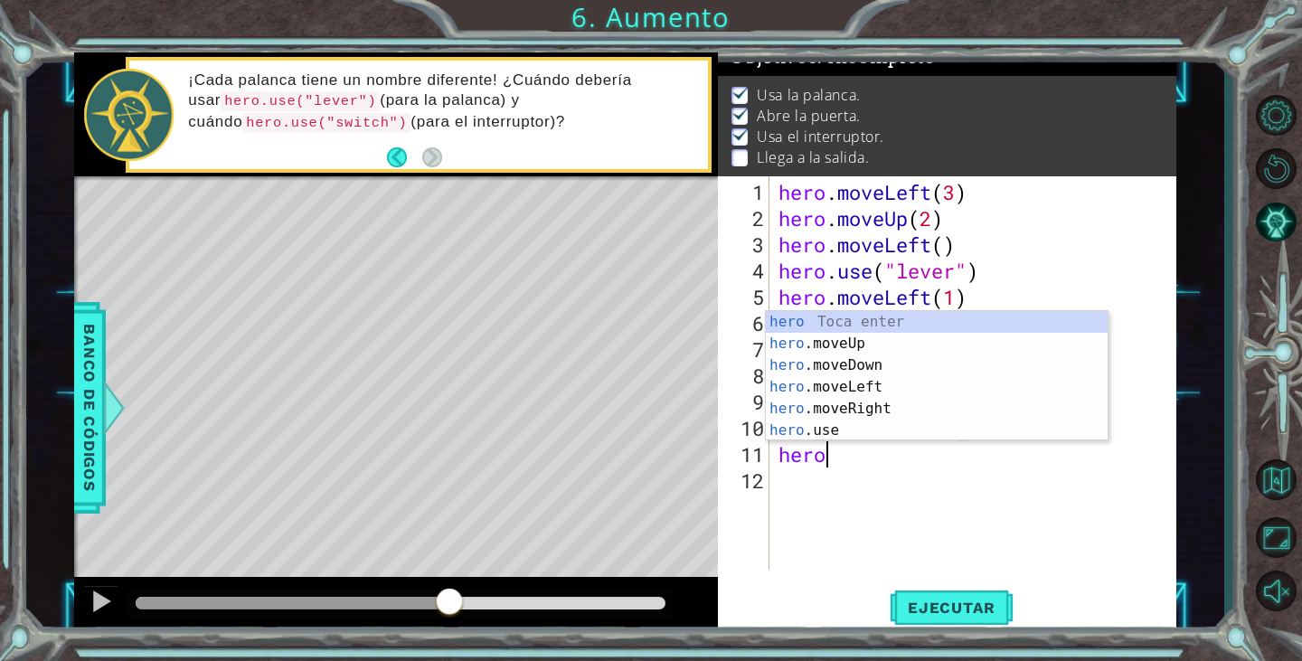
scroll to position [0, 12]
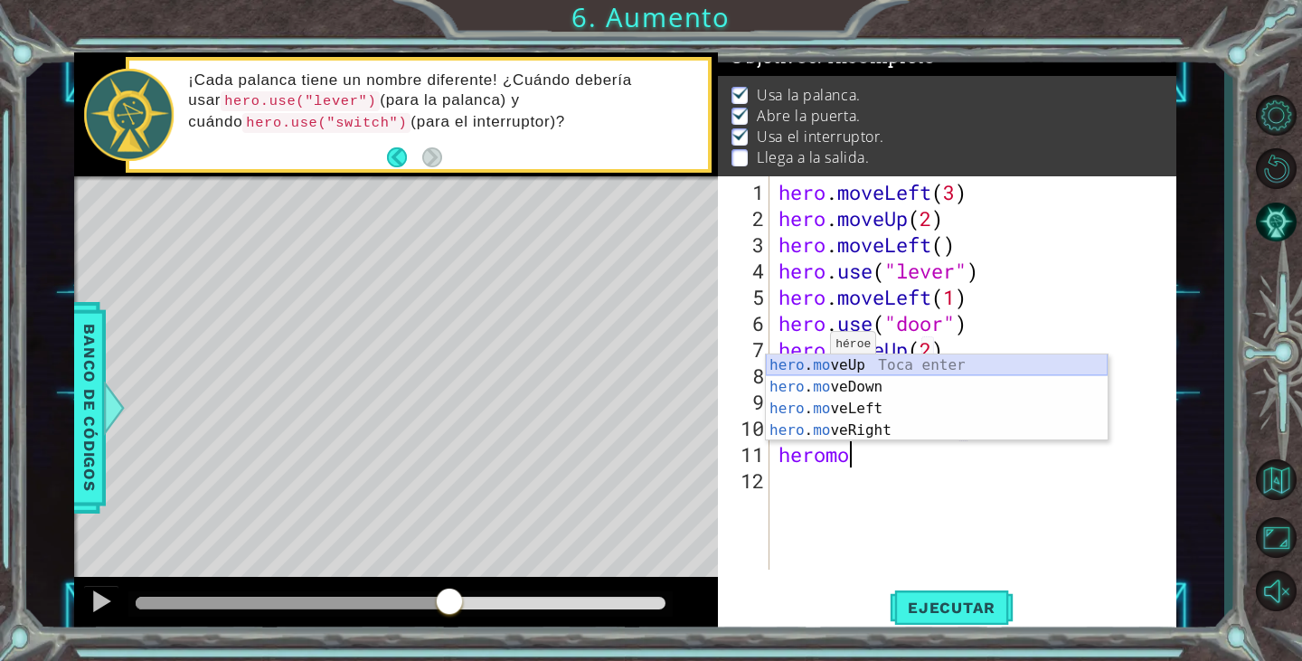
click at [814, 362] on div "hero . mo veUp Toca enter hero . mo veDown Toca enter hero . mo veLeft Toca ent…" at bounding box center [937, 419] width 342 height 130
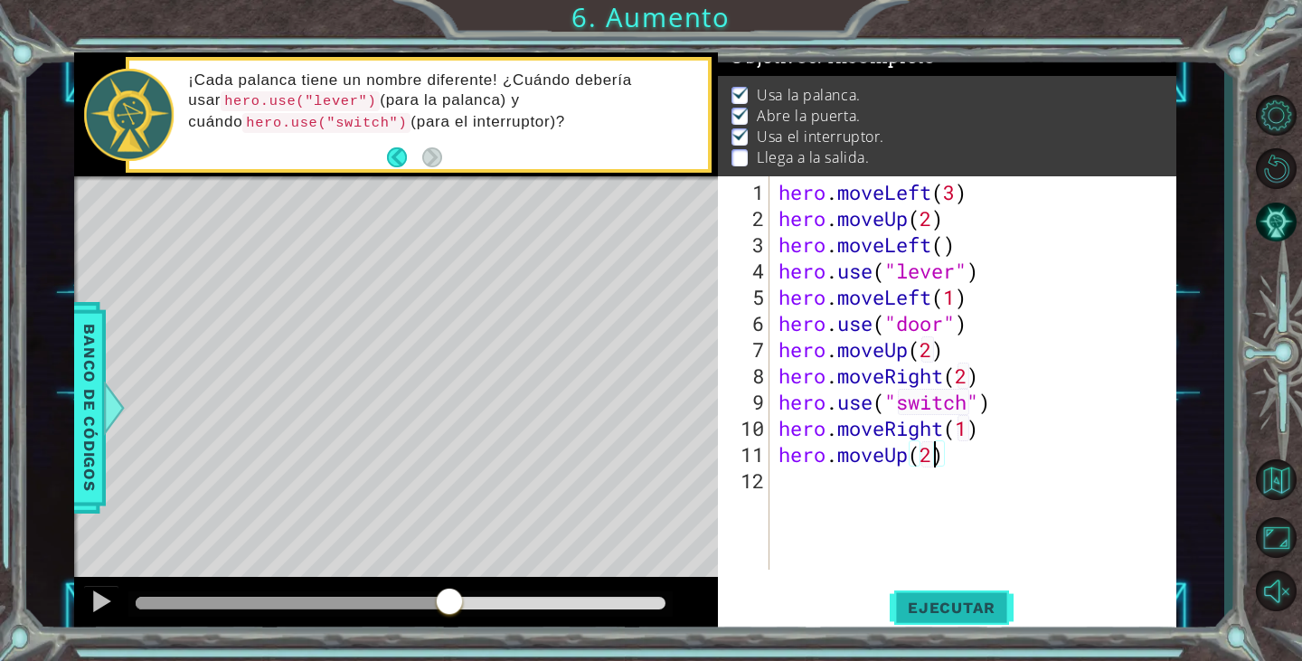
type textarea "hero.moveUp(2)"
click at [979, 610] on span "Ejecutar" at bounding box center [952, 607] width 124 height 18
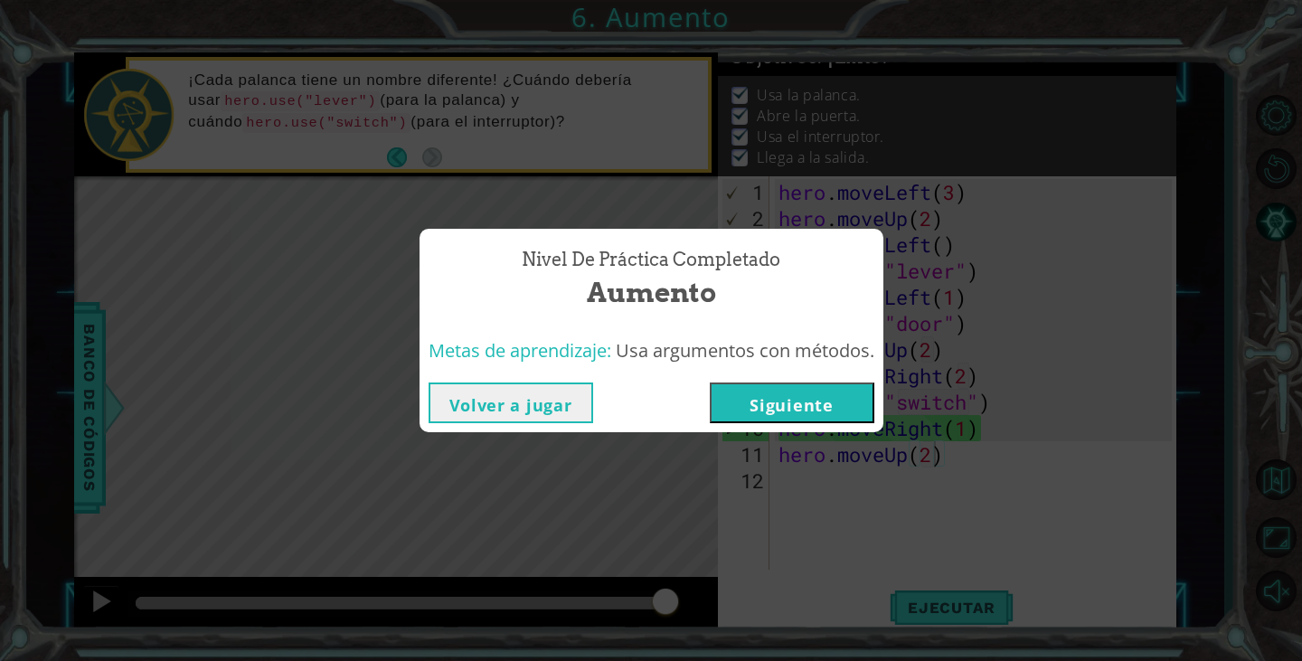
click at [807, 414] on button "Siguiente" at bounding box center [792, 402] width 165 height 41
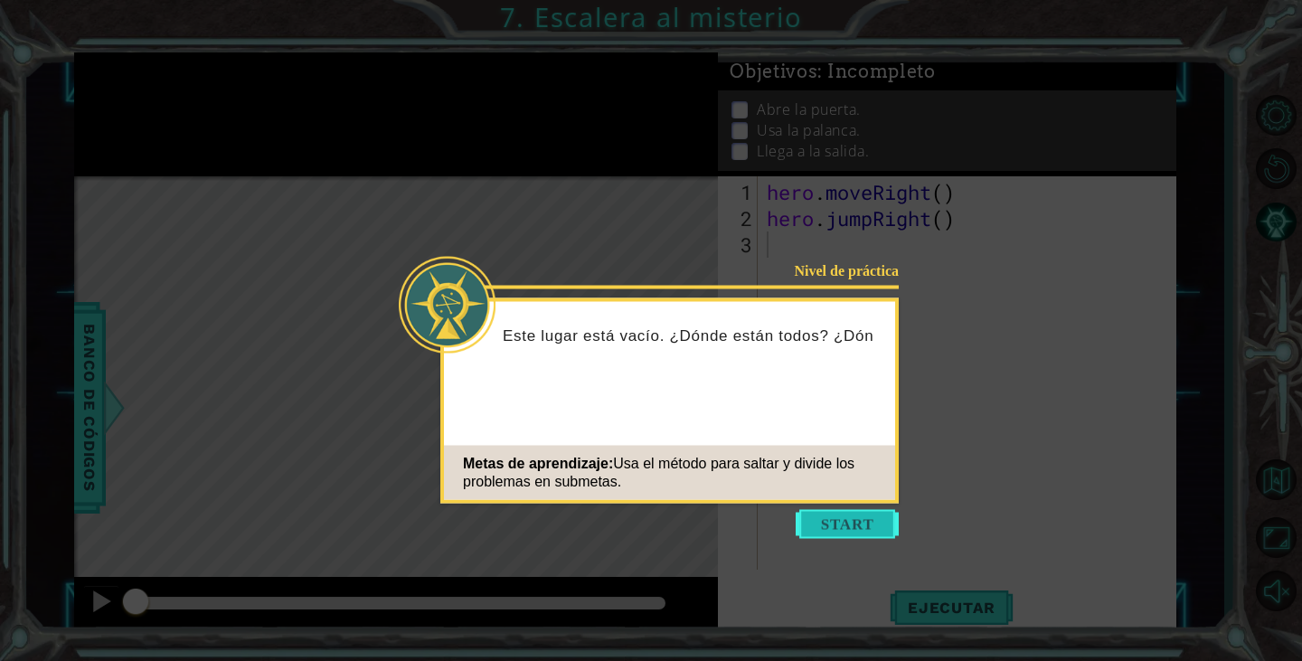
click at [839, 532] on button "Start" at bounding box center [846, 524] width 103 height 29
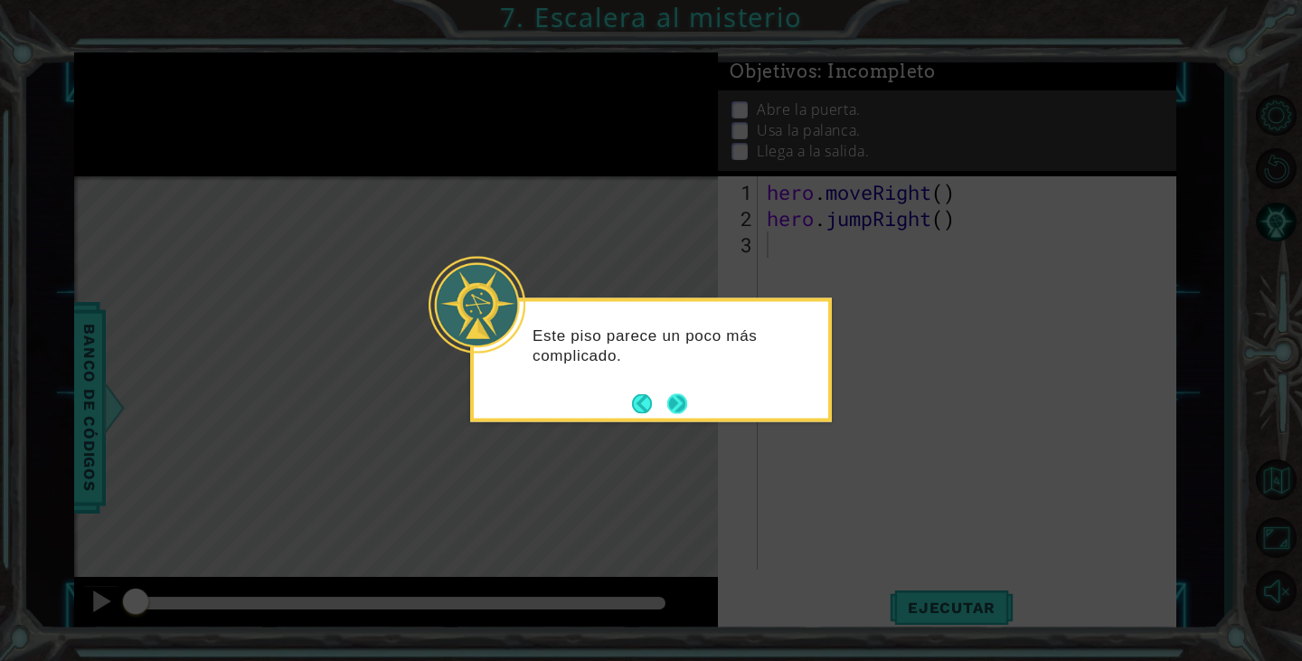
click at [671, 406] on button "Next" at bounding box center [677, 403] width 20 height 20
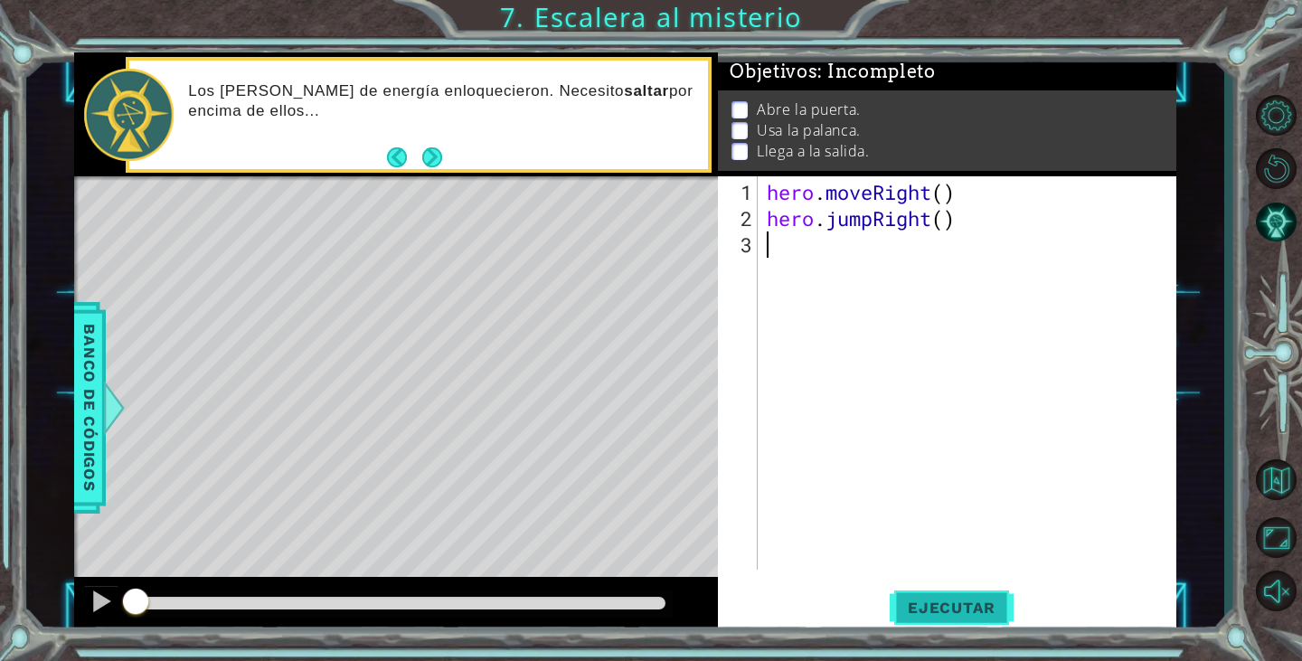
click at [962, 614] on span "Ejecutar" at bounding box center [952, 607] width 124 height 18
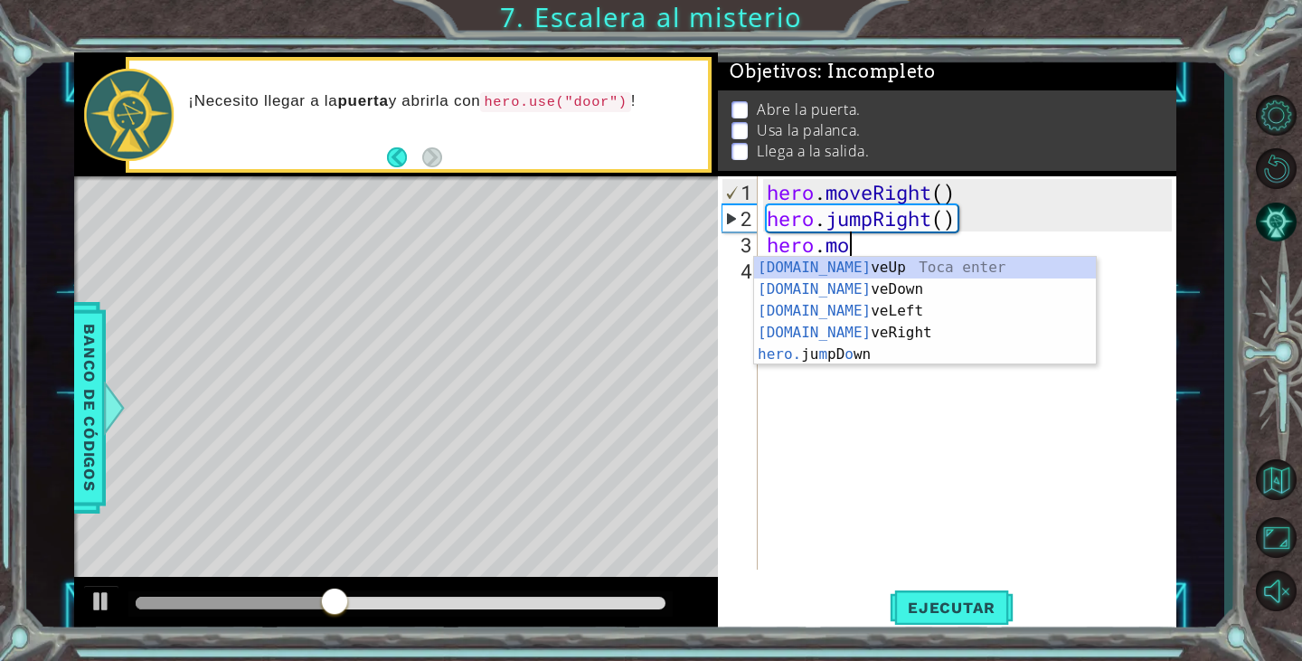
scroll to position [0, 3]
click at [899, 336] on div "hero.mo veUp Toca enter hero.mo veDown Toca enter hero.mo veLeft Toca enter her…" at bounding box center [925, 333] width 342 height 152
type textarea "hero.moveRight(1)"
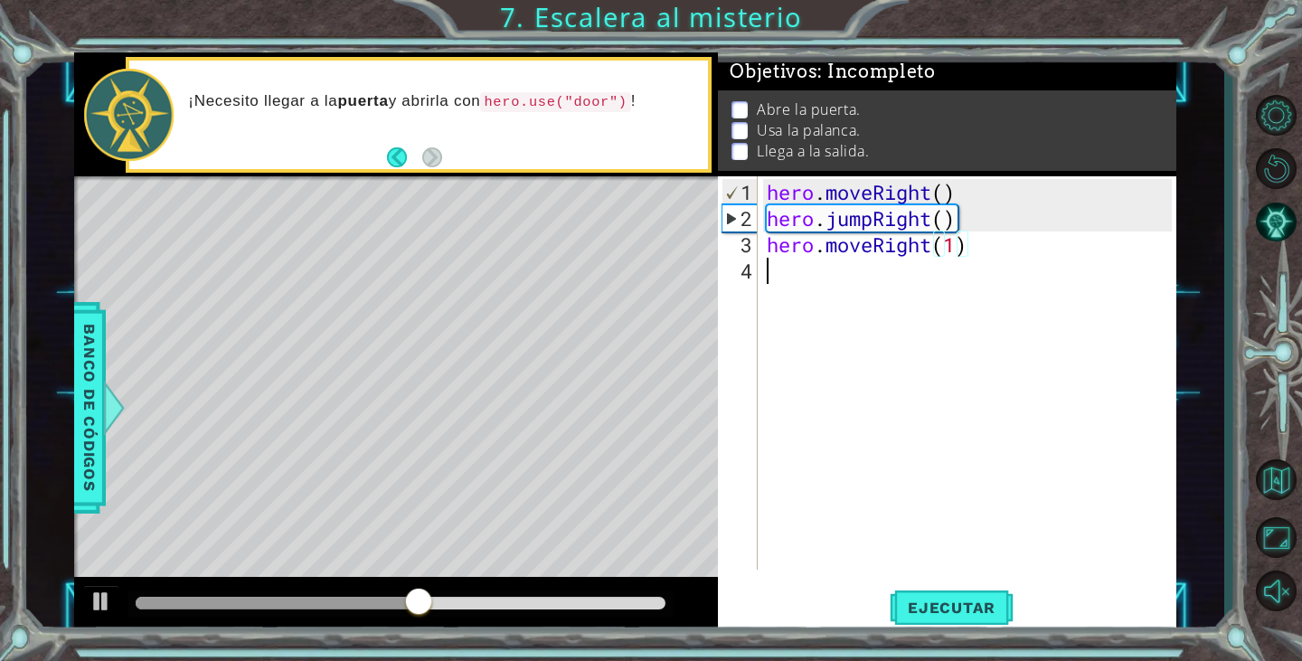
click at [835, 284] on div "hero . moveRight ( ) hero . jumpRight ( ) hero . moveRight ( 1 )" at bounding box center [971, 402] width 417 height 446
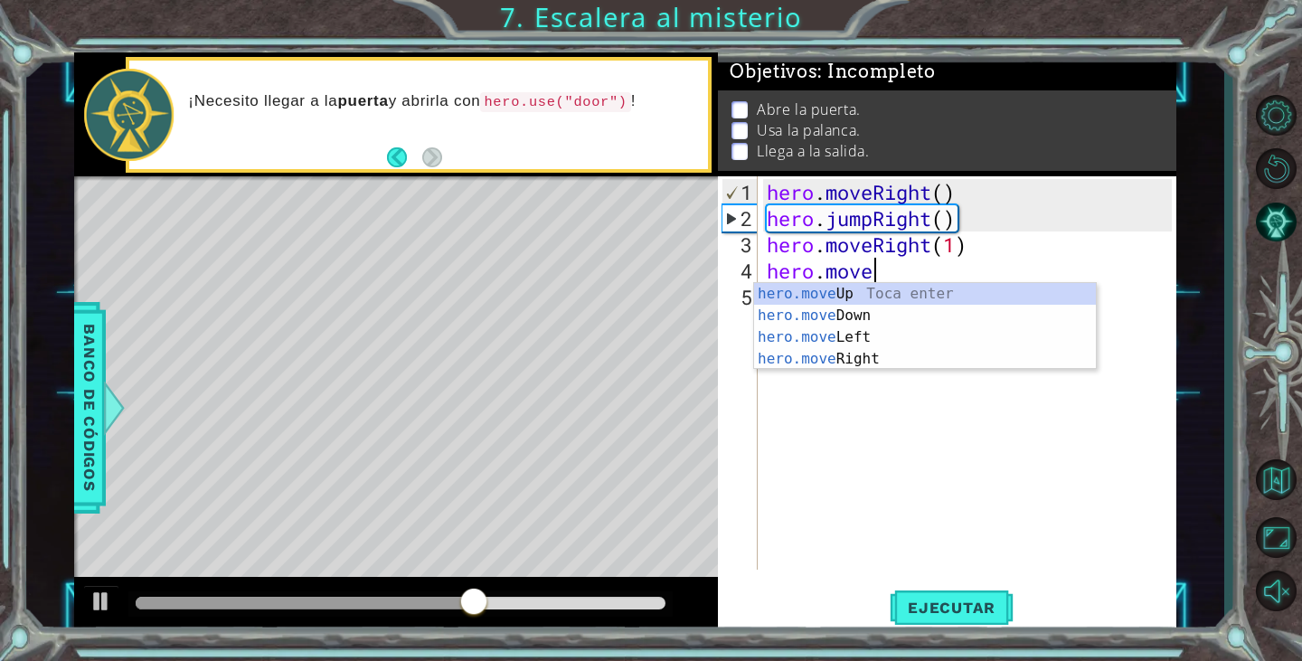
scroll to position [0, 4]
click at [845, 294] on div "hero.move Up Toca enter hero.move Down Toca enter hero.move Left Toca enter her…" at bounding box center [925, 348] width 342 height 130
type textarea "hero.moveUp(1)"
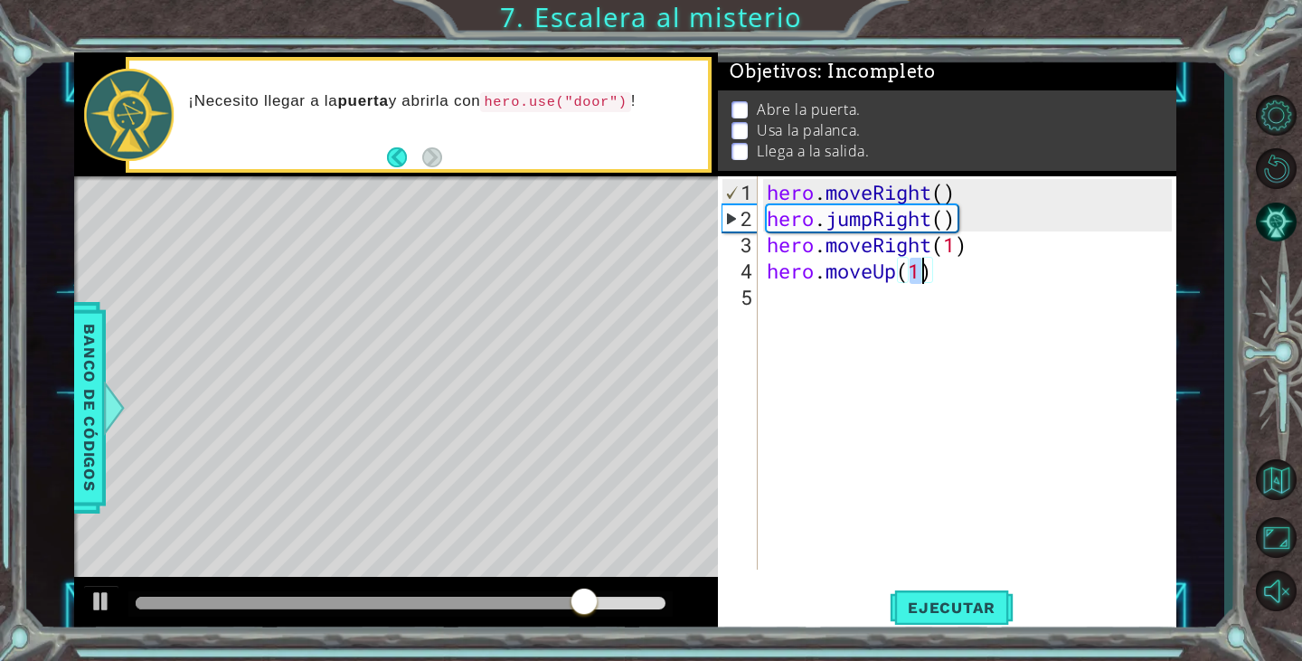
click at [830, 310] on div "hero . moveRight ( ) hero . jumpRight ( ) hero . moveRight ( 1 ) hero . moveUp …" at bounding box center [971, 402] width 417 height 446
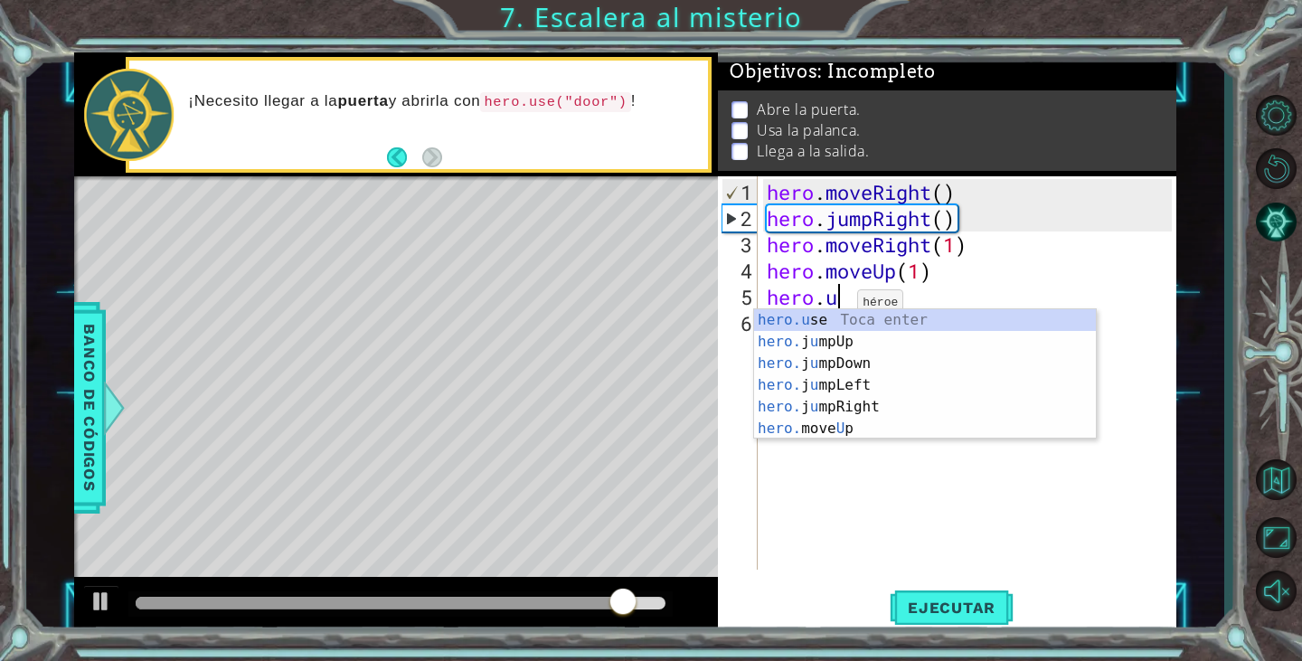
scroll to position [0, 3]
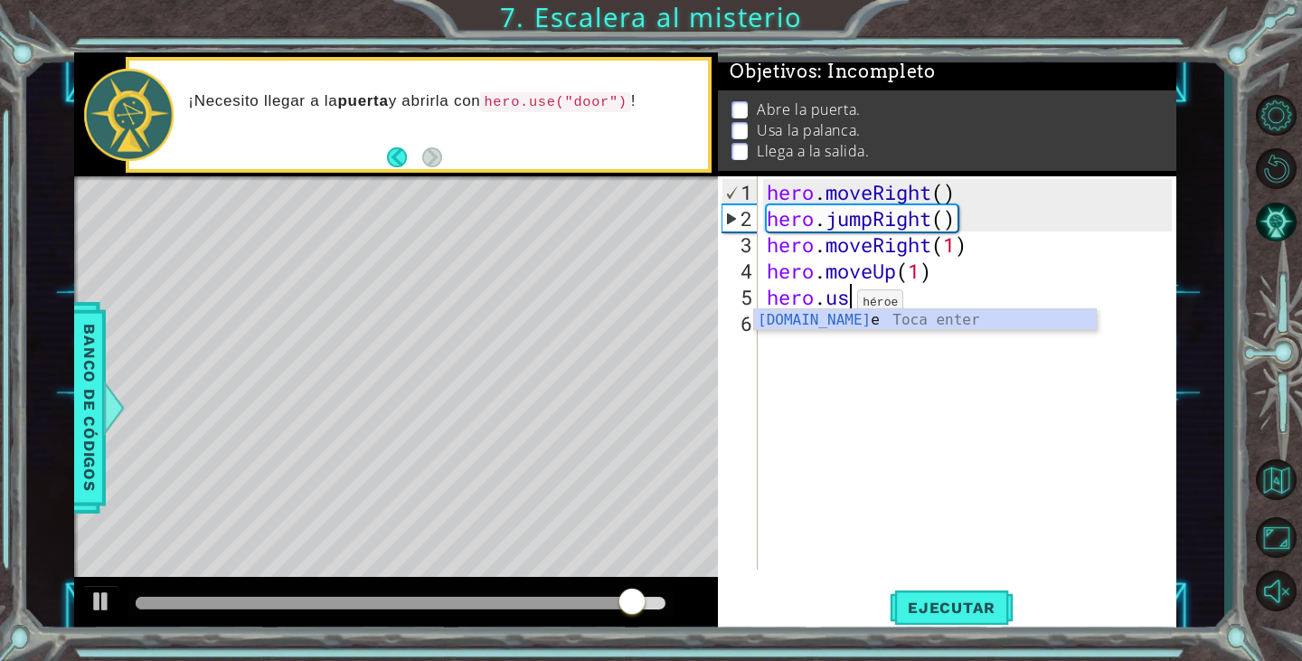
click at [830, 310] on div "hero.us e Toca enter" at bounding box center [925, 341] width 342 height 65
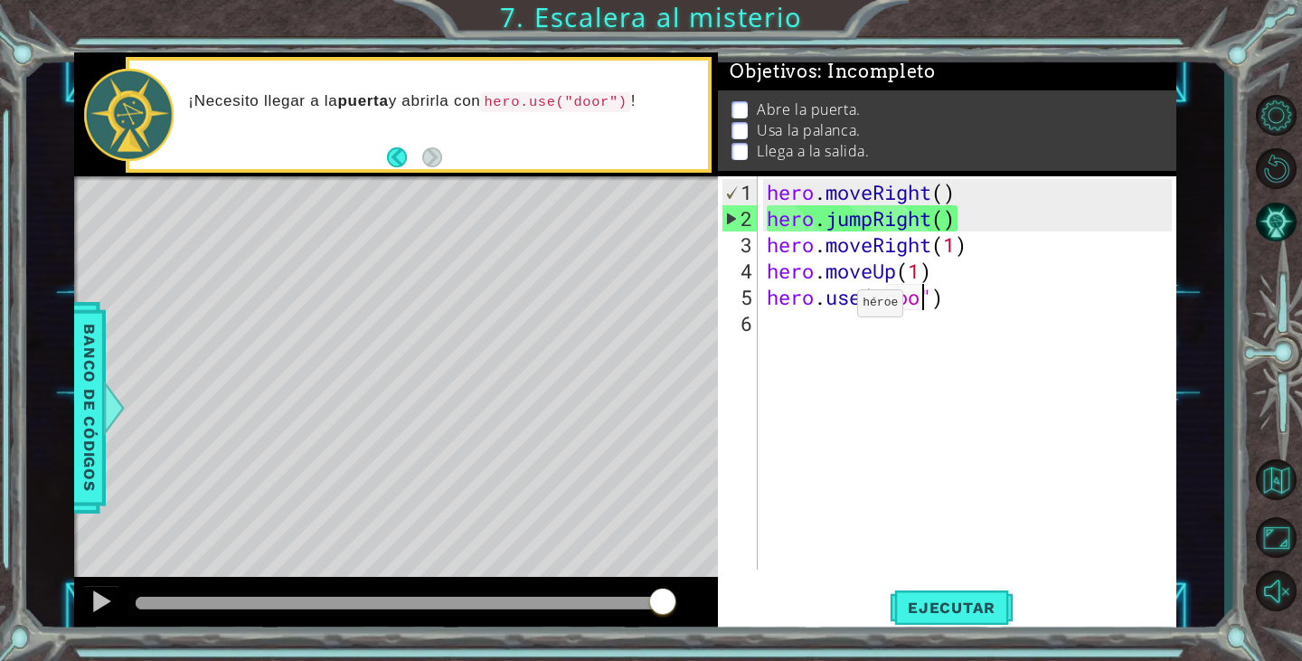
scroll to position [0, 7]
type textarea "hero.use("door")"
click at [918, 607] on span "Ejecutar" at bounding box center [952, 607] width 124 height 18
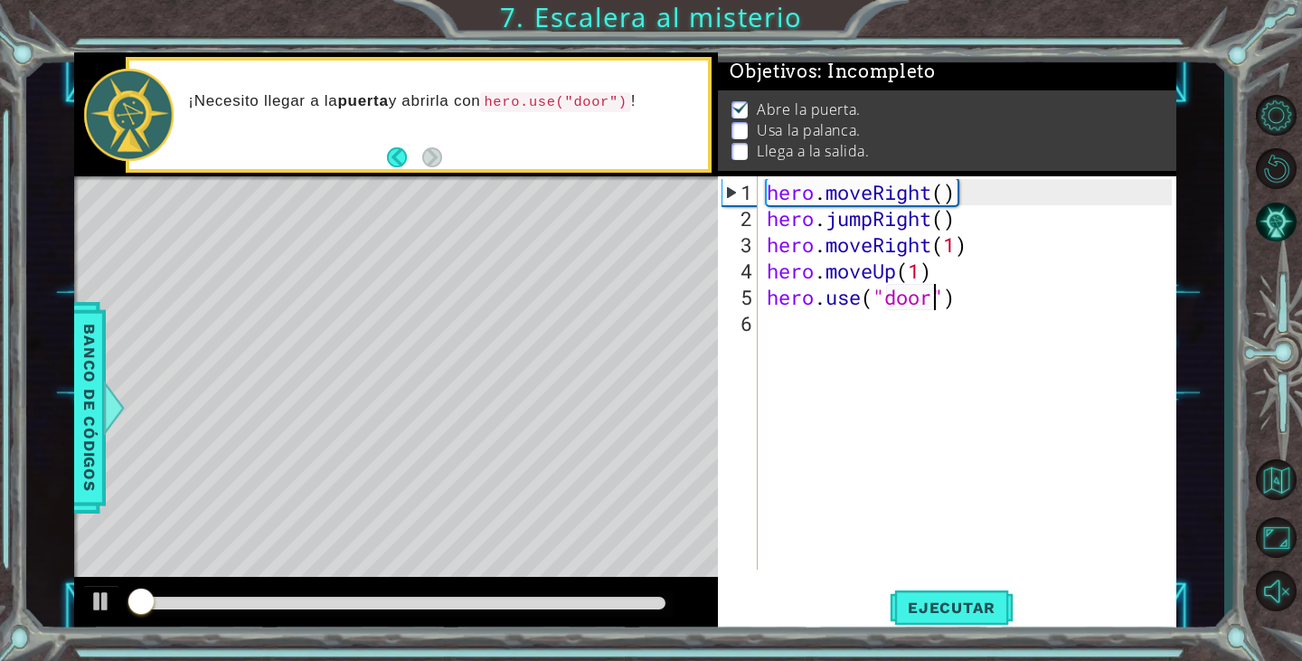
scroll to position [8, 0]
click at [234, 608] on div at bounding box center [401, 603] width 531 height 13
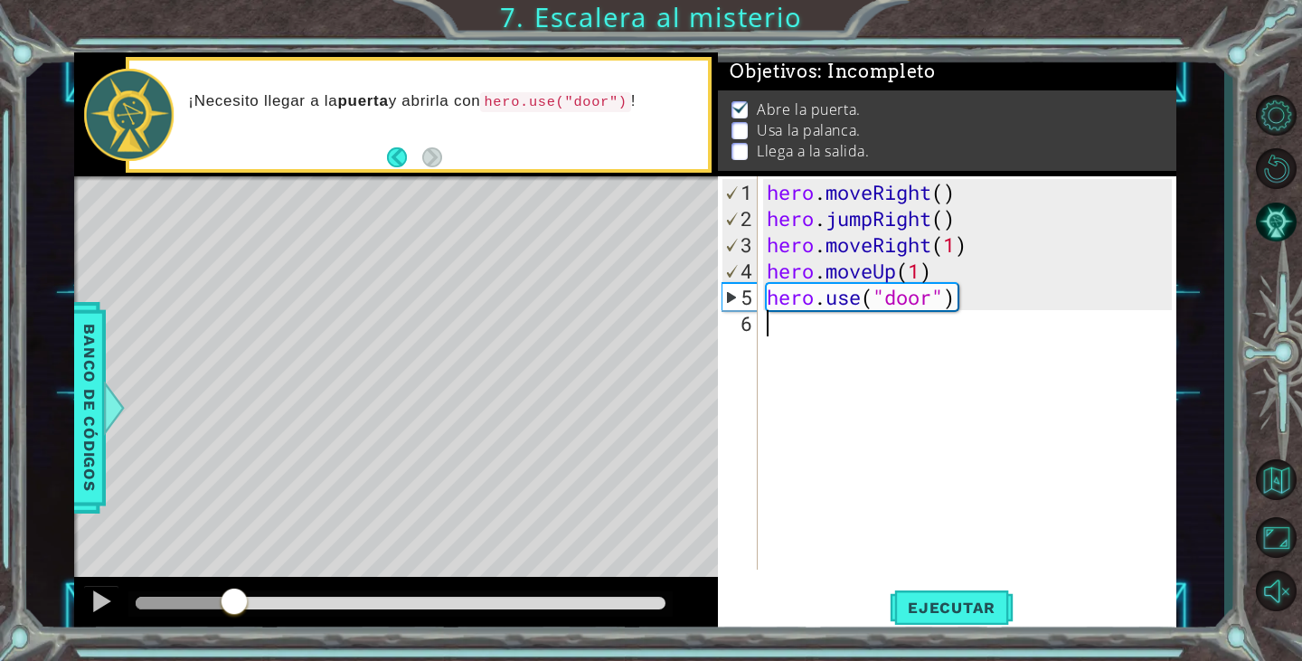
click at [805, 347] on div "hero . moveRight ( ) hero . jumpRight ( ) hero . moveRight ( 1 ) hero . moveUp …" at bounding box center [971, 402] width 417 height 446
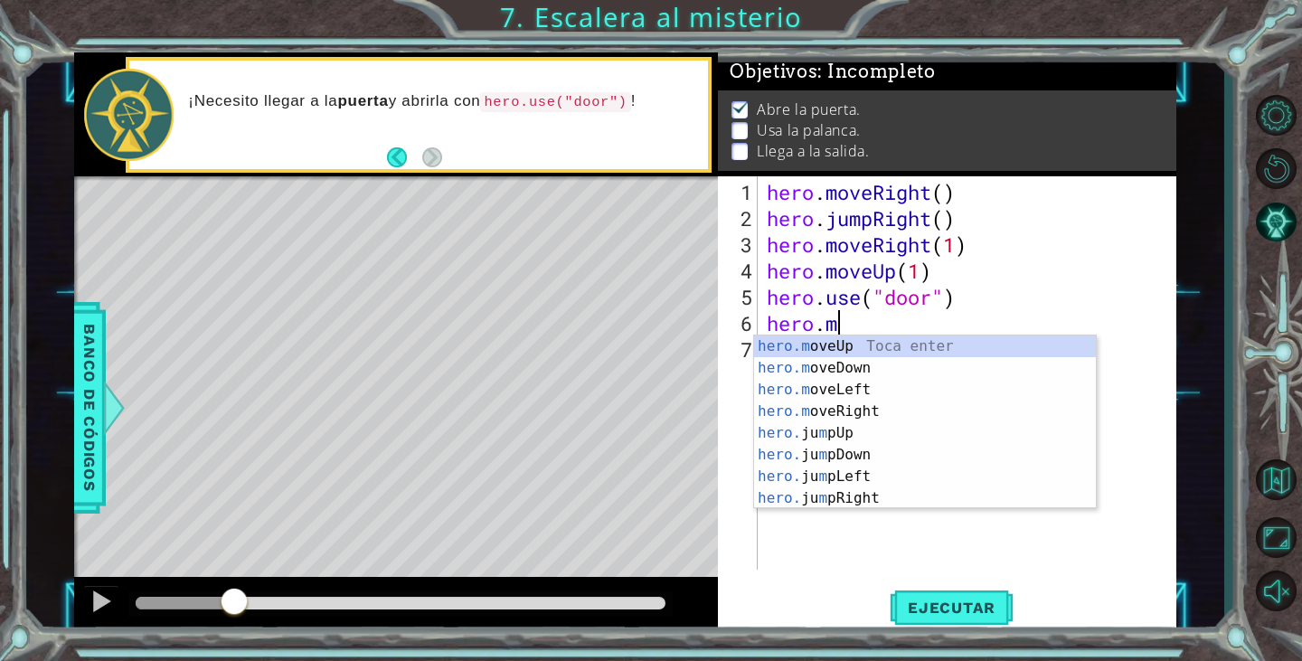
scroll to position [0, 3]
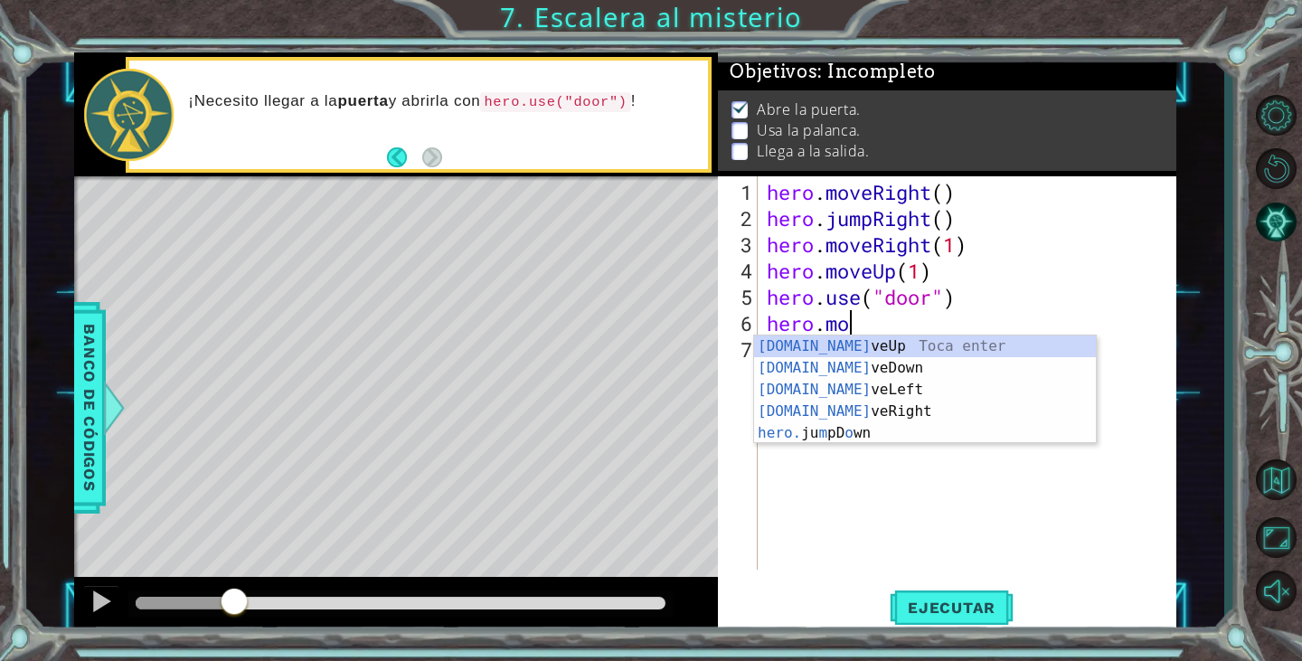
click at [809, 351] on div "hero.mo veUp Toca enter hero.mo veDown Toca enter hero.mo veLeft Toca enter her…" at bounding box center [925, 411] width 342 height 152
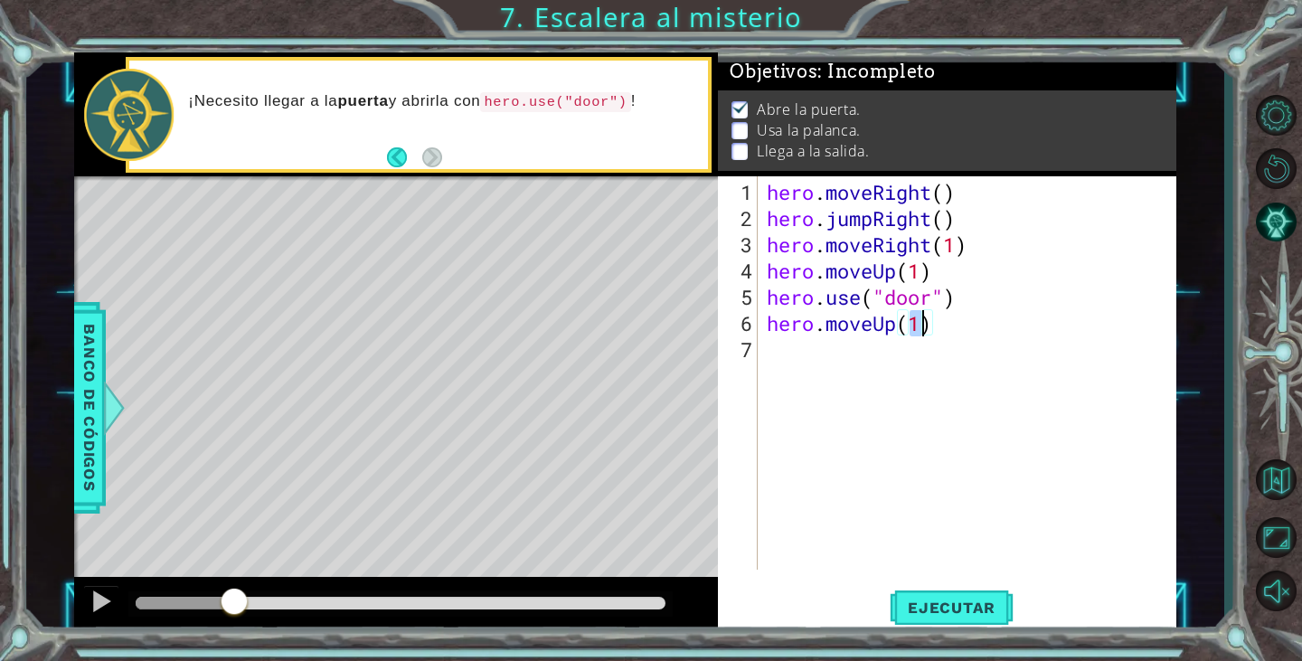
type textarea "hero.moveUp(2)"
click at [829, 353] on div "hero . moveRight ( ) hero . jumpRight ( ) hero . moveRight ( 1 ) hero . moveUp …" at bounding box center [971, 402] width 417 height 446
type textarea "hero.move"
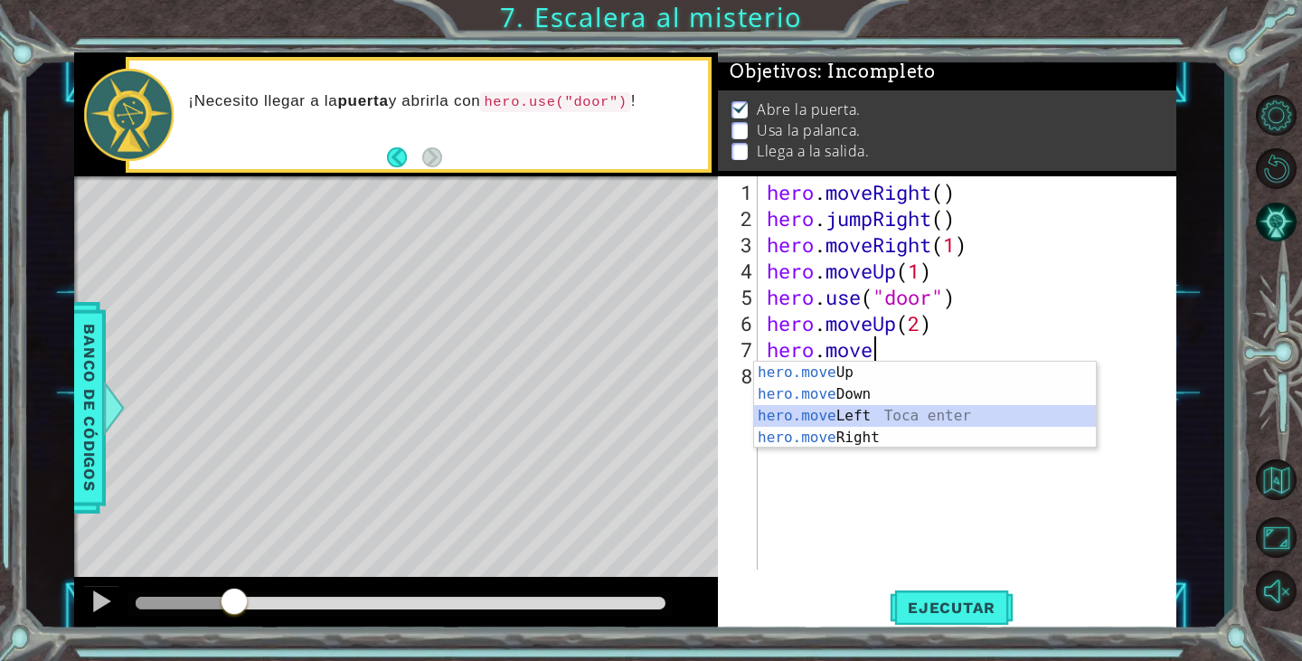
drag, startPoint x: 894, startPoint y: 416, endPoint x: 847, endPoint y: 410, distance: 47.3
click at [847, 410] on div "hero.move Up Toca enter hero.move Down Toca enter hero.move Left Toca enter her…" at bounding box center [925, 427] width 342 height 130
type textarea "hero.moveLeft(1)"
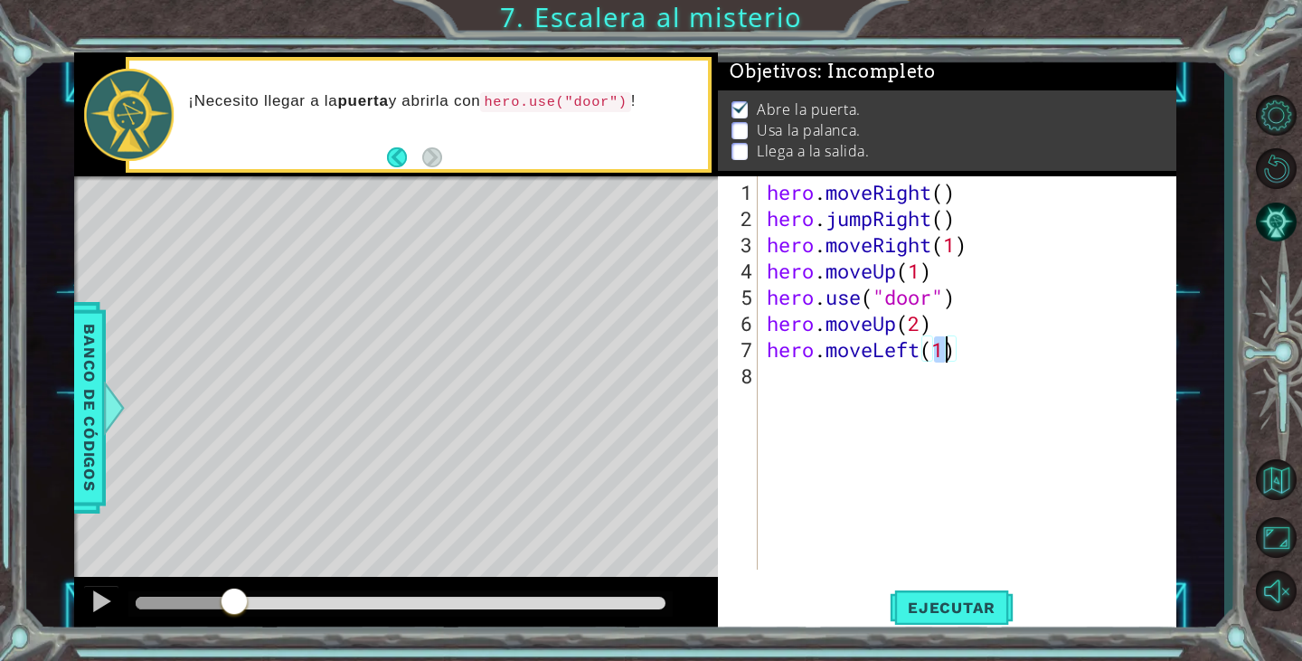
click at [847, 410] on div "hero . moveRight ( ) hero . jumpRight ( ) hero . moveRight ( 1 ) hero . moveUp …" at bounding box center [971, 402] width 417 height 446
click at [895, 355] on div "hero.use Toca enter" at bounding box center [925, 373] width 342 height 65
type textarea "hero.use("lever")"
click at [917, 605] on span "Ejecutar" at bounding box center [952, 607] width 124 height 18
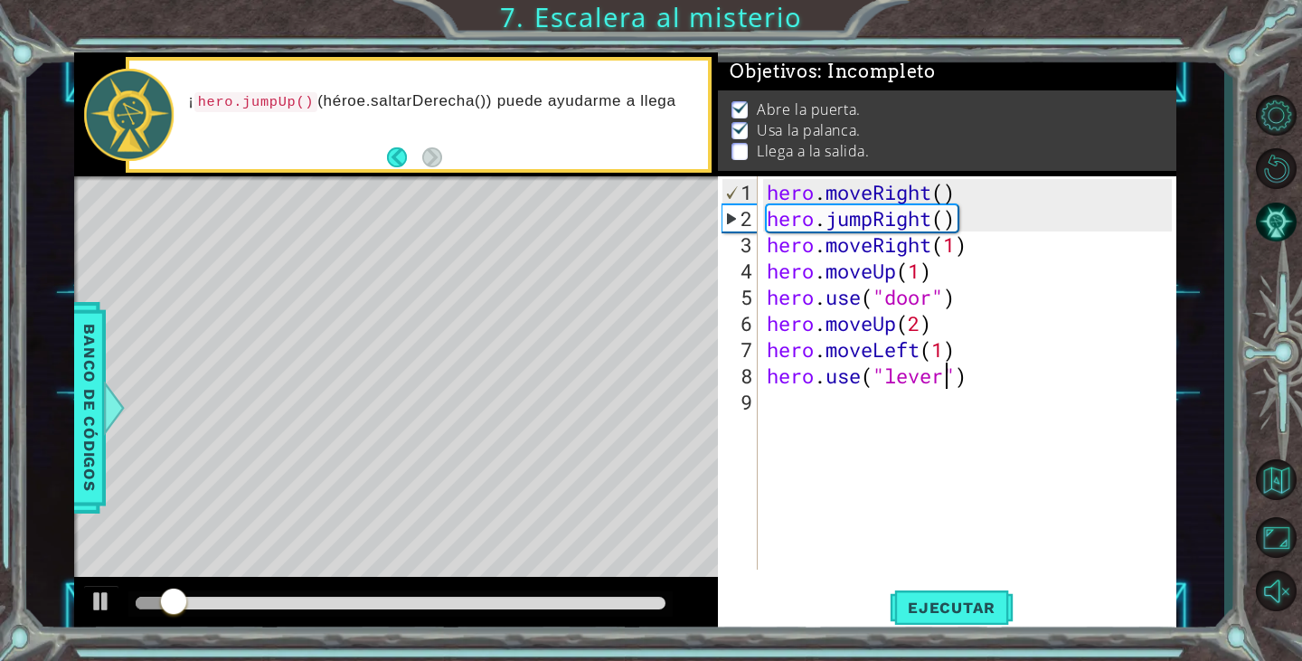
click at [237, 605] on div at bounding box center [401, 603] width 531 height 13
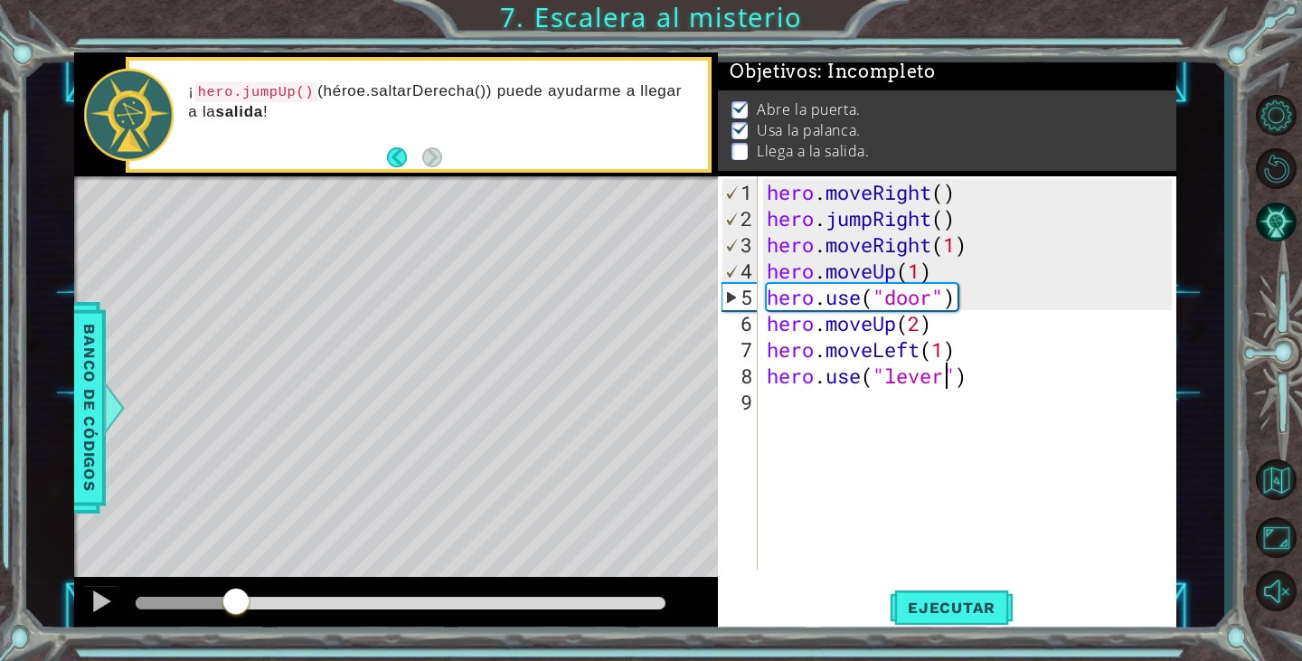
click at [269, 599] on div at bounding box center [401, 603] width 531 height 13
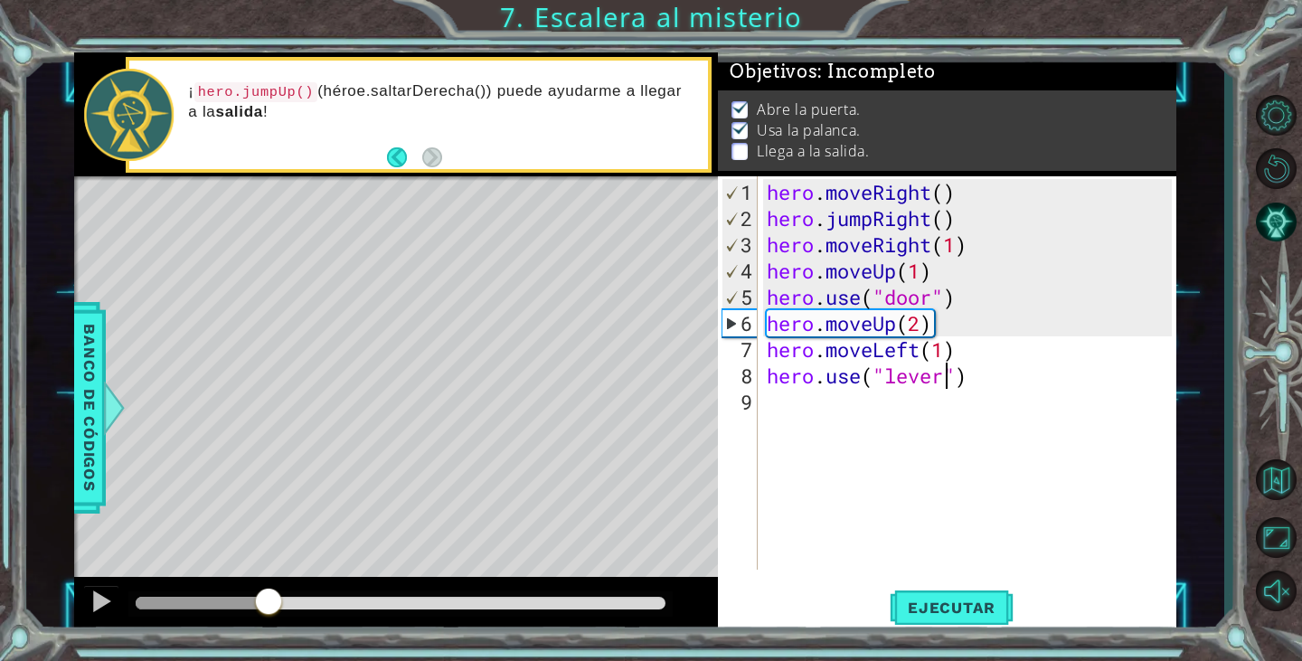
click at [332, 597] on div at bounding box center [401, 603] width 531 height 13
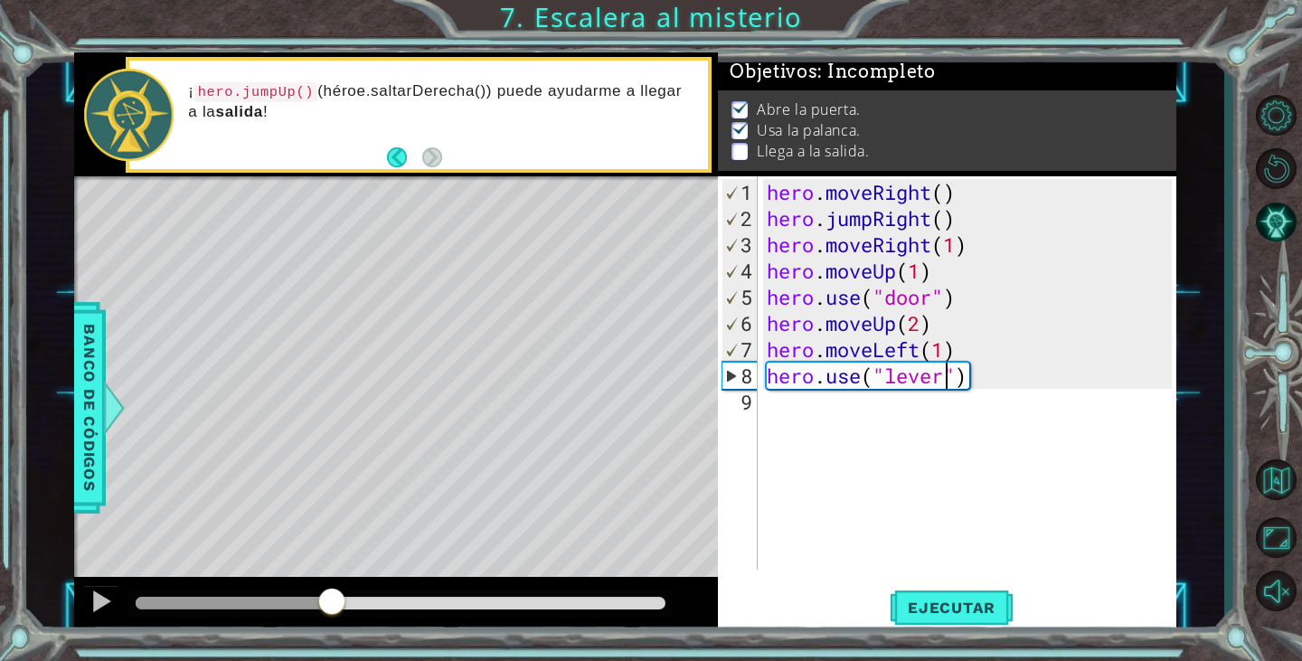
click at [878, 411] on div "hero . moveRight ( ) hero . jumpRight ( ) hero . moveRight ( 1 ) hero . moveUp …" at bounding box center [971, 402] width 417 height 446
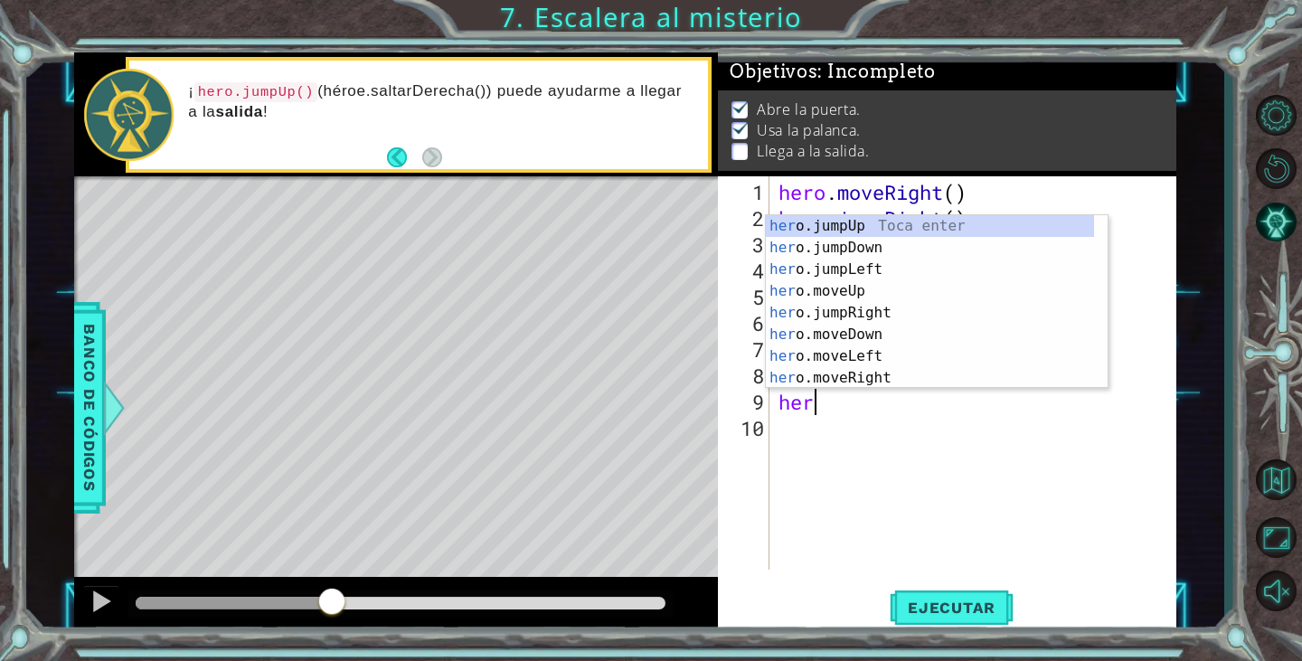
scroll to position [0, 1]
click at [911, 376] on div "hero .jumpUp Toca enter hero .jumpDown Toca enter hero .jumpLeft Toca enter her…" at bounding box center [930, 323] width 328 height 217
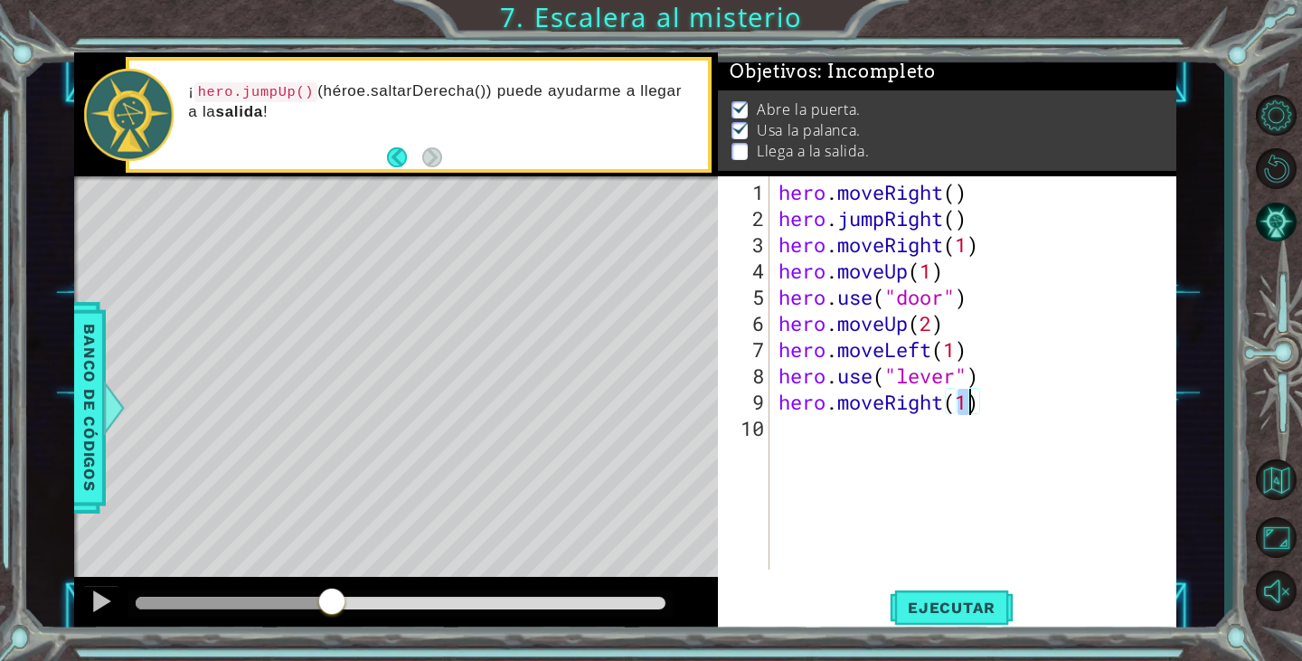
type textarea "hero.moveRight(2)"
click at [854, 437] on div "hero . moveRight ( ) hero . jumpRight ( ) hero . moveRight ( 1 ) hero . moveUp …" at bounding box center [978, 402] width 406 height 446
type textarea "her"
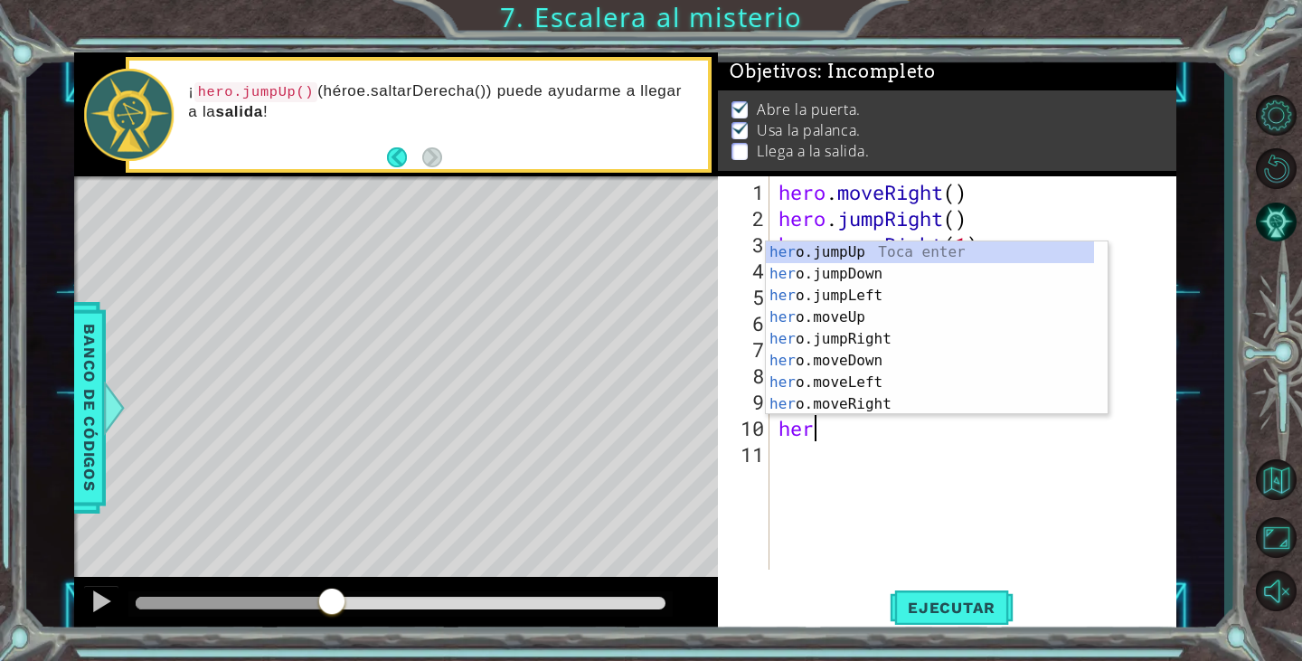
scroll to position [0, 1]
click at [880, 252] on div "her o.jumpUp Toca enter her o.jumpDown Toca enter her o.jumpLeft Toca enter her…" at bounding box center [930, 349] width 328 height 217
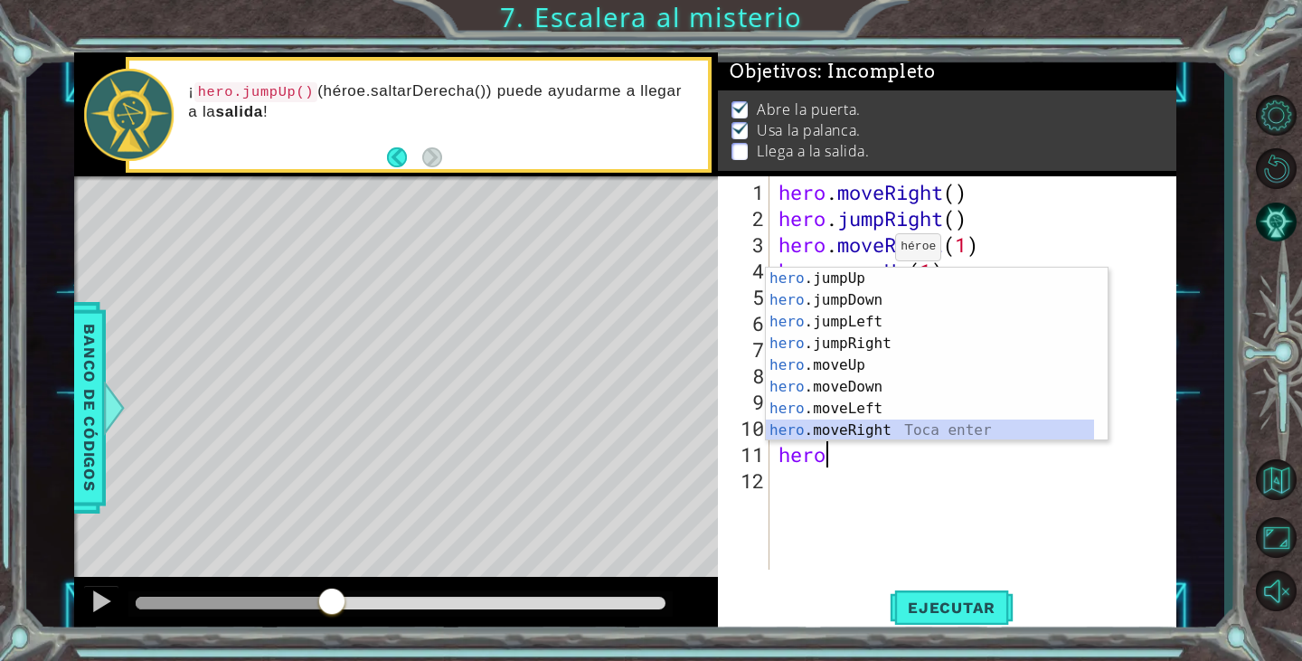
click at [881, 425] on div "hero .jumpUp Toca enter hero .jumpDown Toca enter hero .jumpLeft Toca enter her…" at bounding box center [930, 376] width 328 height 217
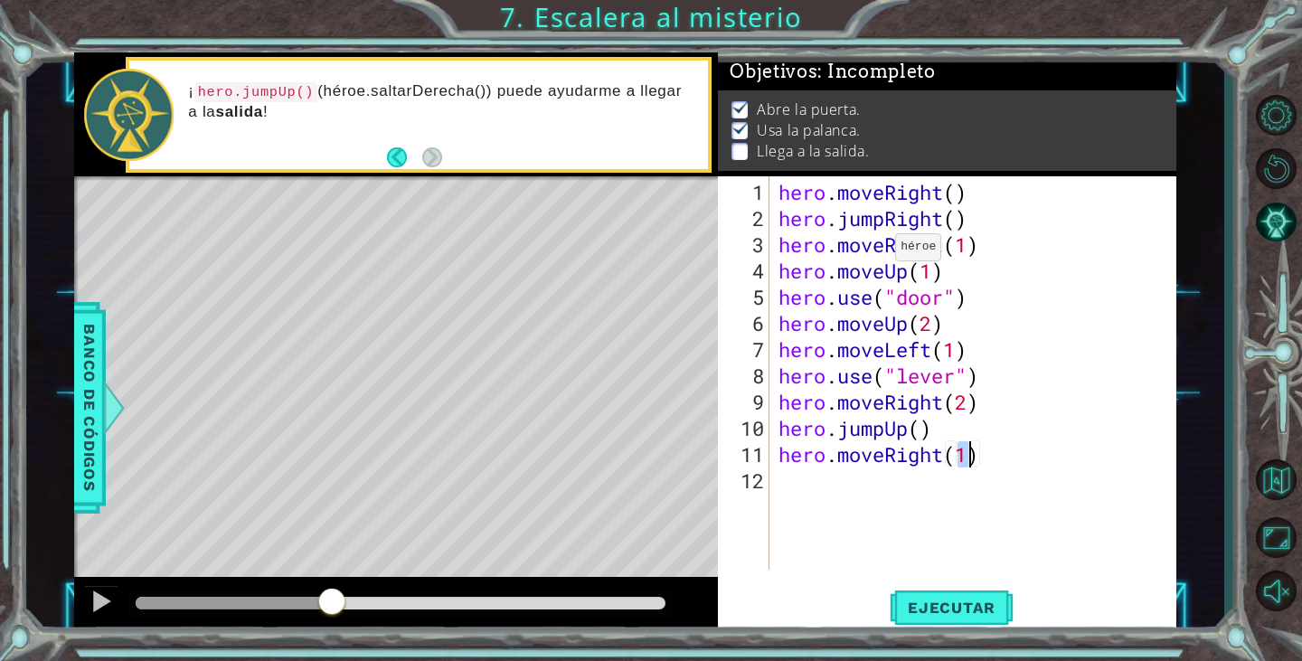
type textarea "hero.moveRight(2)"
click at [828, 490] on div "hero . moveRight ( ) hero . jumpRight ( ) hero . moveRight ( 1 ) hero . moveUp …" at bounding box center [978, 402] width 406 height 446
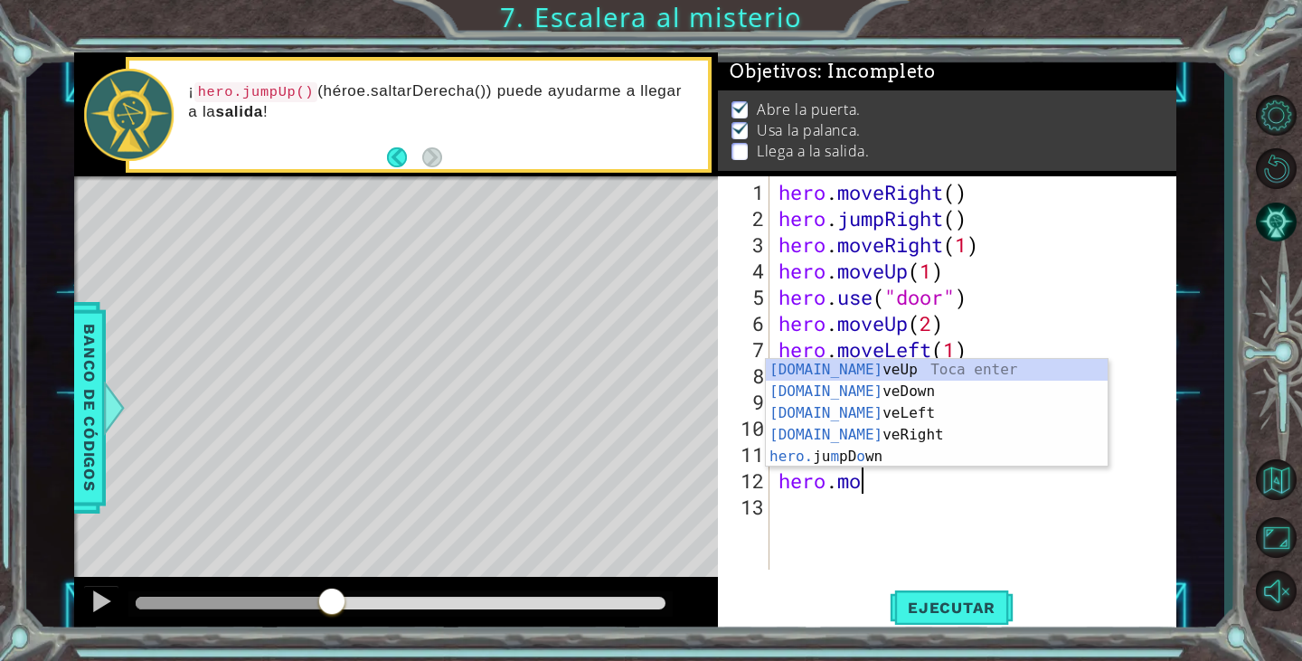
scroll to position [0, 4]
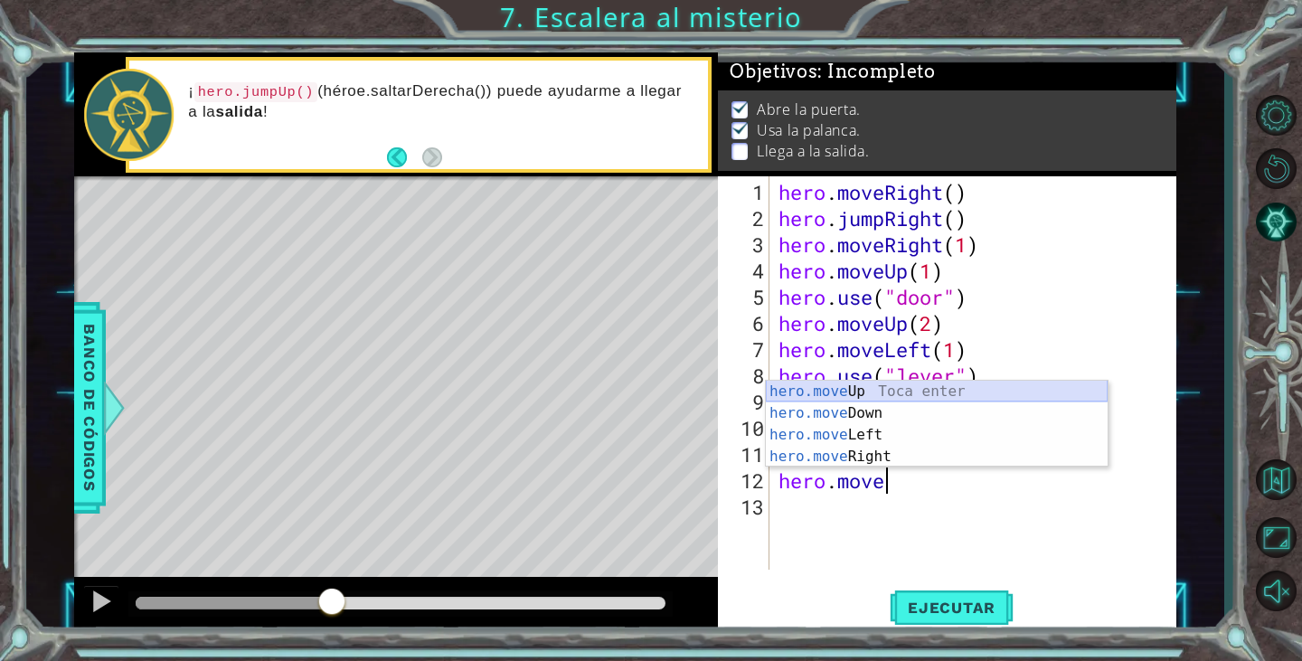
click at [871, 399] on div "hero.move Up Toca enter hero.move Down Toca enter hero.move Left Toca enter her…" at bounding box center [937, 446] width 342 height 130
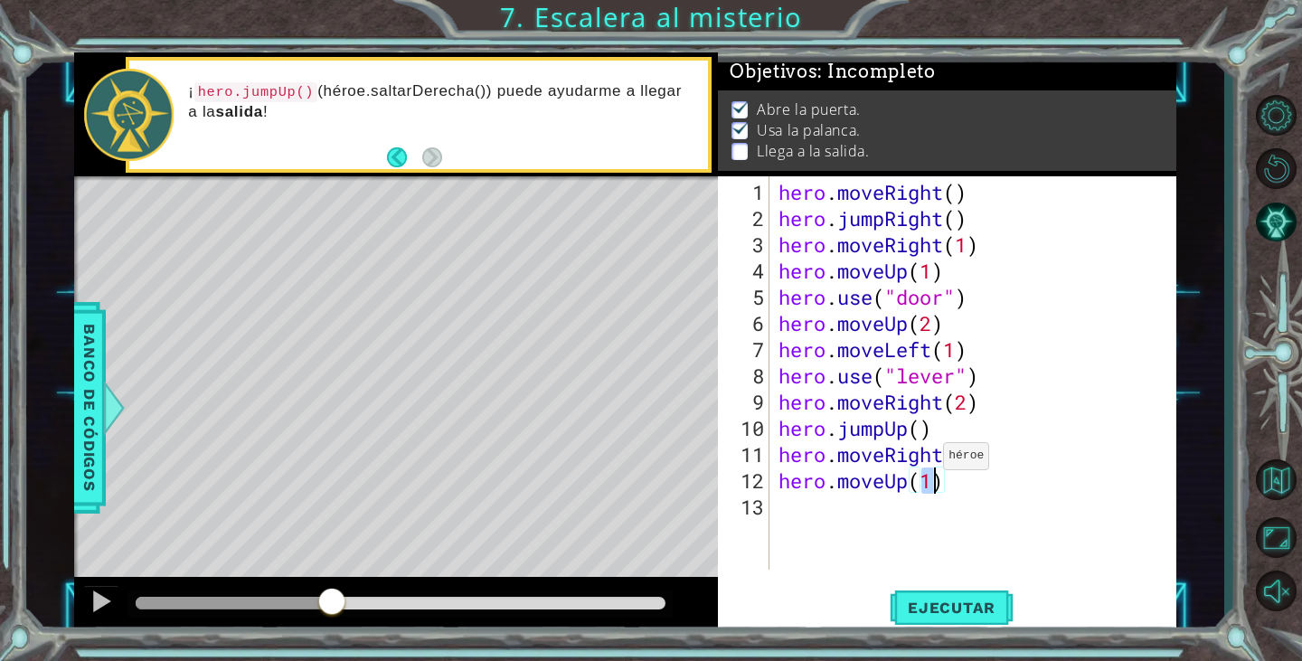
scroll to position [0, 6]
click at [945, 596] on button "Ejecutar" at bounding box center [952, 608] width 124 height 46
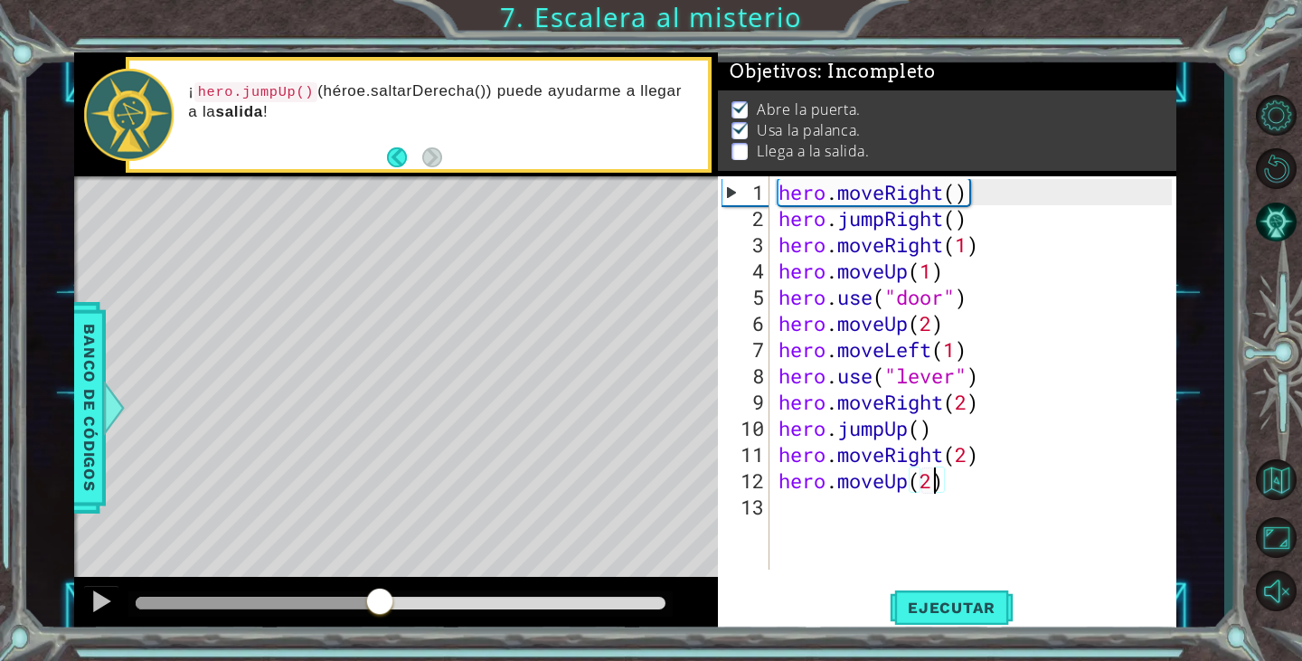
click at [381, 605] on div at bounding box center [401, 603] width 531 height 13
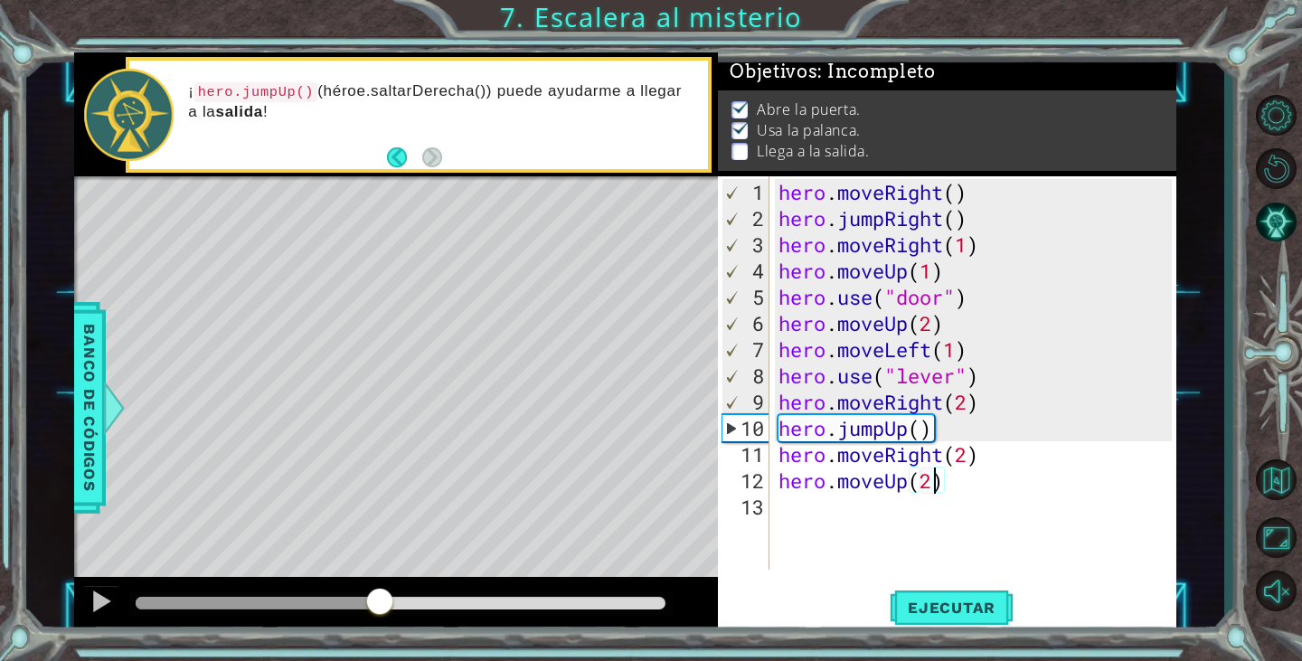
click at [449, 604] on div at bounding box center [401, 603] width 531 height 13
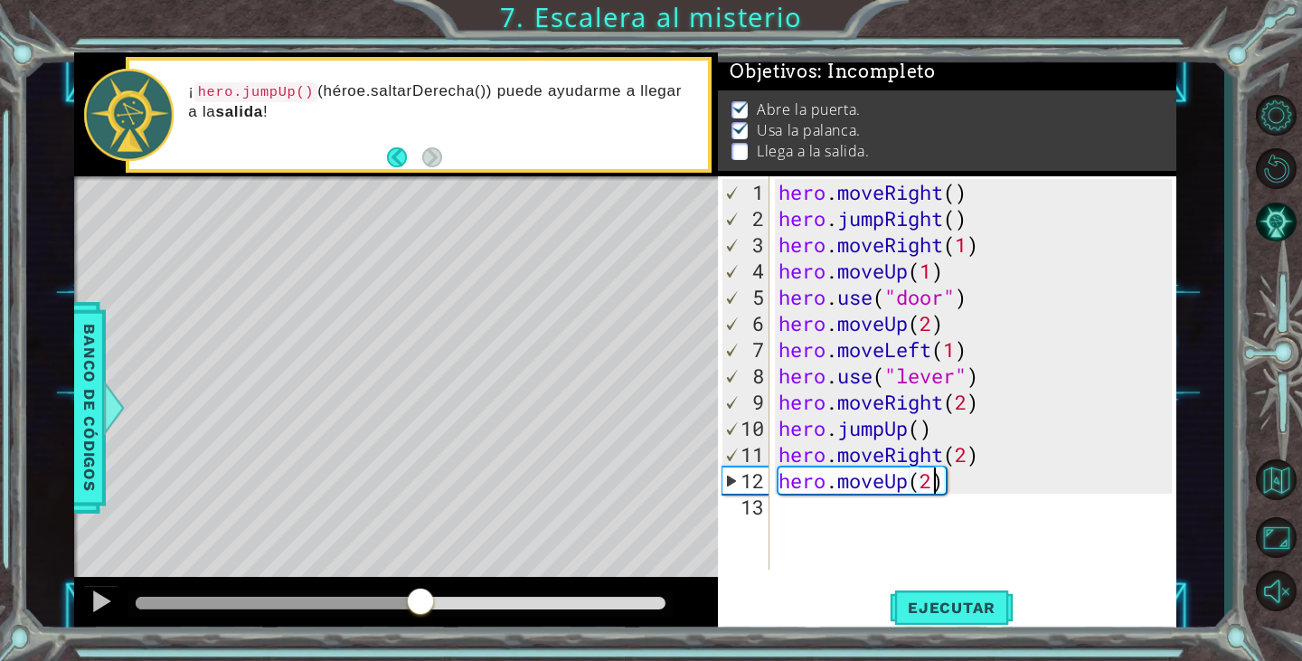
click at [420, 597] on div at bounding box center [279, 603] width 286 height 13
click at [108, 606] on div at bounding box center [101, 601] width 24 height 24
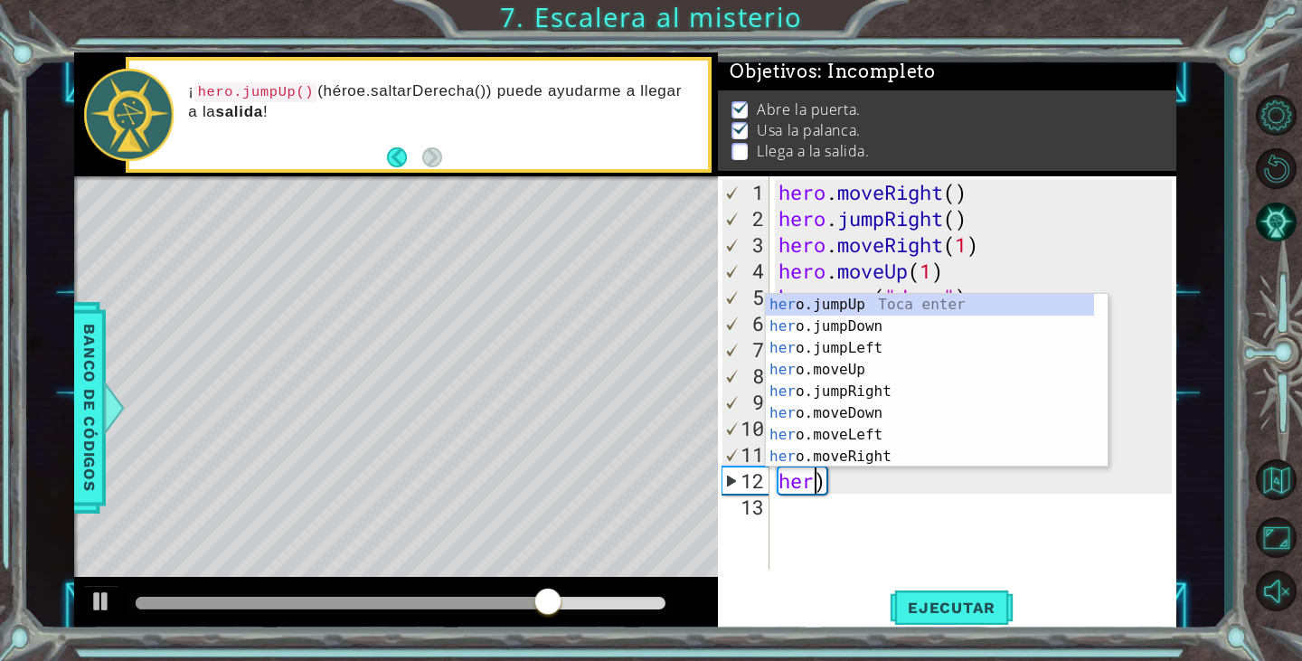
type textarea "he)"
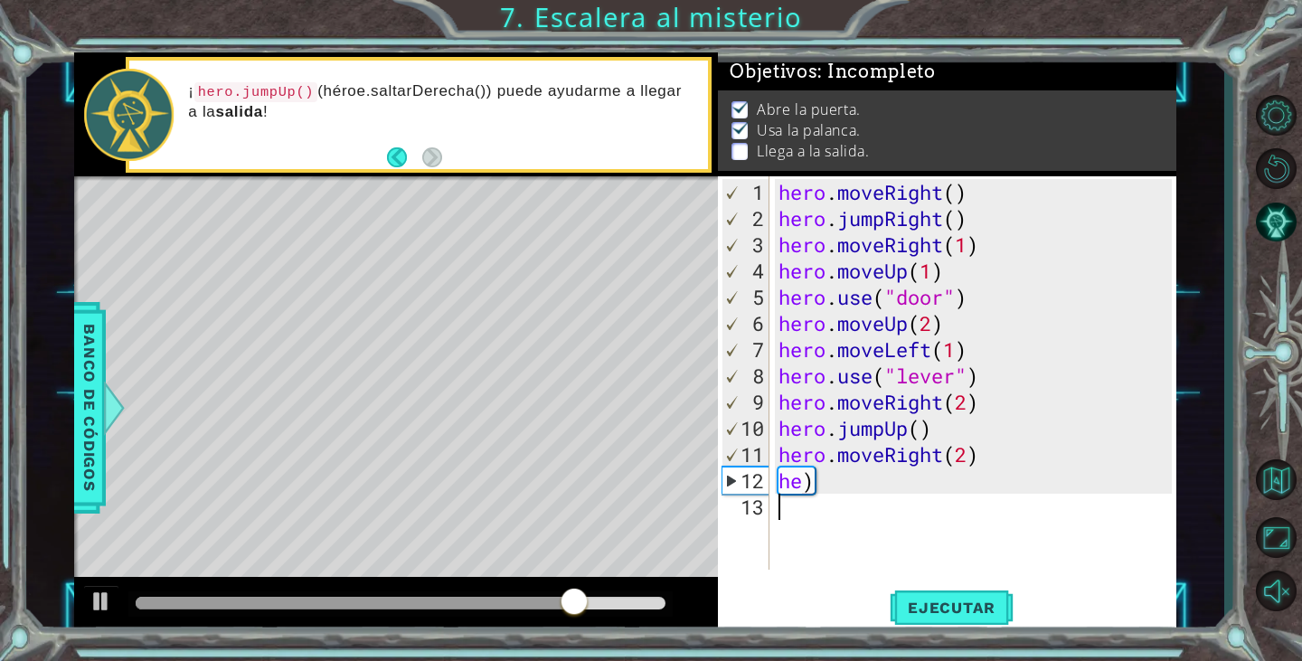
click at [832, 492] on div "hero . moveRight ( ) hero . jumpRight ( ) hero . moveRight ( 1 ) hero . moveUp …" at bounding box center [978, 402] width 406 height 446
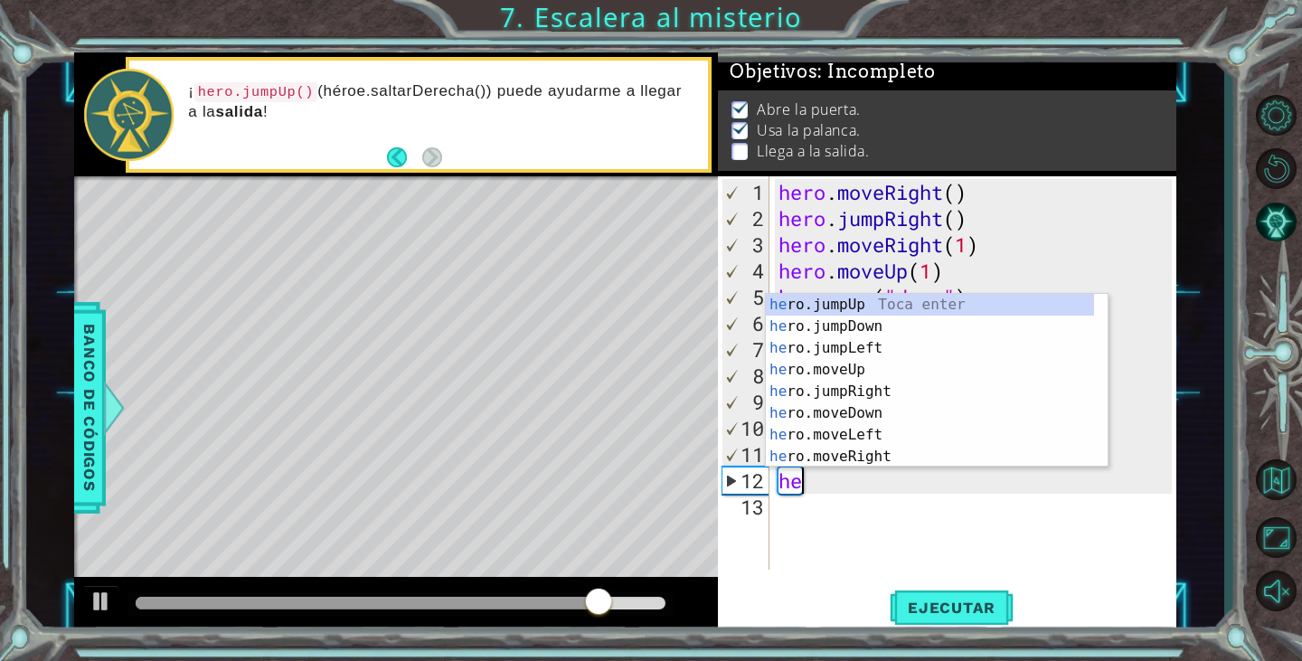
scroll to position [0, 0]
type textarea "h"
type textarea "hero."
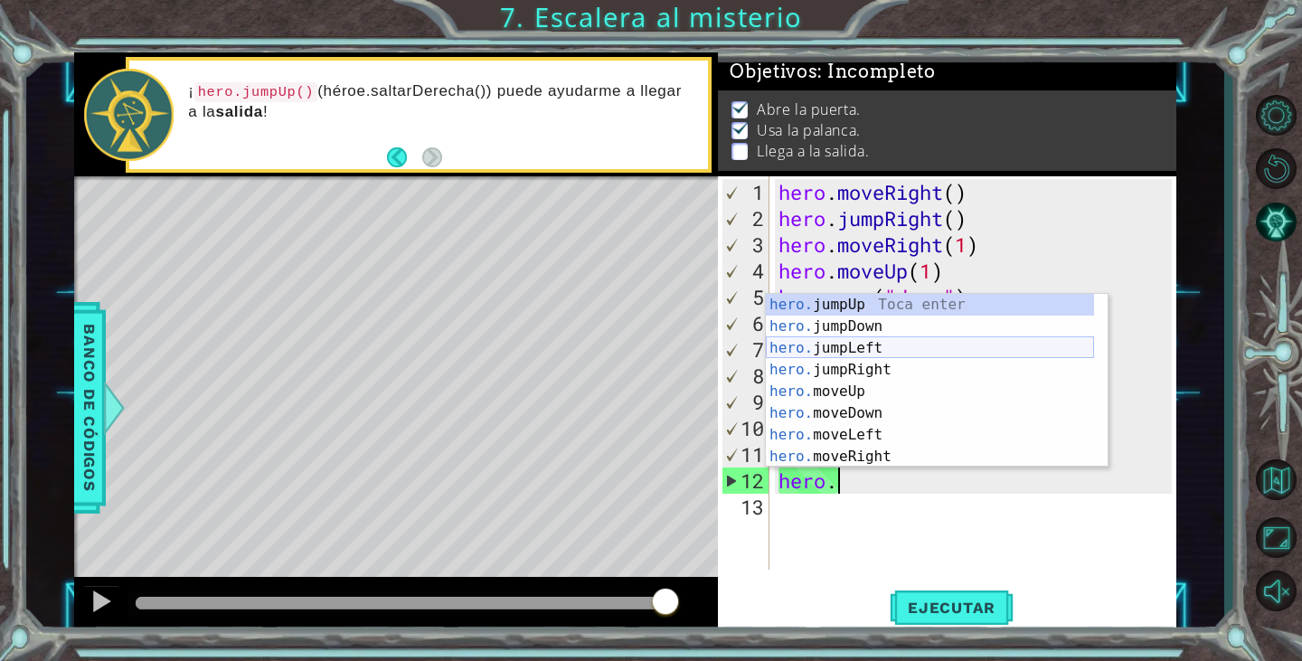
click at [863, 352] on div "hero. jumpUp Toca enter hero. jumpDown Toca enter hero. jumpLeft Toca enter her…" at bounding box center [930, 402] width 328 height 217
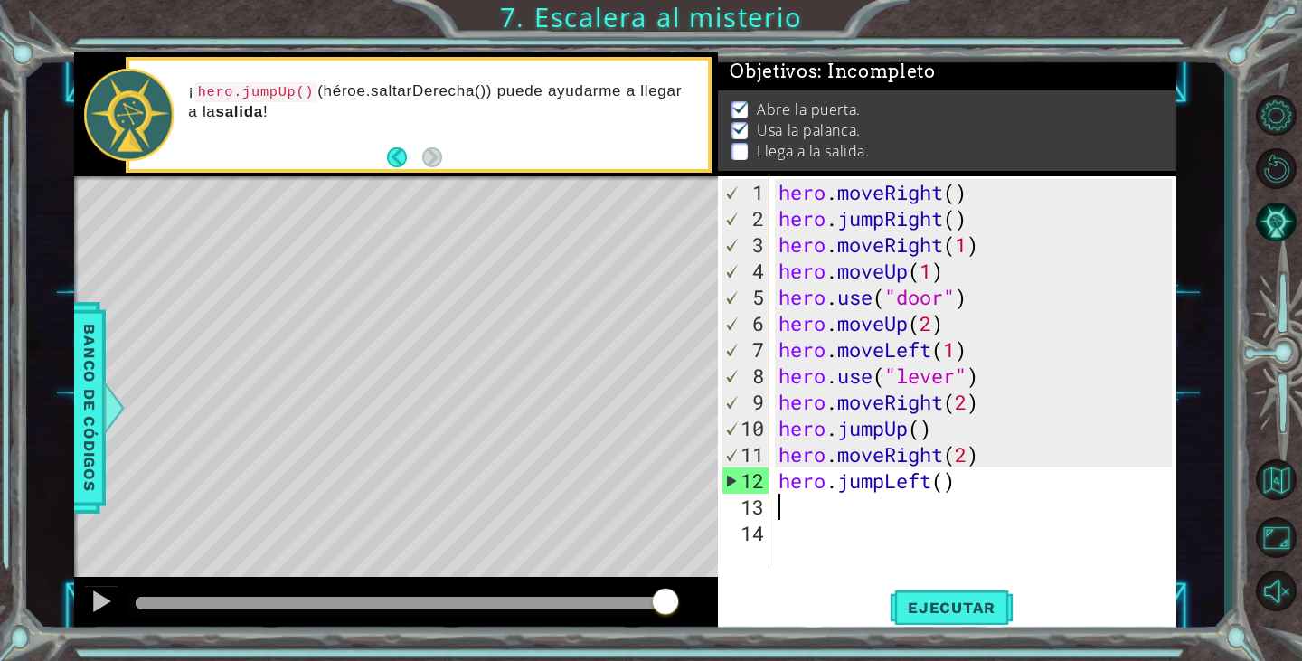
scroll to position [0, 0]
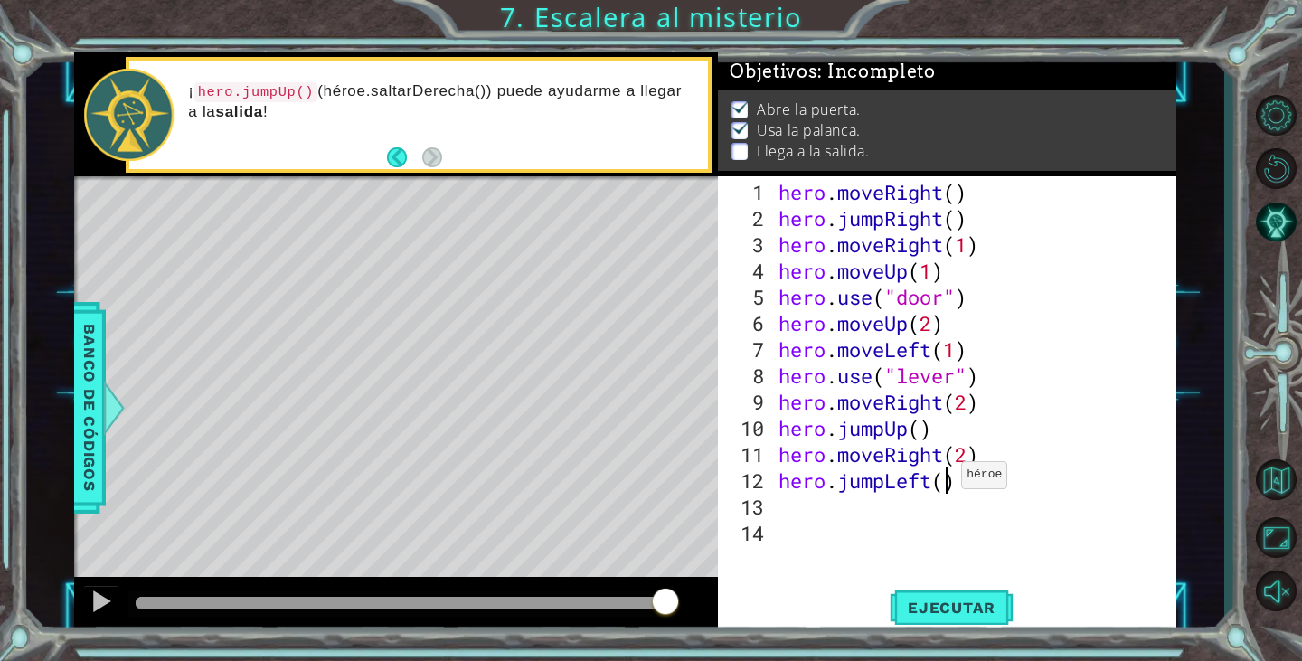
click at [946, 482] on div "hero . moveRight ( ) hero . jumpRight ( ) hero . moveRight ( 1 ) hero . moveUp …" at bounding box center [978, 402] width 406 height 446
type textarea "hero.jumpLeft(2)"
click at [792, 513] on div "hero . moveRight ( ) hero . jumpRight ( ) hero . moveRight ( 1 ) hero . moveUp …" at bounding box center [978, 402] width 406 height 446
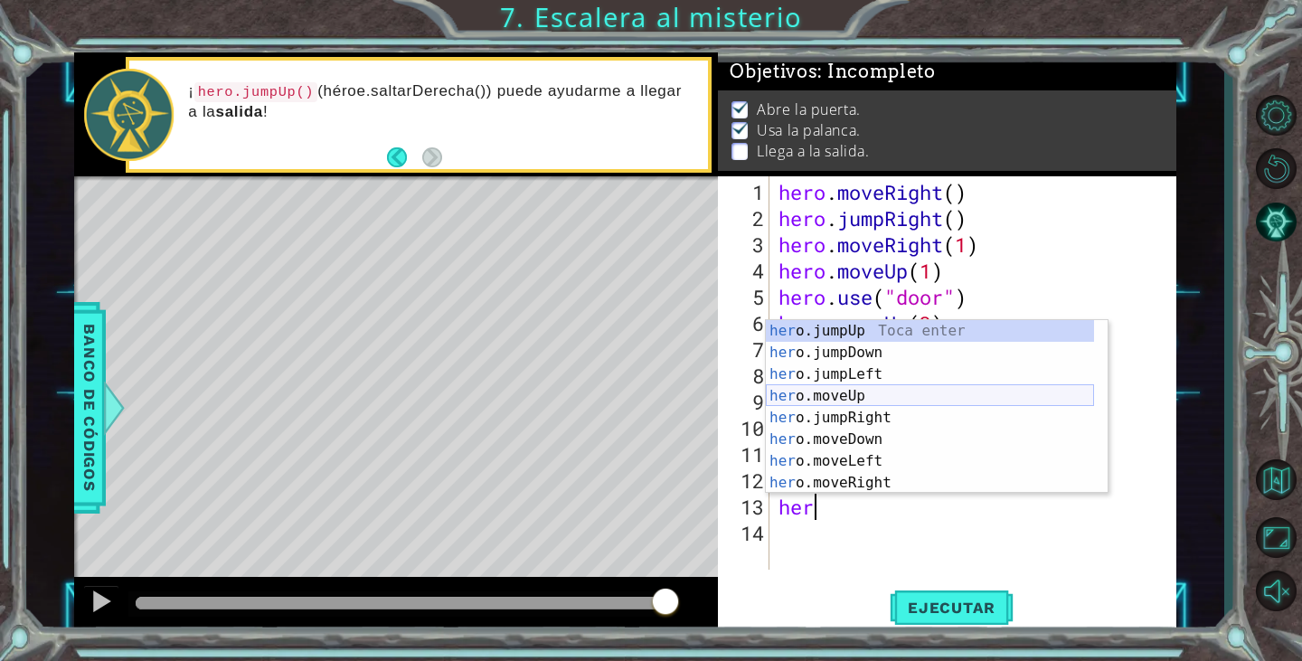
click at [881, 394] on div "her o.jumpUp Toca enter her o.jumpDown Toca enter her o.jumpLeft Toca enter her…" at bounding box center [930, 428] width 328 height 217
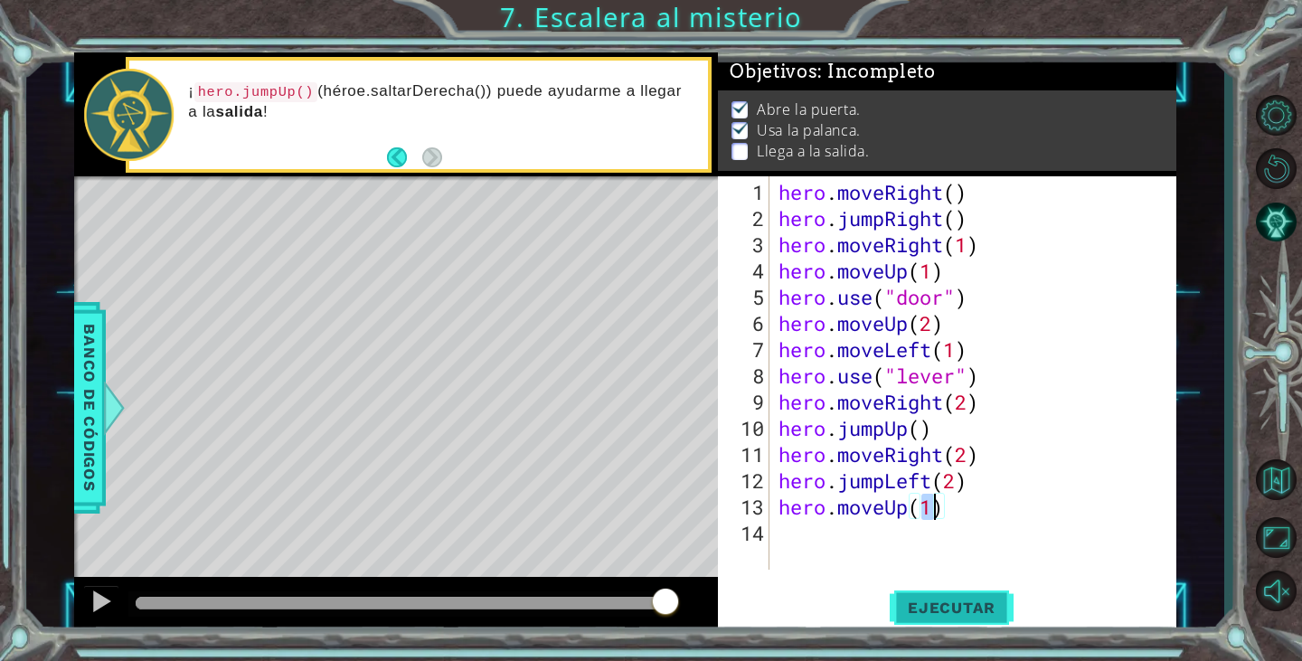
type textarea "hero.moveUp(1)"
click at [934, 610] on span "Ejecutar" at bounding box center [952, 607] width 124 height 18
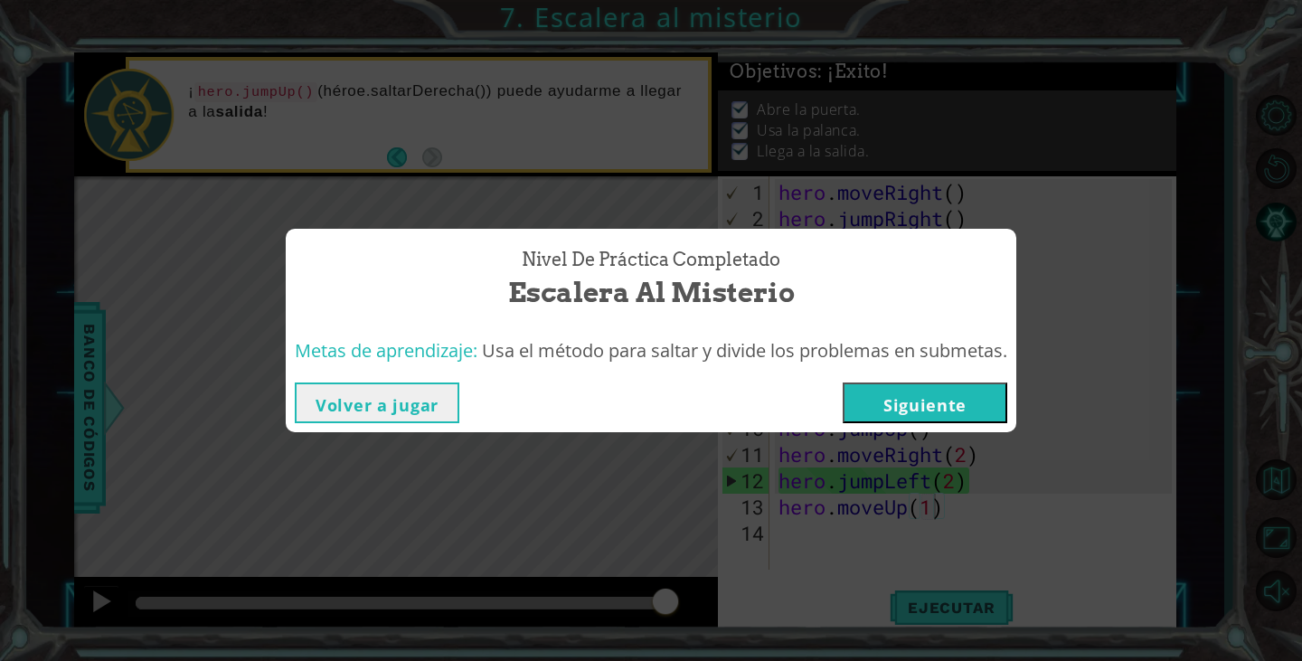
click at [950, 392] on button "Siguiente" at bounding box center [924, 402] width 165 height 41
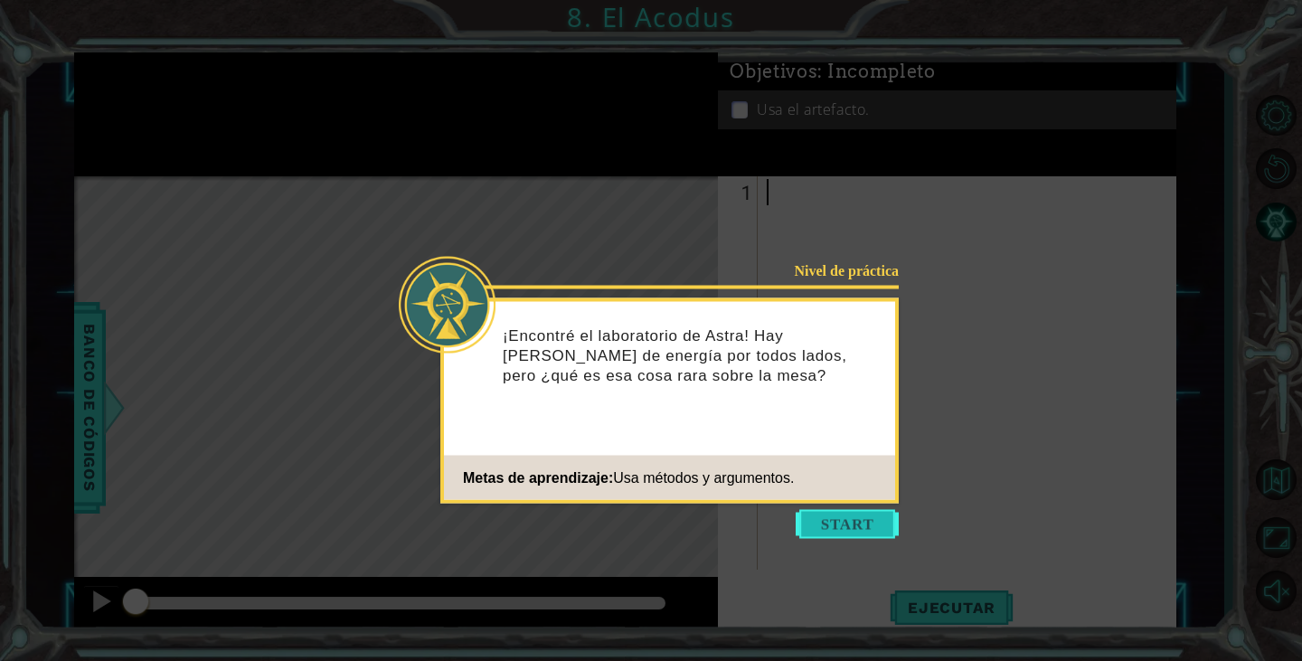
click at [840, 515] on button "Start" at bounding box center [846, 524] width 103 height 29
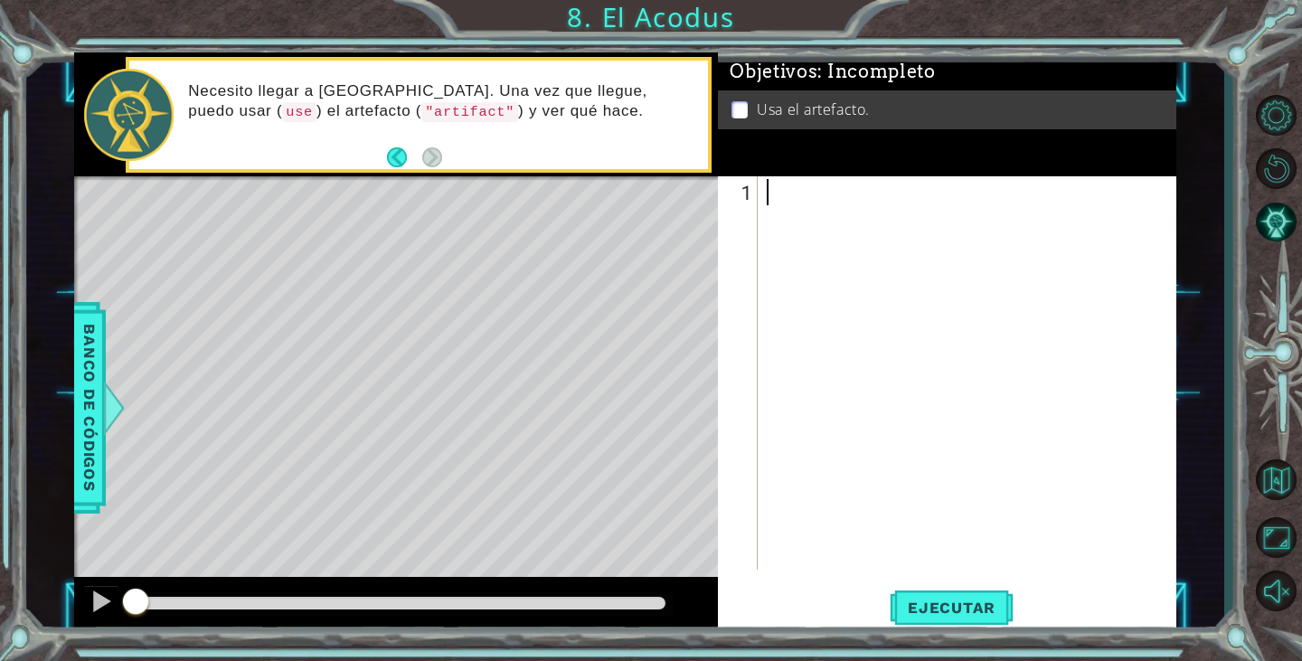
click at [451, 153] on div "Necesito llegar a la mesa. Una vez que llegue, puedo usar ( use ) el artefacto …" at bounding box center [441, 114] width 532 height 85
click at [929, 617] on button "Ejecutar" at bounding box center [952, 608] width 124 height 46
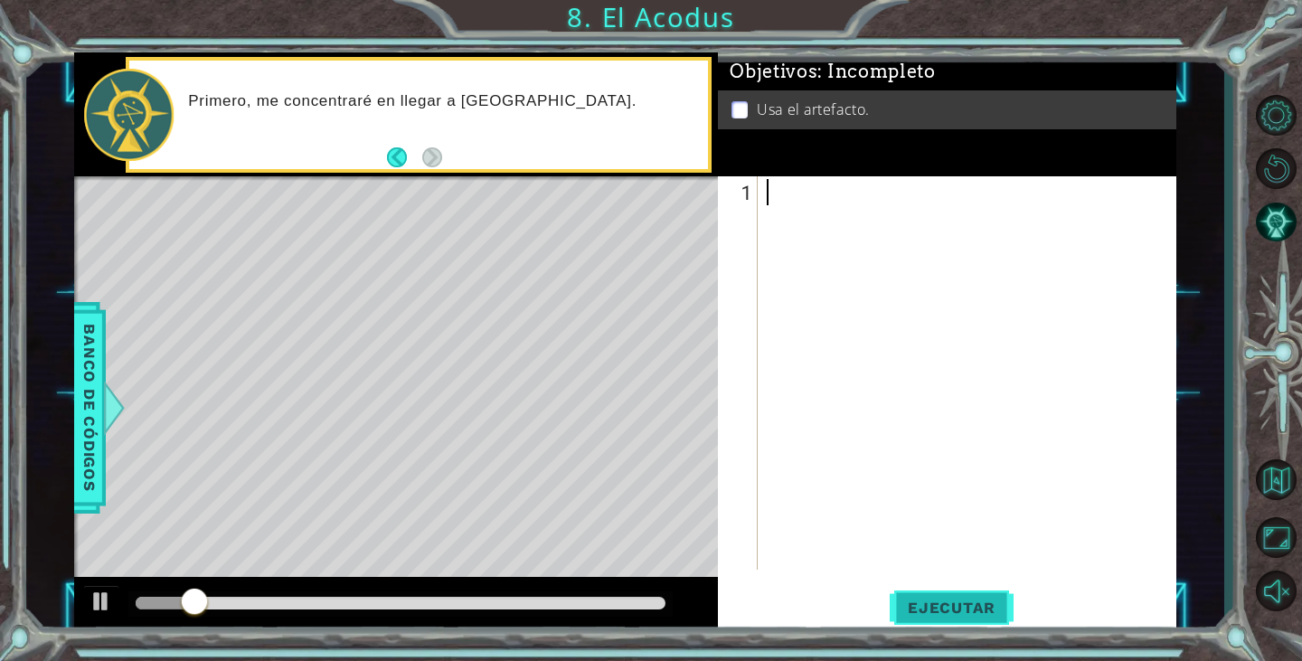
click at [950, 606] on span "Ejecutar" at bounding box center [952, 607] width 124 height 18
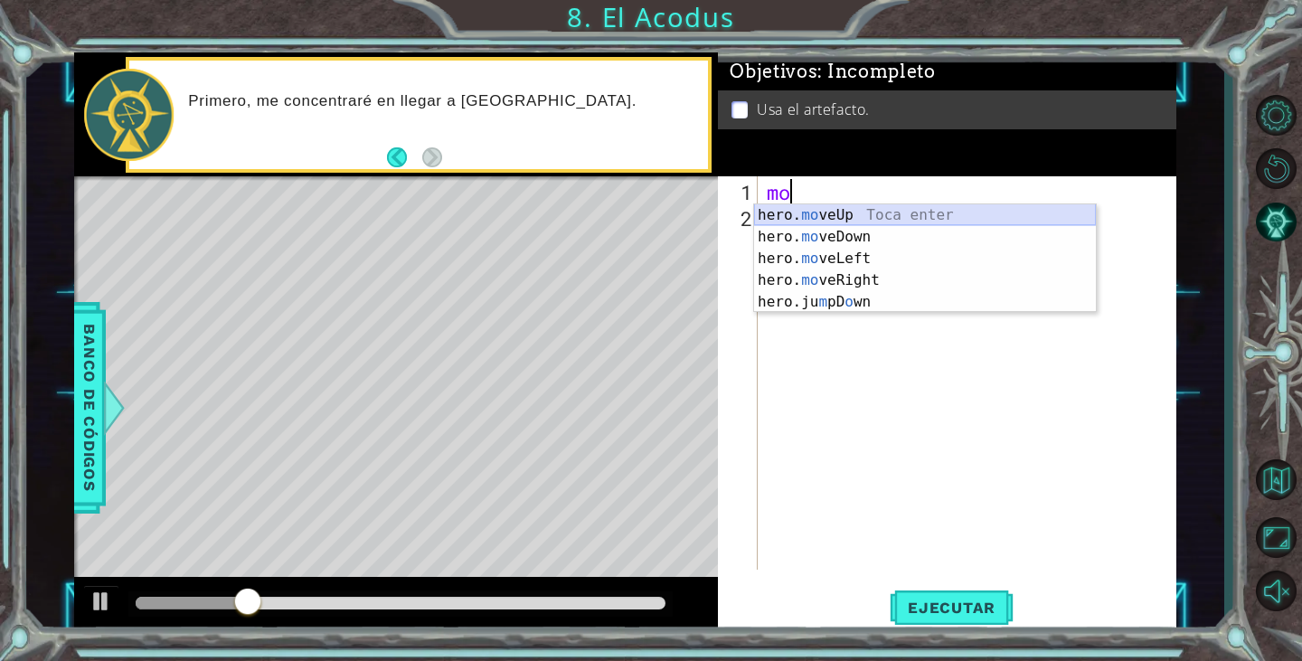
click at [857, 216] on div "hero. mo veUp Toca enter hero. mo veDown Toca enter hero. mo veLeft Toca enter …" at bounding box center [925, 280] width 342 height 152
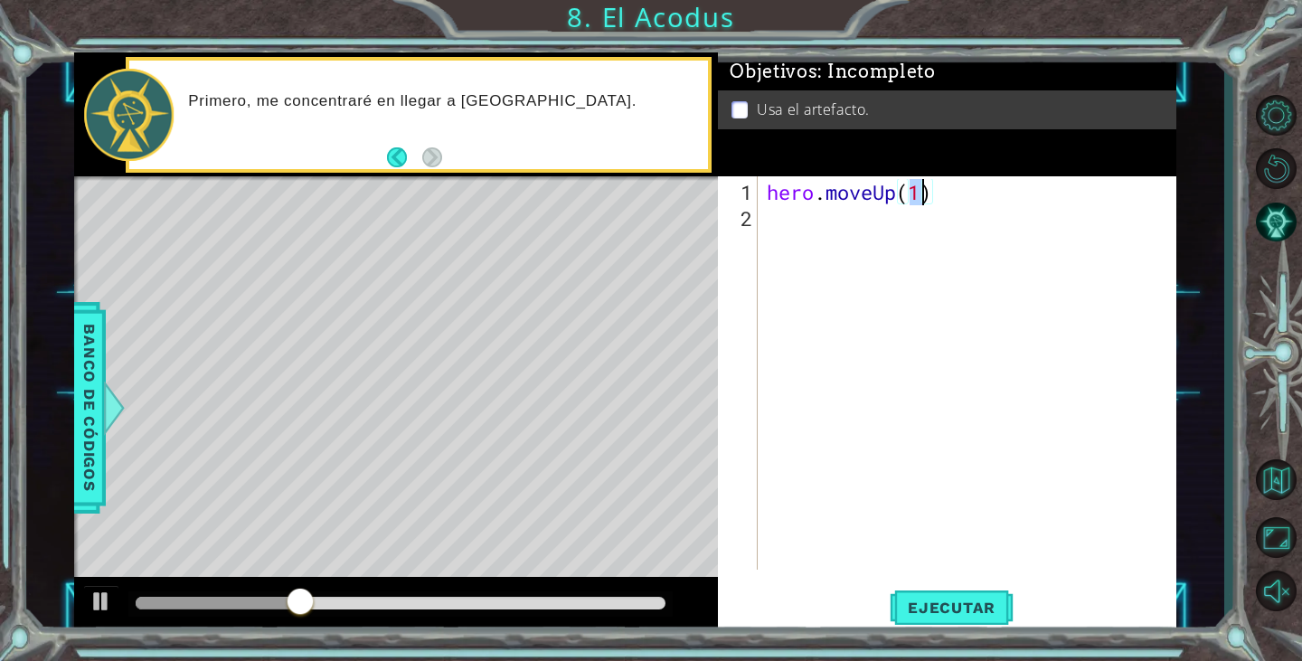
type textarea "hero.moveUp(2)"
click at [833, 232] on div "hero . moveUp ( 2 )" at bounding box center [971, 402] width 417 height 446
type textarea "her"
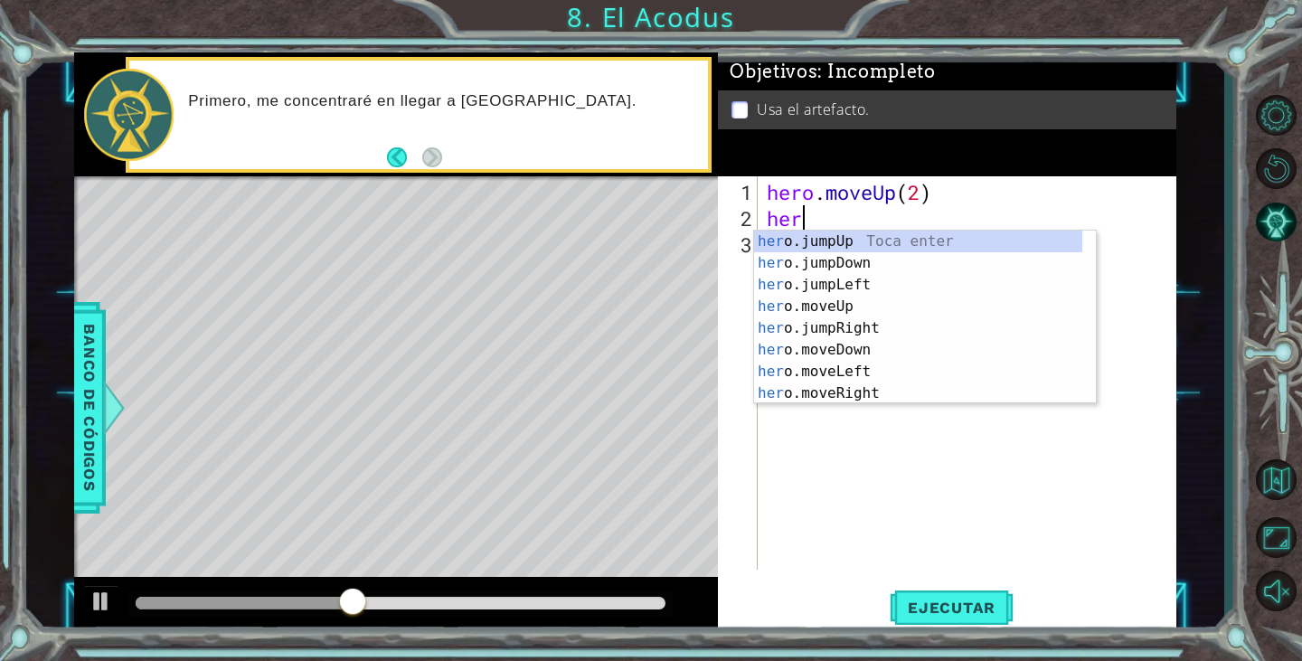
scroll to position [0, 1]
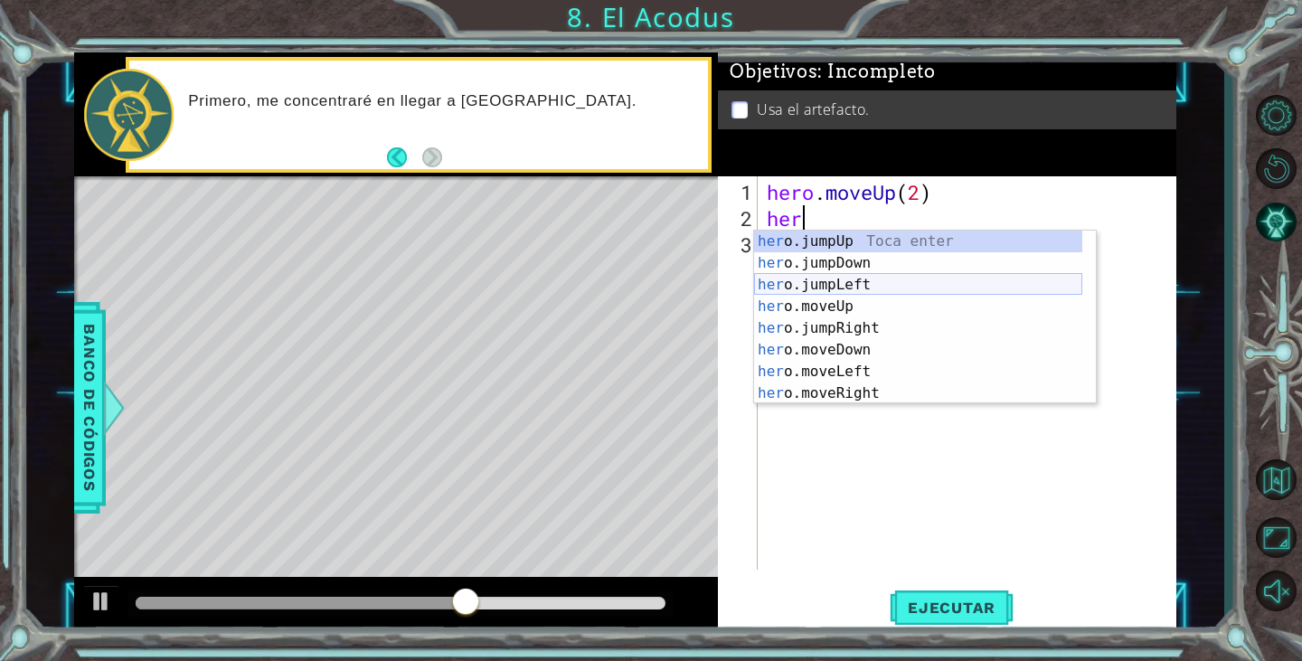
click at [863, 284] on div "her o.jumpUp Toca enter her o.jumpDown Toca enter her o.jumpLeft Toca enter her…" at bounding box center [918, 339] width 328 height 217
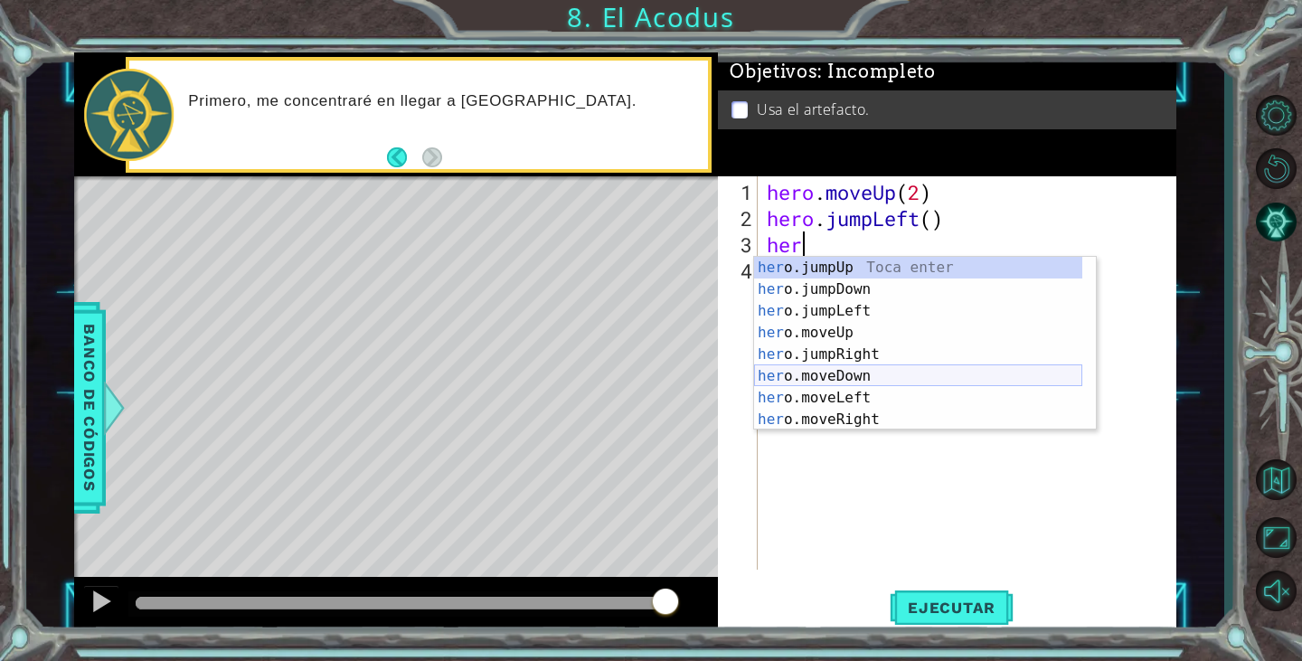
click at [859, 382] on div "her o.jumpUp Toca enter her o.jumpDown Toca enter her o.jumpLeft Toca enter her…" at bounding box center [918, 365] width 328 height 217
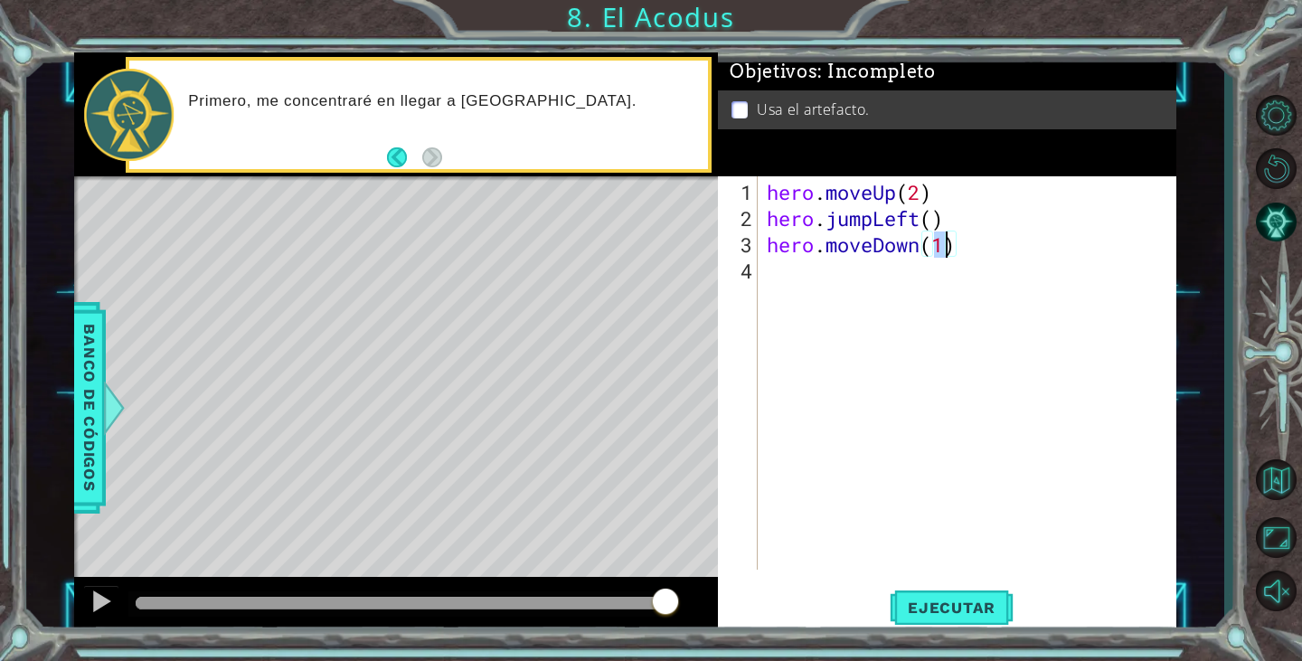
type textarea "hero.moveDown(2)"
click at [788, 283] on div "hero . moveUp ( 2 ) hero . jumpLeft ( ) hero . moveDown ( 2 )" at bounding box center [971, 402] width 417 height 446
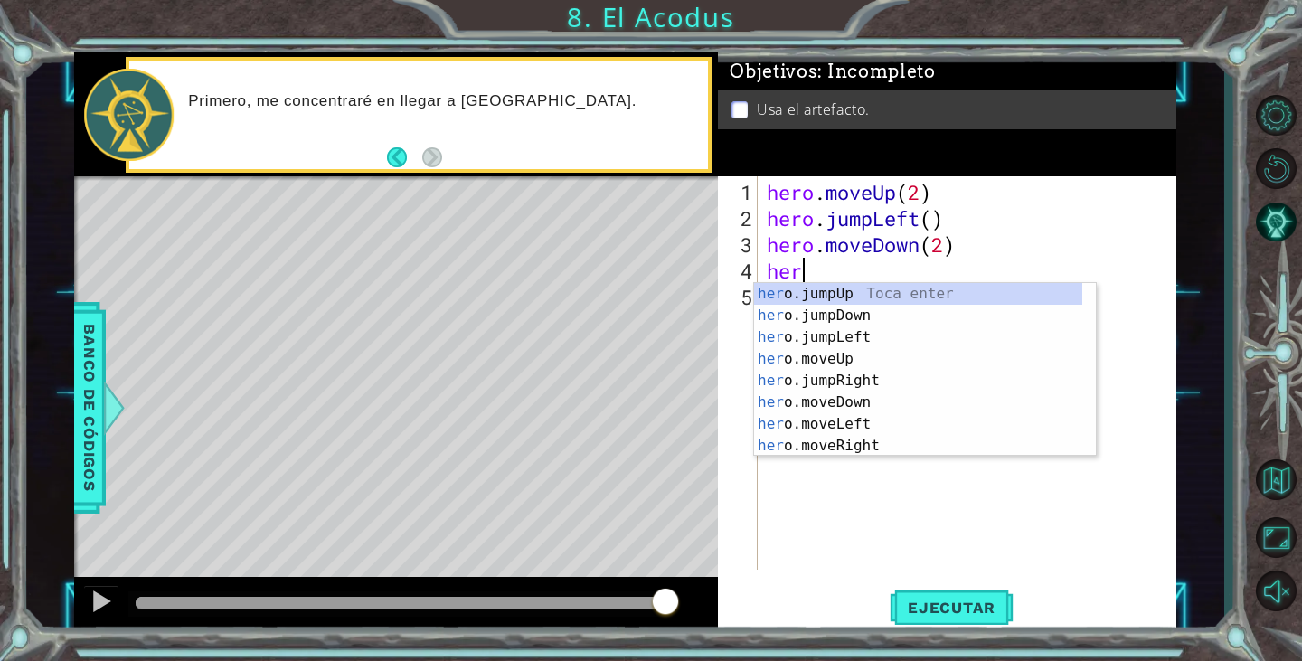
type textarea "hero"
click at [857, 338] on div "hero .jumpUp Toca enter hero .jumpDown Toca enter hero .jumpLeft Toca enter her…" at bounding box center [918, 391] width 328 height 217
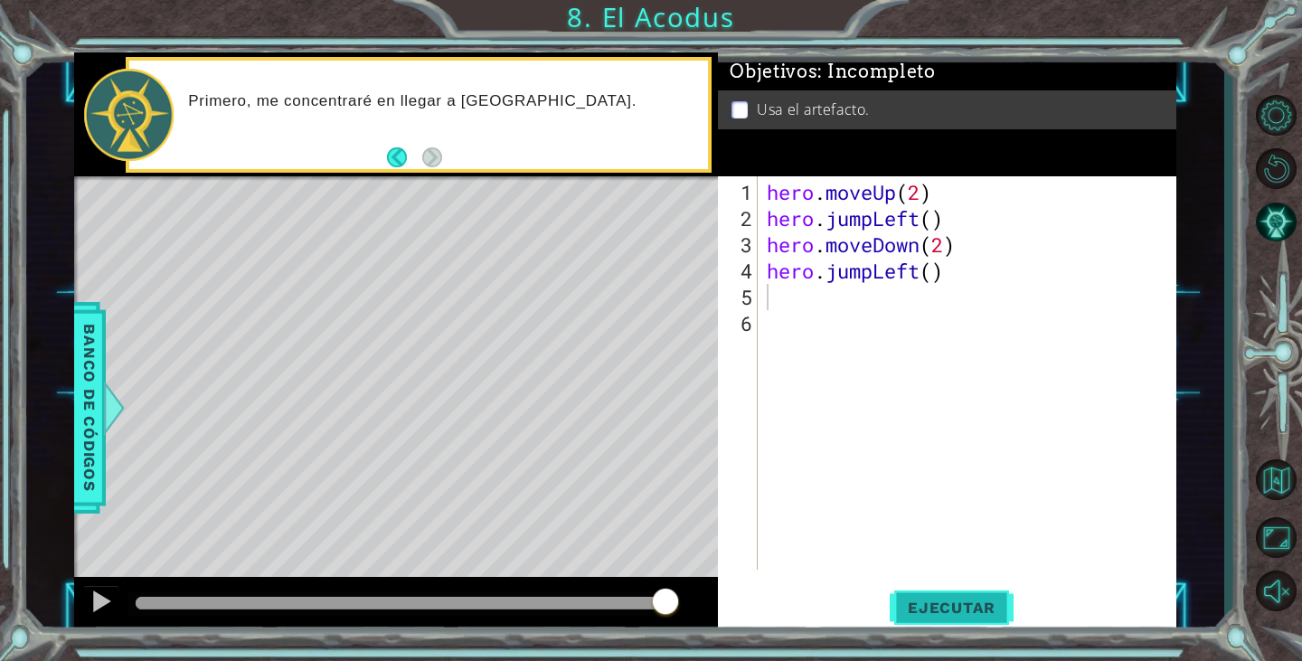
click at [934, 614] on span "Ejecutar" at bounding box center [952, 607] width 124 height 18
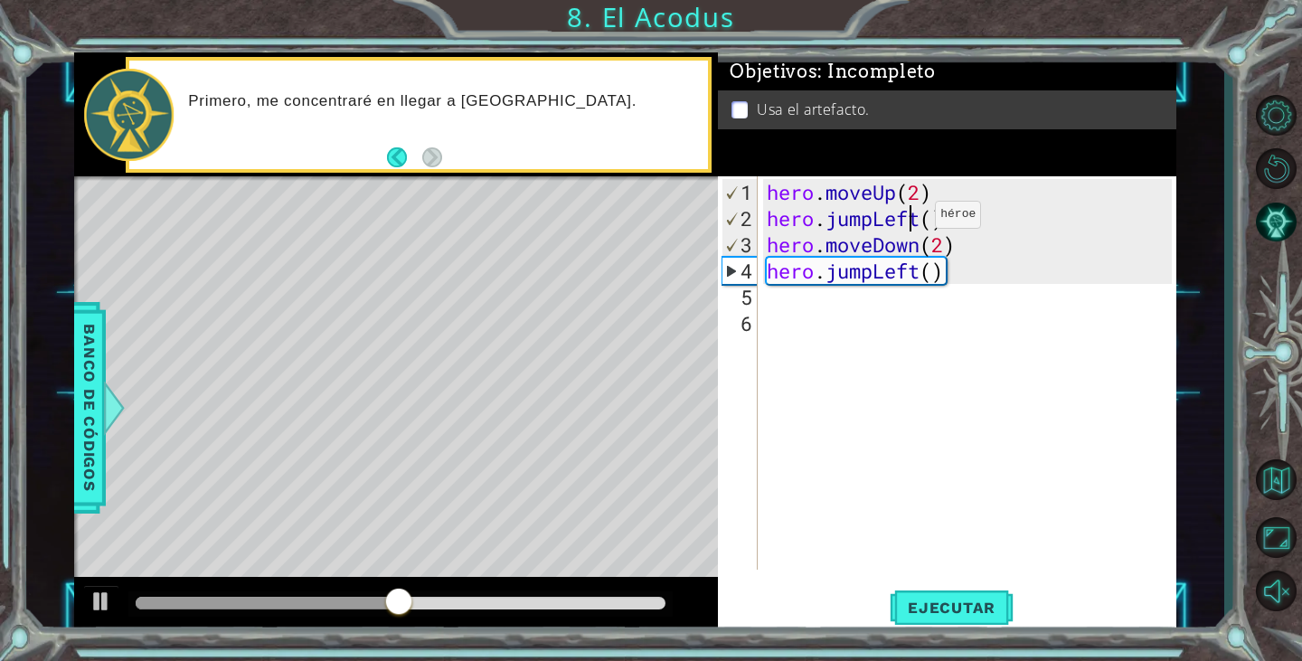
click at [908, 221] on div "hero . moveUp ( 2 ) hero . jumpLeft ( ) hero . moveDown ( 2 ) hero . jumpLeft (…" at bounding box center [971, 402] width 417 height 446
click at [908, 221] on div "hero . moveUp ( 2 ) hero . jumpLeft ( ) hero . moveDown ( 2 ) hero . jumpLeft (…" at bounding box center [967, 372] width 408 height 393
drag, startPoint x: 923, startPoint y: 224, endPoint x: 878, endPoint y: 220, distance: 45.4
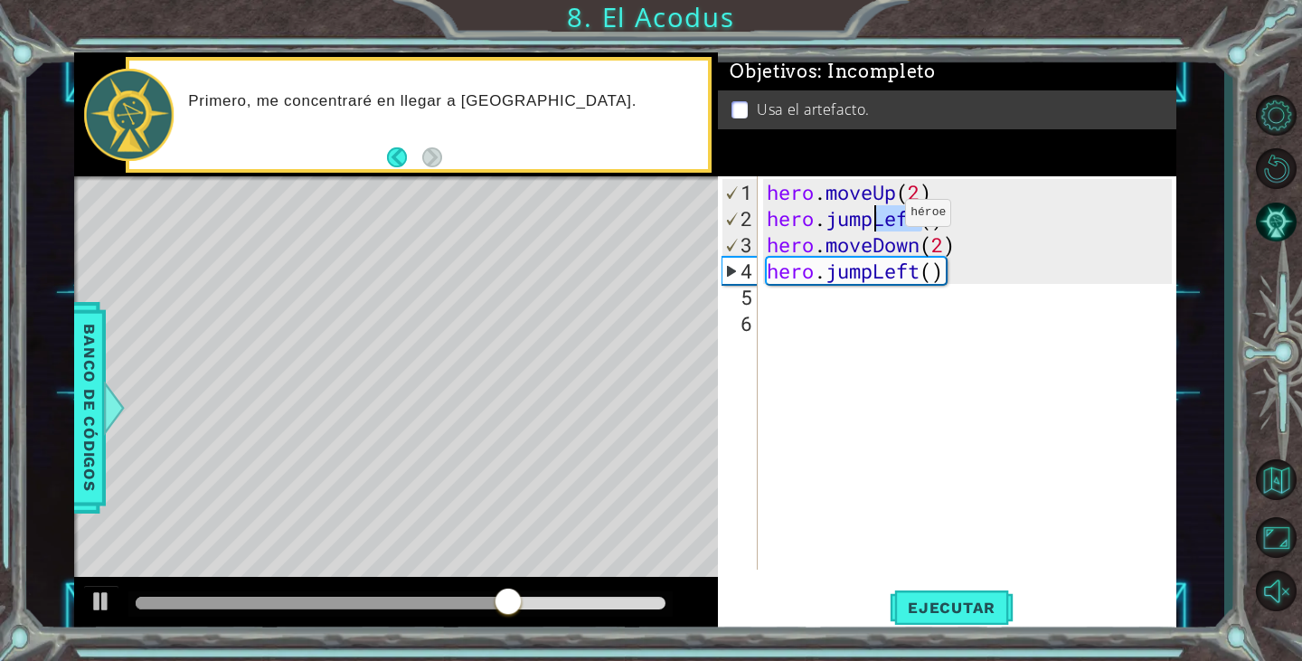
click at [878, 220] on div "hero . moveUp ( 2 ) hero . jumpLeft ( ) hero . moveDown ( 2 ) hero . jumpLeft (…" at bounding box center [971, 402] width 417 height 446
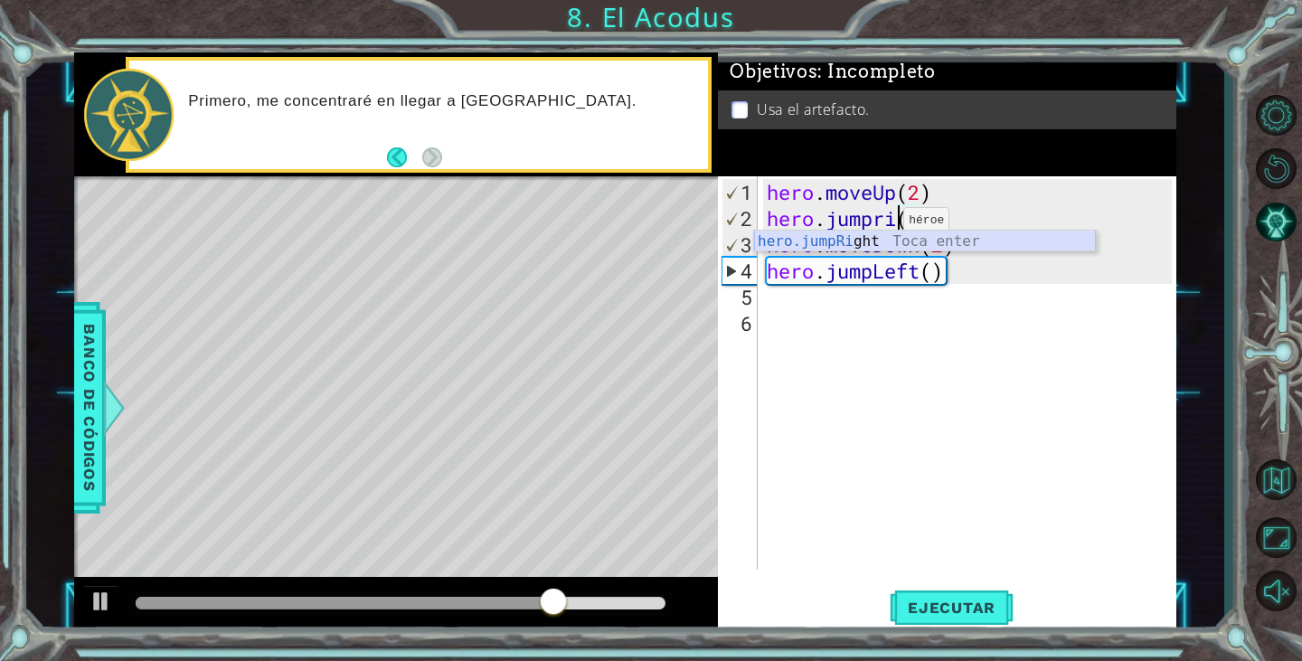
click at [876, 238] on div "hero.jumpRi ght Toca enter" at bounding box center [925, 263] width 342 height 65
type textarea "hero.jumpRight"
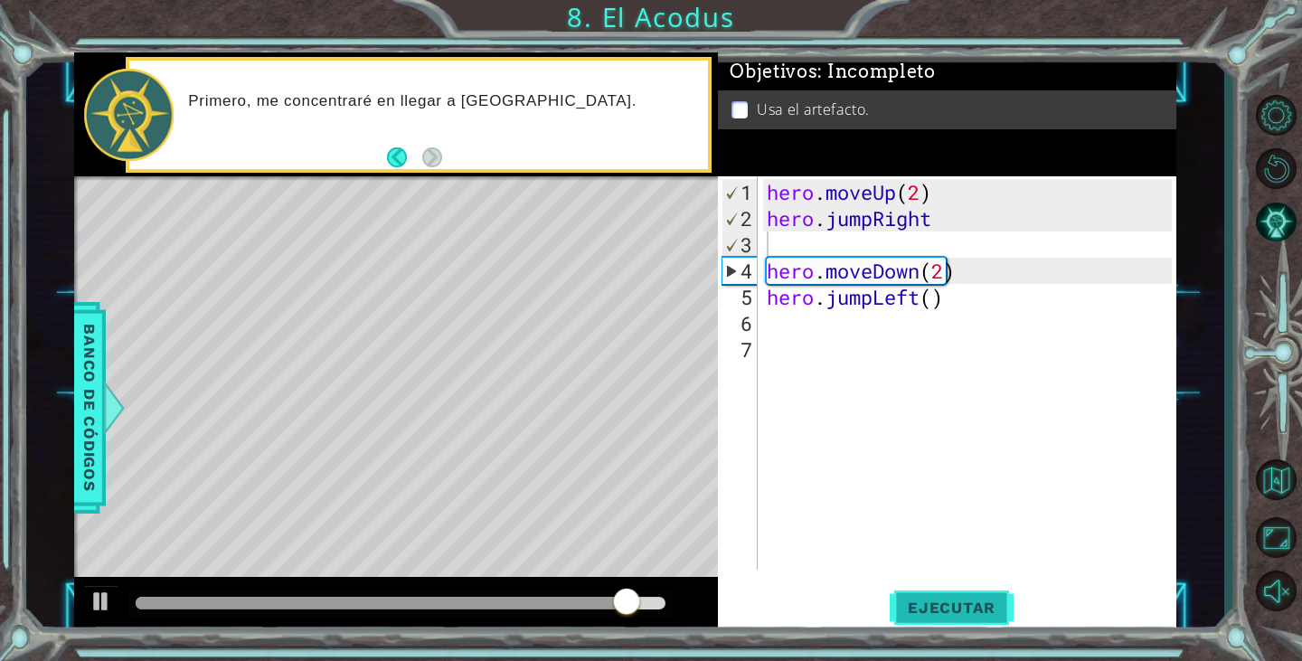
click at [963, 620] on button "Ejecutar" at bounding box center [952, 608] width 124 height 46
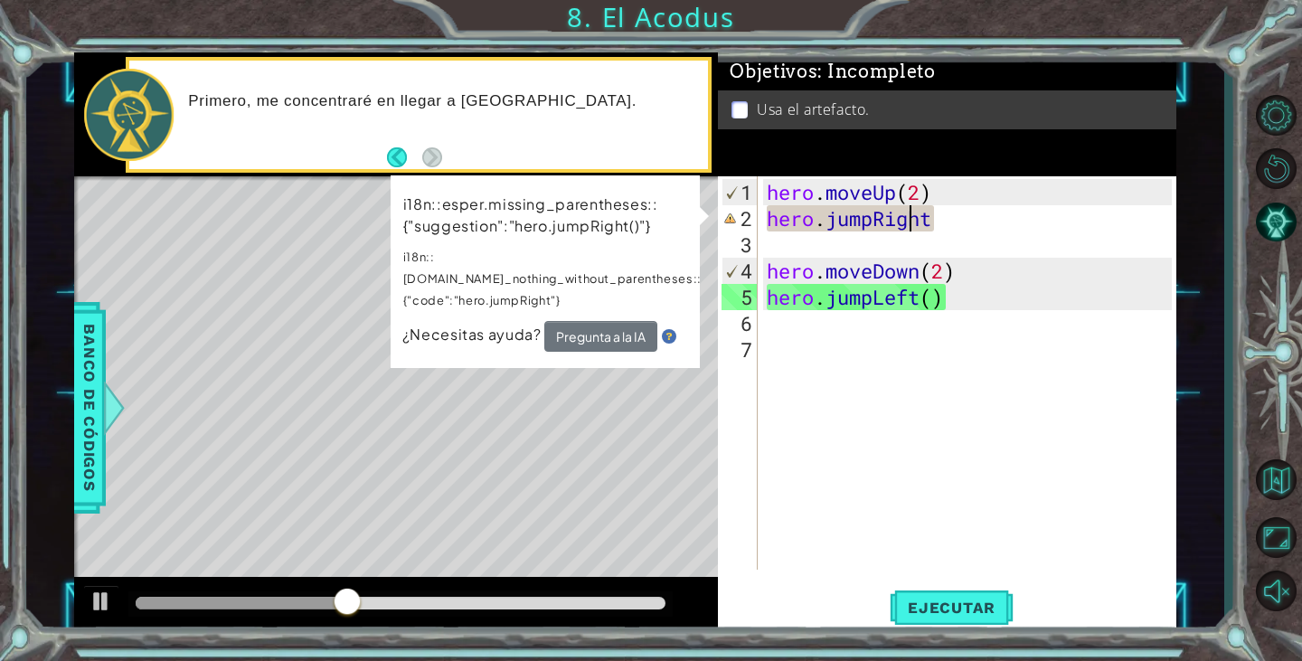
click at [909, 221] on div "hero . moveUp ( 2 ) hero . jumpRight hero . moveDown ( 2 ) hero . jumpLeft ( )" at bounding box center [971, 402] width 417 height 446
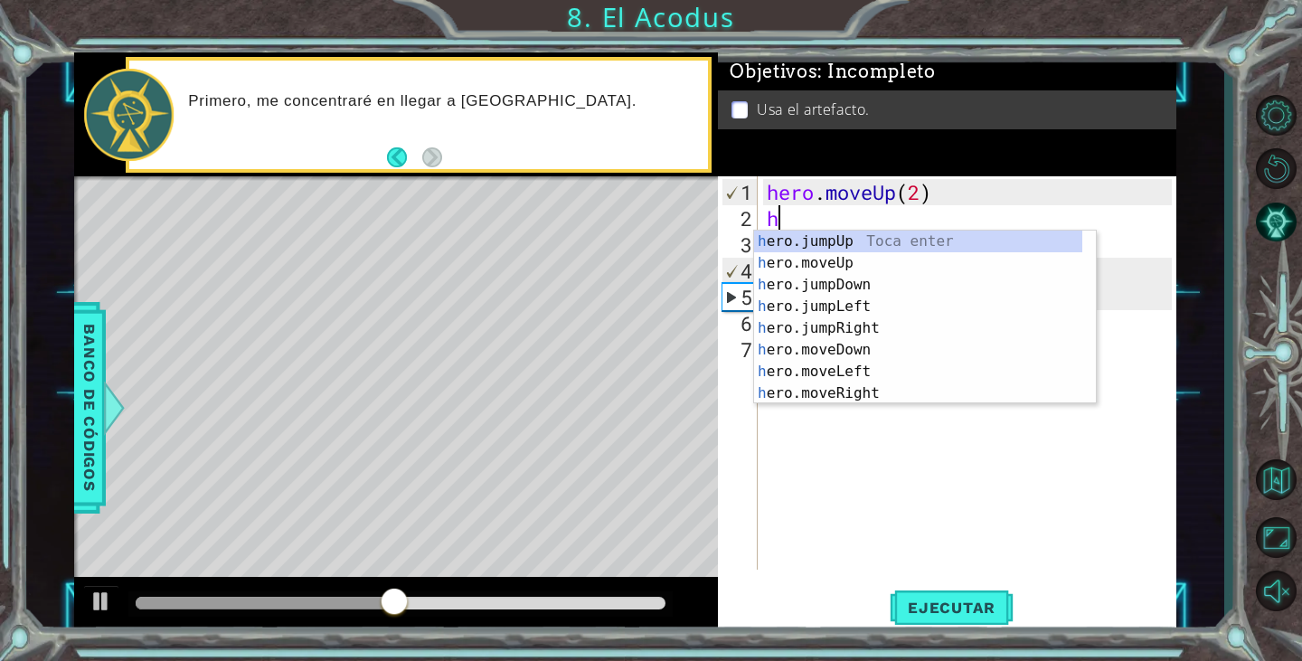
type textarea "h"
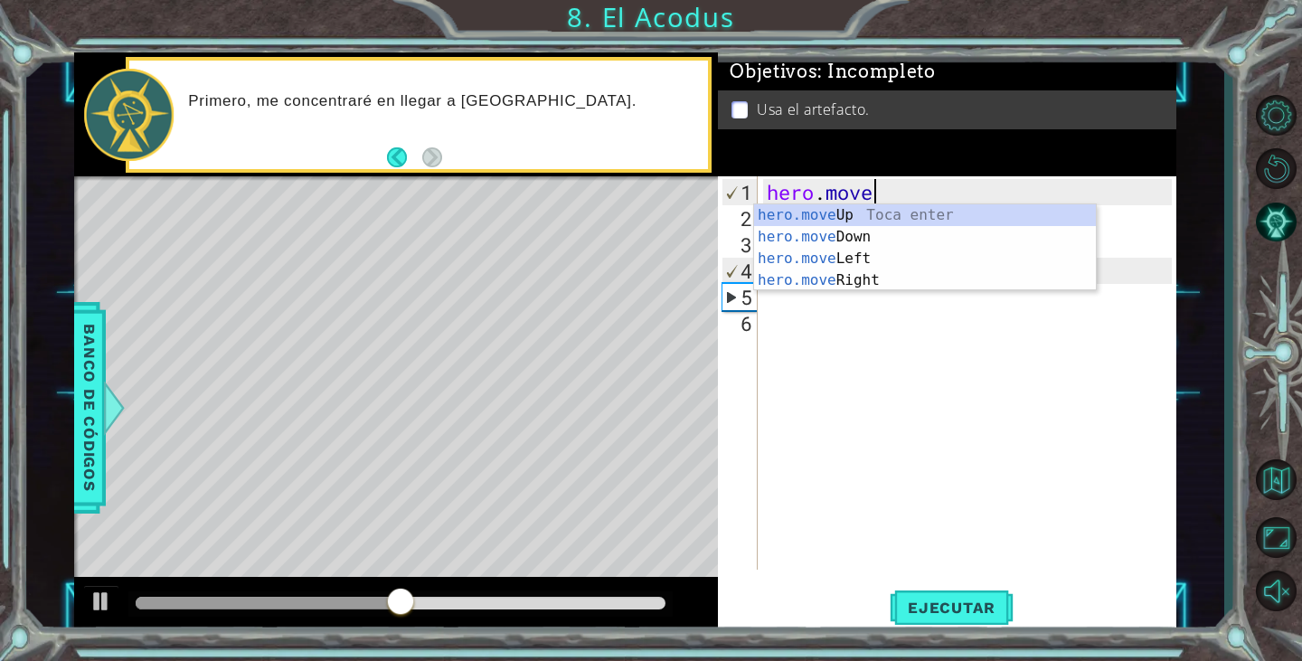
type textarea "h"
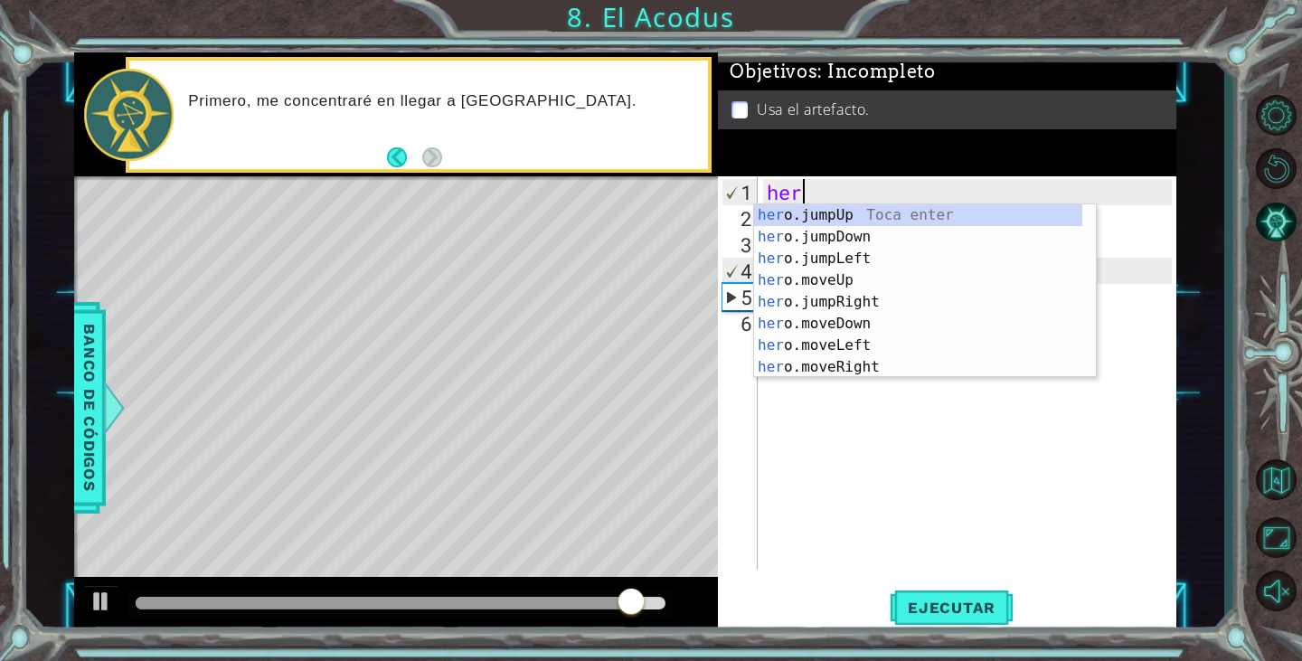
scroll to position [0, 1]
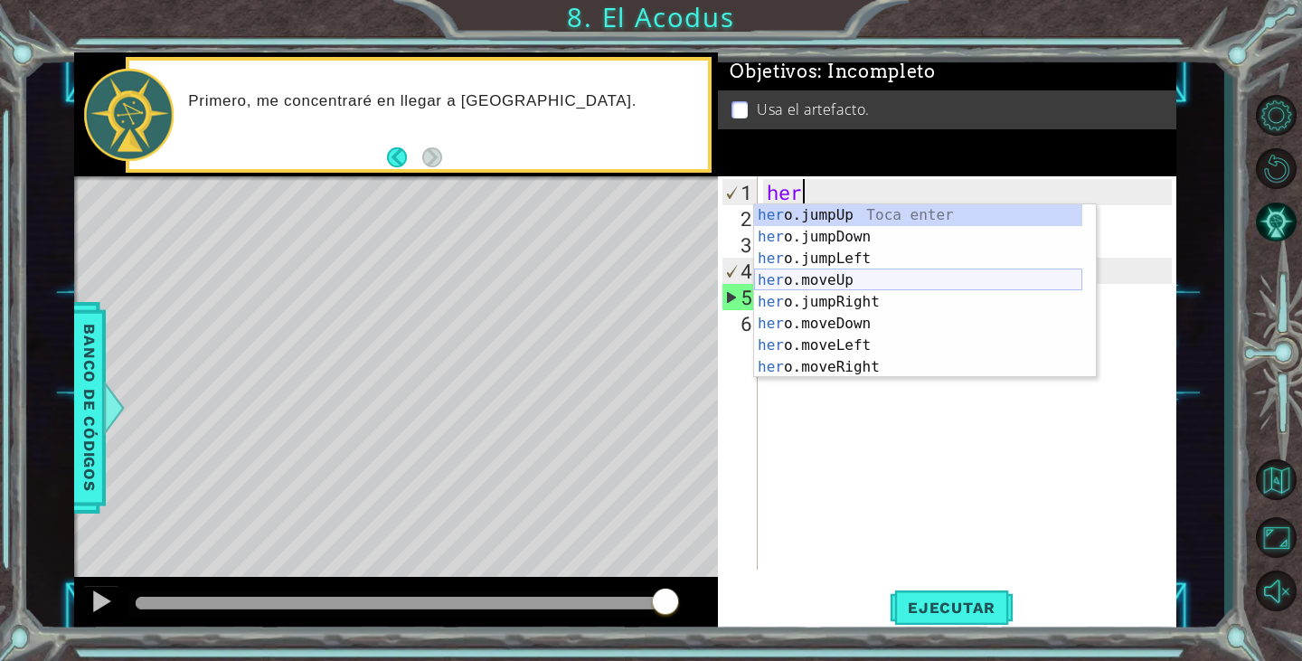
click at [851, 283] on div "her o.jumpUp Toca enter her o.jumpDown Toca enter her o.jumpLeft Toca enter her…" at bounding box center [918, 312] width 328 height 217
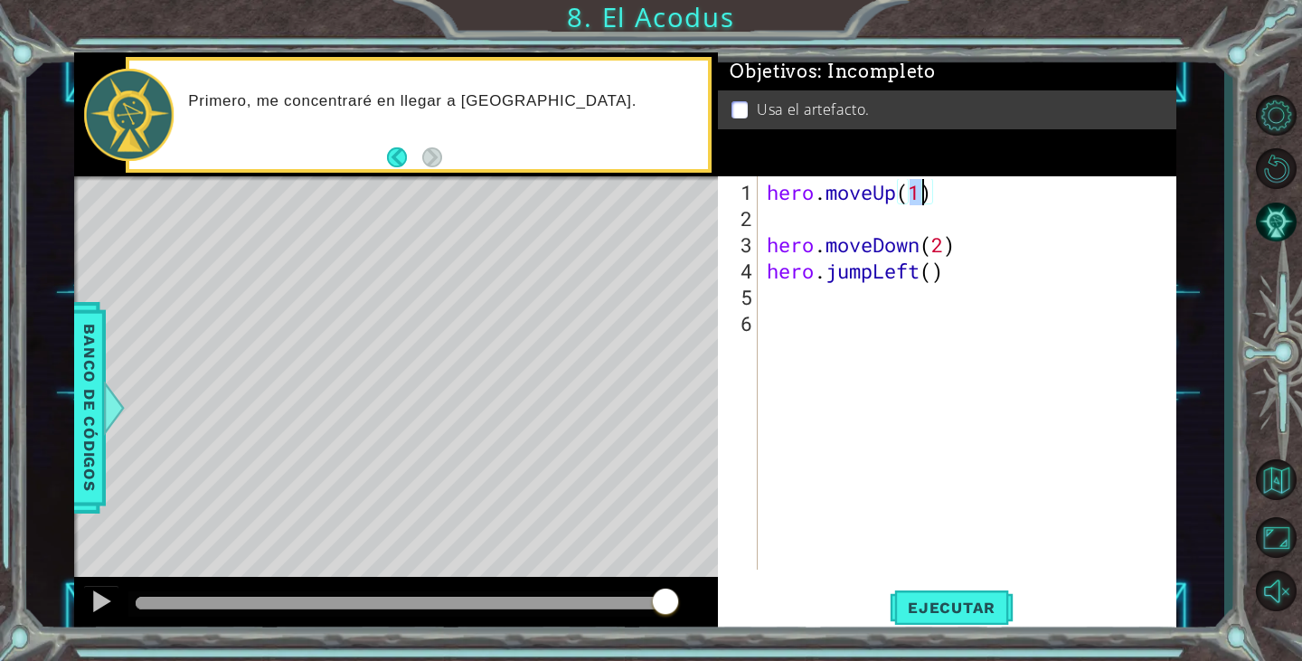
type textarea "hero.moveUp(2)"
click at [811, 216] on div "hero . moveUp ( 2 ) hero . moveDown ( 2 ) hero . jumpLeft ( )" at bounding box center [971, 402] width 417 height 446
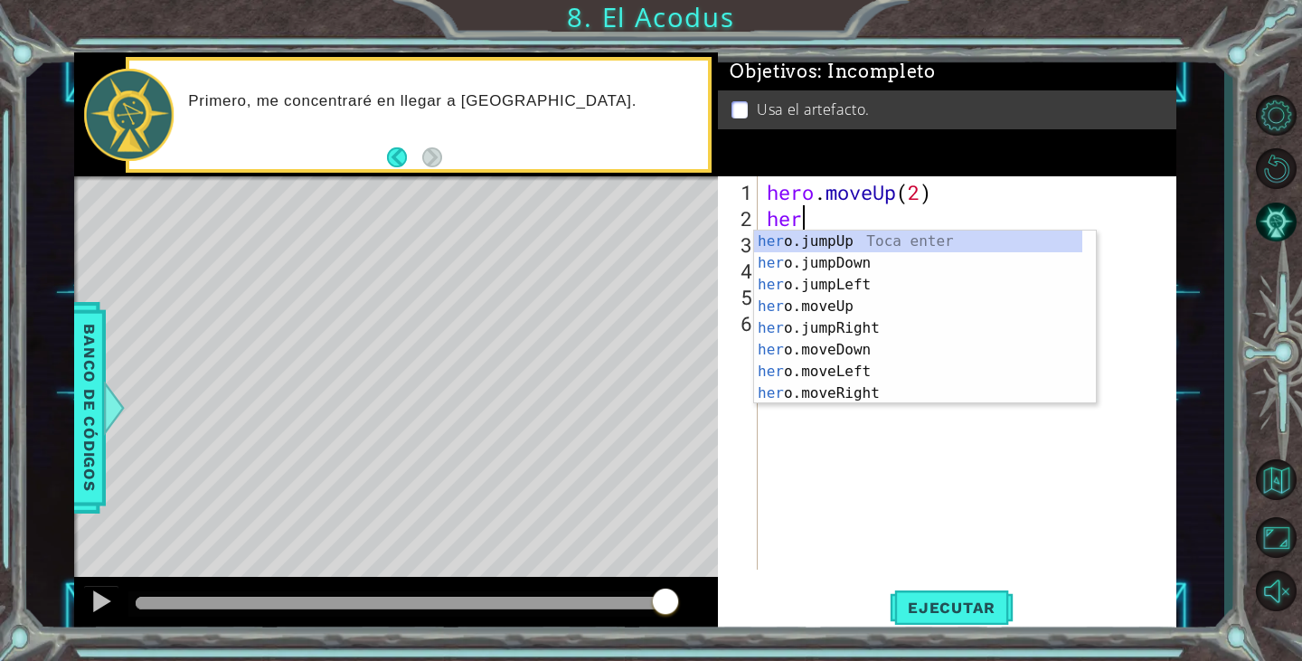
scroll to position [0, 1]
click at [870, 369] on div "her o.jumpUp Toca enter her o.jumpDown Toca enter her o.jumpLeft Toca enter her…" at bounding box center [918, 339] width 328 height 217
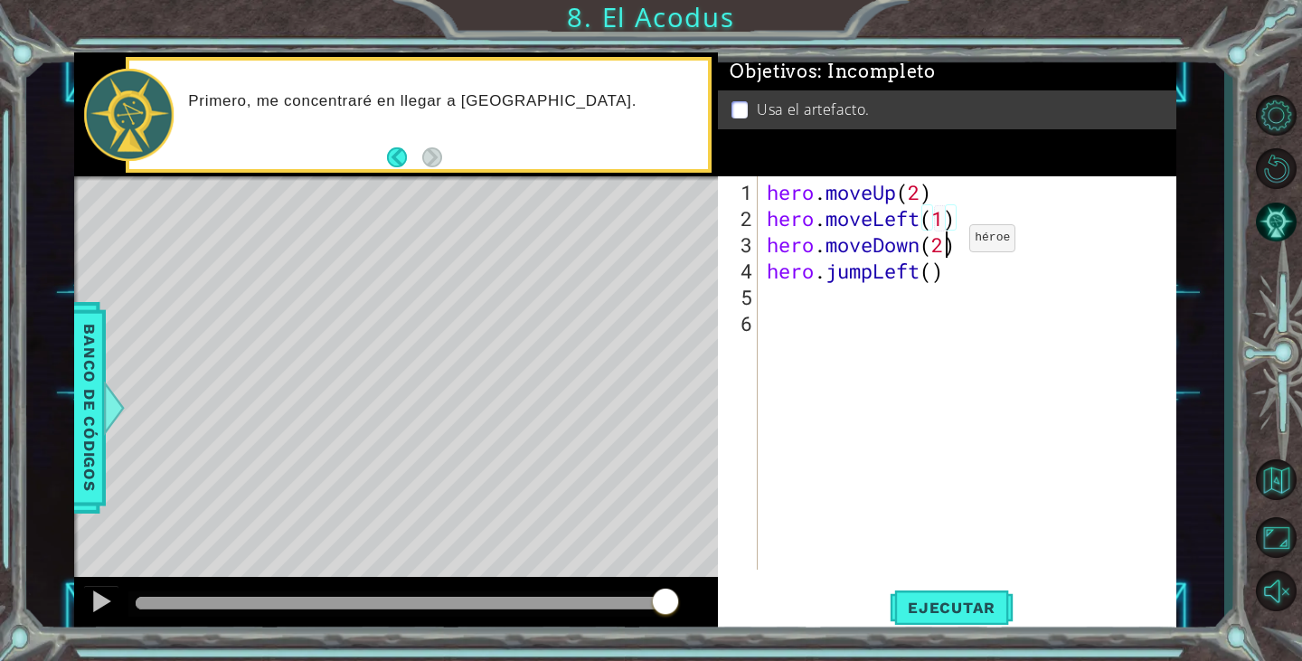
click at [942, 245] on div "hero . moveUp ( 2 ) hero . moveLeft ( 1 ) hero . moveDown ( 2 ) hero . jumpLeft…" at bounding box center [971, 402] width 417 height 446
click at [932, 280] on div "hero . moveUp ( 2 ) hero . moveLeft ( 1 ) hero . moveDown ( 2 ) hero . jumpLeft…" at bounding box center [971, 402] width 417 height 446
type textarea "hero.jumpLeft(1)"
click at [924, 603] on span "Ejecutar" at bounding box center [952, 607] width 124 height 18
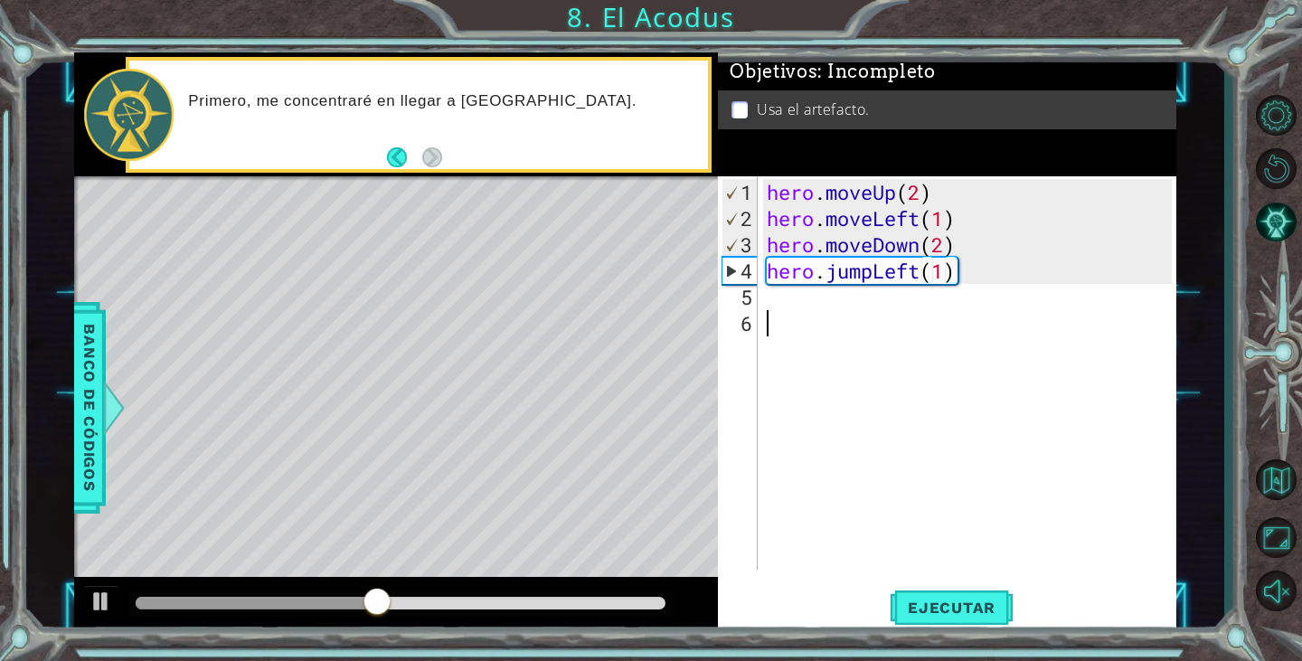
click at [835, 309] on div "hero . moveUp ( 2 ) hero . moveLeft ( 1 ) hero . moveDown ( 2 ) hero . jumpLeft…" at bounding box center [971, 402] width 417 height 446
click at [805, 292] on div "hero . moveUp ( 2 ) hero . moveLeft ( 1 ) hero . moveDown ( 2 ) hero . jumpLeft…" at bounding box center [971, 402] width 417 height 446
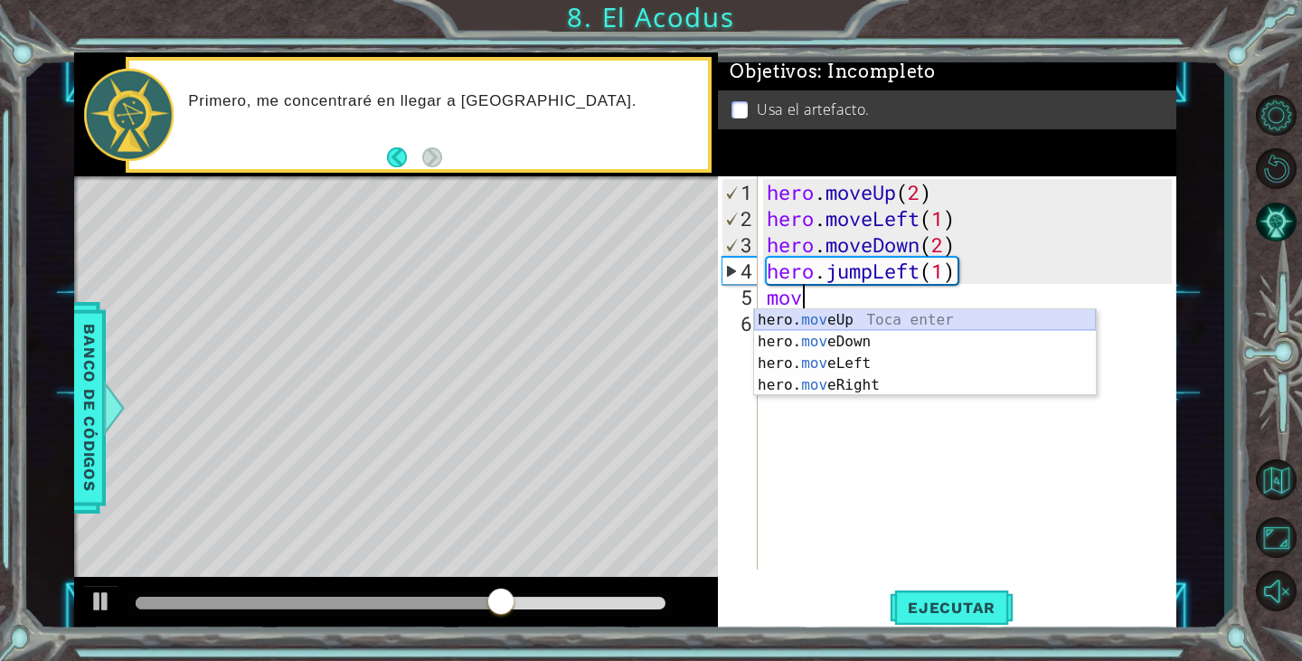
click at [869, 319] on div "hero. mov eUp Toca enter hero. mov eDown Toca enter hero. mov eLeft Toca enter …" at bounding box center [925, 374] width 342 height 130
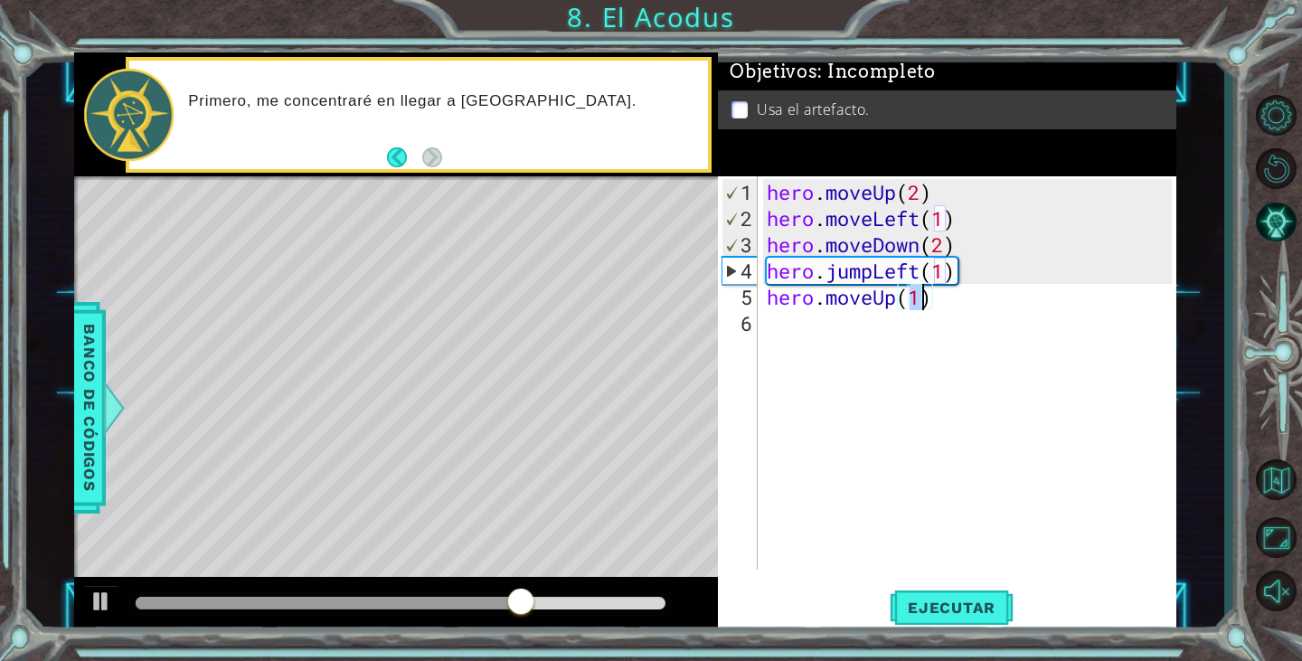
type textarea "hero.moveUp(2)"
click at [786, 325] on div "hero . moveUp ( 2 ) hero . moveLeft ( 1 ) hero . moveDown ( 2 ) hero . jumpLeft…" at bounding box center [971, 402] width 417 height 446
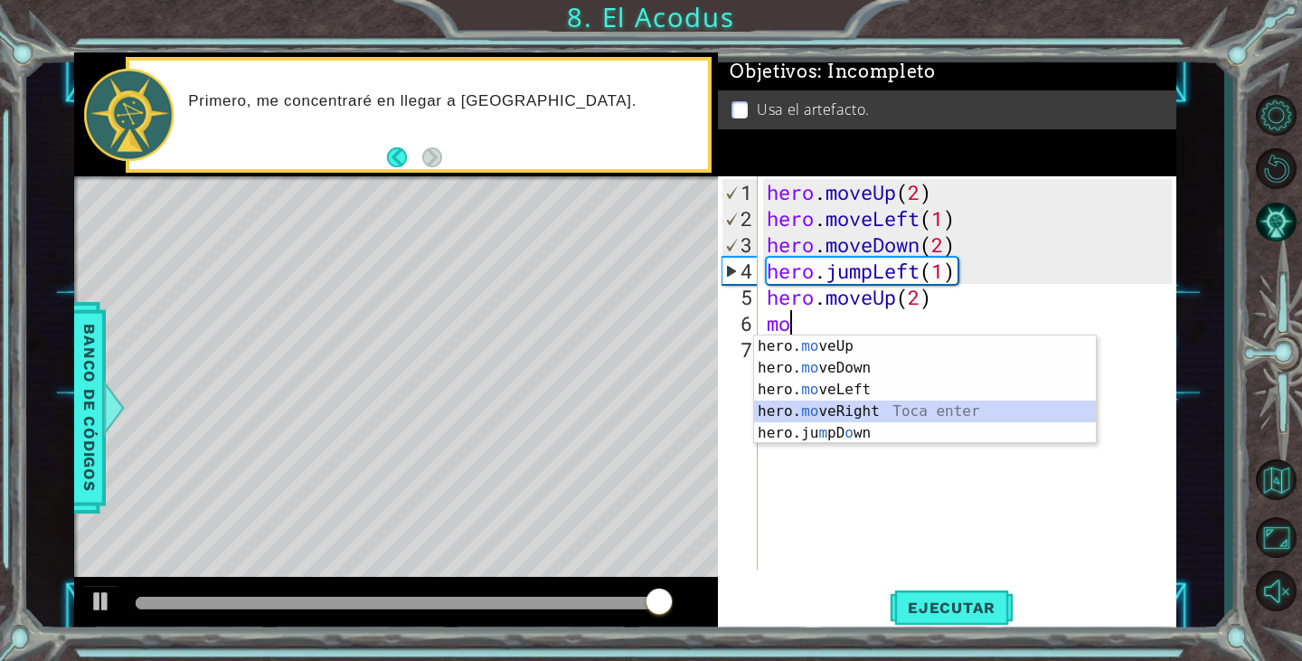
click at [878, 411] on div "hero. mo veUp Toca enter hero. mo veDown Toca enter hero. mo veLeft Toca enter …" at bounding box center [925, 411] width 342 height 152
type textarea "hero.moveRight(1)"
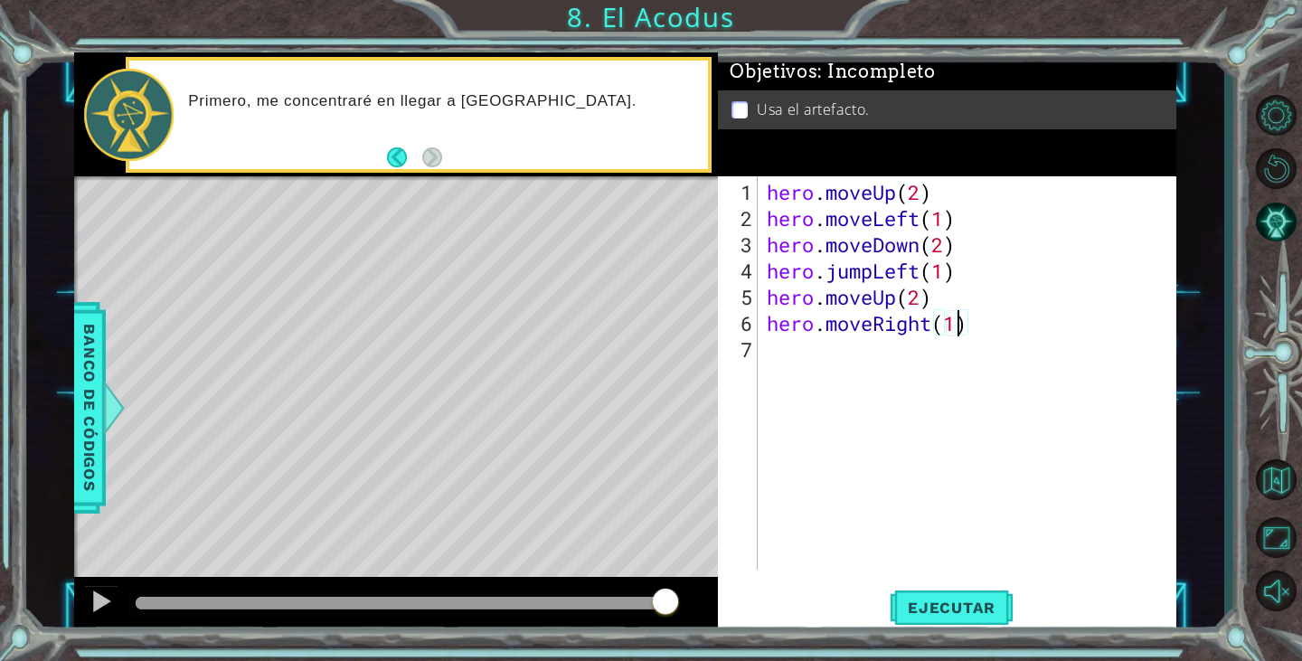
scroll to position [0, 8]
click at [827, 347] on div "hero . moveUp ( 2 ) hero . moveLeft ( 1 ) hero . moveDown ( 2 ) hero . jumpLeft…" at bounding box center [971, 402] width 417 height 446
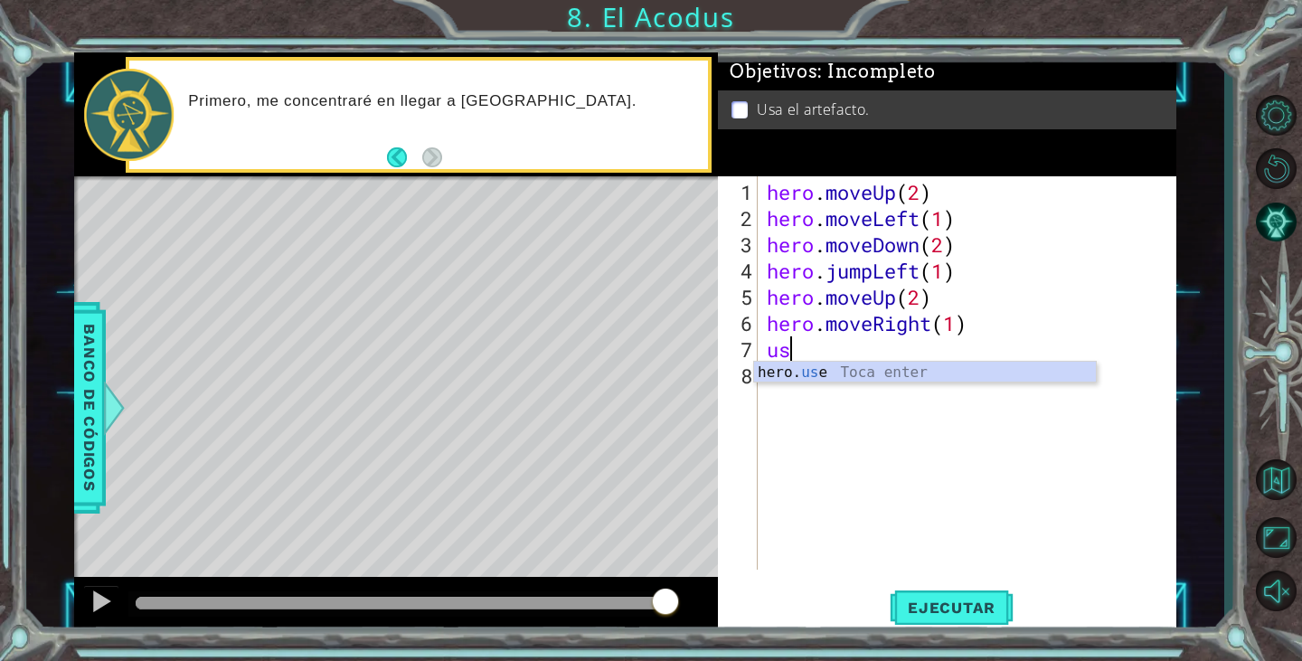
scroll to position [0, 1]
click at [843, 372] on div "hero. use Toca enter" at bounding box center [925, 394] width 342 height 65
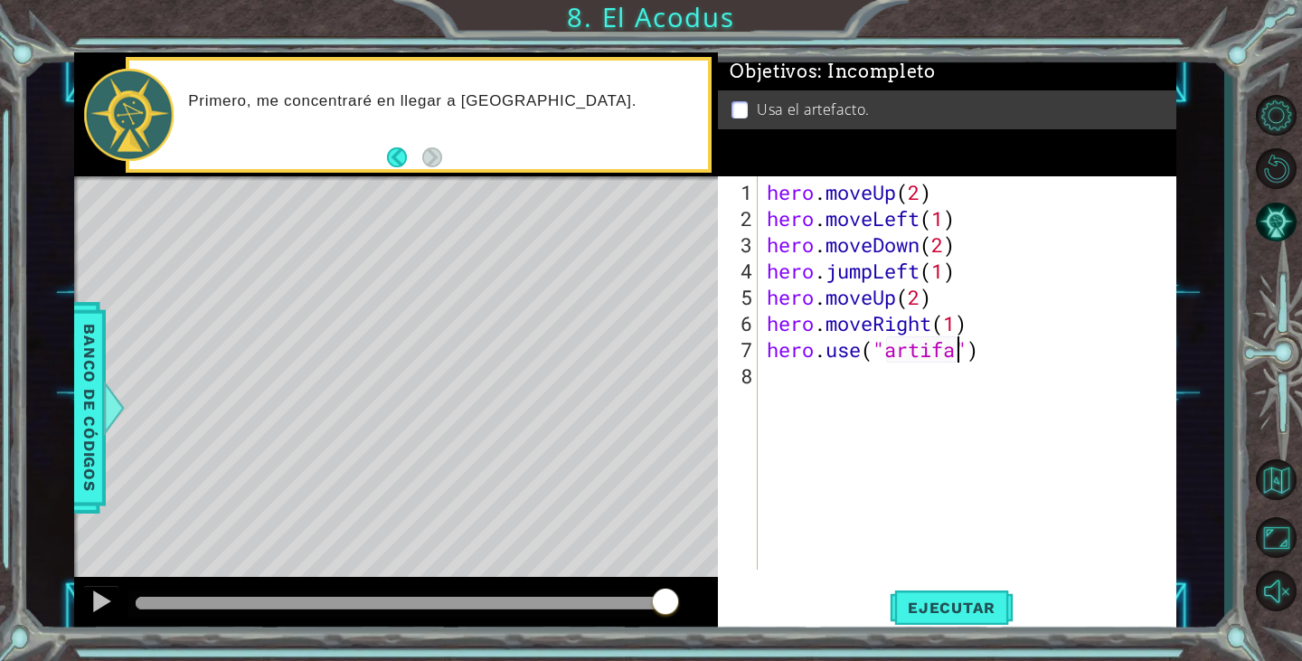
scroll to position [0, 9]
type textarea "hero.use("artifact")"
click at [920, 601] on span "Ejecutar" at bounding box center [952, 607] width 124 height 18
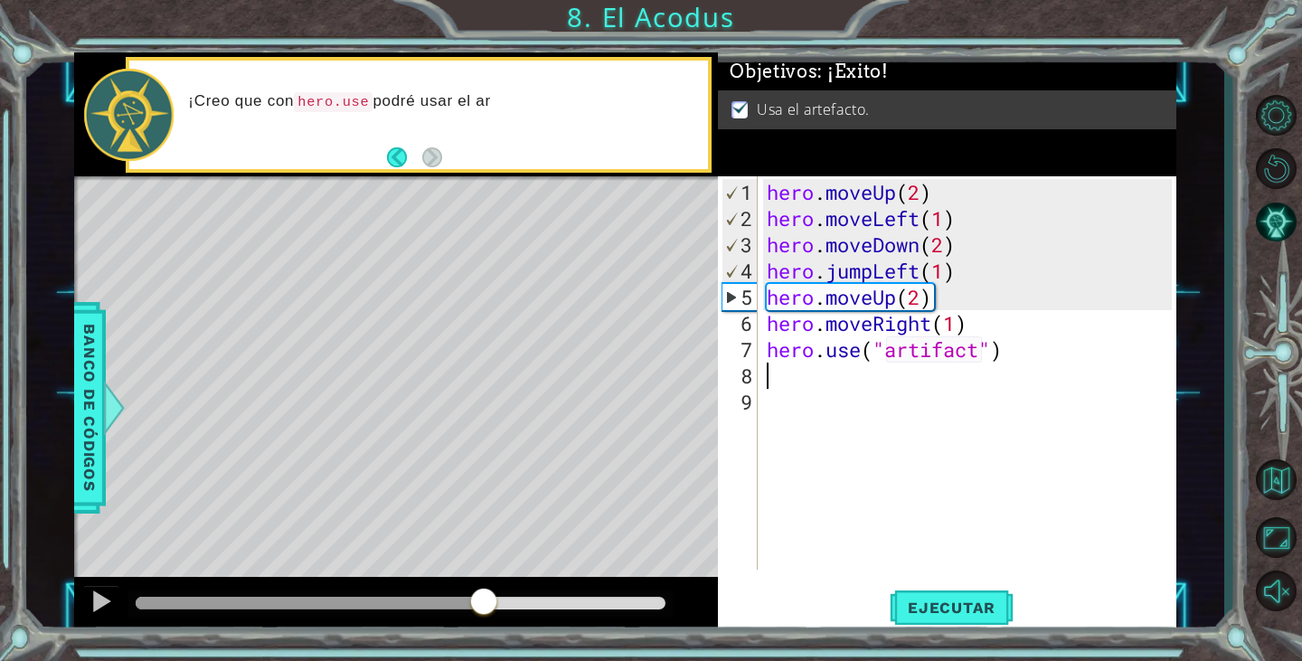
click at [484, 604] on div at bounding box center [401, 603] width 531 height 13
click at [522, 605] on div at bounding box center [401, 603] width 531 height 13
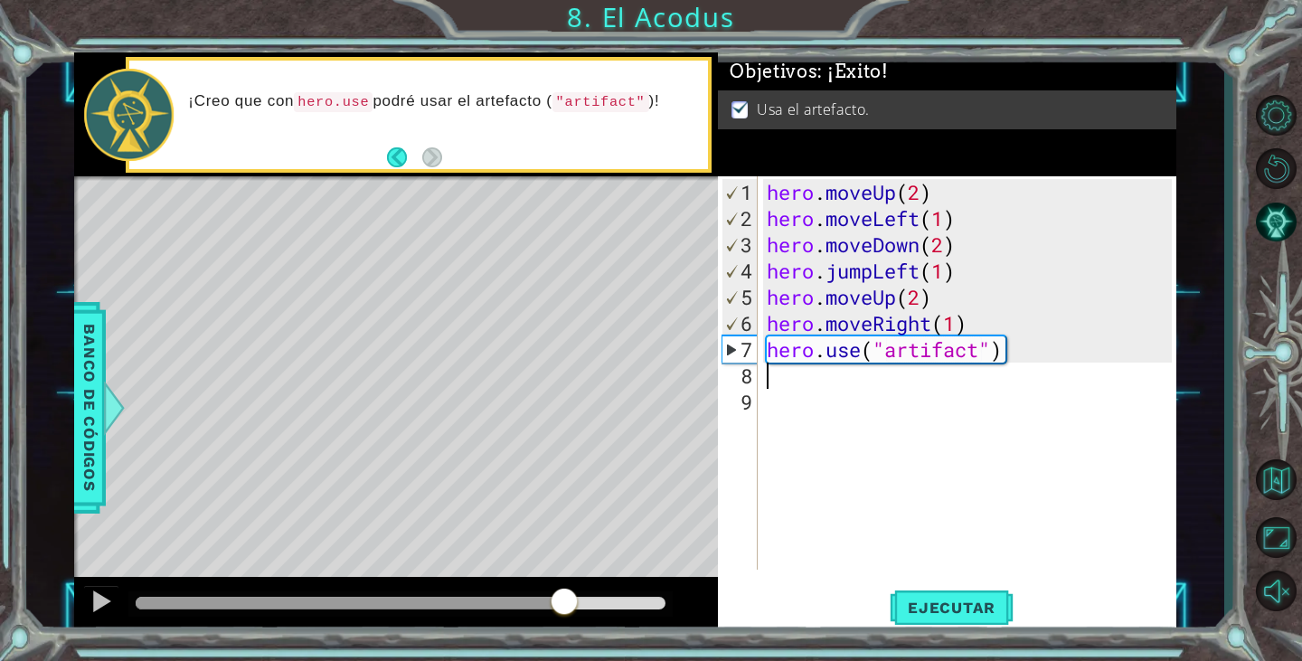
click at [565, 605] on div at bounding box center [401, 603] width 531 height 13
click at [596, 607] on div at bounding box center [401, 603] width 531 height 13
click at [645, 599] on div at bounding box center [401, 603] width 531 height 13
click at [102, 606] on div at bounding box center [101, 601] width 24 height 24
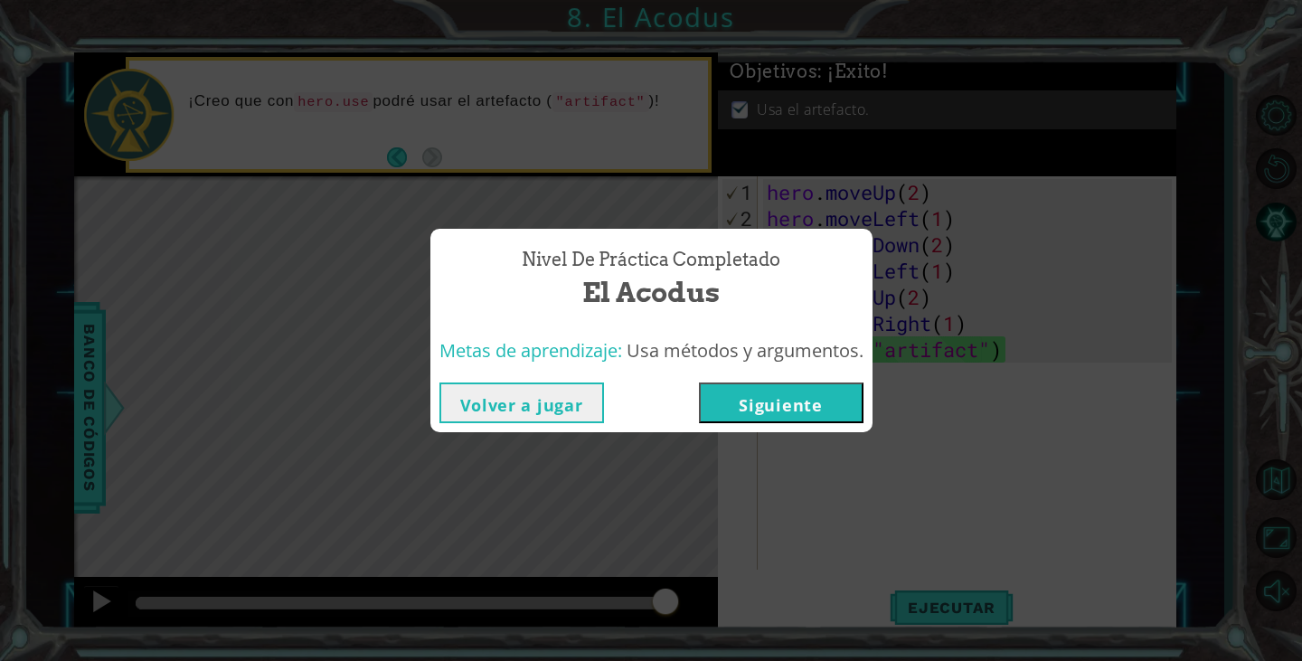
click at [740, 395] on button "Siguiente" at bounding box center [781, 402] width 165 height 41
